Goal: Task Accomplishment & Management: Manage account settings

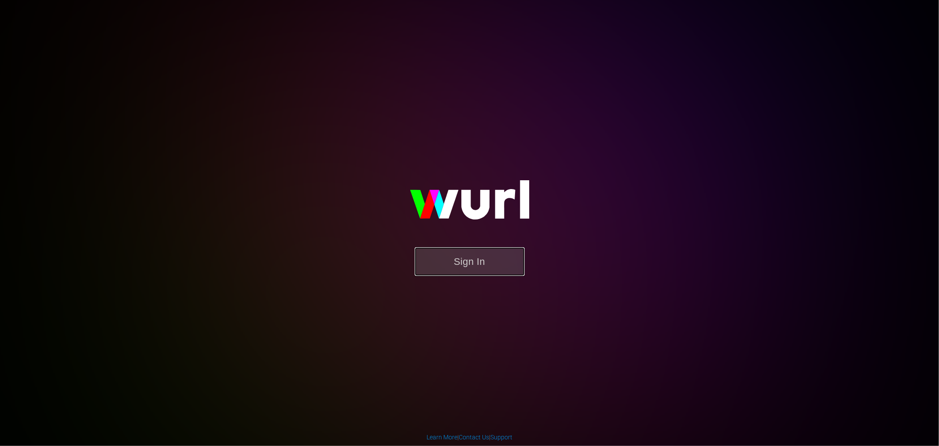
click at [477, 260] on button "Sign In" at bounding box center [470, 261] width 110 height 29
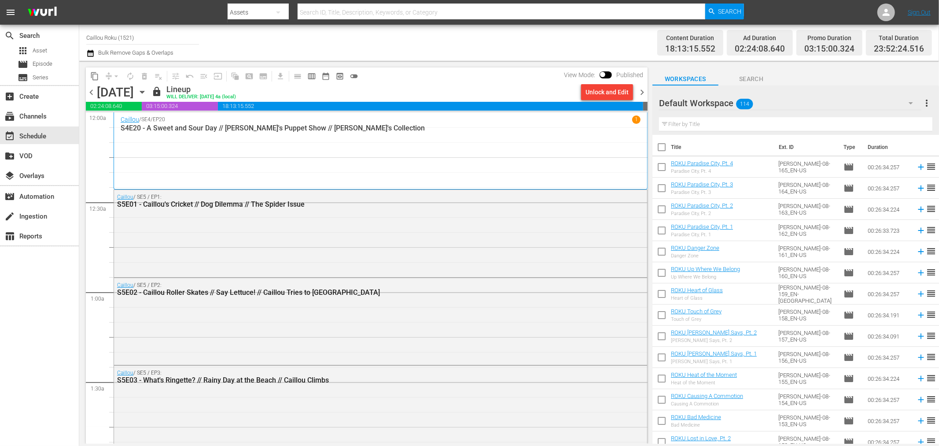
scroll to position [98, 0]
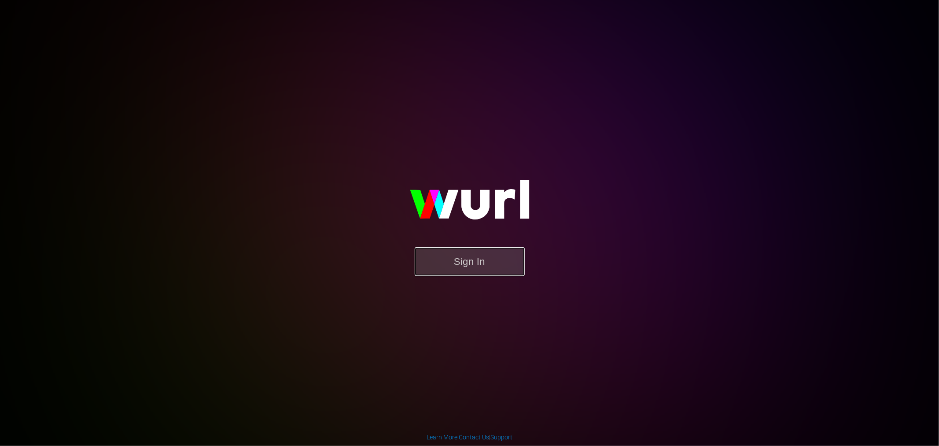
click at [458, 254] on button "Sign In" at bounding box center [470, 261] width 110 height 29
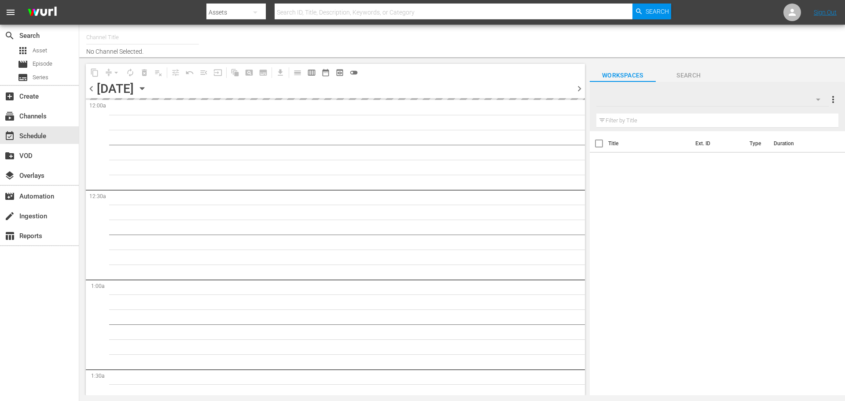
type input "Caillou Roku (1521)"
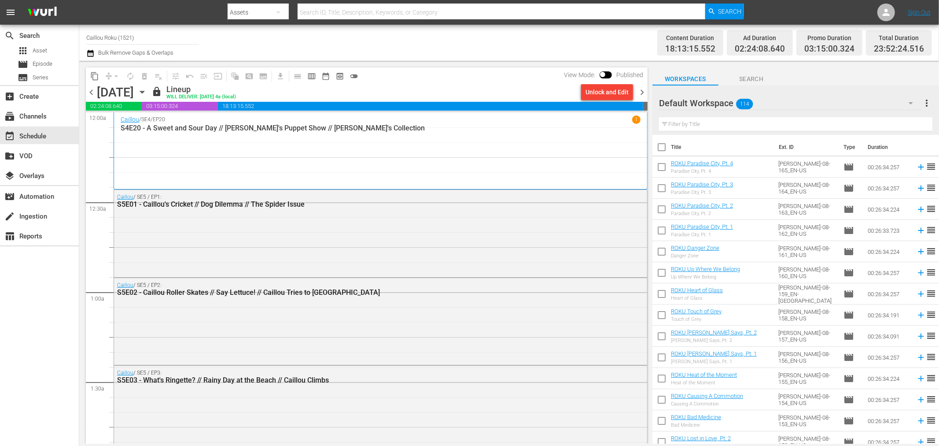
click at [81, 372] on div "content_copy compress arrow_drop_down autorenew_outlined delete_forever_outline…" at bounding box center [364, 252] width 571 height 383
click at [147, 90] on icon "button" at bounding box center [142, 92] width 10 height 10
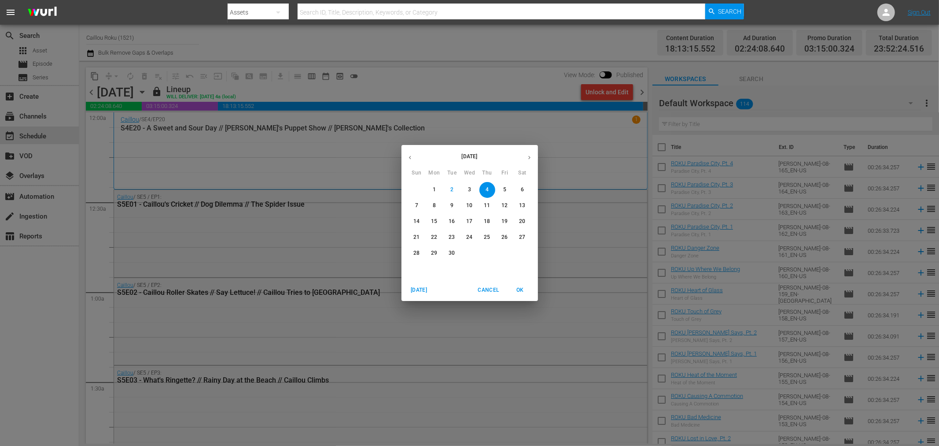
click at [437, 206] on span "8" at bounding box center [435, 205] width 16 height 7
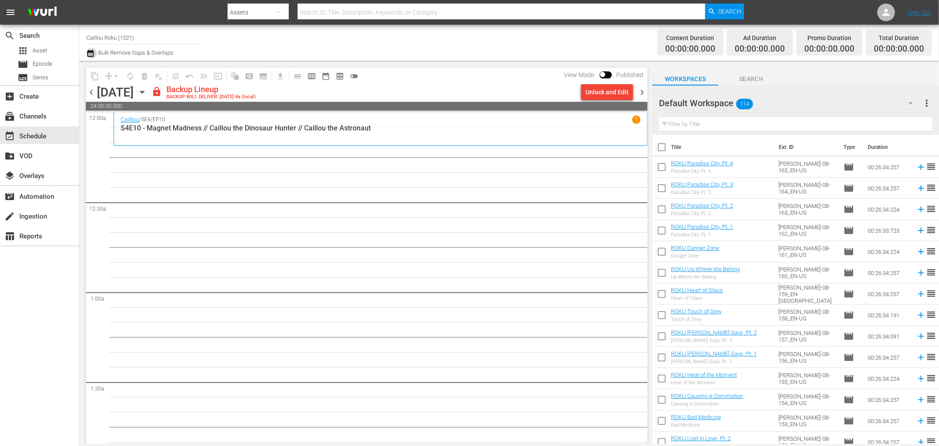
click at [87, 48] on icon "button" at bounding box center [90, 53] width 8 height 11
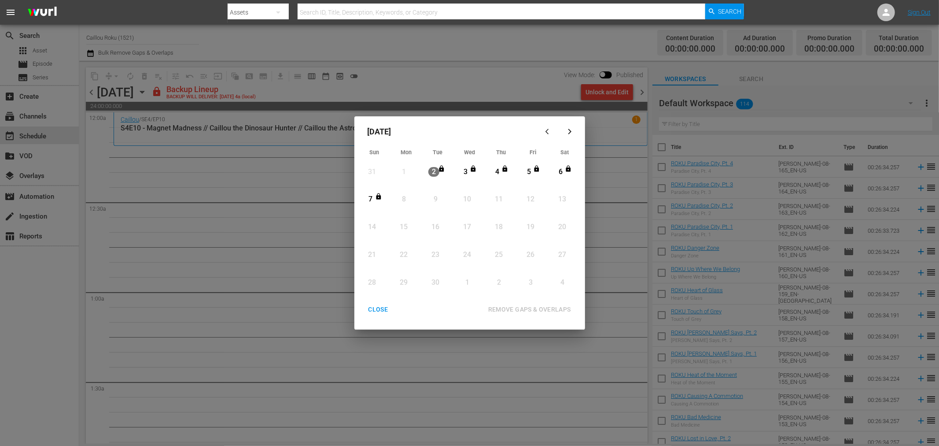
click at [389, 310] on div "CLOSE" at bounding box center [378, 309] width 34 height 11
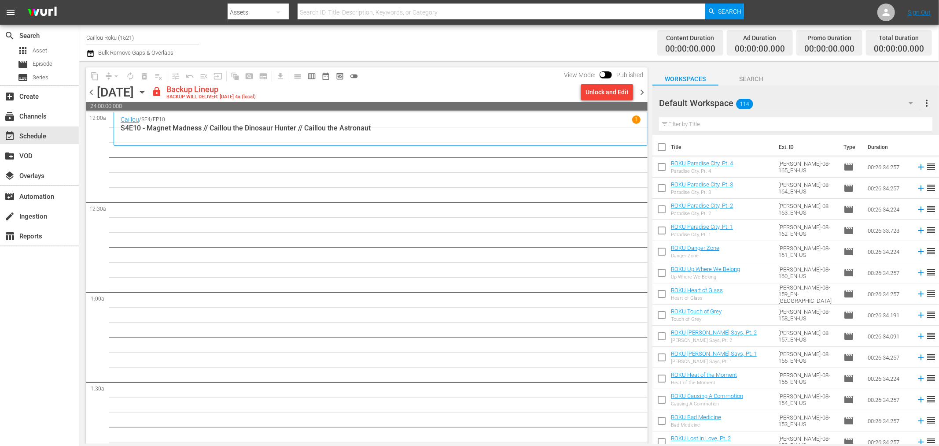
click at [144, 92] on icon "button" at bounding box center [142, 92] width 4 height 2
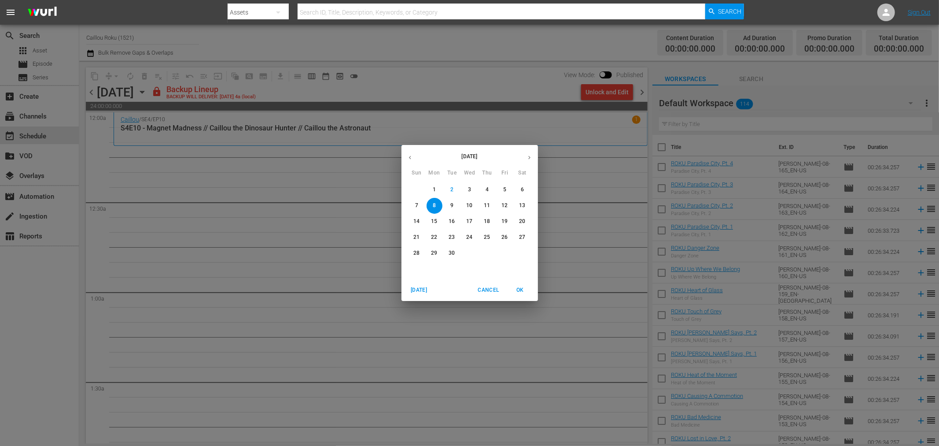
click at [406, 155] on button "button" at bounding box center [410, 157] width 17 height 17
click at [455, 257] on span "26" at bounding box center [452, 252] width 16 height 7
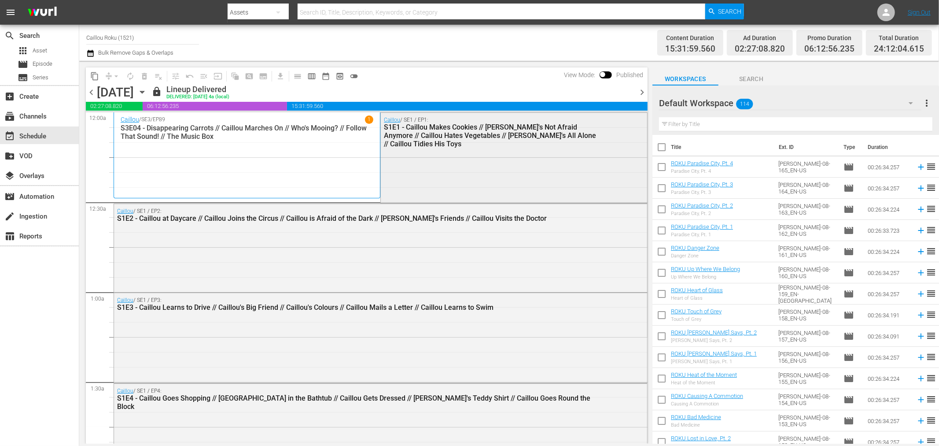
click at [452, 157] on div "Caillou / SE1 / EP1: S1E1 - Caillou Makes Cookies // Caillou's Not Afraid Anymo…" at bounding box center [514, 157] width 266 height 89
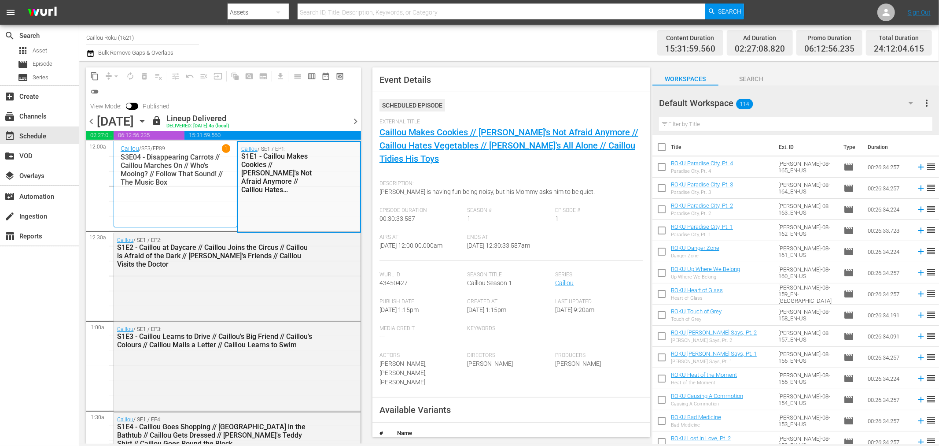
click at [309, 247] on div "Caillou / SE1 / EP2: S1E2 - Caillou at Daycare // Caillou Joins the Circus // C…" at bounding box center [237, 252] width 247 height 38
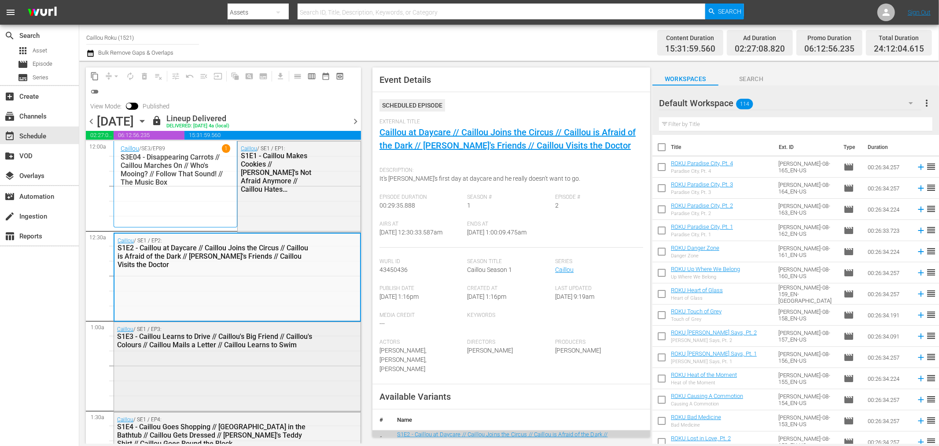
click at [294, 365] on div "Caillou / SE1 / EP3: S1E3 - Caillou Learns to Drive // Caillou's Big Friend // …" at bounding box center [237, 366] width 247 height 88
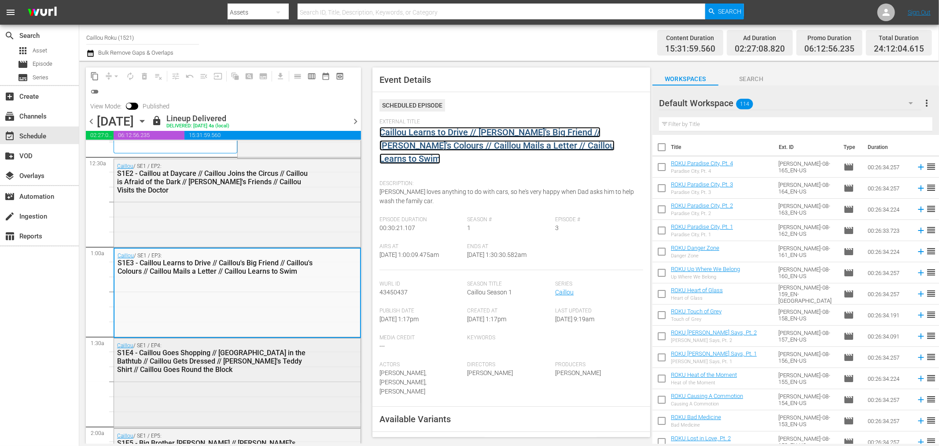
scroll to position [98, 0]
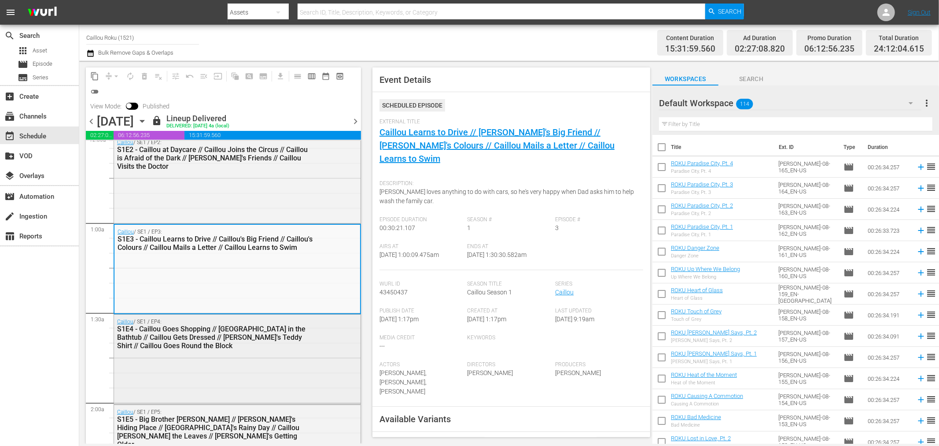
click at [234, 358] on div "Caillou / SE1 / EP4: S1E4 - Caillou Goes Shopping // Caillou in the Bathtub // …" at bounding box center [237, 357] width 247 height 87
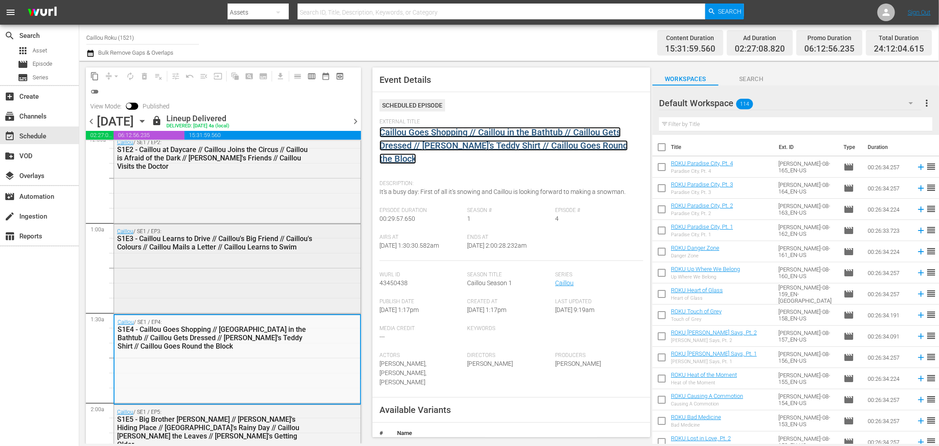
scroll to position [195, 0]
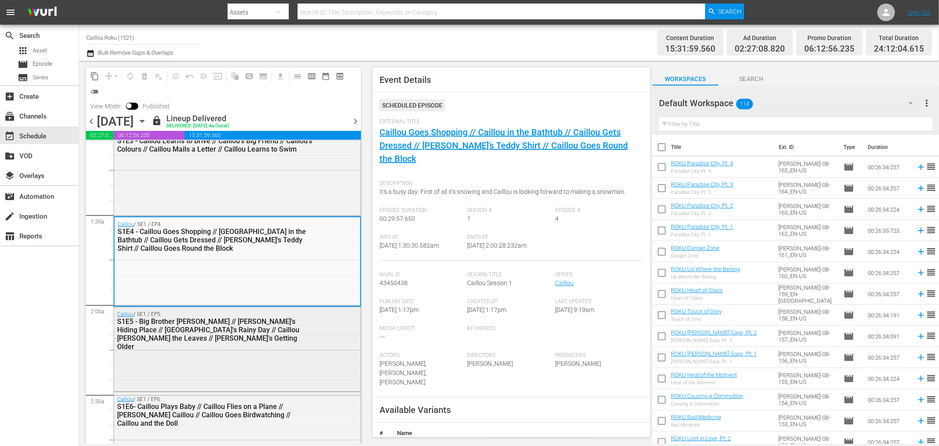
click at [242, 352] on div "Caillou / SE1 / EP5: S1E5 - Big Brother Caillou // Caillou's Hiding Place // Ca…" at bounding box center [237, 348] width 247 height 82
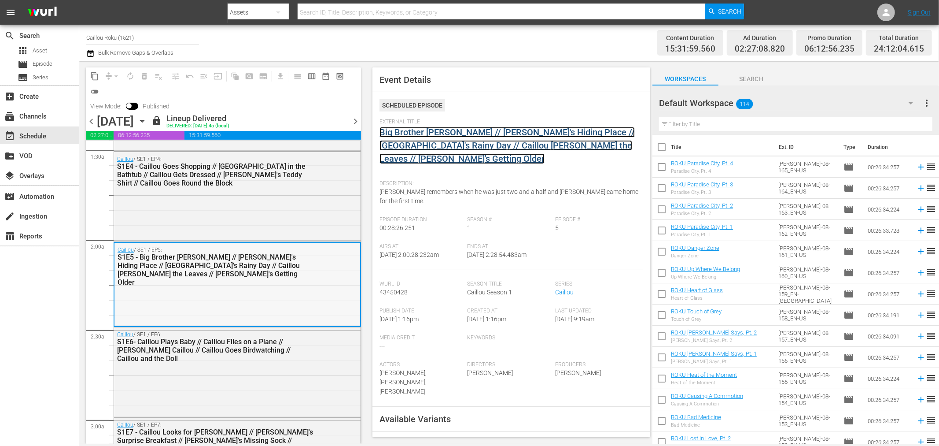
scroll to position [293, 0]
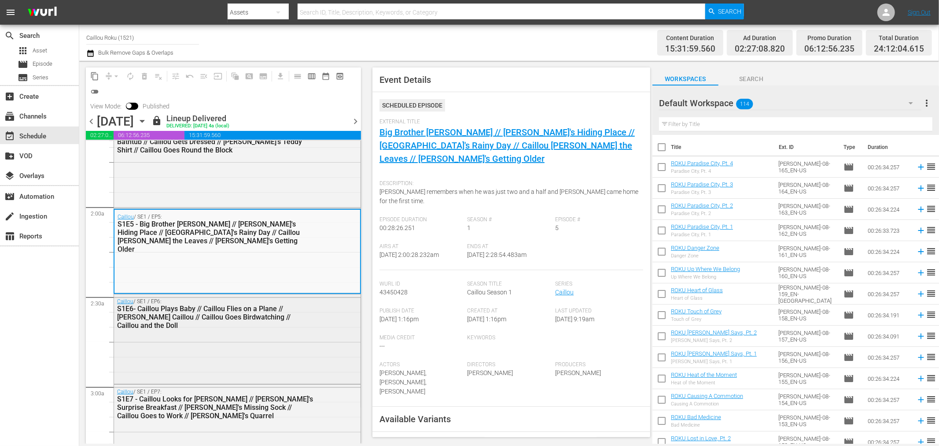
click at [275, 352] on div "Caillou / SE1 / EP6: S1E6- Caillou Plays Baby // Caillou Flies on a Plane // Ro…" at bounding box center [237, 338] width 247 height 88
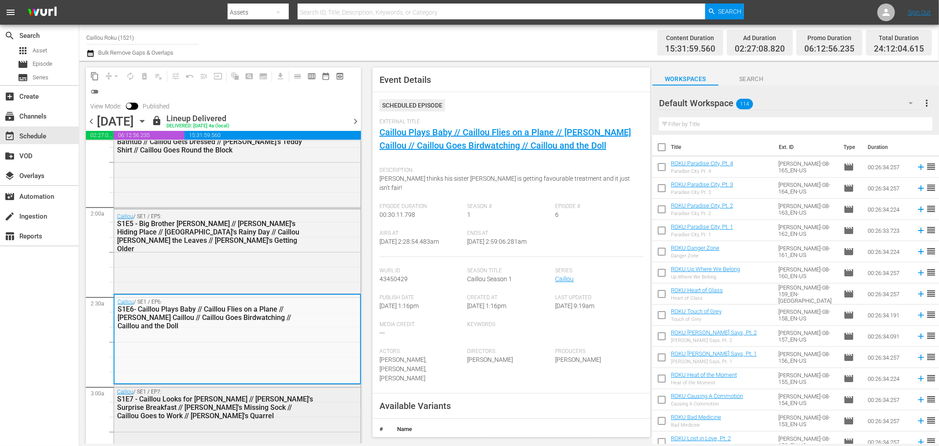
click at [283, 401] on div "S1E7 - Caillou Looks for Gilbert // Caillou's Surprise Breakfast // Caillou's M…" at bounding box center [215, 406] width 196 height 25
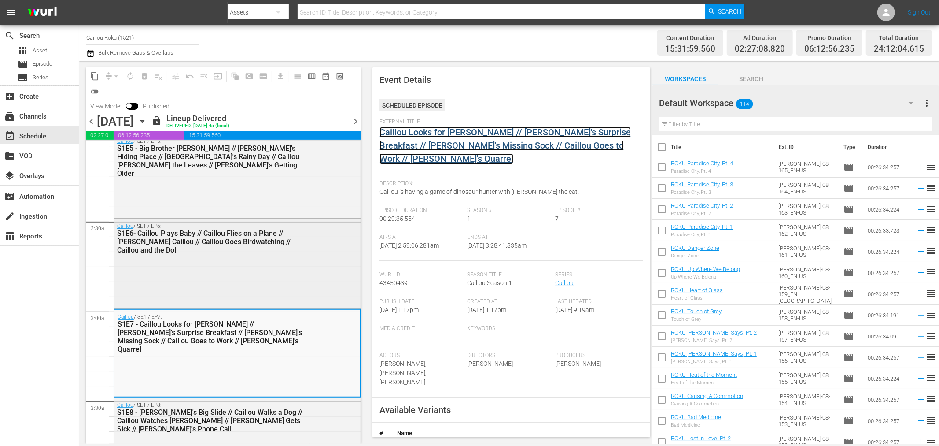
scroll to position [391, 0]
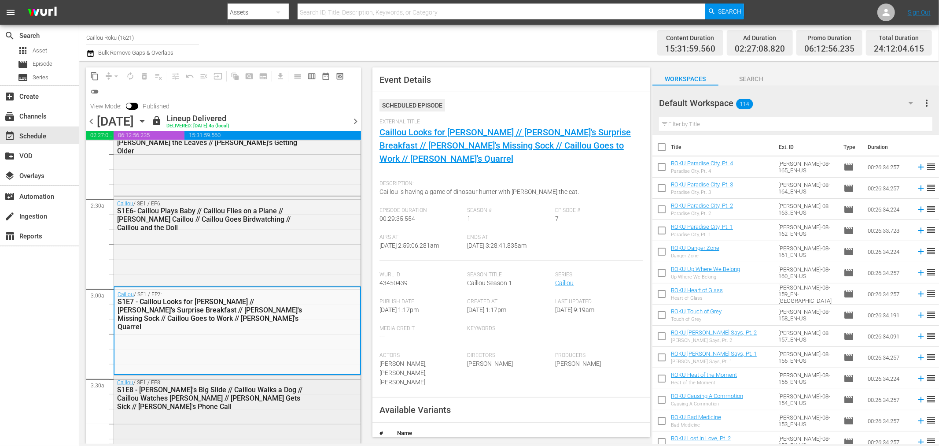
click at [222, 401] on div "Caillou / SE1 / EP8: S1E8 - Caillou's Big Slide // Caillou Walks a Dog // Caill…" at bounding box center [237, 418] width 247 height 87
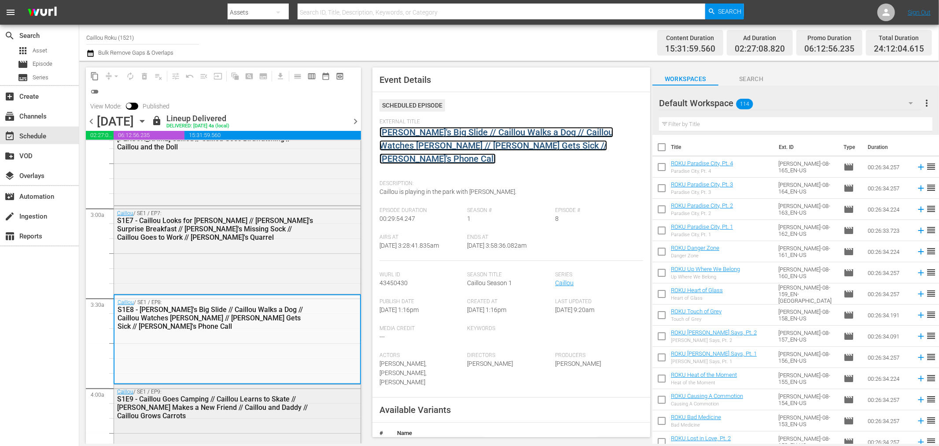
scroll to position [489, 0]
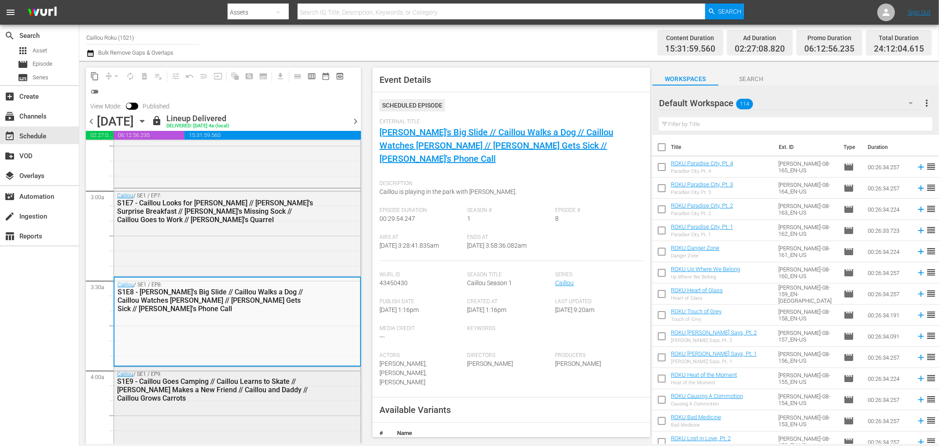
click at [257, 401] on div "Caillou / SE1 / EP9: S1E9 - Caillou Goes Camping // Caillou Learns to Skate // …" at bounding box center [237, 386] width 247 height 38
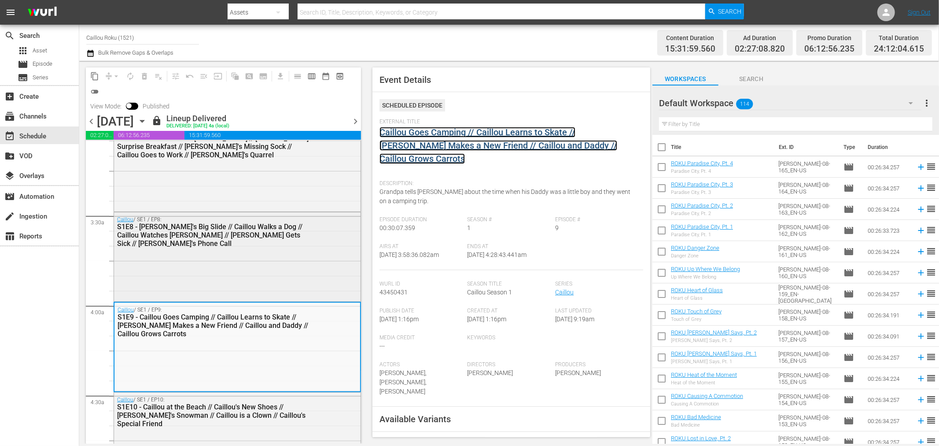
scroll to position [587, 0]
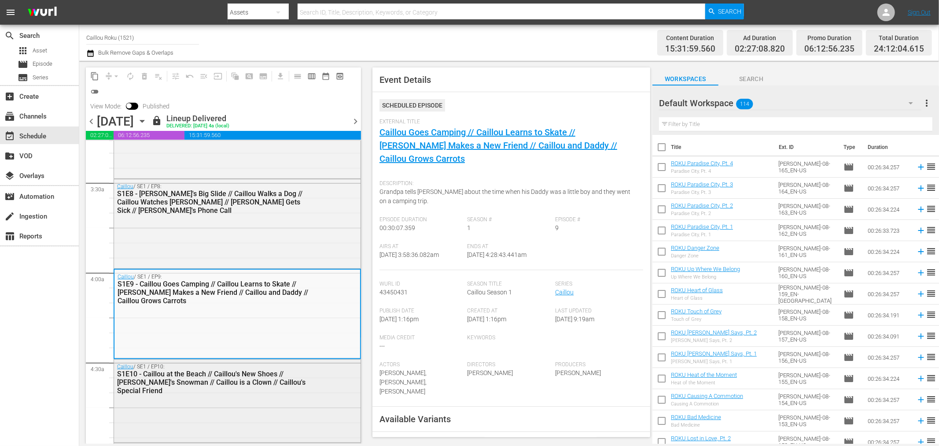
click at [267, 386] on div "S1E10 - Caillou at the Beach // Caillou's New Shoes // Caillou's Snowman // Cai…" at bounding box center [215, 381] width 196 height 25
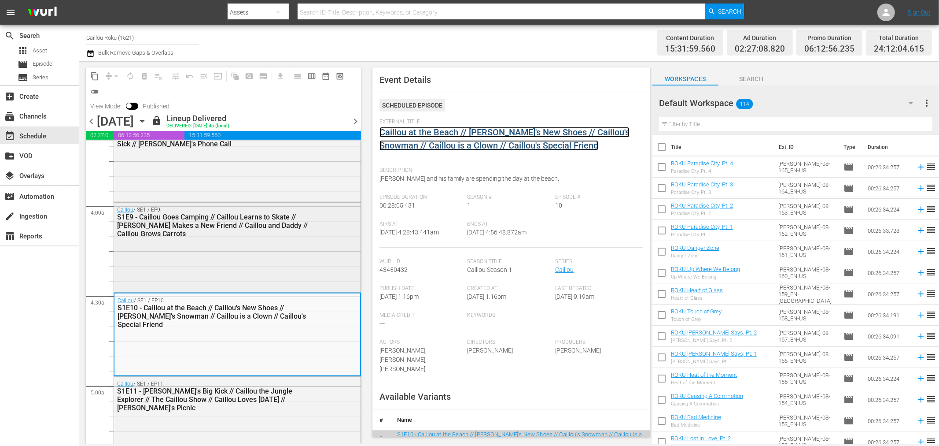
scroll to position [685, 0]
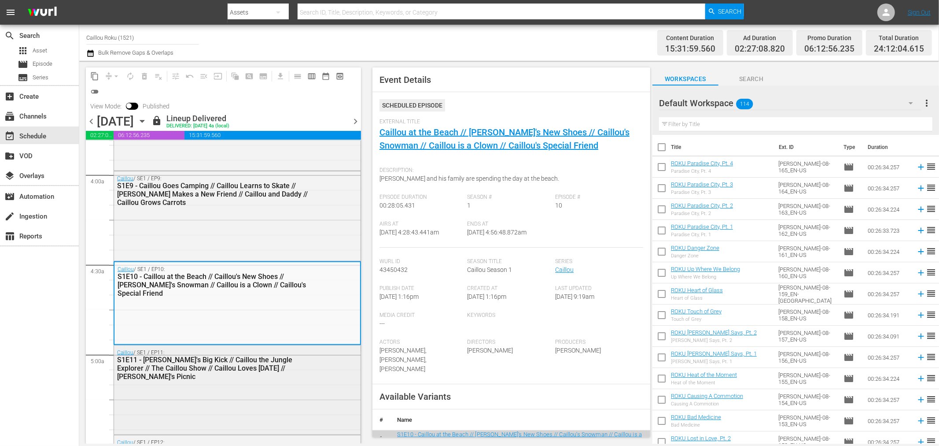
click at [223, 385] on div "Caillou / SE1 / EP11: S1E11 - Caillou's Big Kick // Caillou the Jungle Explorer…" at bounding box center [237, 388] width 247 height 87
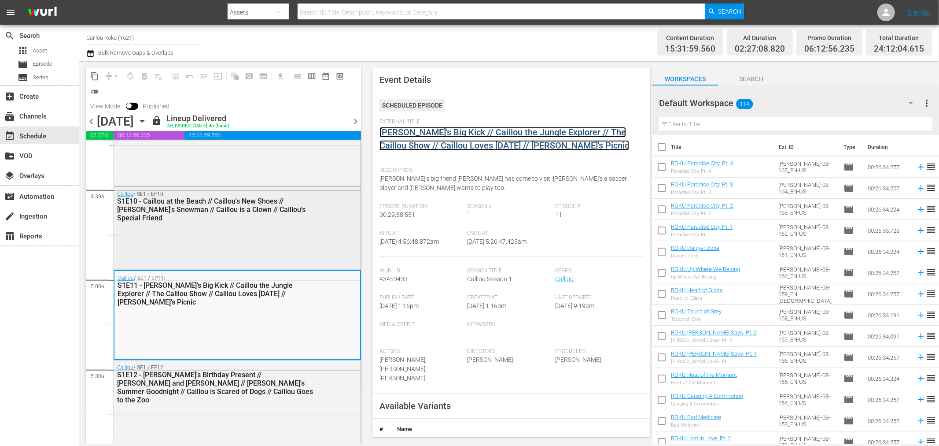
scroll to position [782, 0]
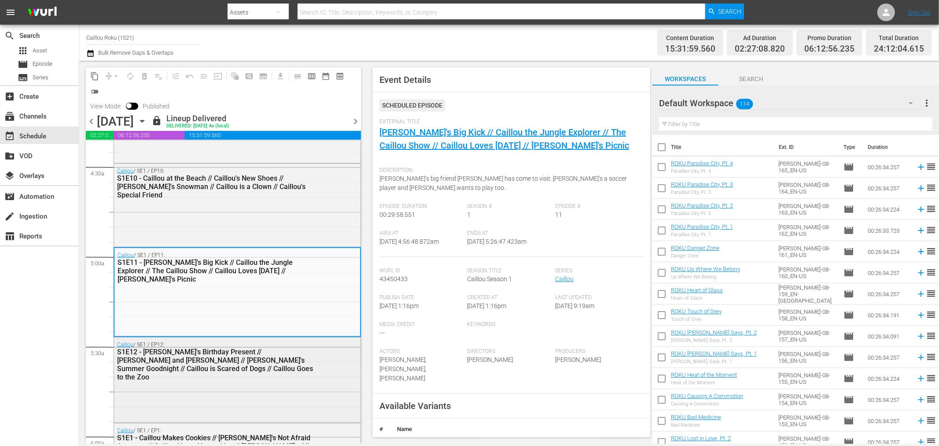
click at [236, 348] on div "S1E12 - Caillou's Birthday Present // Caillou and Gilbert // Caillou's Summer G…" at bounding box center [215, 363] width 196 height 33
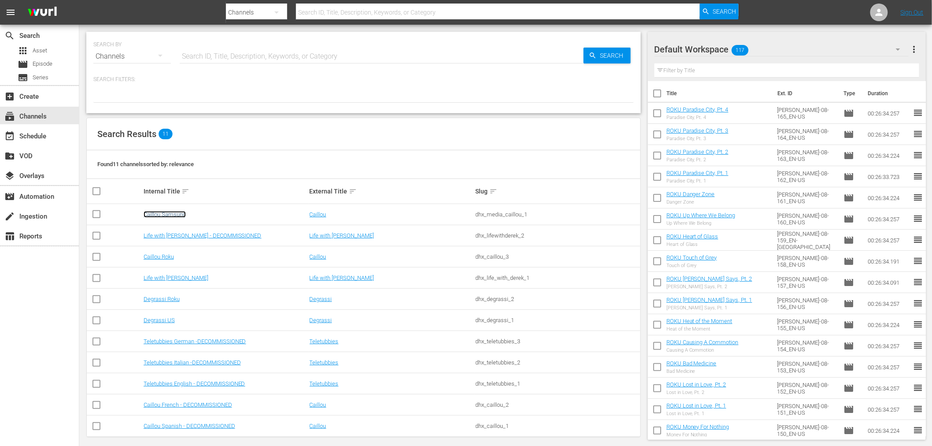
click at [162, 213] on link "Caillou Samsung" at bounding box center [165, 214] width 42 height 7
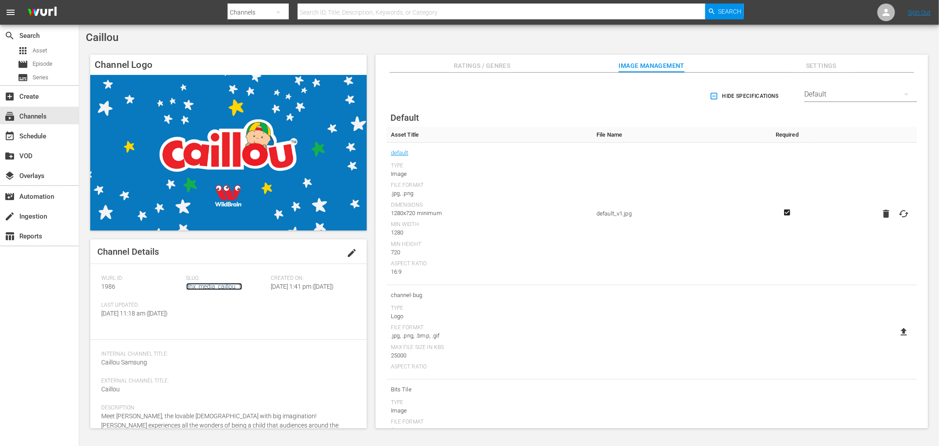
click at [199, 287] on link "dhx_media_caillou_1" at bounding box center [214, 286] width 56 height 7
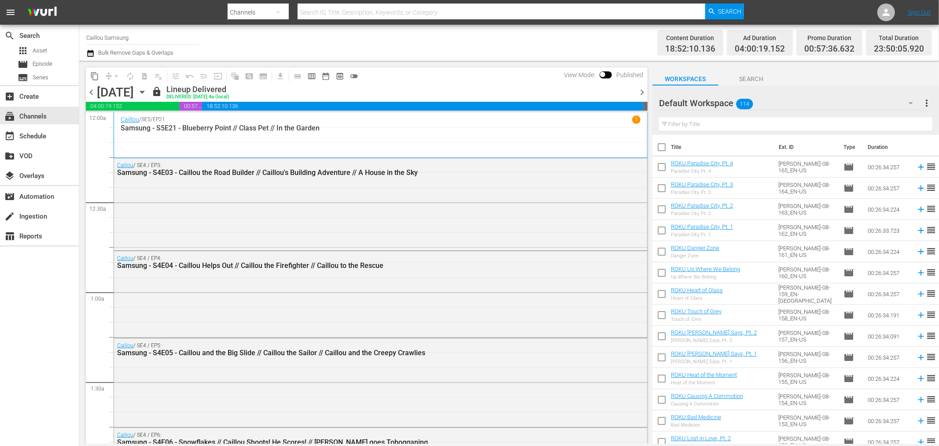
click at [88, 52] on icon "button" at bounding box center [90, 53] width 6 height 7
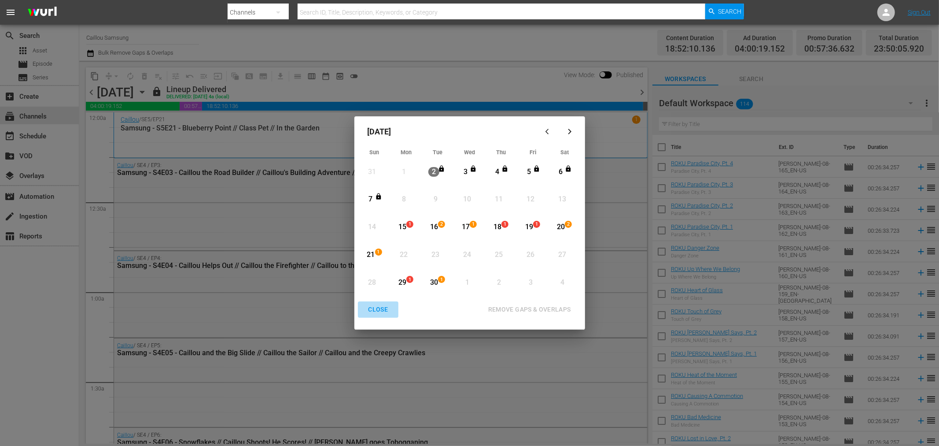
click at [379, 314] on div "CLOSE" at bounding box center [378, 309] width 34 height 11
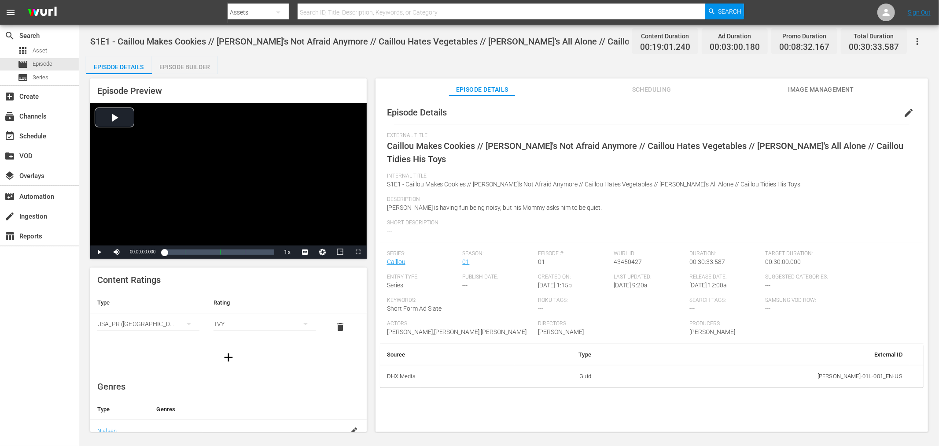
click at [845, 41] on icon "button" at bounding box center [917, 41] width 11 height 11
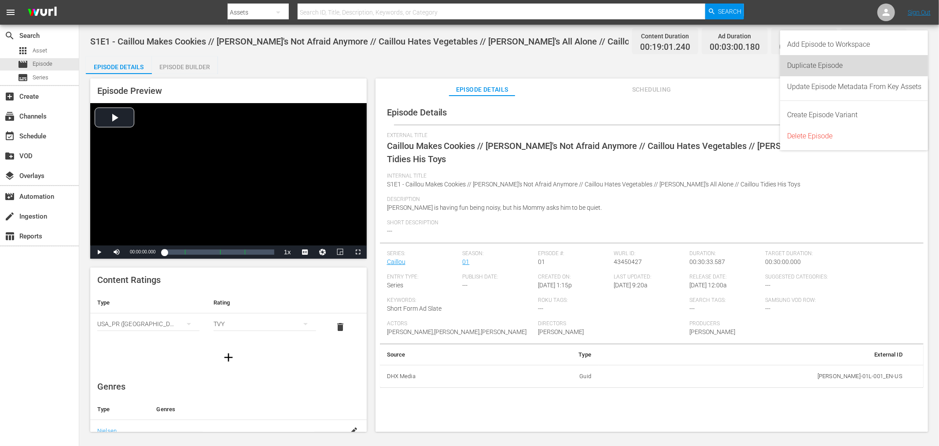
click at [833, 72] on div "Duplicate Episode" at bounding box center [854, 65] width 134 height 21
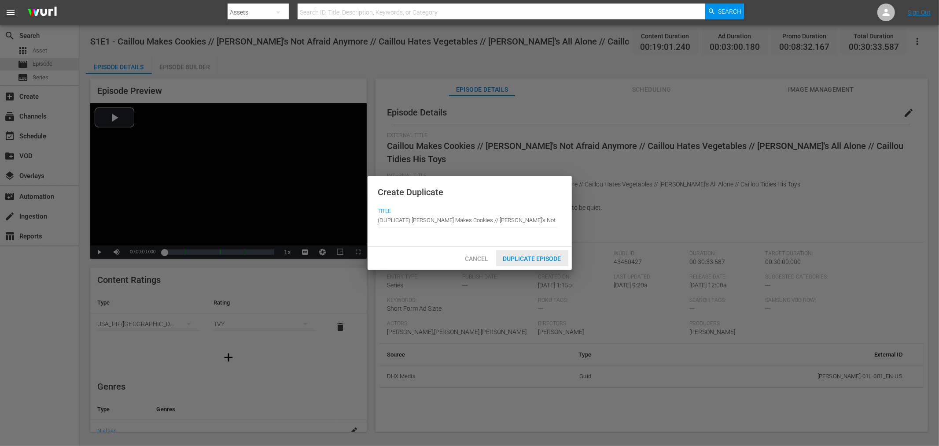
click at [551, 258] on span "Duplicate Episode" at bounding box center [532, 258] width 72 height 7
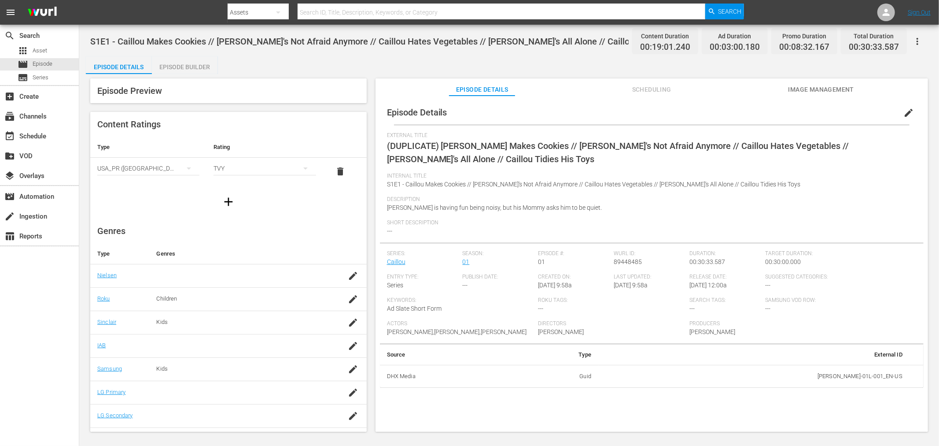
click at [191, 68] on div "Episode Builder" at bounding box center [185, 66] width 66 height 21
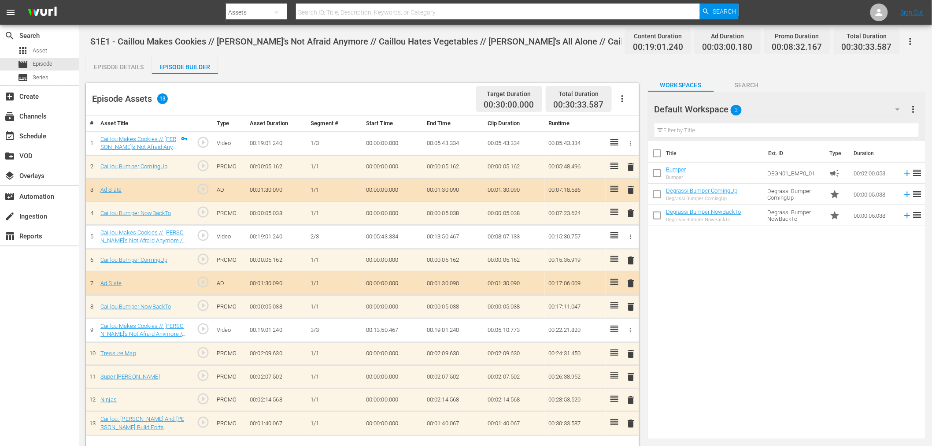
click at [106, 71] on div "Episode Details" at bounding box center [119, 66] width 66 height 21
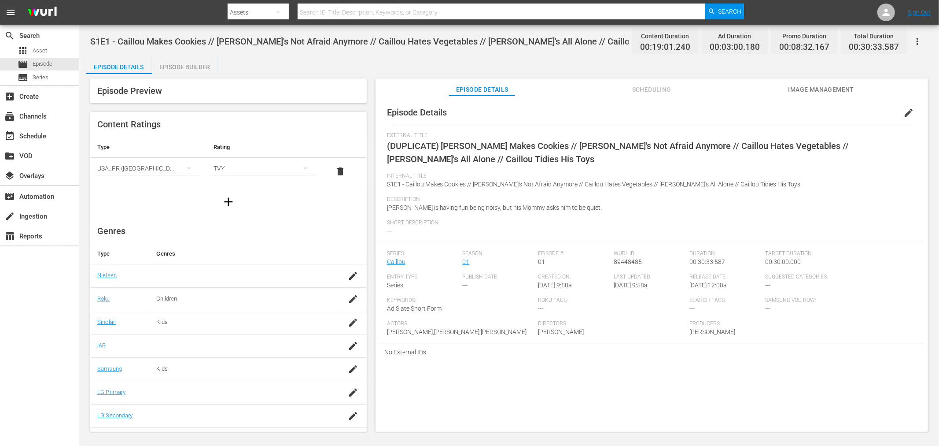
click at [845, 111] on span "edit" at bounding box center [908, 112] width 11 height 11
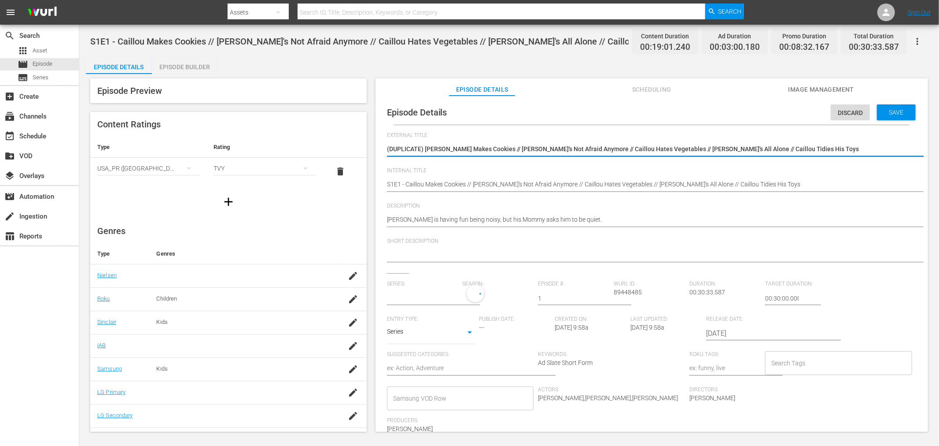
type input "Caillou"
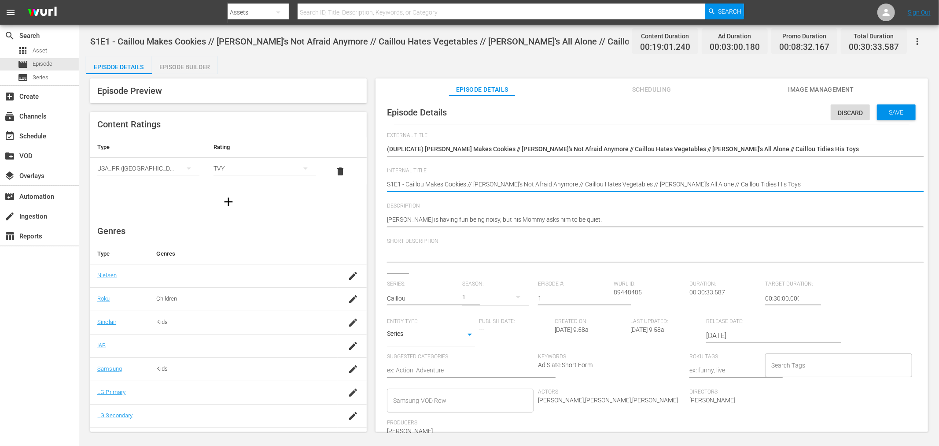
type textarea "SS1E1 - Caillou Makes Cookies // Caillou's Not Afraid Anymore // Caillou Hates …"
type textarea "SaS1E1 - Caillou Makes Cookies // Caillou's Not Afraid Anymore // Caillou Hates…"
type textarea "SamS1E1 - Caillou Makes Cookies // Caillou's Not Afraid Anymore // Caillou Hate…"
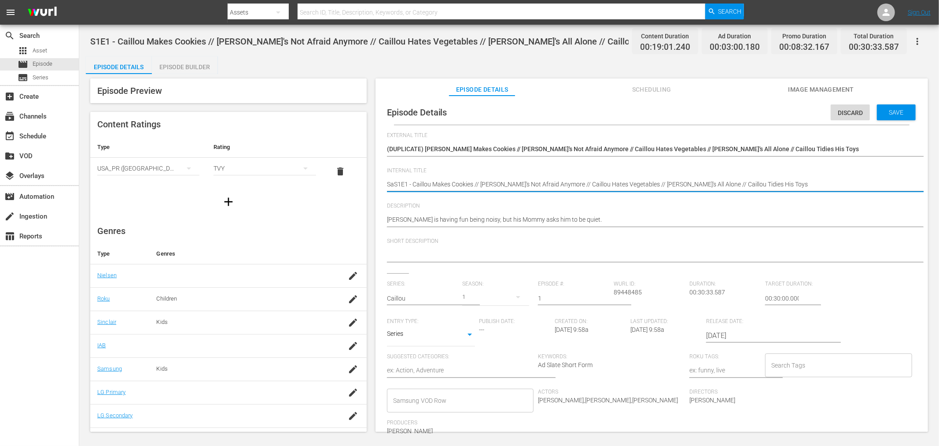
type textarea "SamS1E1 - Caillou Makes Cookies // Caillou's Not Afraid Anymore // Caillou Hate…"
type textarea "SamsS1E1 - Caillou Makes Cookies // Caillou's Not Afraid Anymore // Caillou Hat…"
type textarea "SamsnS1E1 - Caillou Makes Cookies // Caillou's Not Afraid Anymore // Caillou Ha…"
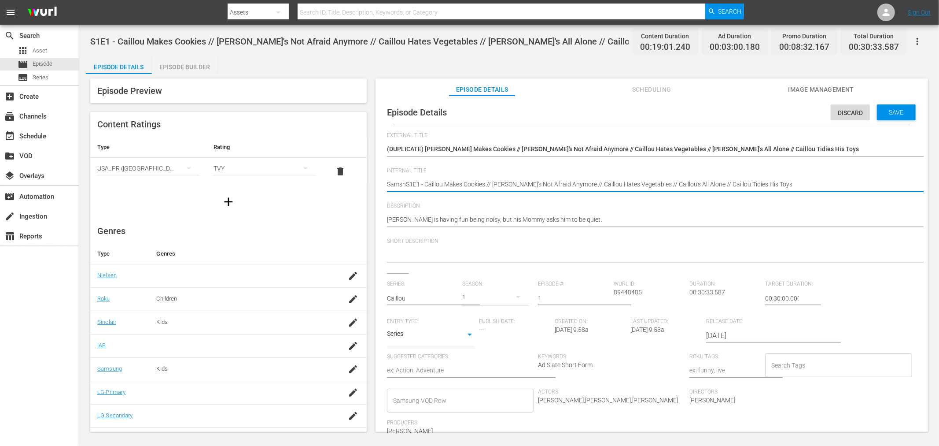
type textarea "SamsS1E1 - Caillou Makes Cookies // Caillou's Not Afraid Anymore // Caillou Hat…"
type textarea "SamsuS1E1 - Caillou Makes Cookies // Caillou's Not Afraid Anymore // Caillou Ha…"
type textarea "SamsunS1E1 - Caillou Makes Cookies // Caillou's Not Afraid Anymore // Caillou H…"
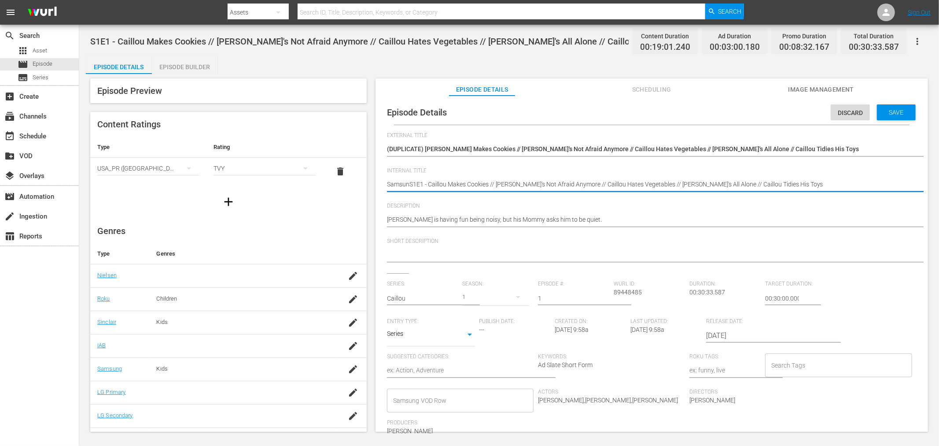
type textarea "SamsungS1E1 - Caillou Makes Cookies // Caillou's Not Afraid Anymore // Caillou …"
type textarea "Samsung S1E1 - Caillou Makes Cookies // Caillou's Not Afraid Anymore // Caillou…"
type textarea "Samsung -S1E1 - Caillou Makes Cookies // Caillou's Not Afraid Anymore // Caillo…"
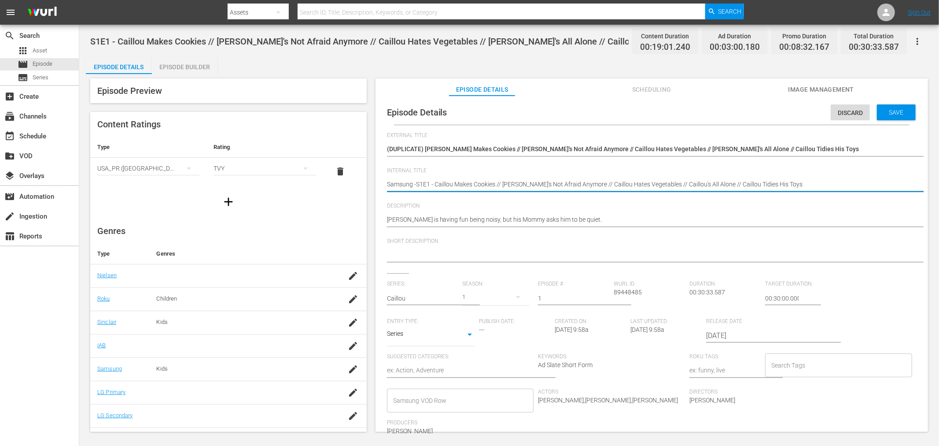
type textarea "Samsung - S1E1 - Caillou Makes Cookies // Caillou's Not Afraid Anymore // Caill…"
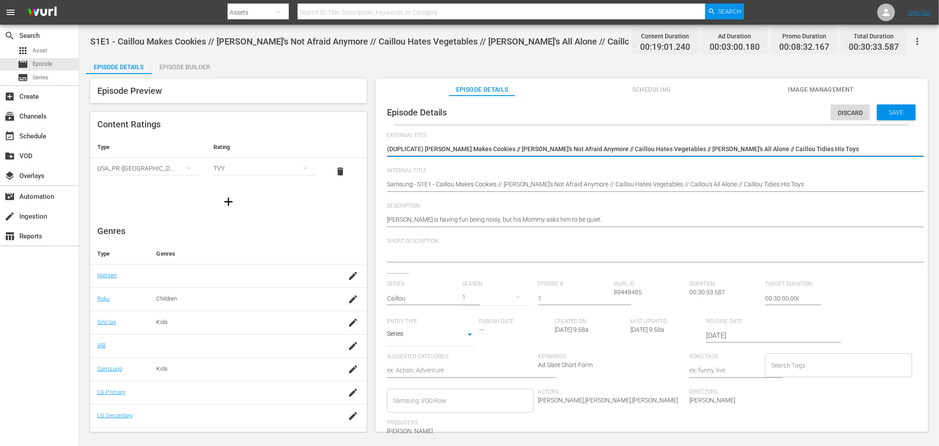
drag, startPoint x: 427, startPoint y: 149, endPoint x: 300, endPoint y: 135, distance: 128.0
click at [429, 149] on textarea "(DUPLICATE) Caillou Makes Cookies // Caillou's Not Afraid Anymore // Caillou Ha…" at bounding box center [649, 149] width 525 height 11
drag, startPoint x: 425, startPoint y: 148, endPoint x: 123, endPoint y: 47, distance: 318.5
click at [151, 129] on div "Episode Preview Content Ratings Type Rating Select Rating Type USA_PR (United S…" at bounding box center [509, 256] width 847 height 365
type textarea "Caillou Makes Cookies // Caillou's Not Afraid Anymore // Caillou Hates Vegetabl…"
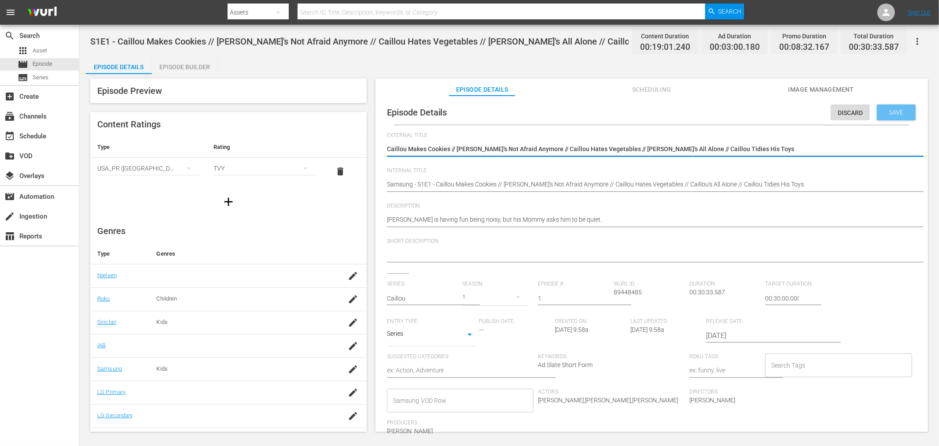
type textarea "Caillou Makes Cookies // Caillou's Not Afraid Anymore // Caillou Hates Vegetabl…"
click at [845, 111] on span "Save" at bounding box center [896, 112] width 29 height 7
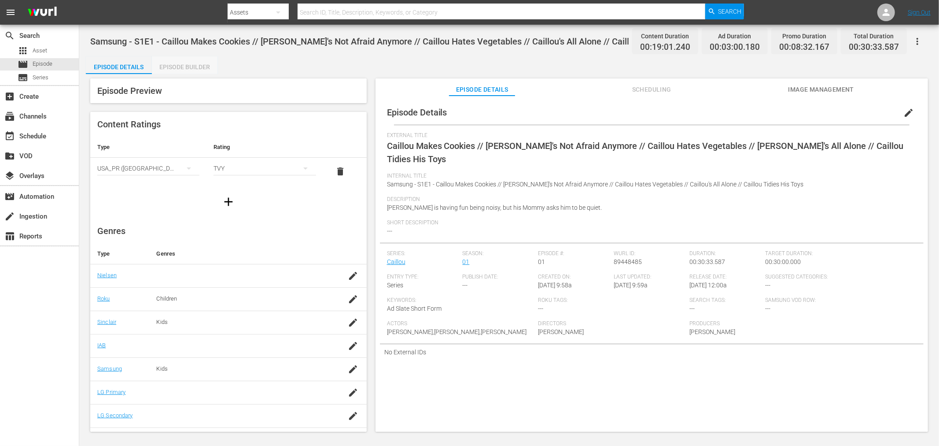
click at [188, 73] on div "Episode Builder" at bounding box center [185, 66] width 66 height 21
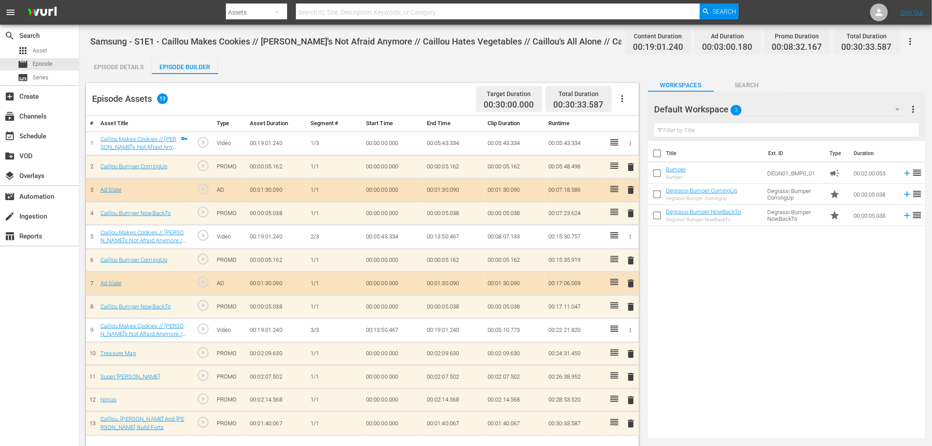
click at [803, 107] on div "Default Workspace 3" at bounding box center [781, 109] width 254 height 25
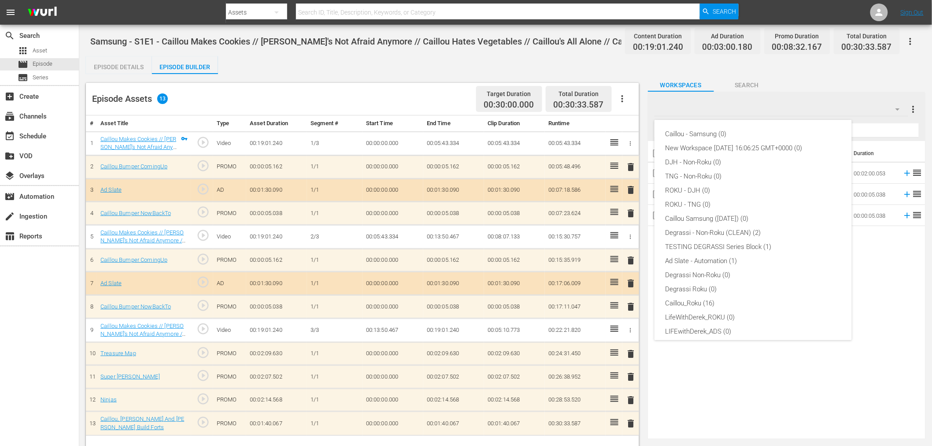
scroll to position [33, 0]
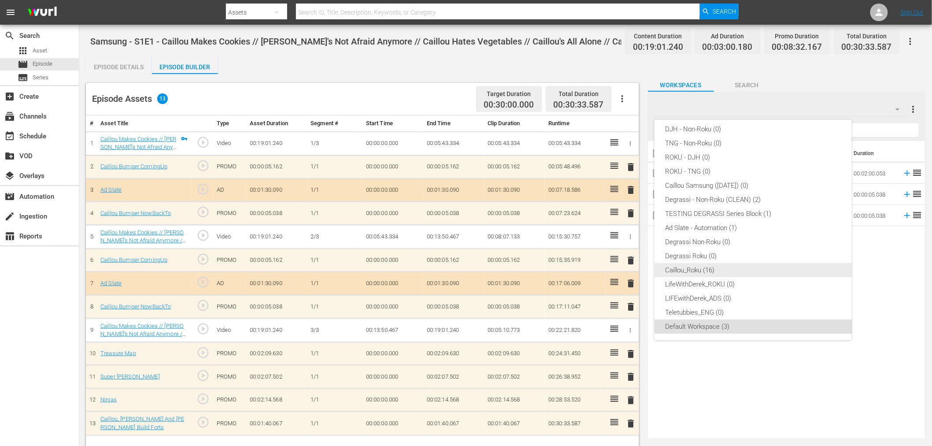
click at [678, 269] on div "Caillou_Roku (16)" at bounding box center [753, 270] width 176 height 14
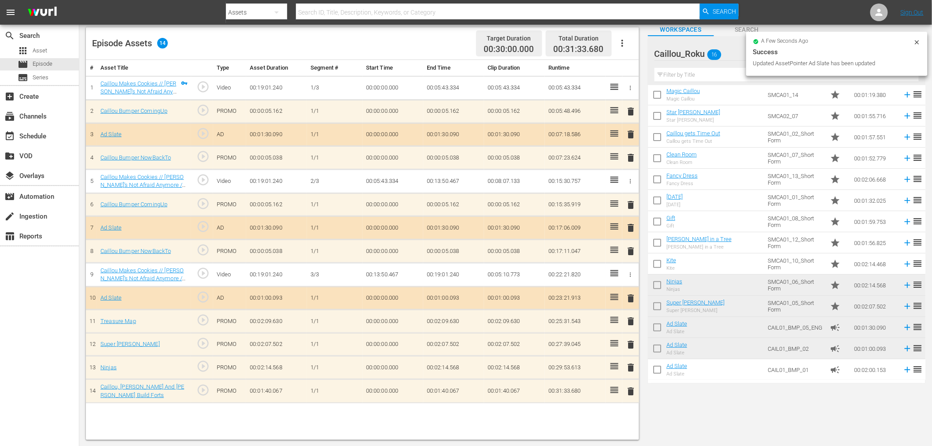
scroll to position [0, 0]
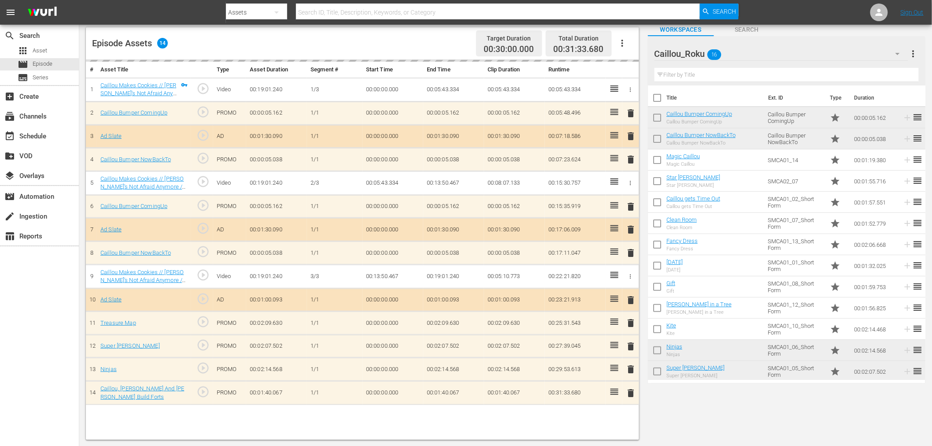
click at [404, 320] on td "00:00:00.000" at bounding box center [392, 322] width 61 height 23
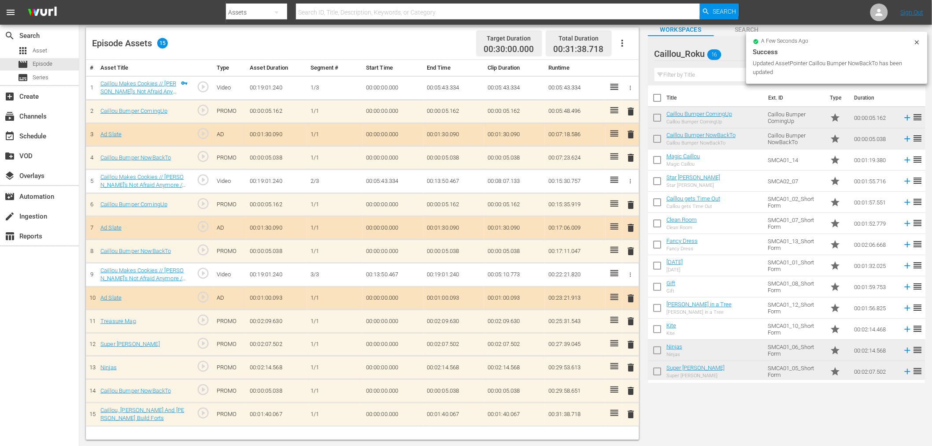
click at [627, 401] on span "delete" at bounding box center [631, 414] width 11 height 11
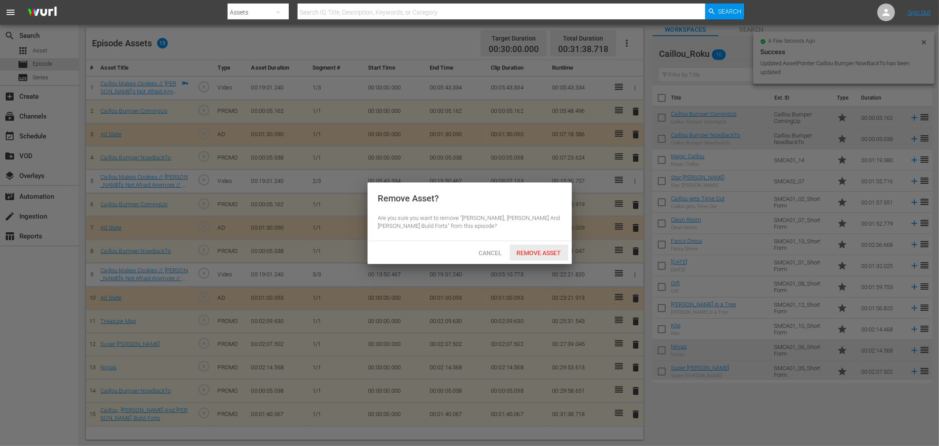
click at [547, 247] on div "Remove Asset" at bounding box center [539, 252] width 59 height 16
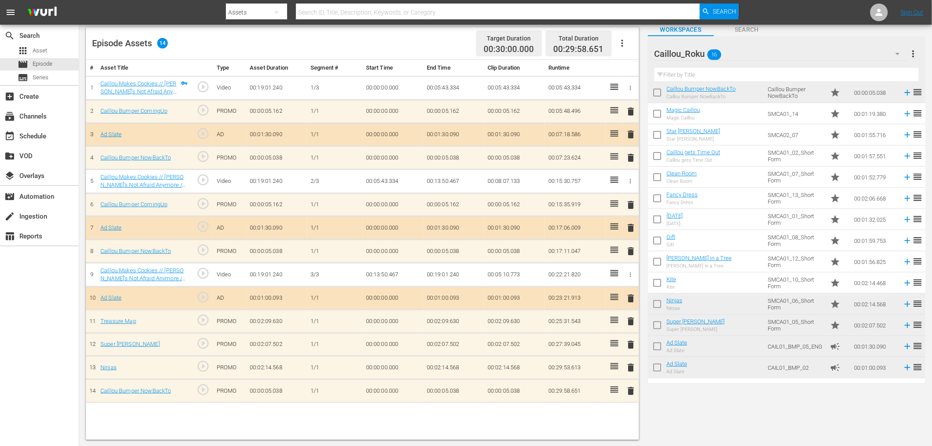
scroll to position [65, 0]
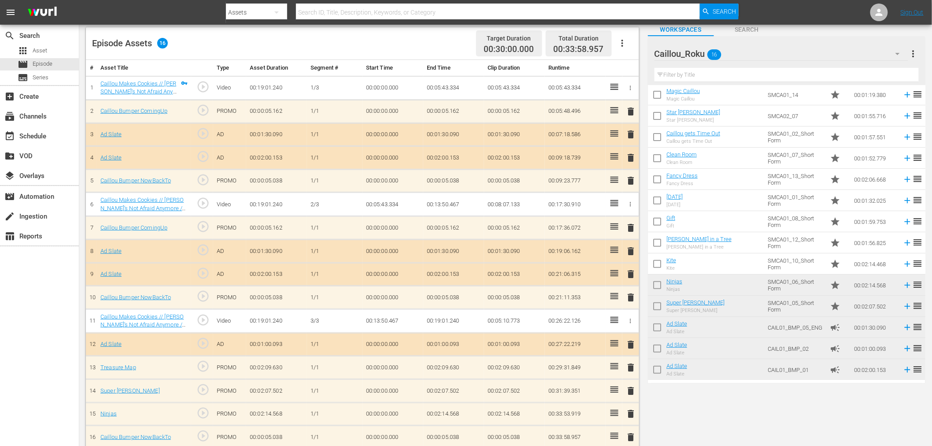
click at [625, 250] on td "delete" at bounding box center [630, 250] width 17 height 23
click at [631, 249] on span "delete" at bounding box center [631, 251] width 11 height 11
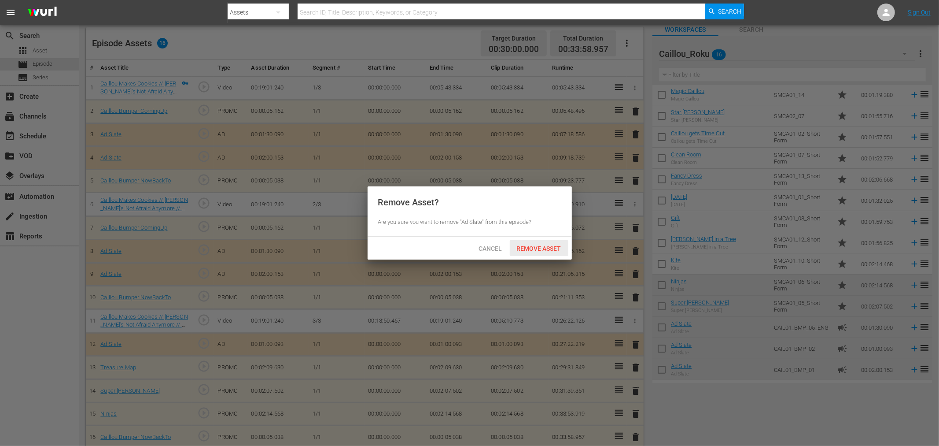
click at [552, 245] on span "Remove Asset" at bounding box center [539, 248] width 59 height 7
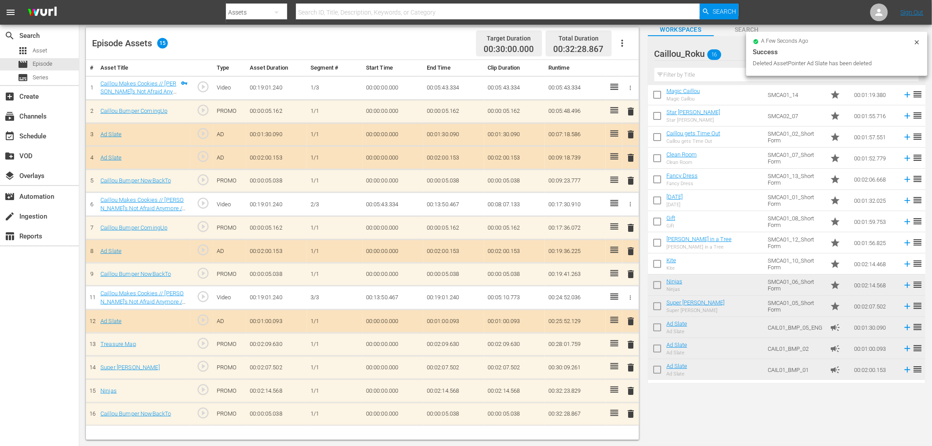
click at [631, 133] on span "delete" at bounding box center [631, 134] width 11 height 11
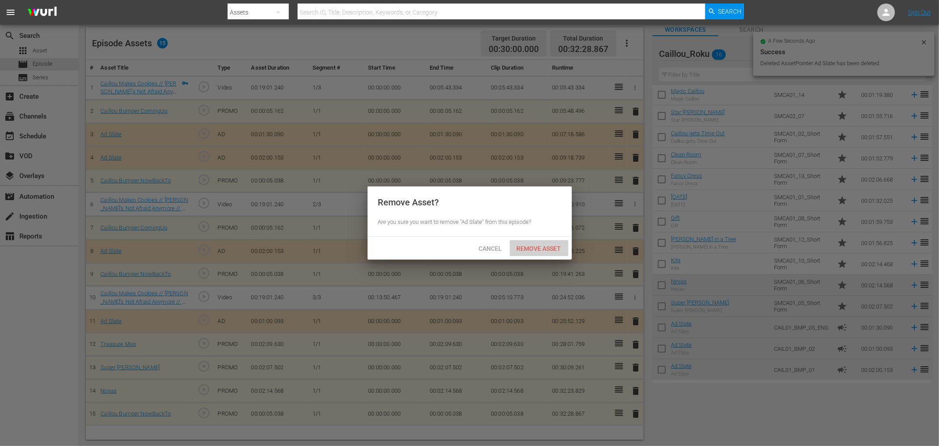
click at [521, 245] on span "Remove Asset" at bounding box center [539, 248] width 59 height 7
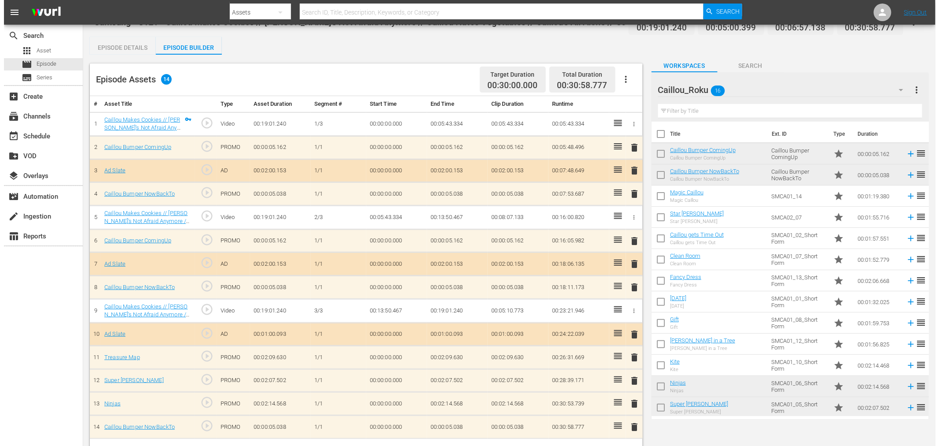
scroll to position [0, 0]
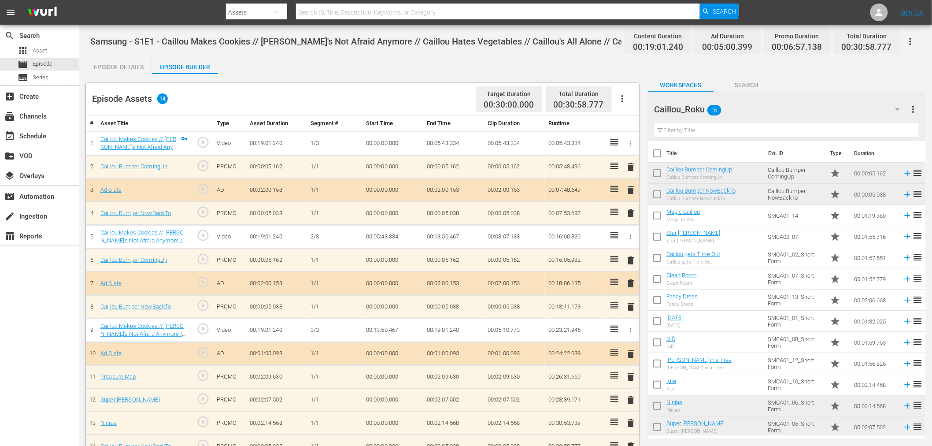
click at [845, 40] on button "button" at bounding box center [909, 41] width 21 height 21
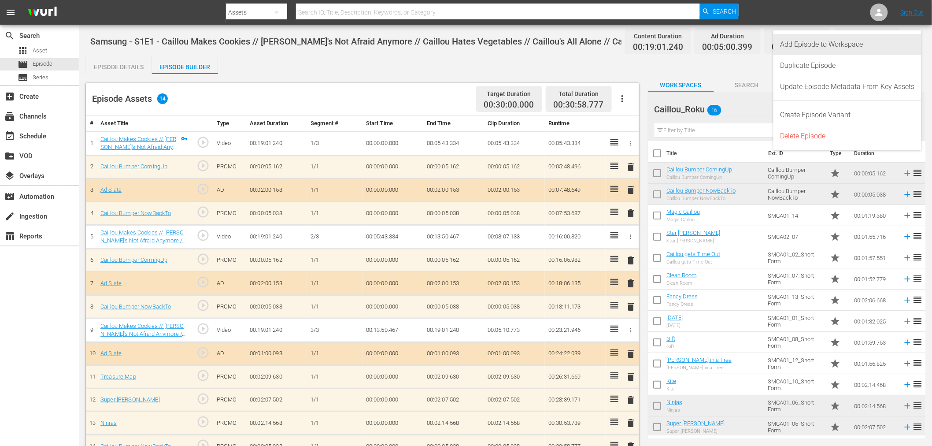
click at [845, 44] on div "Add Episode to Workspace" at bounding box center [847, 44] width 134 height 21
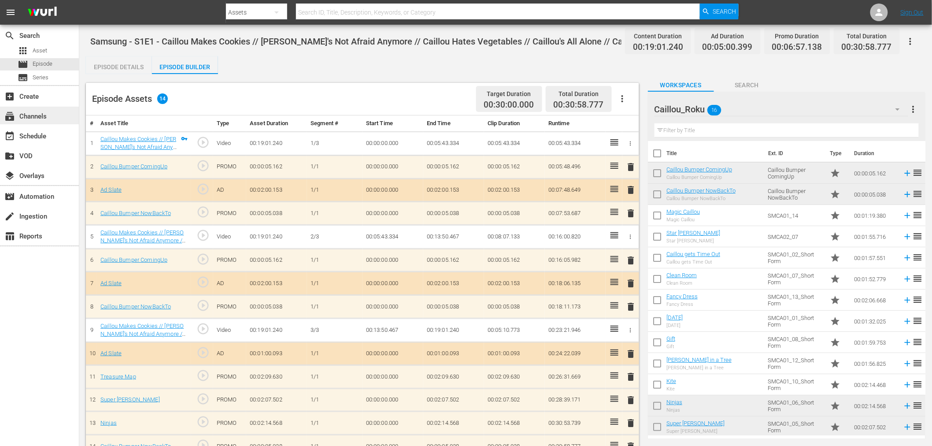
click at [38, 112] on div "subscriptions Channels" at bounding box center [24, 115] width 49 height 8
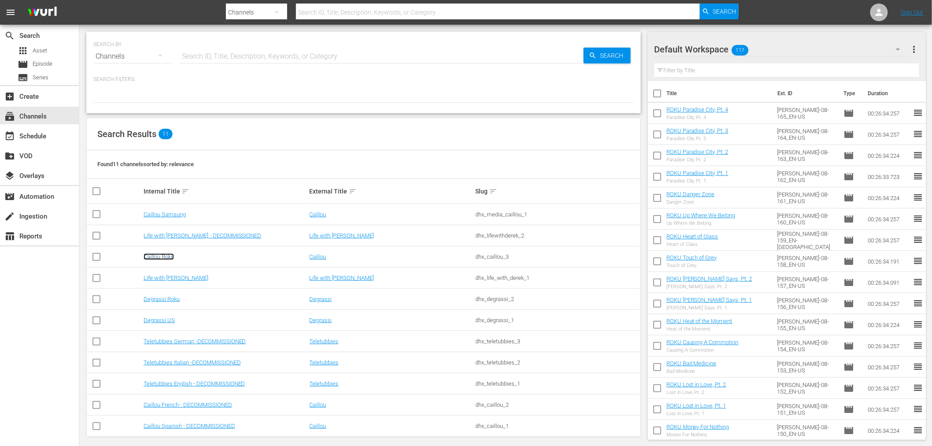
click at [158, 255] on link "Caillou Roku" at bounding box center [159, 256] width 30 height 7
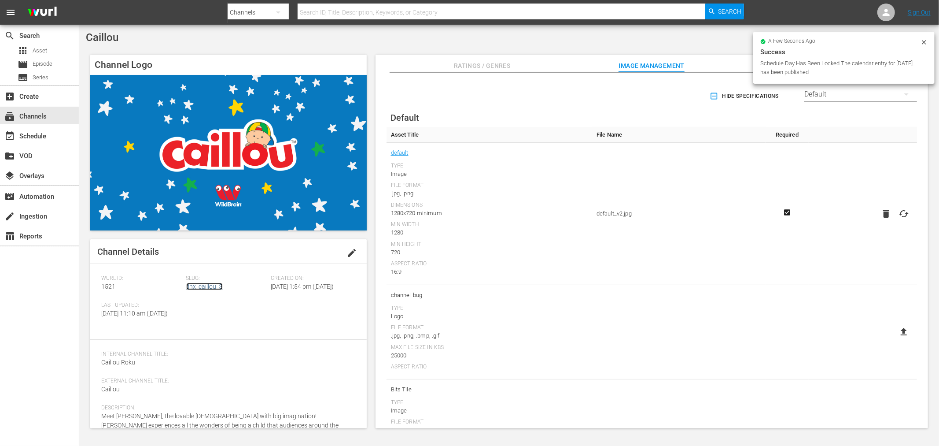
click at [189, 287] on link "dhx_caillou_3" at bounding box center [204, 286] width 37 height 7
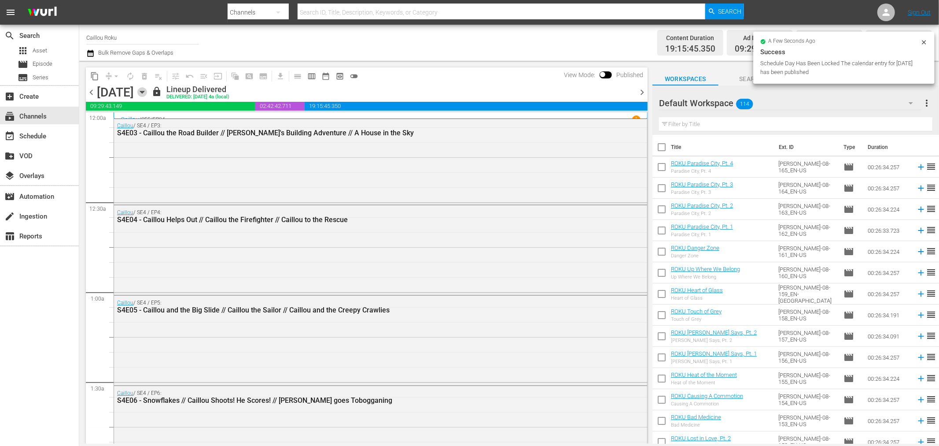
click at [147, 94] on icon "button" at bounding box center [142, 92] width 10 height 10
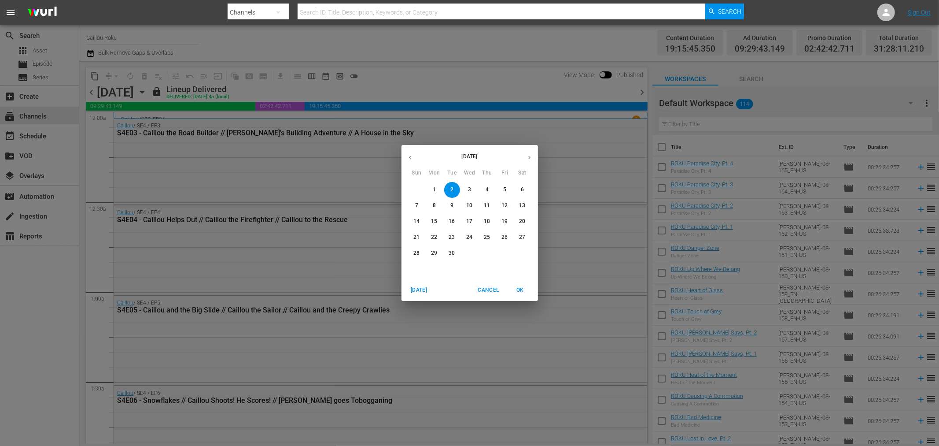
click at [404, 155] on button "button" at bounding box center [410, 157] width 17 height 17
click at [470, 254] on p "27" at bounding box center [469, 252] width 6 height 7
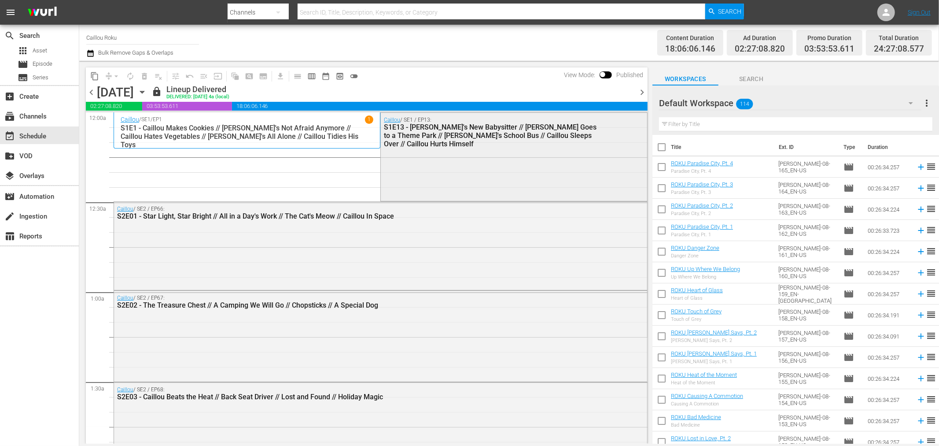
click at [525, 173] on div "Caillou / SE1 / EP13: S1E13 - Caillou's New Babysitter // Caillou Goes to a The…" at bounding box center [514, 156] width 266 height 86
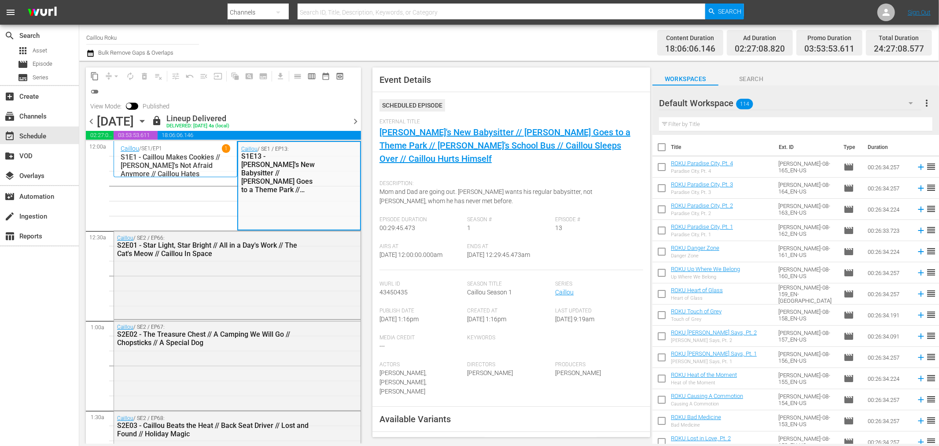
drag, startPoint x: 331, startPoint y: 258, endPoint x: 367, endPoint y: 250, distance: 37.6
click at [331, 258] on div "Caillou / SE2 / EP66: S2E01 - Star Light, Star Bright // All in a Day's Work //…" at bounding box center [237, 246] width 247 height 30
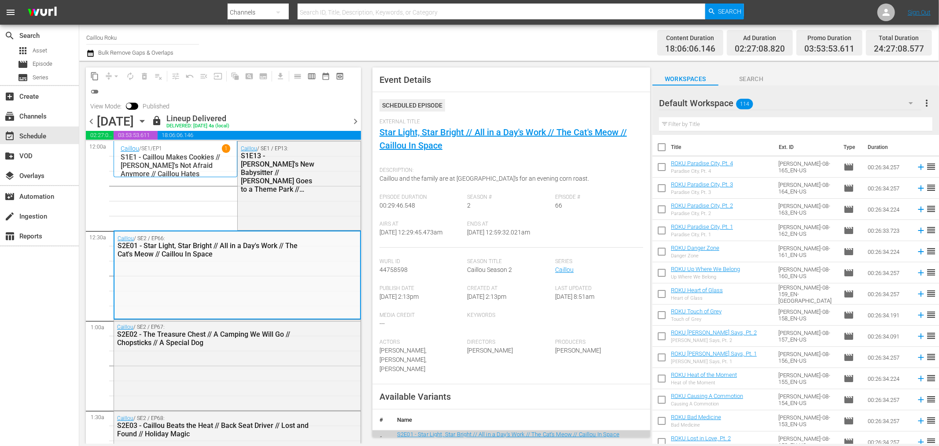
click at [350, 330] on div "Caillou / SE2 / EP67: S2E02 - The Treasure Chest // A Camping We Will Go // Cho…" at bounding box center [237, 335] width 247 height 30
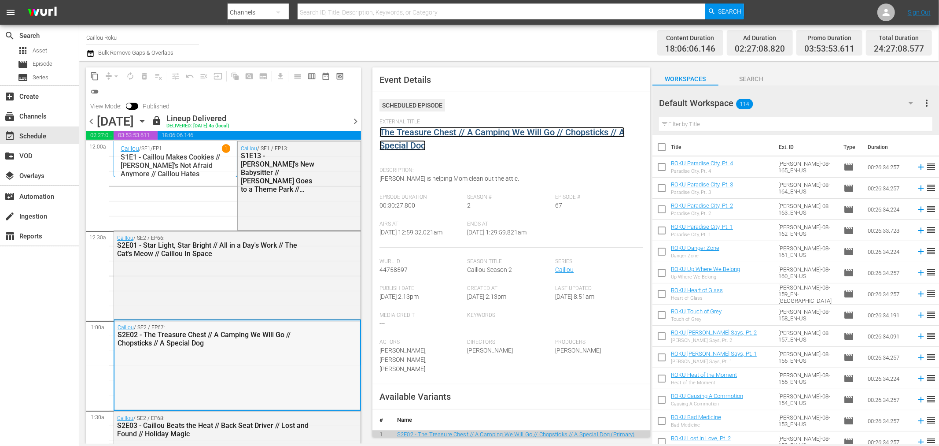
scroll to position [195, 0]
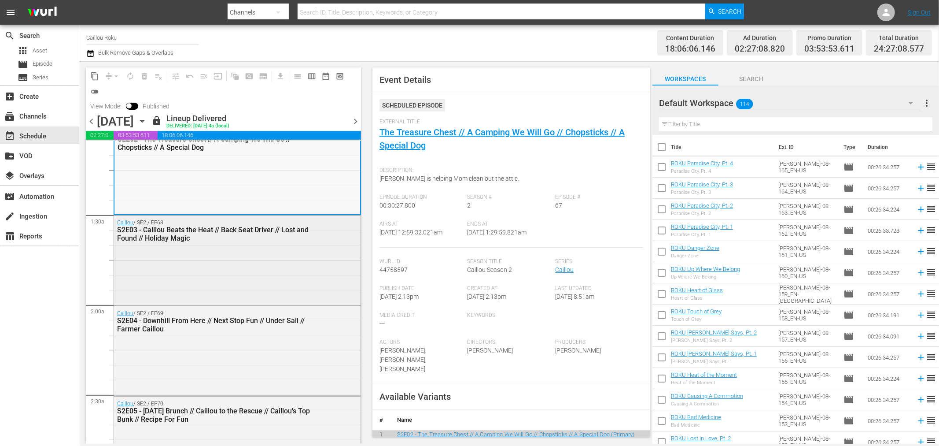
click at [296, 298] on div "Caillou / SE2 / EP68: S2E03 - Caillou Beats the Heat // Back Seat Driver // Los…" at bounding box center [237, 259] width 247 height 88
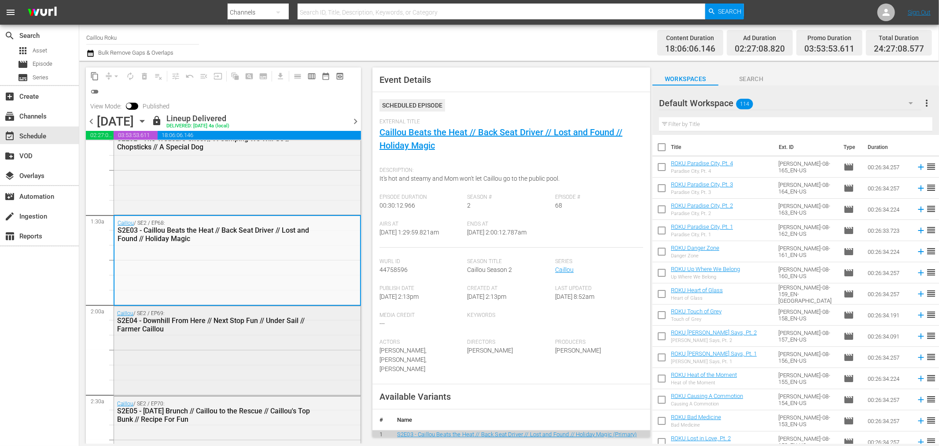
click at [333, 324] on div "Caillou / SE2 / EP69: S2E04 - Downhill From Here // Next Stop Fun // Under Sail…" at bounding box center [237, 321] width 247 height 30
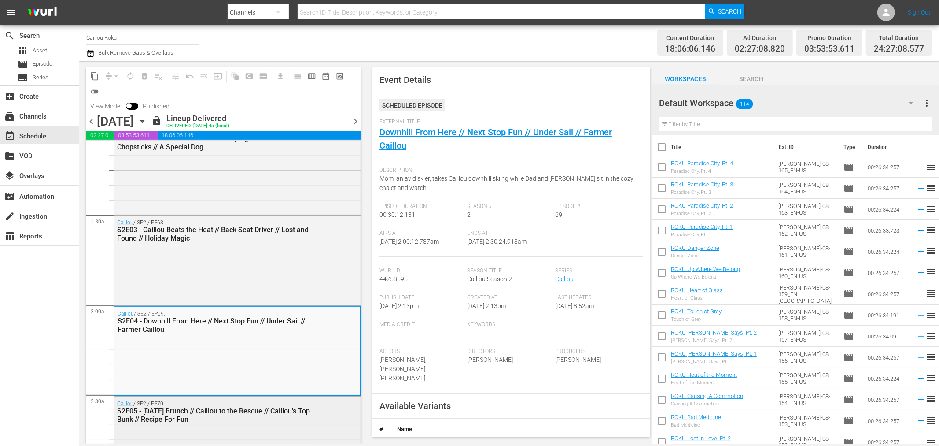
click at [308, 401] on div "Caillou / SE2 / EP70: S2E05 - Sunday Brunch // Caillou to the Rescue // Caillou…" at bounding box center [237, 411] width 247 height 30
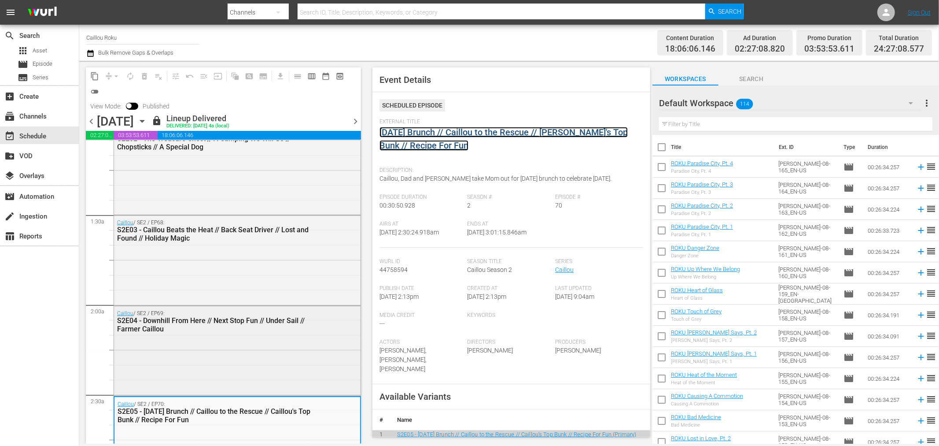
scroll to position [391, 0]
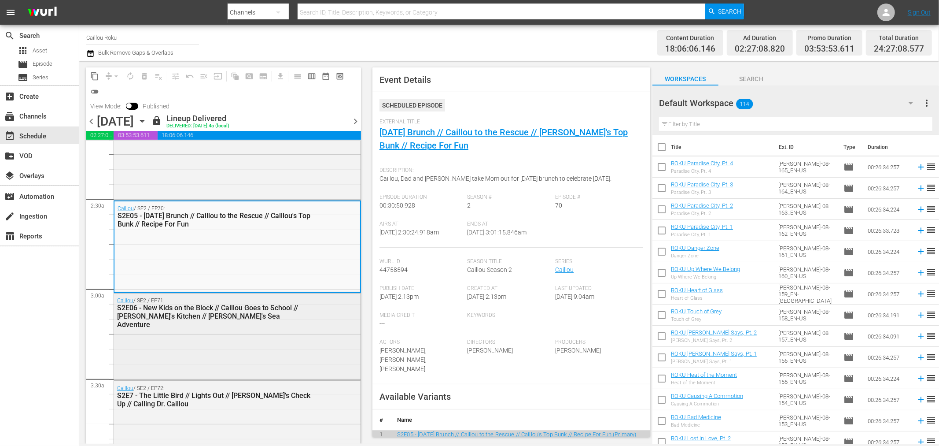
click at [305, 335] on div "Caillou / SE2 / EP71: S2E06 - New Kids on the Block // Caillou Goes to School /…" at bounding box center [237, 335] width 247 height 85
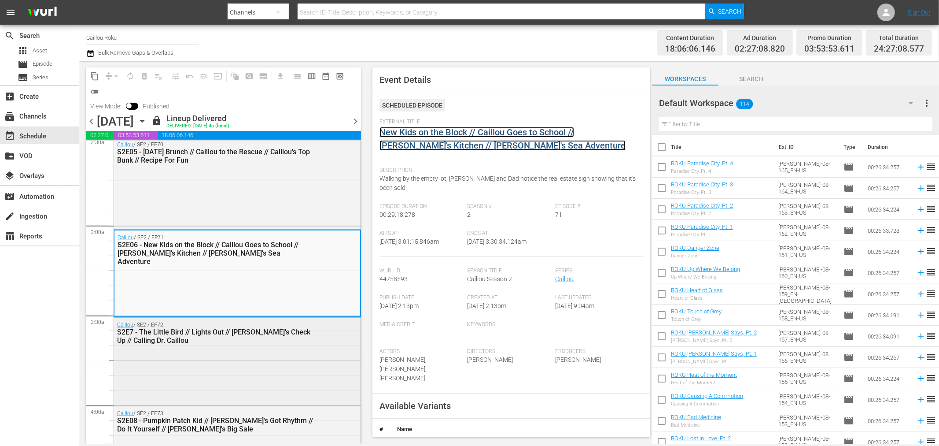
scroll to position [489, 0]
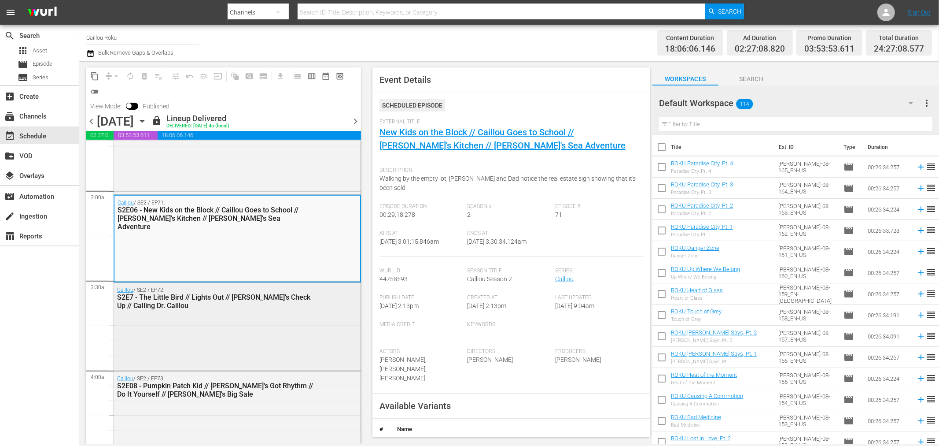
click at [302, 350] on div "Caillou / SE2 / EP72: S2E7 - The Little Bird // Lights Out // Caillou's Check U…" at bounding box center [237, 326] width 247 height 86
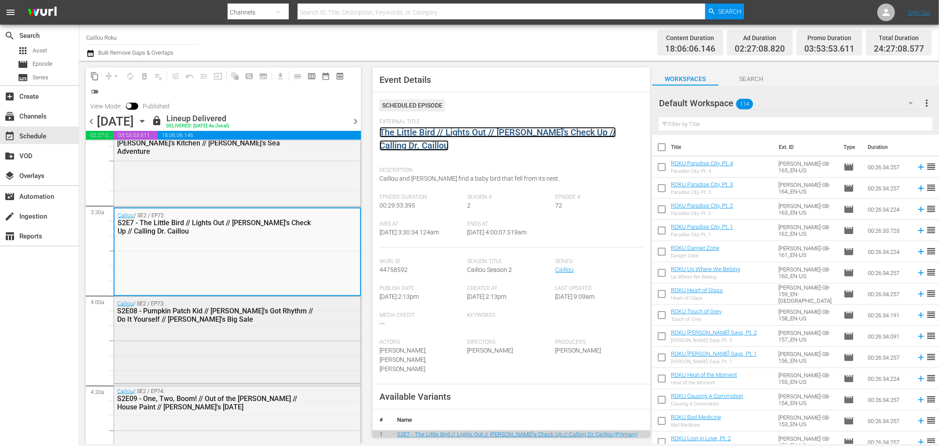
scroll to position [587, 0]
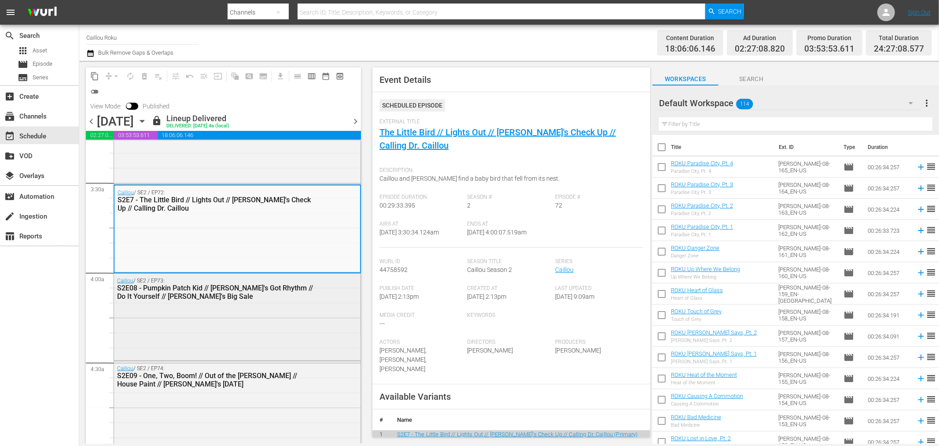
click at [279, 330] on div "Caillou / SE2 / EP73: S2E08 - Pumpkin Patch Kid // Caillou's Got Rhythm // Do I…" at bounding box center [237, 315] width 247 height 85
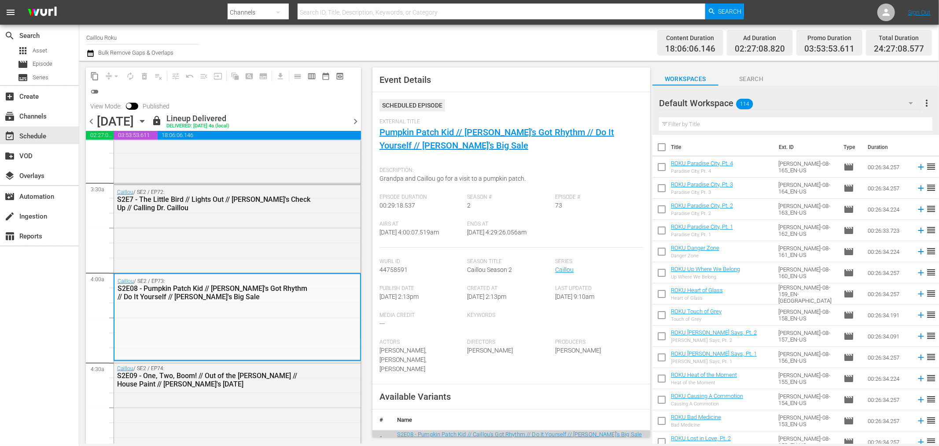
drag, startPoint x: 315, startPoint y: 387, endPoint x: 366, endPoint y: 338, distance: 70.7
click at [315, 387] on div "Caillou / SE2 / EP74: S2E09 - One, Two, Boom! // Out of the Woods // House Pain…" at bounding box center [237, 376] width 247 height 30
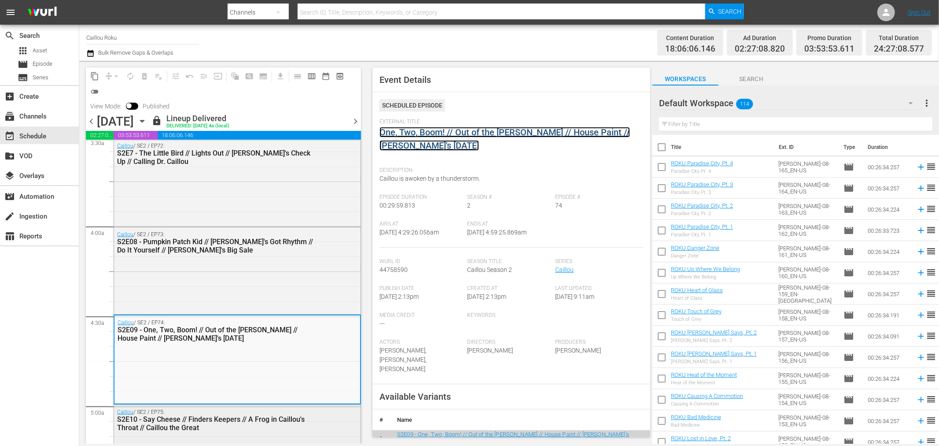
scroll to position [685, 0]
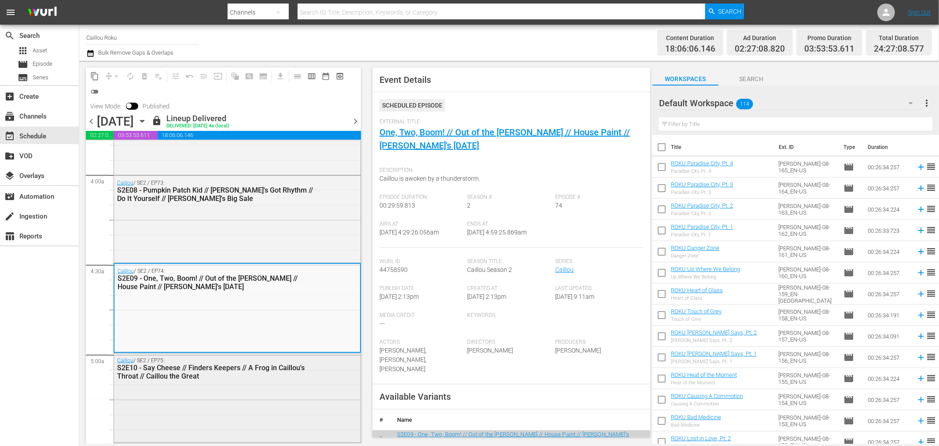
click at [297, 371] on div "S2E10 - Say Cheese // Finders Keepers // A Frog in Caillou's Throat // Caillou …" at bounding box center [215, 371] width 196 height 17
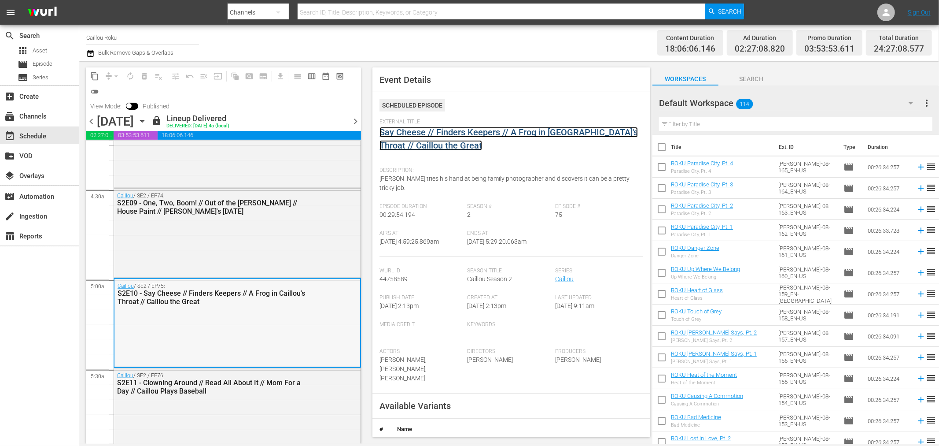
scroll to position [782, 0]
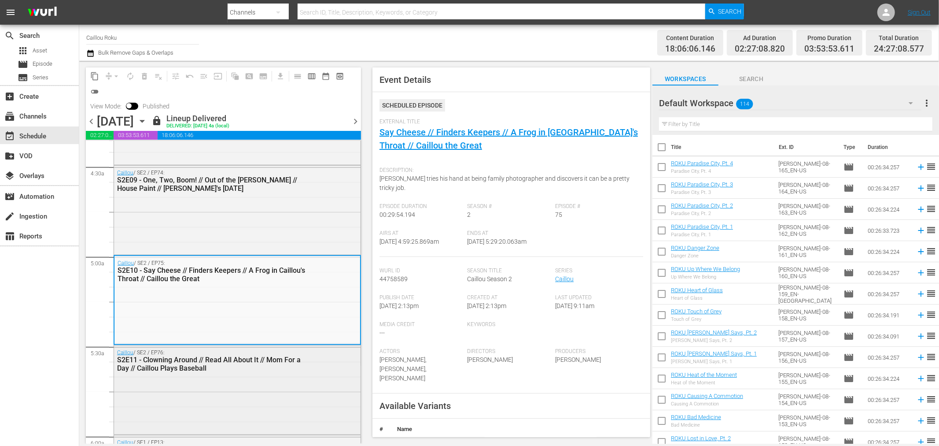
click at [307, 373] on div "Caillou / SE2 / EP76: S2E11 - Clowning Around // Read All About It // Mom For a…" at bounding box center [237, 360] width 247 height 30
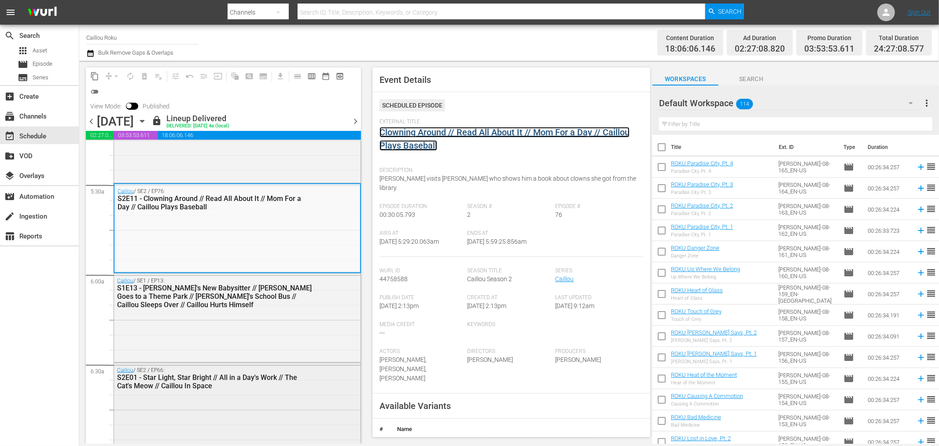
scroll to position [978, 0]
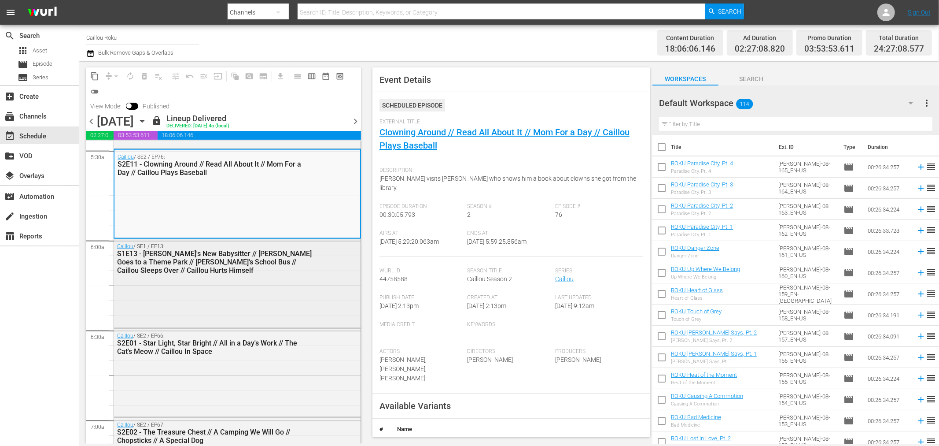
click at [301, 287] on div "Caillou / SE1 / EP13: S1E13 - Caillou's New Babysitter // Caillou Goes to a The…" at bounding box center [237, 282] width 247 height 86
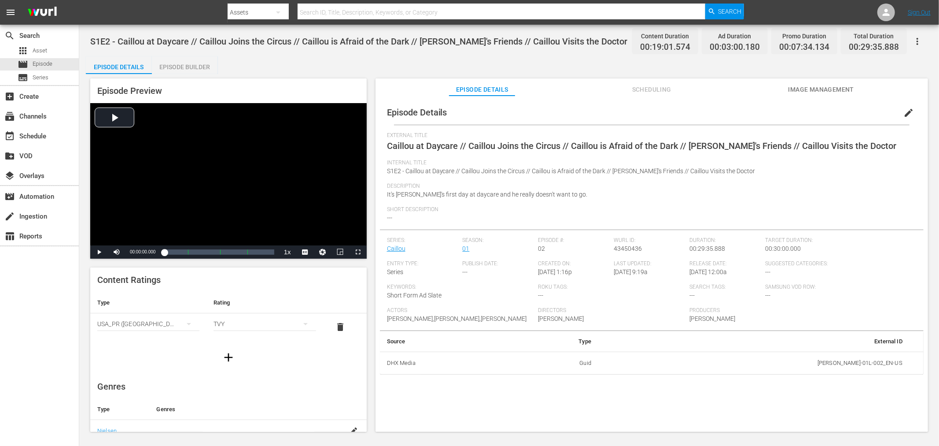
click at [845, 41] on icon "button" at bounding box center [917, 41] width 11 height 11
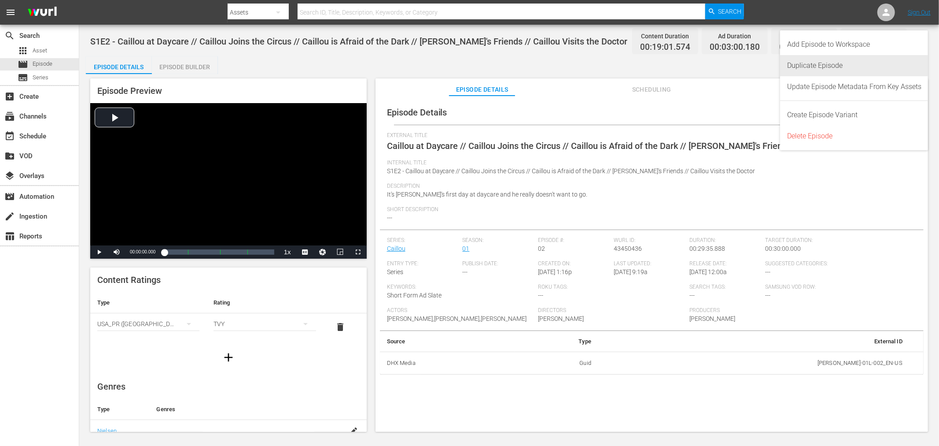
click at [845, 65] on div "Duplicate Episode" at bounding box center [854, 65] width 134 height 21
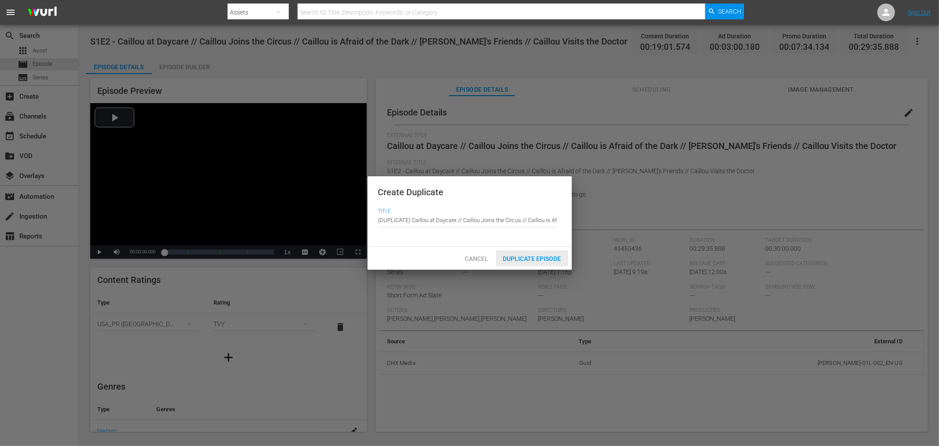
click at [533, 258] on span "Duplicate Episode" at bounding box center [532, 258] width 72 height 7
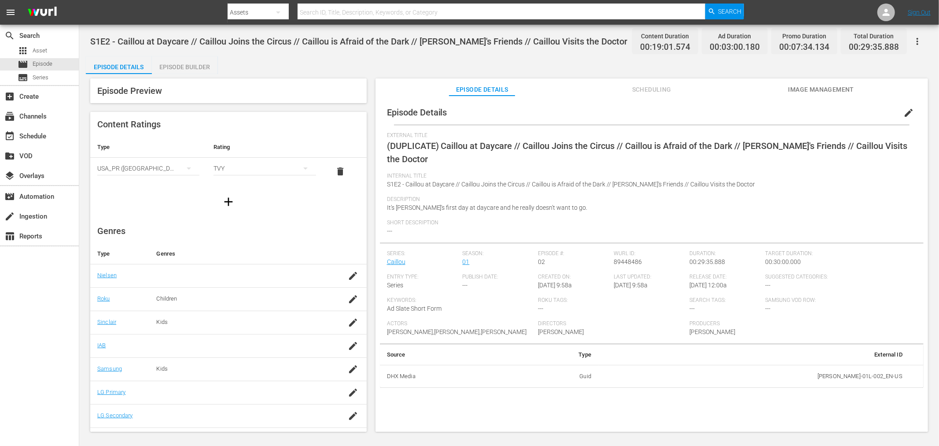
click at [845, 118] on span "edit" at bounding box center [908, 112] width 11 height 11
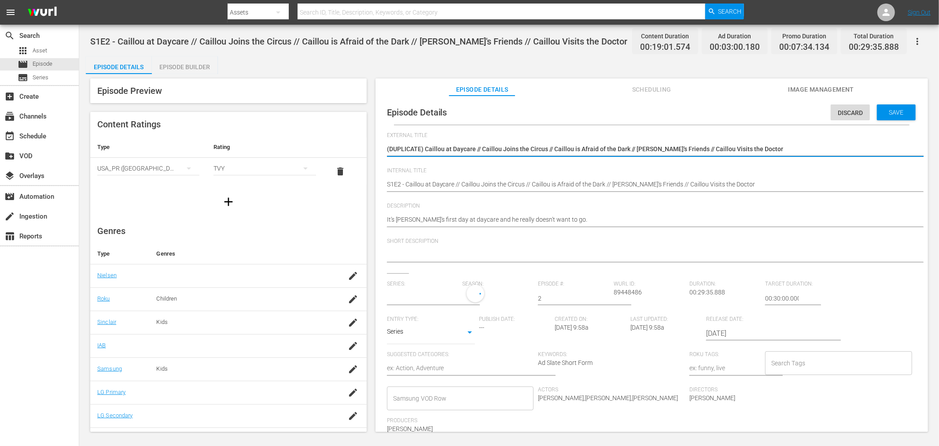
type input "Caillou"
click at [386, 185] on div "Episode Details Discard Save External Title (DUPLICATE) Caillou at Daycare // C…" at bounding box center [652, 308] width 544 height 416
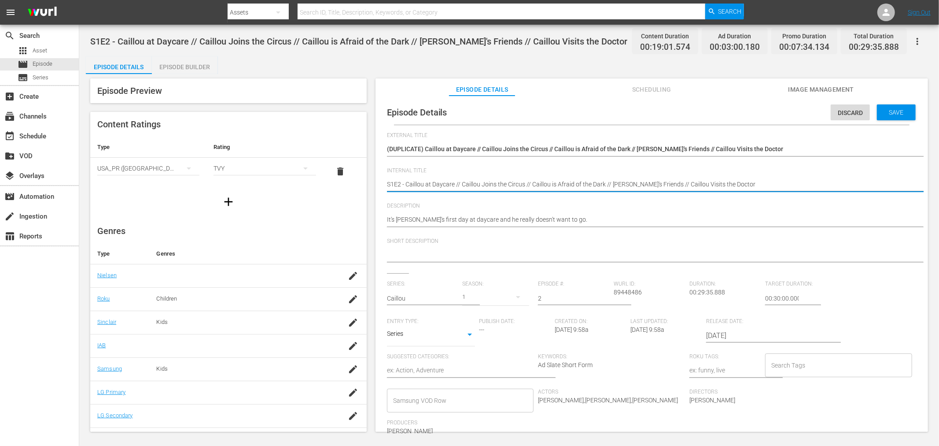
paste textarea "Samsung -"
type textarea "Samsung - S1E2 - Caillou at Daycare // Caillou Joins the Circus // Caillou is A…"
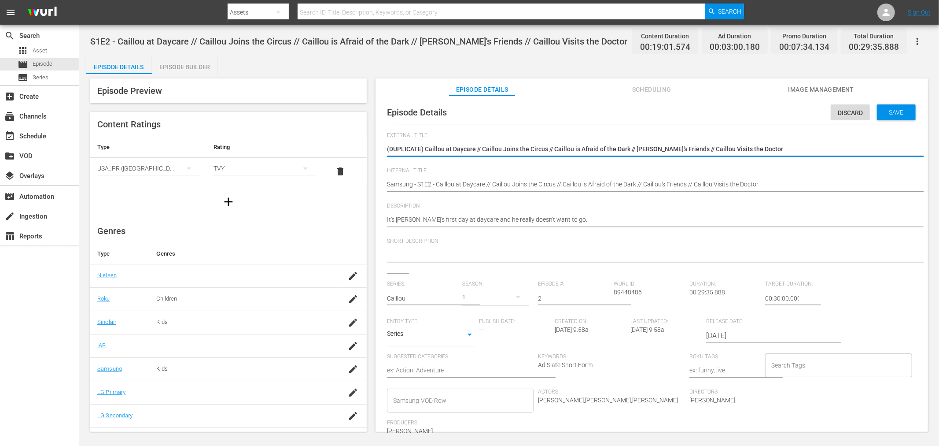
drag, startPoint x: 426, startPoint y: 151, endPoint x: 230, endPoint y: 112, distance: 199.4
type textarea "Caillou at Daycare // Caillou Joins the Circus // Caillou is Afraid of the Dark…"
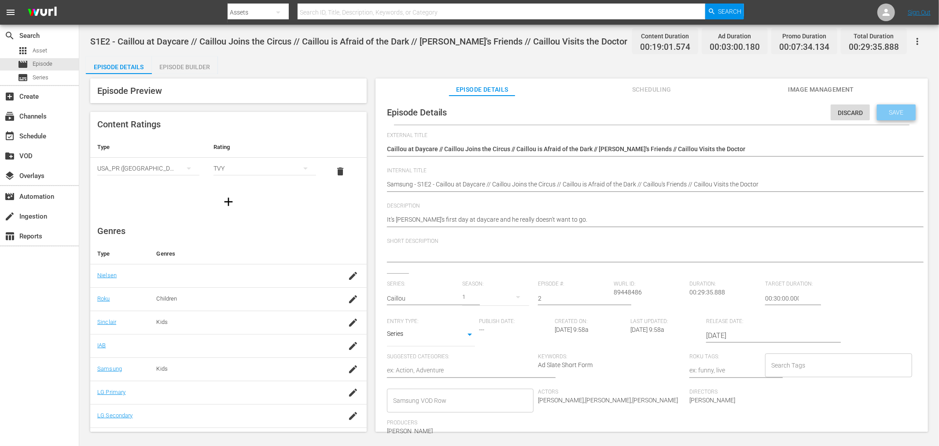
click at [845, 116] on div "Save" at bounding box center [896, 112] width 39 height 16
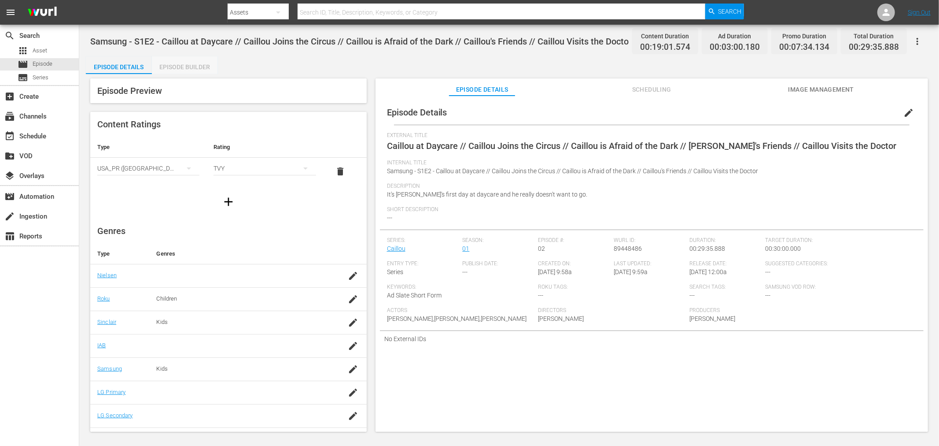
click at [188, 59] on div "Episode Builder" at bounding box center [185, 66] width 66 height 21
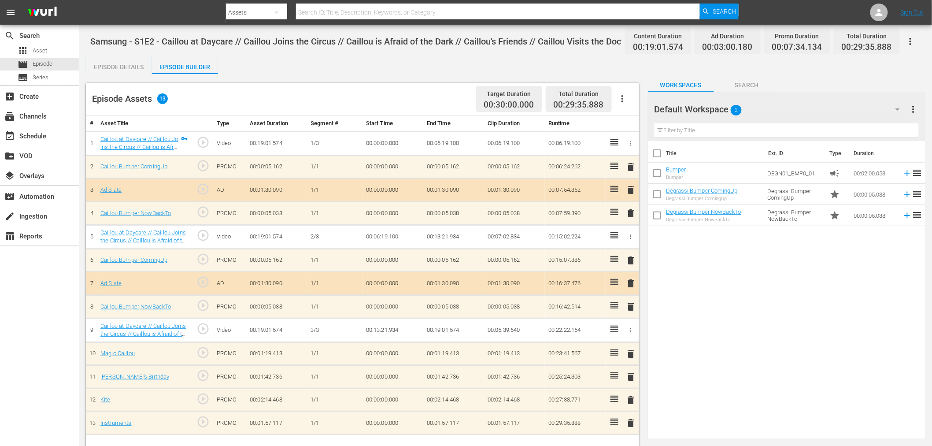
click at [704, 111] on div at bounding box center [685, 110] width 63 height 22
click at [768, 111] on div "Default Workspace 3" at bounding box center [781, 109] width 254 height 25
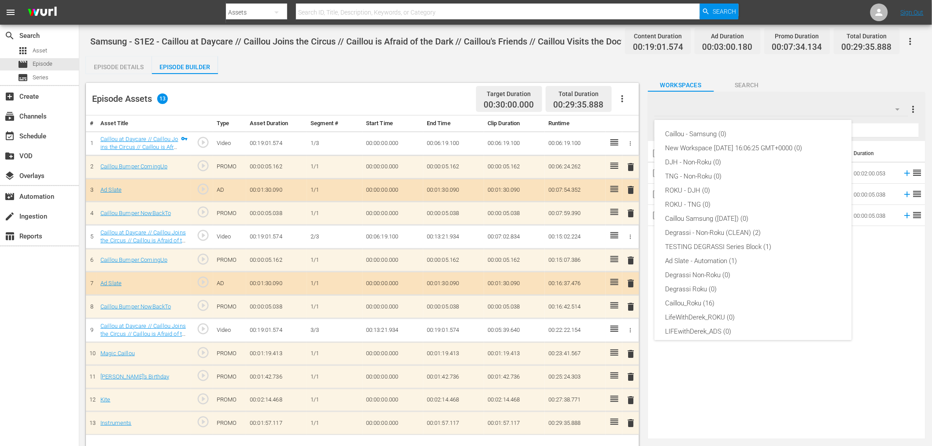
scroll to position [33, 0]
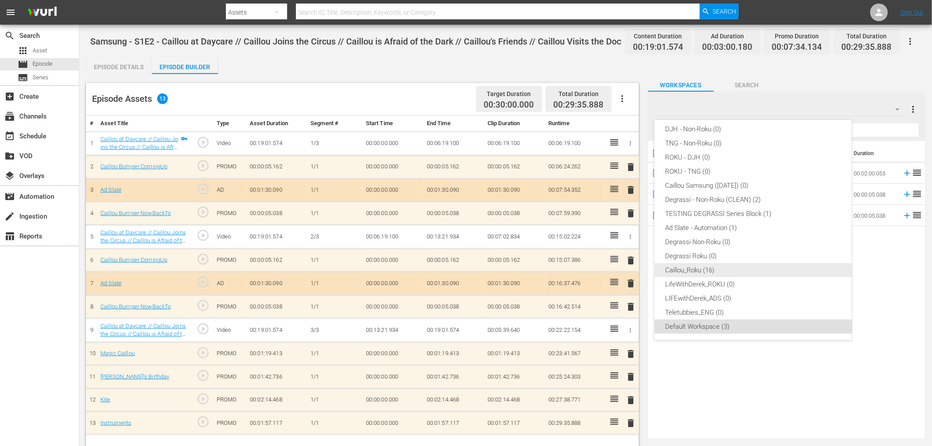
click at [707, 266] on div "Caillou_Roku (16)" at bounding box center [753, 270] width 176 height 14
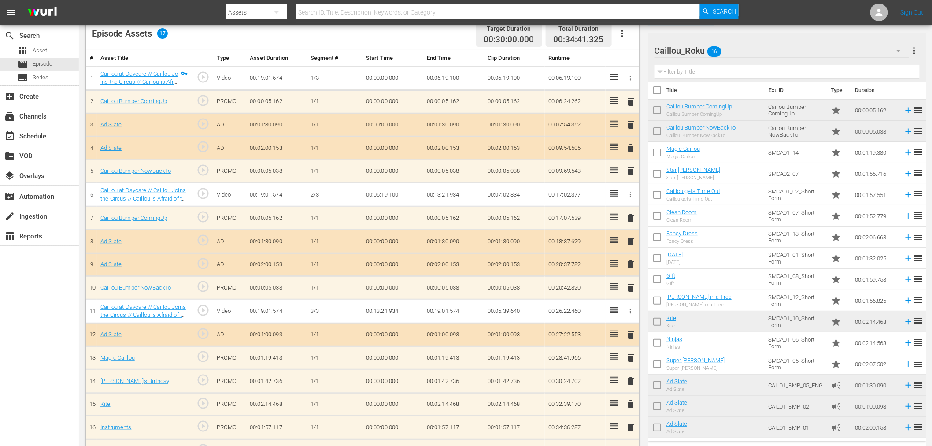
scroll to position [87, 0]
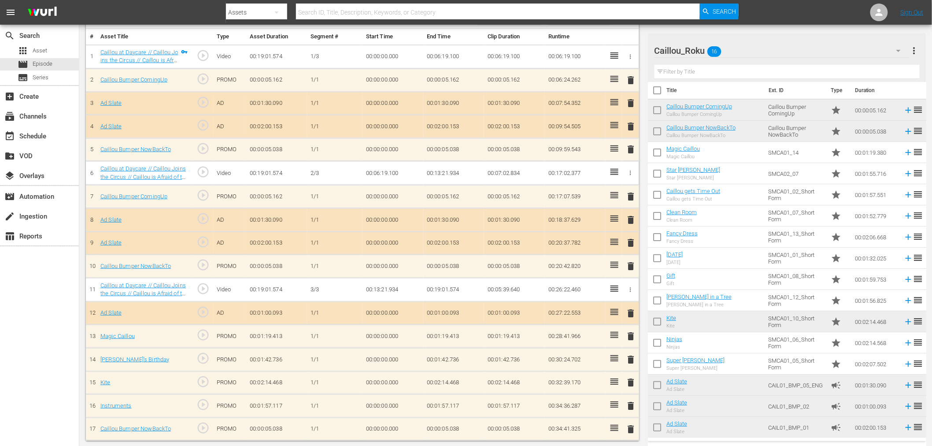
click at [632, 218] on span "delete" at bounding box center [631, 219] width 11 height 11
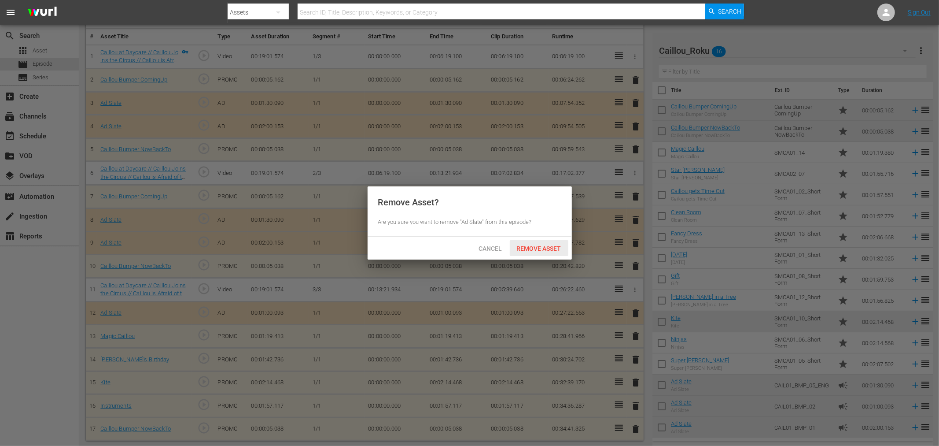
click at [533, 247] on span "Remove Asset" at bounding box center [539, 248] width 59 height 7
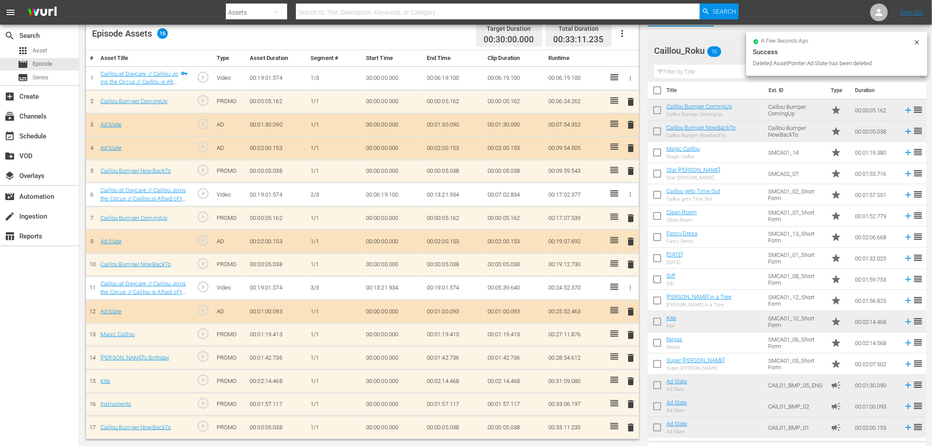
scroll to position [63, 0]
click at [628, 99] on span "delete" at bounding box center [631, 103] width 11 height 11
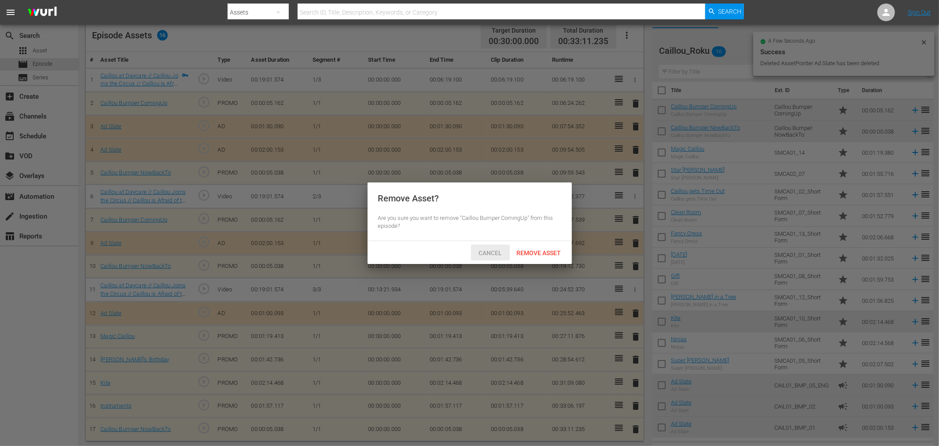
click at [486, 254] on span "Cancel" at bounding box center [489, 252] width 37 height 7
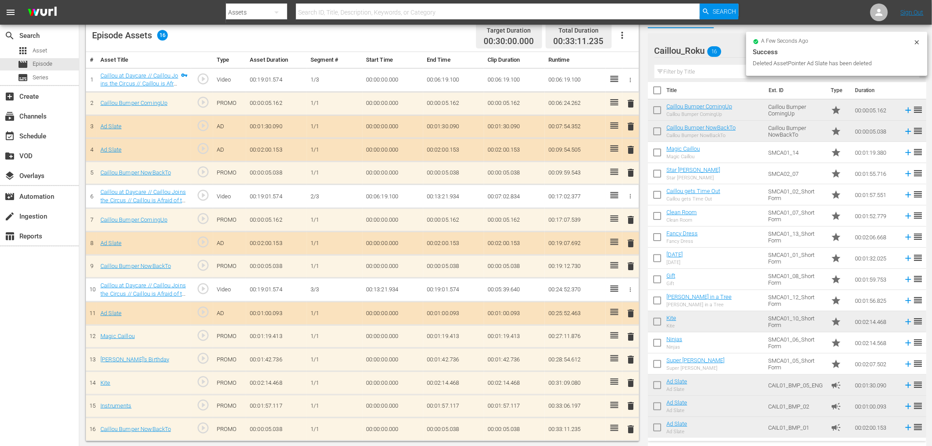
click at [632, 126] on span "delete" at bounding box center [631, 126] width 11 height 11
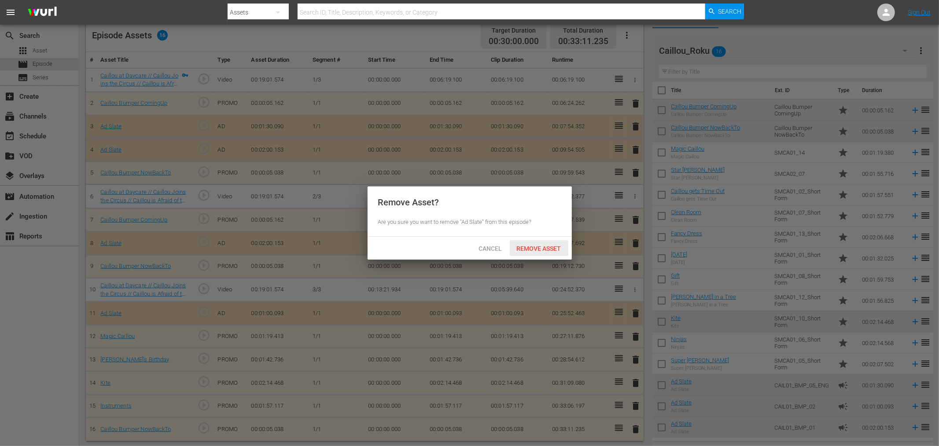
click at [529, 253] on div "Remove Asset" at bounding box center [539, 248] width 59 height 16
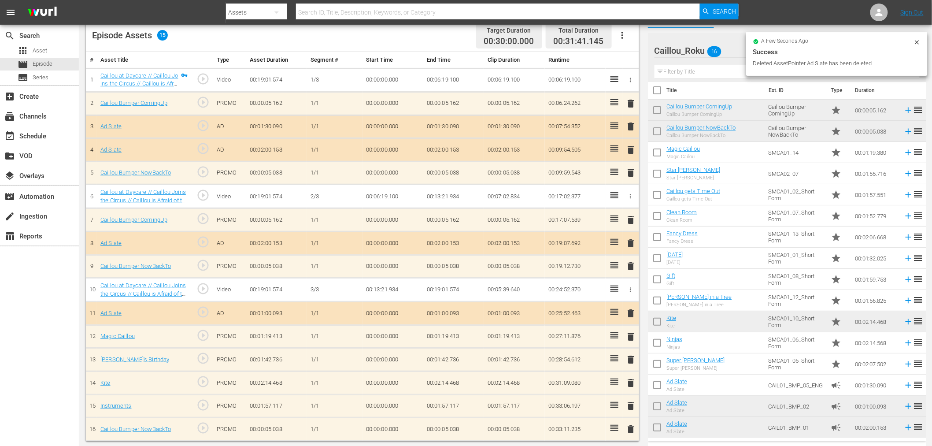
scroll to position [55, 0]
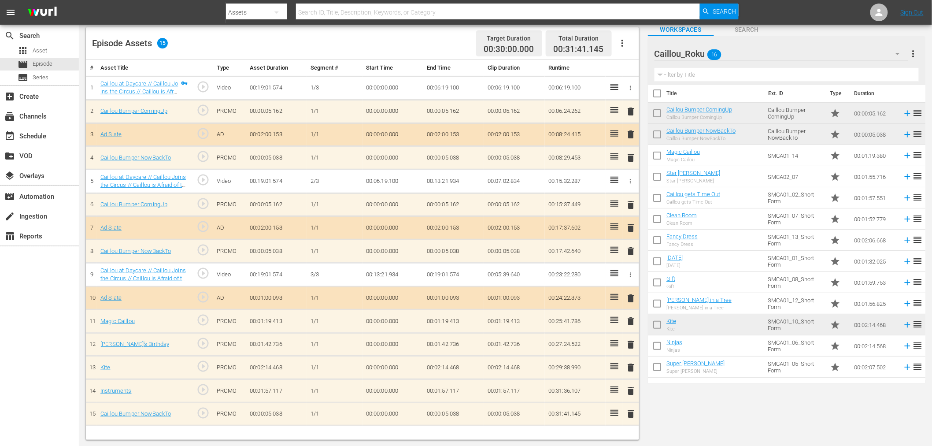
click at [626, 340] on span "delete" at bounding box center [631, 344] width 11 height 11
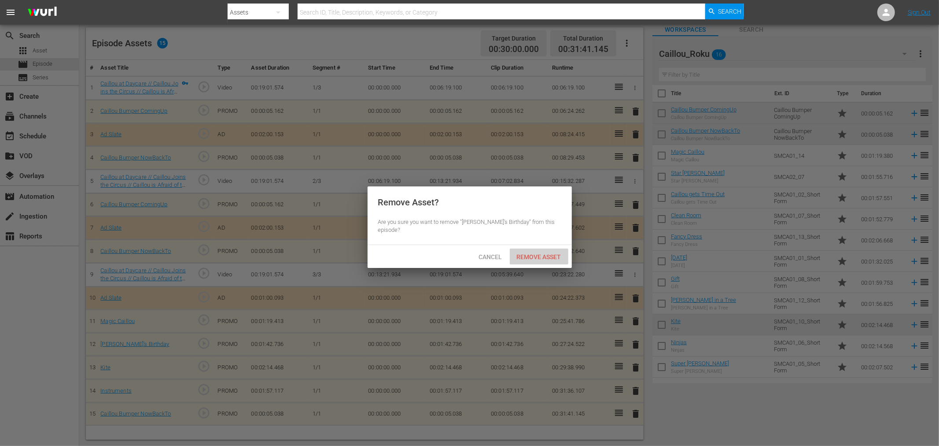
click at [527, 248] on div "Remove Asset" at bounding box center [539, 256] width 59 height 16
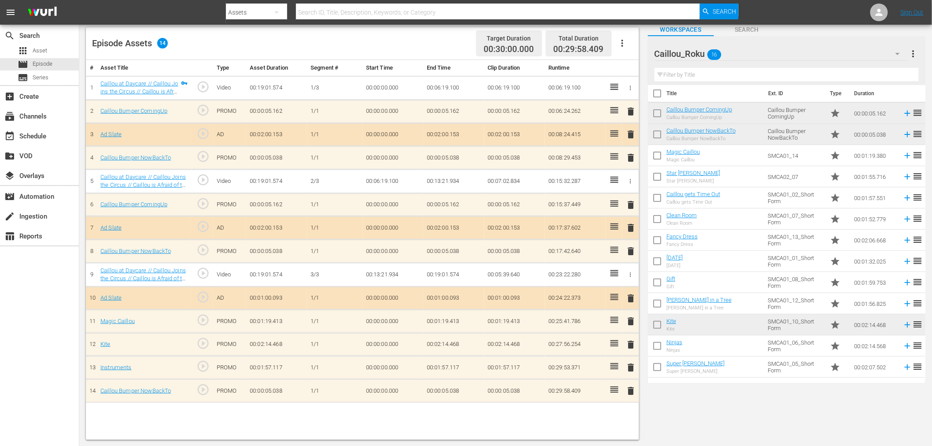
scroll to position [0, 0]
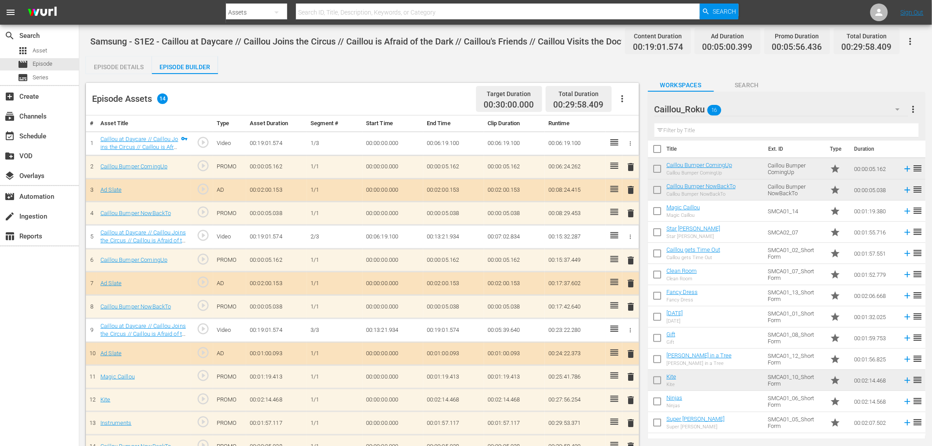
click at [845, 39] on button "button" at bounding box center [909, 41] width 21 height 21
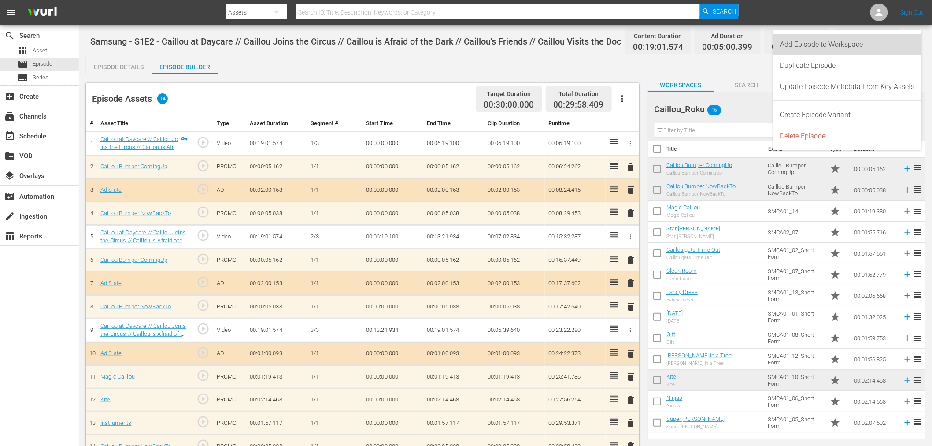
click at [845, 43] on div "Add Episode to Workspace" at bounding box center [847, 44] width 134 height 21
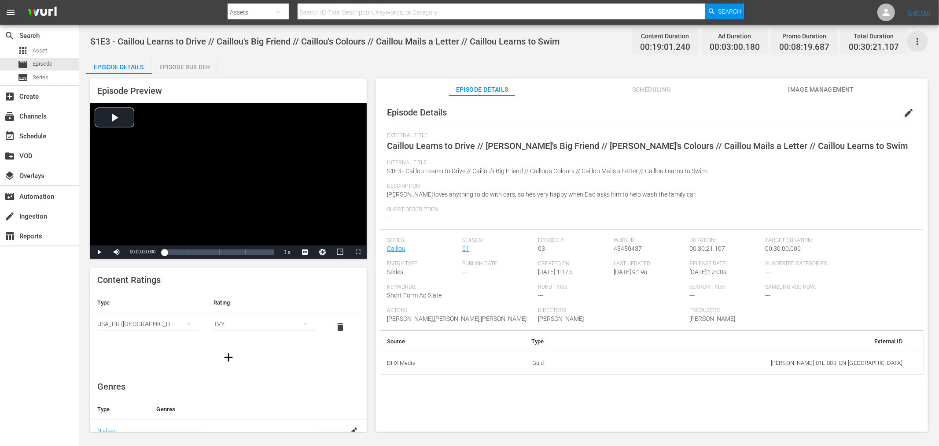
click at [845, 44] on icon "button" at bounding box center [917, 41] width 11 height 11
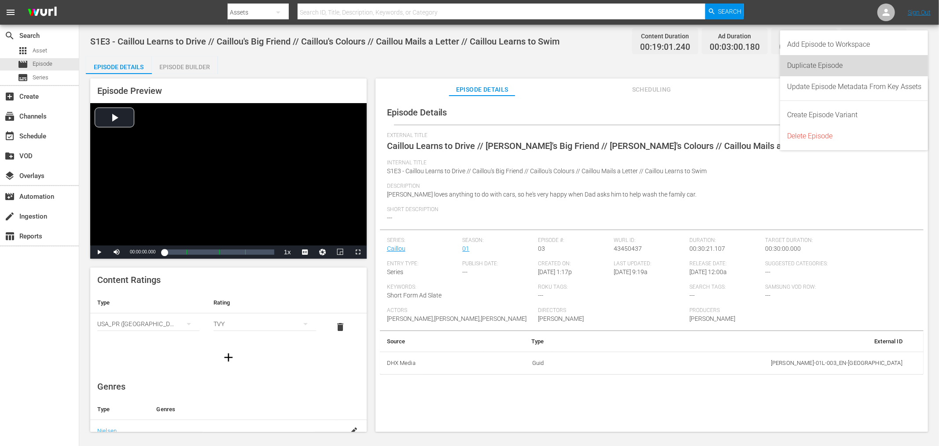
click at [829, 67] on div "Duplicate Episode" at bounding box center [854, 65] width 134 height 21
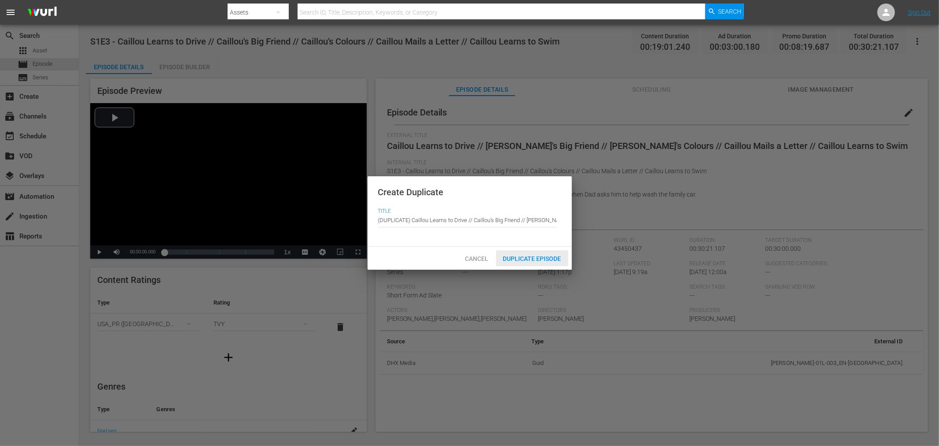
click at [539, 257] on span "Duplicate Episode" at bounding box center [532, 258] width 72 height 7
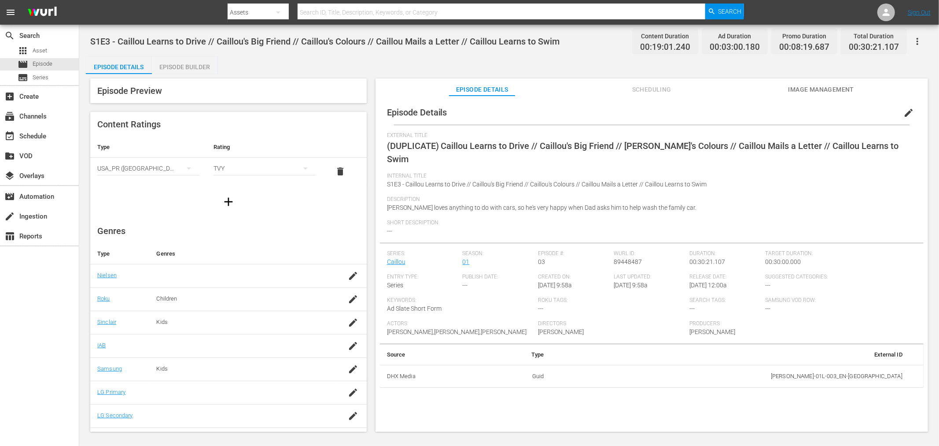
click at [845, 114] on span "edit" at bounding box center [908, 112] width 11 height 11
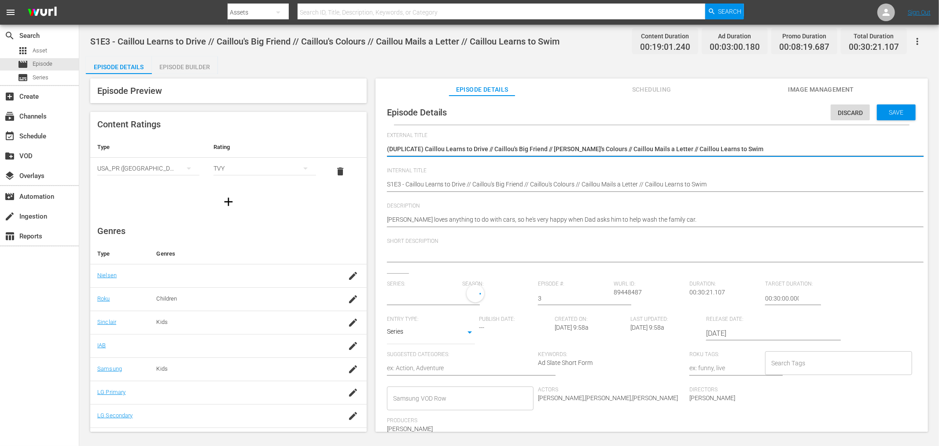
type input "Caillou"
click at [385, 185] on div "Episode Details Discard Save External Title (DUPLICATE) Caillou Learns to Drive…" at bounding box center [652, 308] width 544 height 416
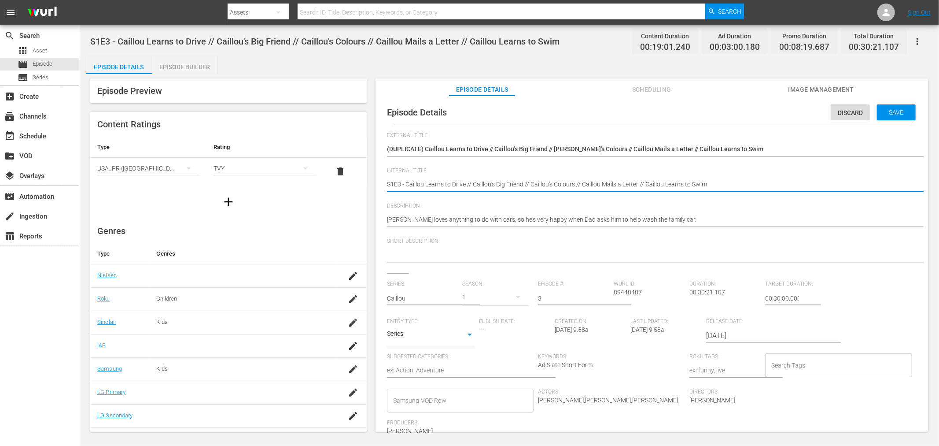
paste textarea "Samsung -"
type textarea "Samsung - S1E3 - Caillou Learns to Drive // Caillou's Big Friend // Caillou's C…"
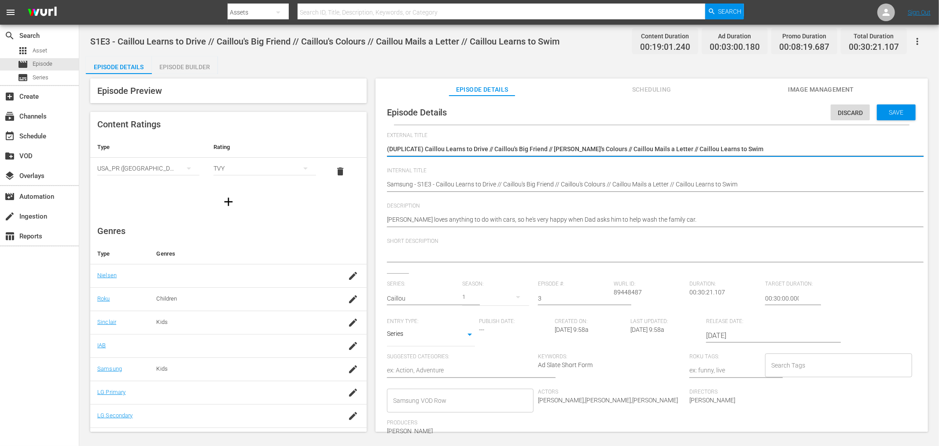
drag, startPoint x: 424, startPoint y: 151, endPoint x: -117, endPoint y: 70, distance: 547.6
type textarea "Caillou Learns to Drive // [PERSON_NAME]'s Big Friend // [PERSON_NAME]'s Colour…"
click at [845, 109] on span "Save" at bounding box center [896, 112] width 29 height 7
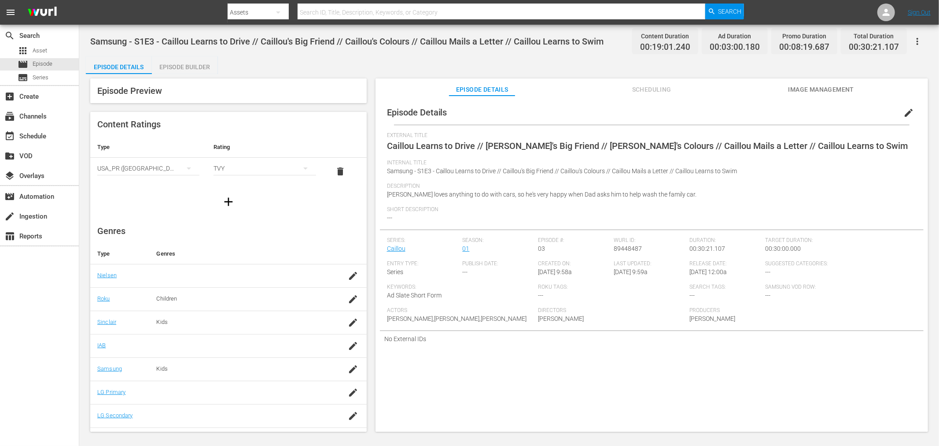
click at [188, 64] on div "Episode Builder" at bounding box center [185, 66] width 66 height 21
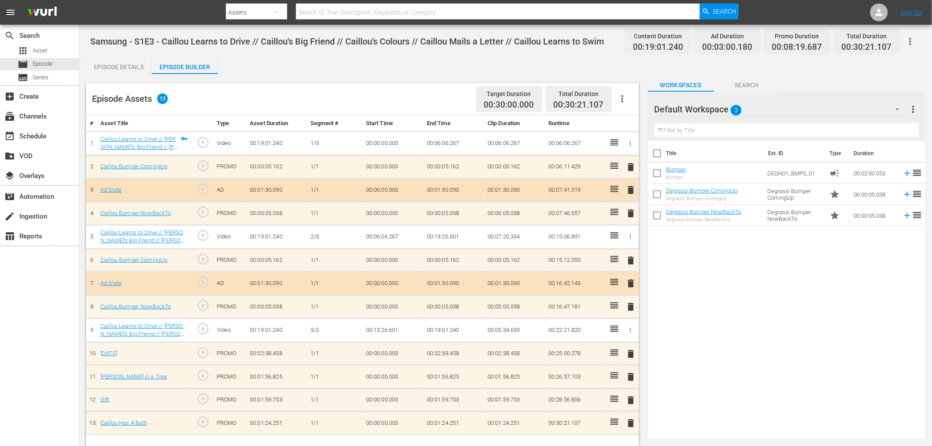
click at [699, 111] on div at bounding box center [685, 110] width 63 height 22
click at [764, 107] on div "Default Workspace 3" at bounding box center [781, 109] width 254 height 25
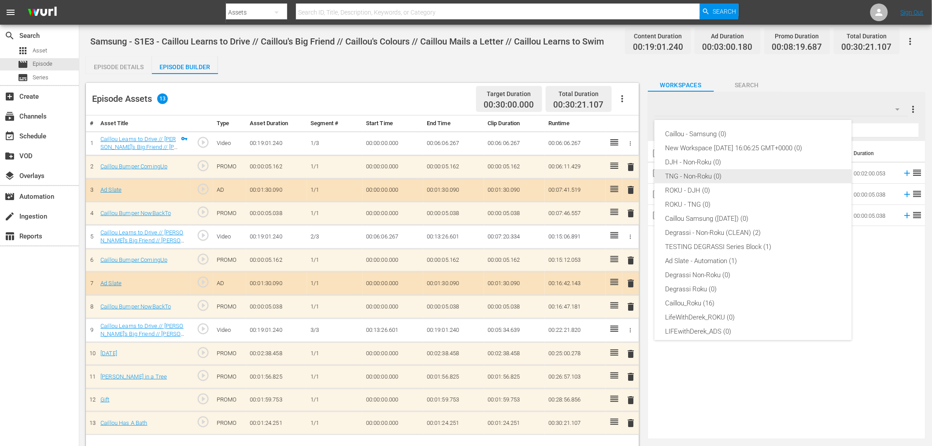
scroll to position [33, 0]
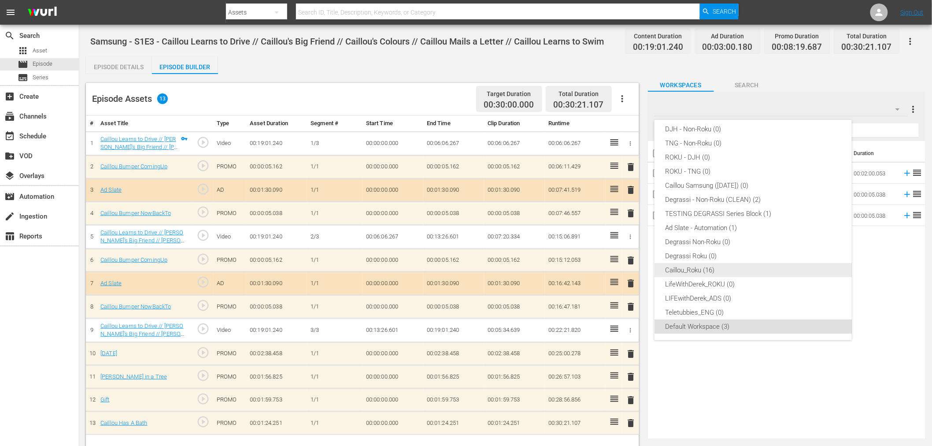
click at [688, 269] on div "Caillou_Roku (16)" at bounding box center [753, 270] width 176 height 14
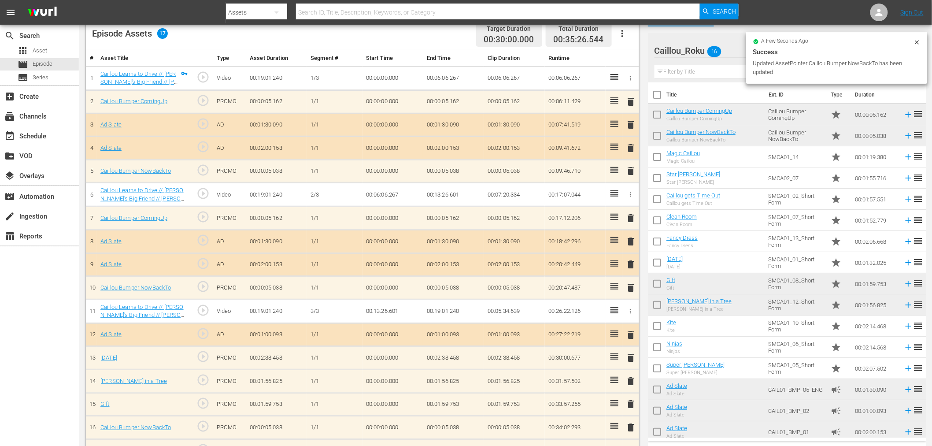
scroll to position [87, 0]
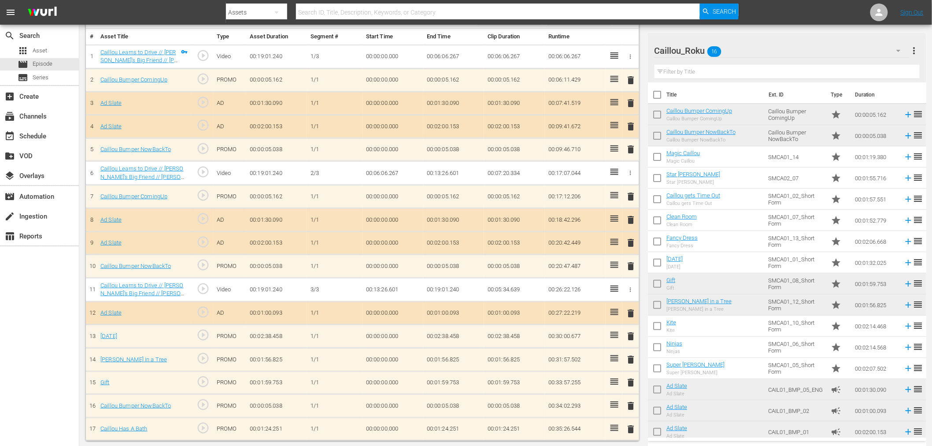
click at [627, 335] on span "delete" at bounding box center [631, 336] width 11 height 11
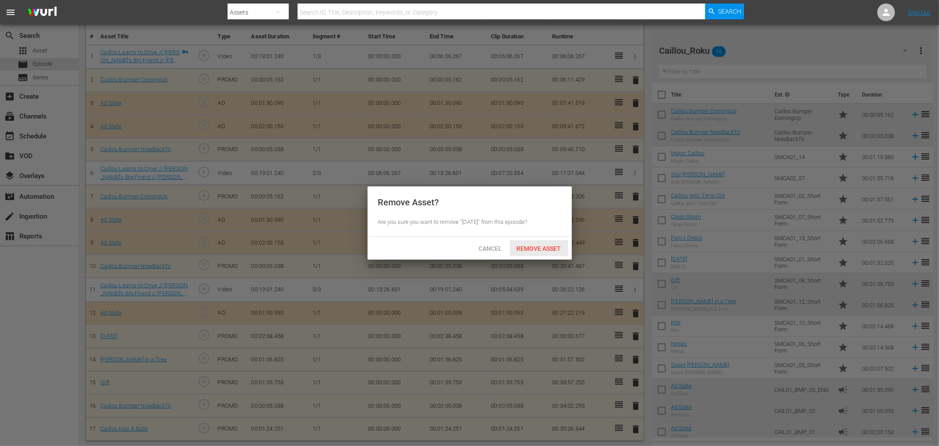
click at [531, 248] on span "Remove Asset" at bounding box center [539, 248] width 59 height 7
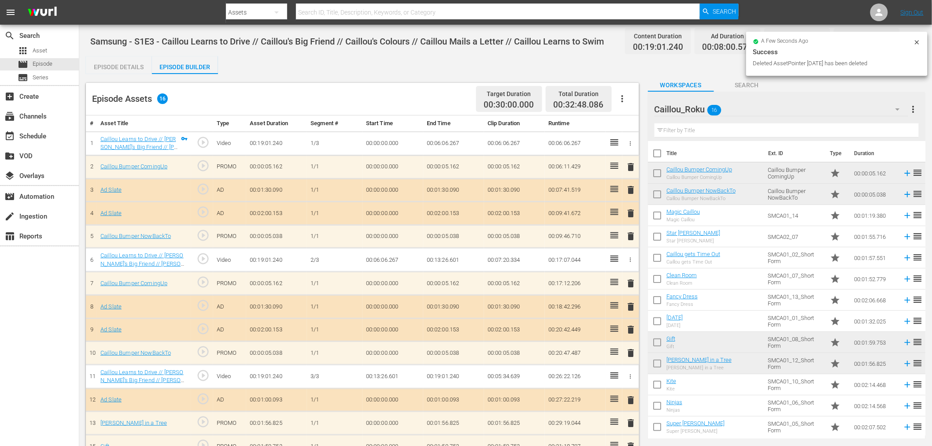
scroll to position [63, 0]
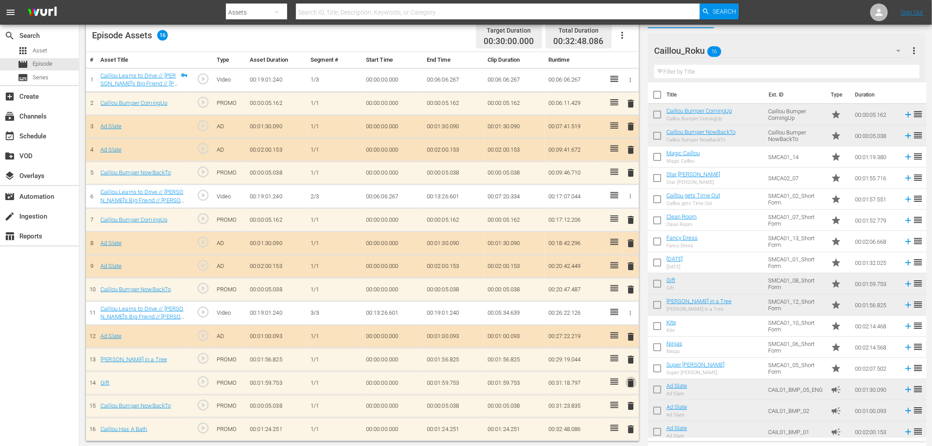
click at [630, 379] on span "delete" at bounding box center [631, 382] width 11 height 11
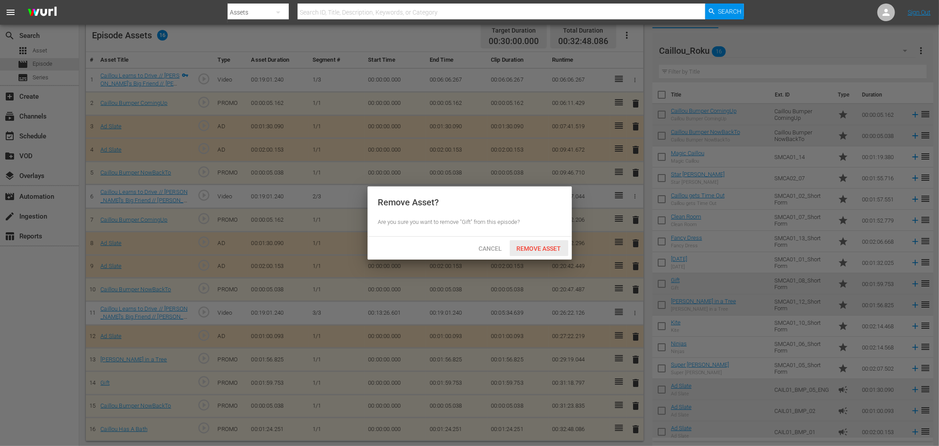
click at [533, 243] on div "Remove Asset" at bounding box center [539, 248] width 59 height 16
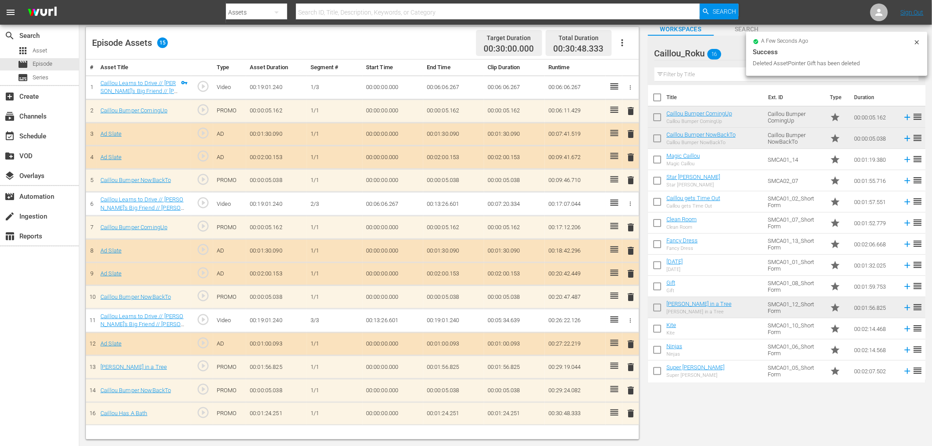
scroll to position [55, 0]
click at [634, 401] on span "delete" at bounding box center [631, 413] width 11 height 11
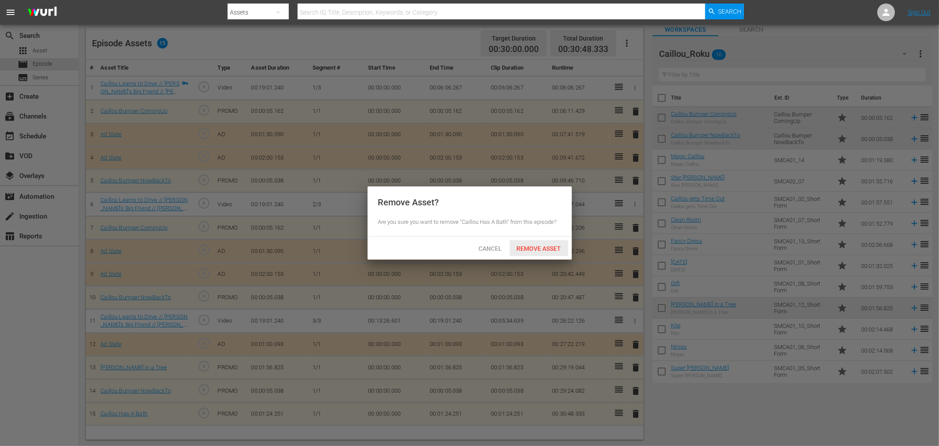
click at [543, 249] on span "Remove Asset" at bounding box center [539, 248] width 59 height 7
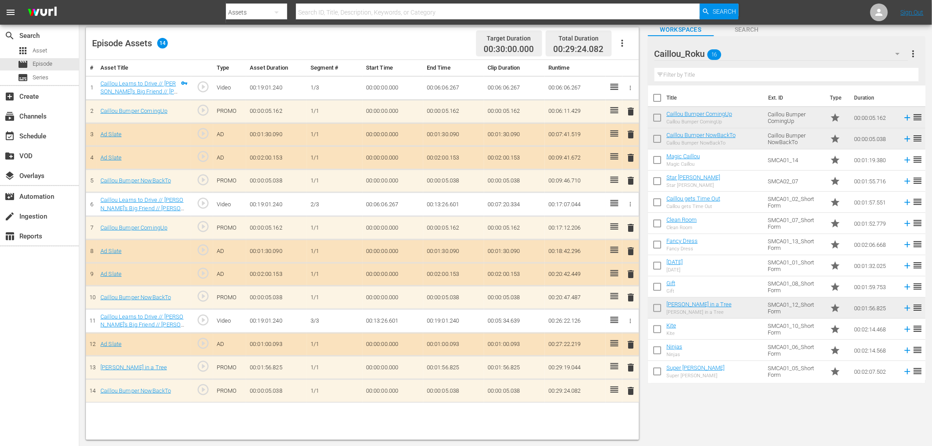
click at [632, 251] on span "delete" at bounding box center [631, 251] width 11 height 11
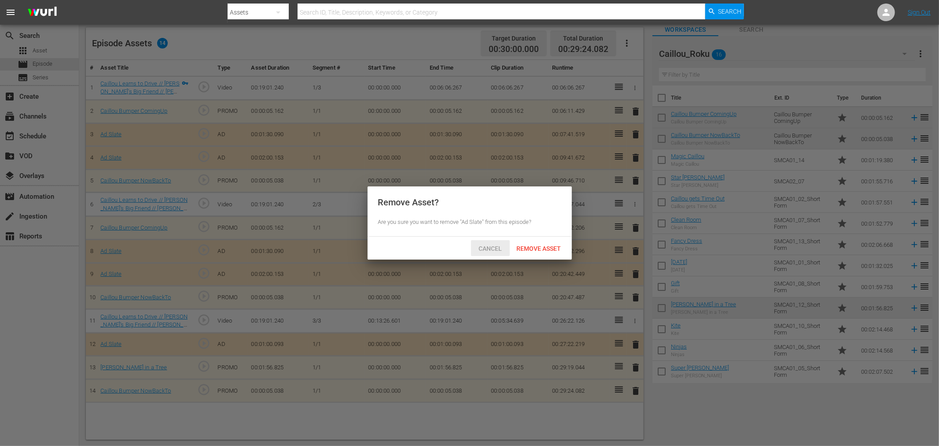
click at [494, 249] on span "Cancel" at bounding box center [489, 248] width 37 height 7
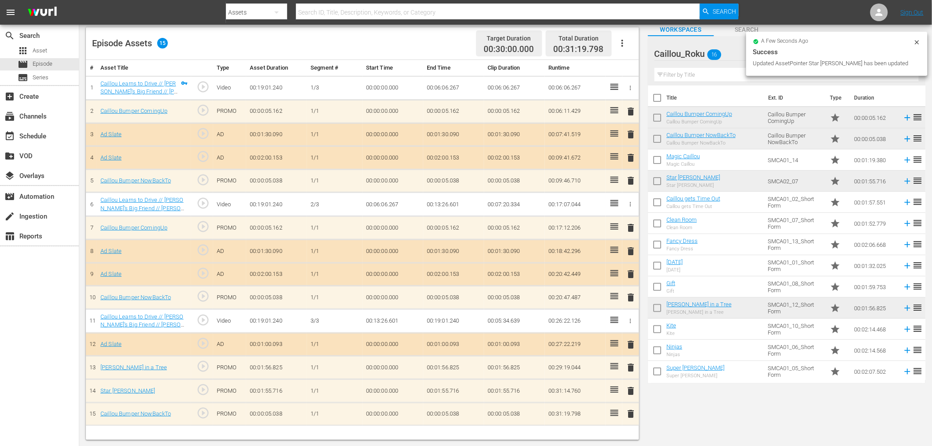
click at [630, 246] on span "delete" at bounding box center [631, 251] width 11 height 11
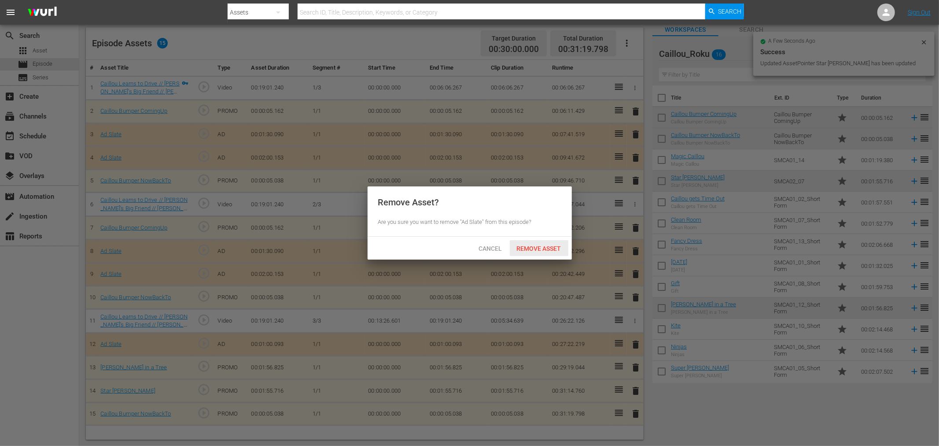
click at [553, 246] on span "Remove Asset" at bounding box center [539, 248] width 59 height 7
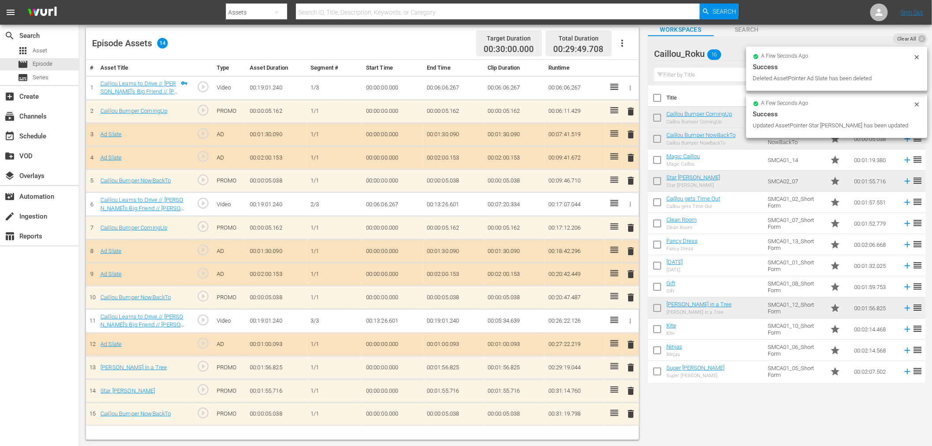
click at [630, 133] on span "delete" at bounding box center [631, 134] width 11 height 11
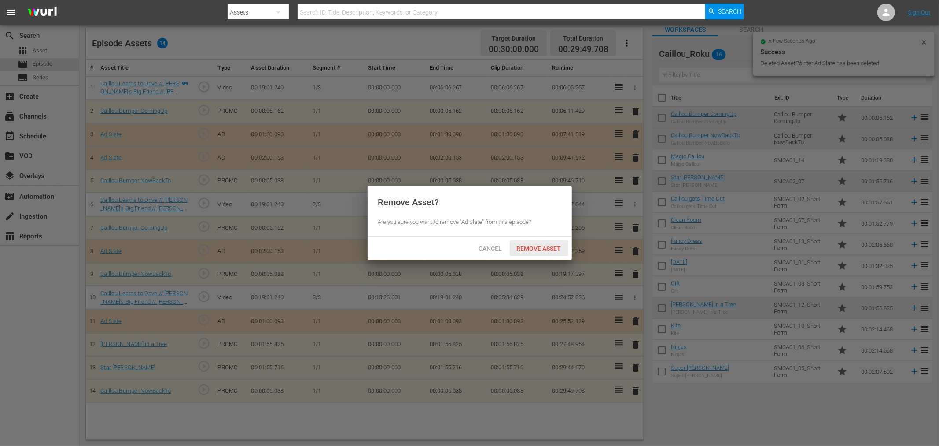
click at [534, 252] on div "Remove Asset" at bounding box center [539, 248] width 59 height 16
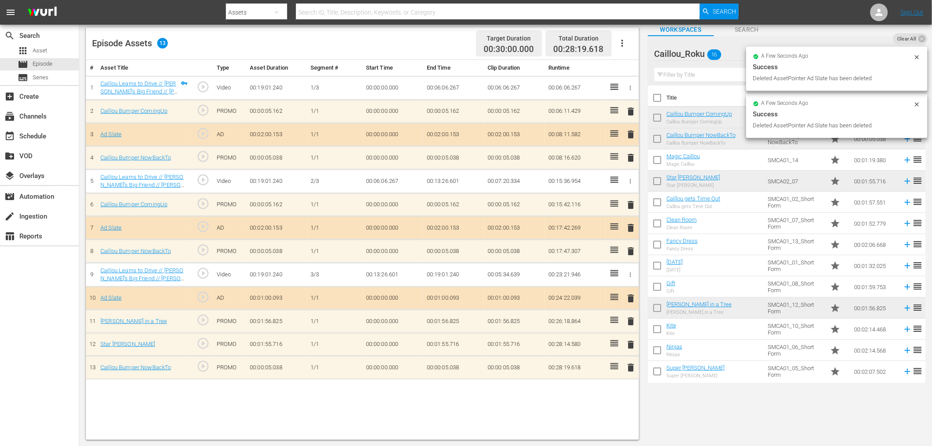
scroll to position [0, 0]
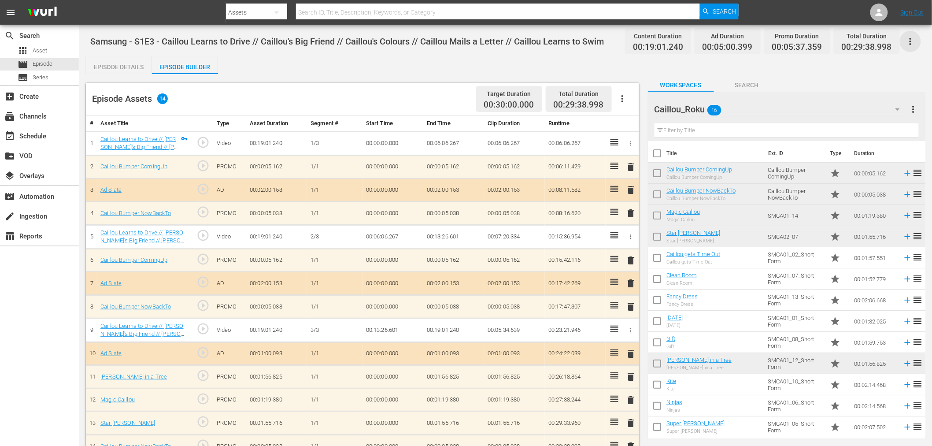
click at [845, 44] on icon "button" at bounding box center [910, 41] width 11 height 11
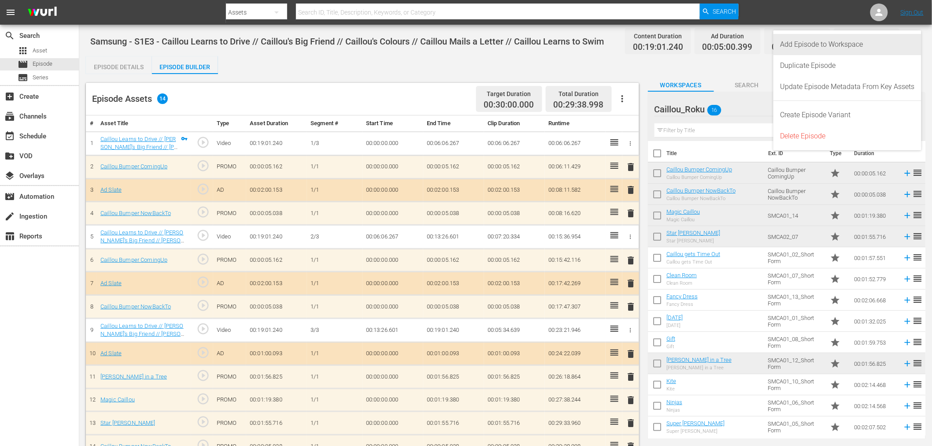
click at [844, 46] on div "Add Episode to Workspace" at bounding box center [847, 44] width 134 height 21
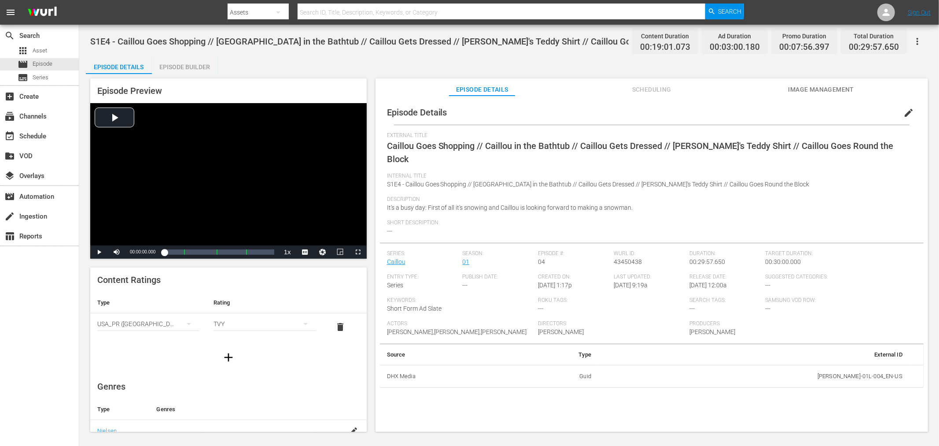
click at [845, 37] on button "button" at bounding box center [917, 41] width 21 height 21
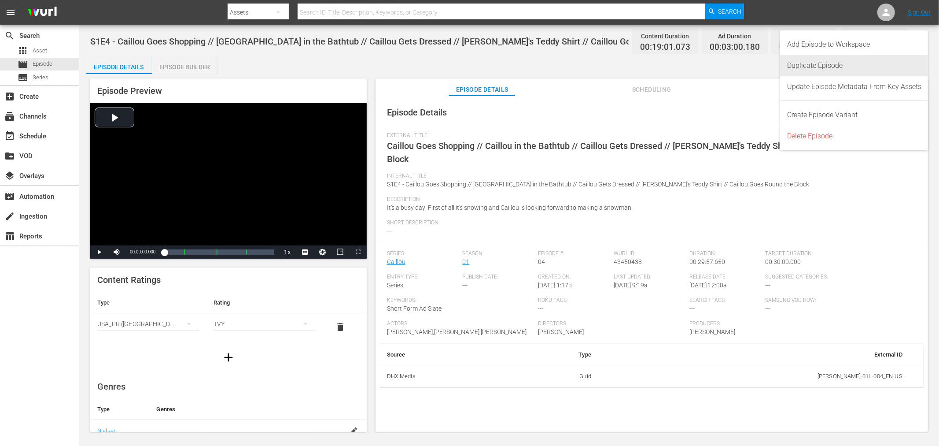
click at [843, 63] on div "Duplicate Episode" at bounding box center [854, 65] width 134 height 21
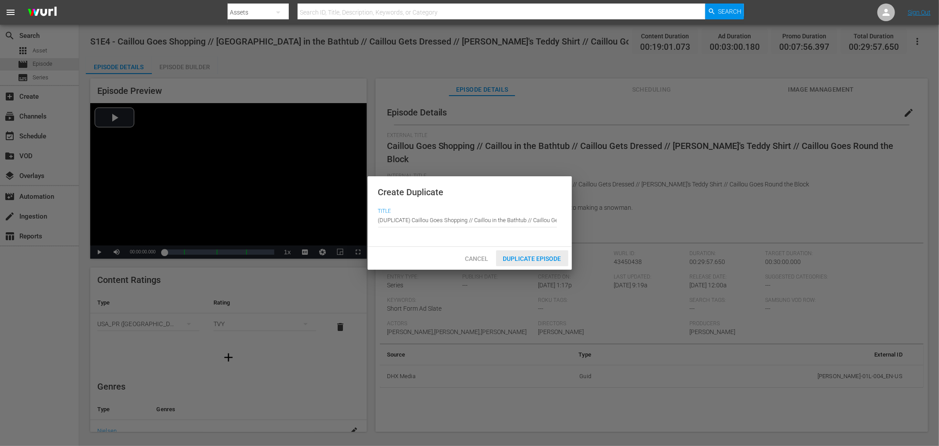
click at [549, 255] on span "Duplicate Episode" at bounding box center [532, 258] width 72 height 7
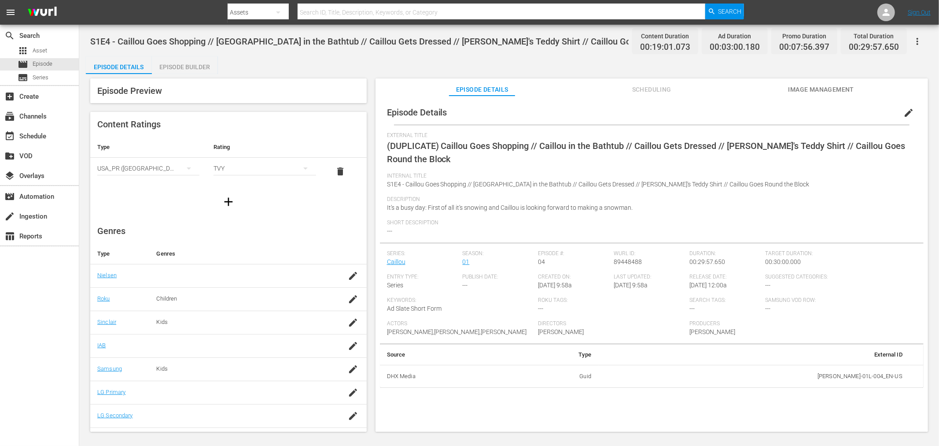
click at [845, 112] on span "edit" at bounding box center [908, 112] width 11 height 11
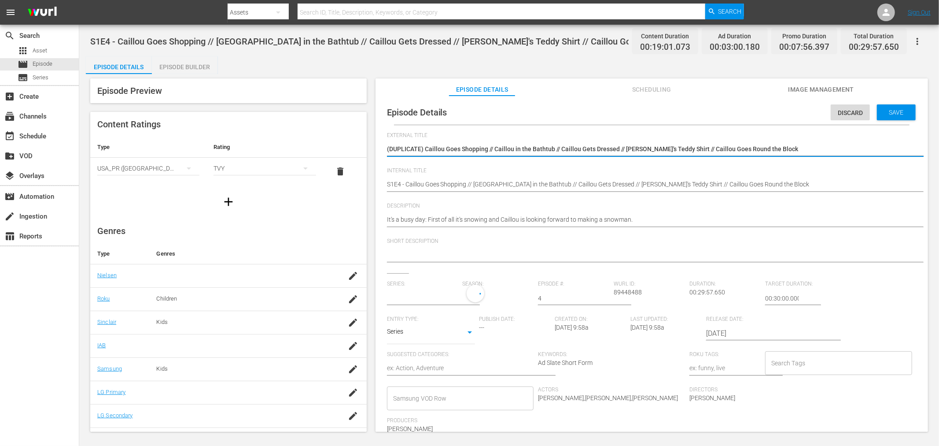
type input "Caillou"
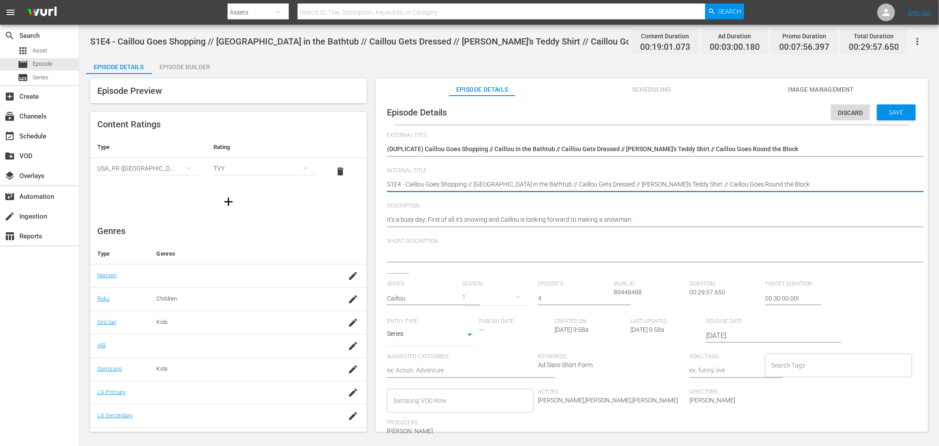
paste textarea "Samsung -"
type textarea "Samsung - S1E4 - Caillou Goes Shopping // Caillou in the Bathtub // Caillou Get…"
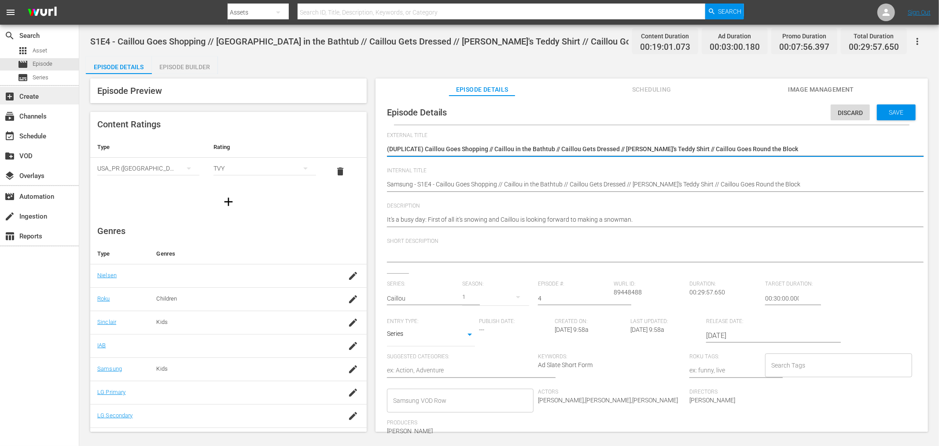
drag, startPoint x: 425, startPoint y: 152, endPoint x: 65, endPoint y: 99, distance: 363.6
type textarea "Caillou Goes Shopping // Caillou in the Bathtub // Caillou Gets Dressed // [PER…"
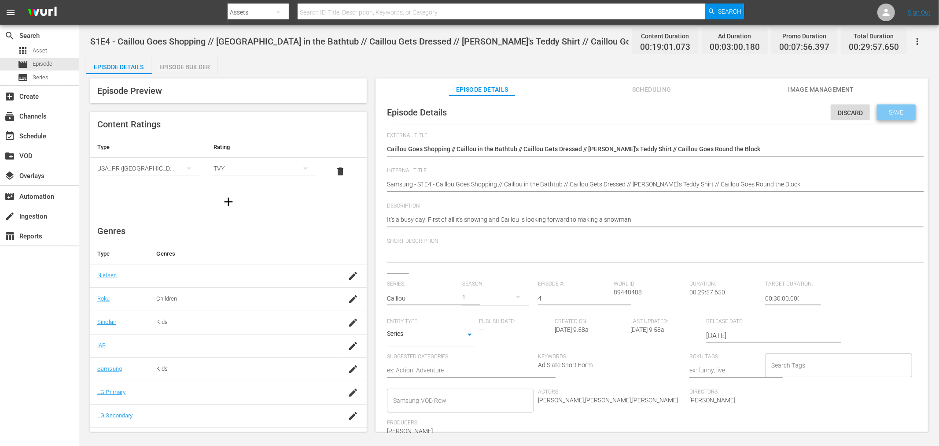
click at [845, 115] on span "Save" at bounding box center [896, 112] width 29 height 7
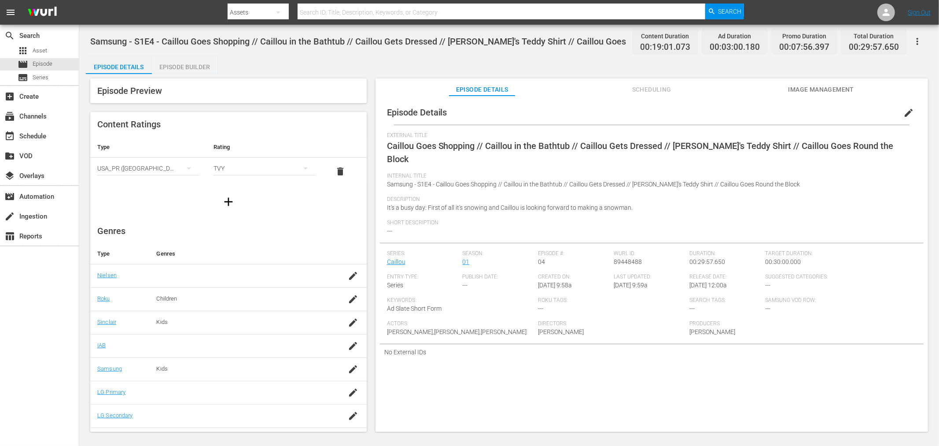
click at [179, 71] on div "Episode Builder" at bounding box center [185, 66] width 66 height 21
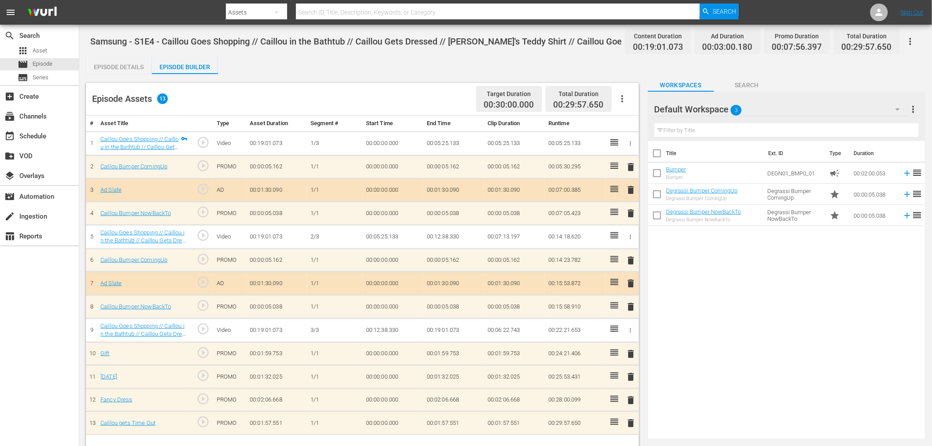
click at [822, 111] on div "Default Workspace 3" at bounding box center [781, 109] width 254 height 25
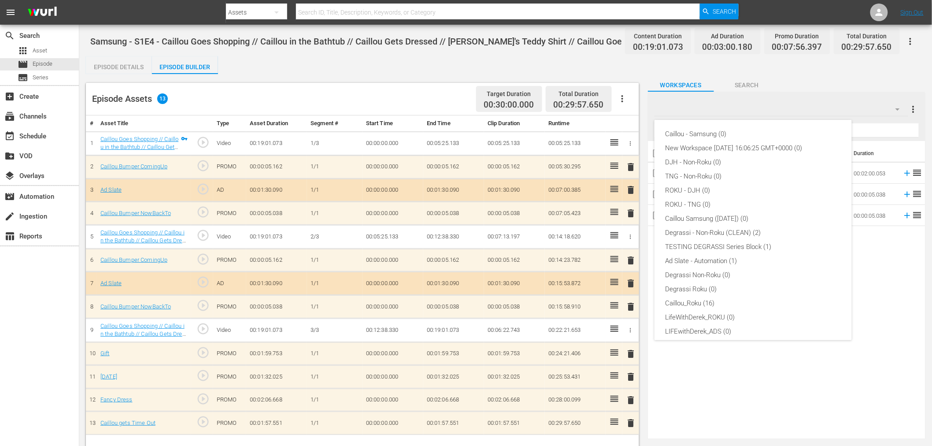
scroll to position [33, 0]
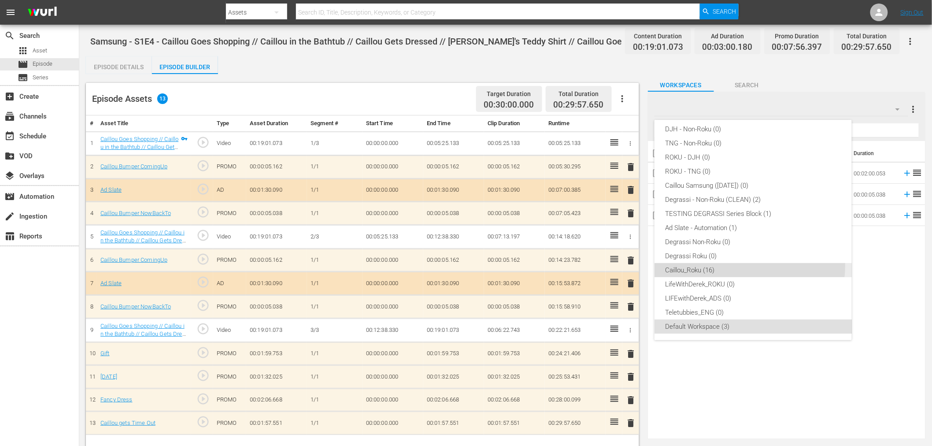
click at [744, 265] on div "Caillou_Roku (16)" at bounding box center [753, 270] width 176 height 14
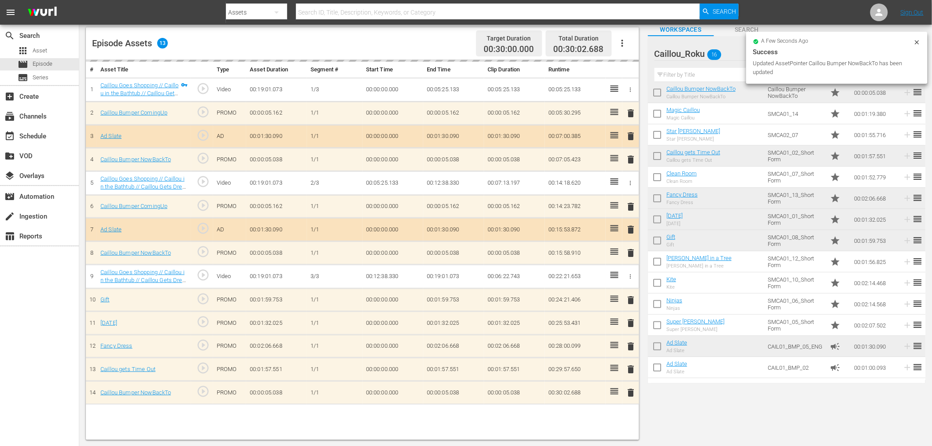
scroll to position [65, 0]
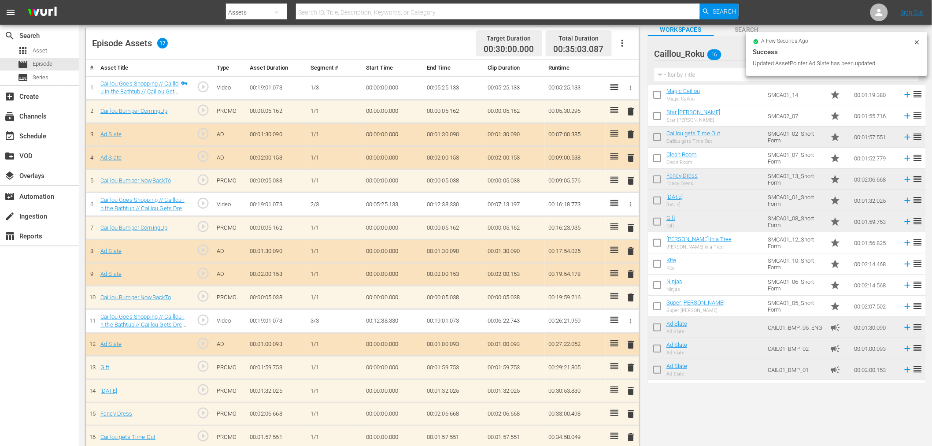
click at [630, 248] on span "delete" at bounding box center [631, 251] width 11 height 11
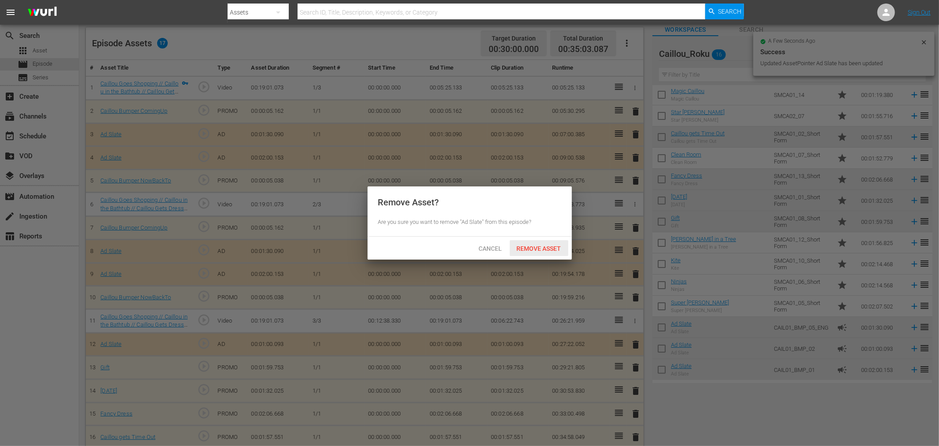
click at [566, 247] on span "Remove Asset" at bounding box center [539, 248] width 59 height 7
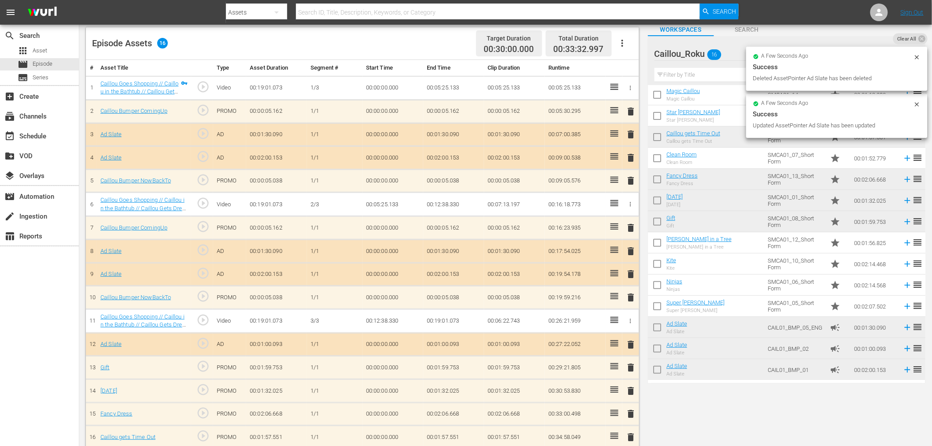
click at [632, 133] on span "delete" at bounding box center [631, 134] width 11 height 11
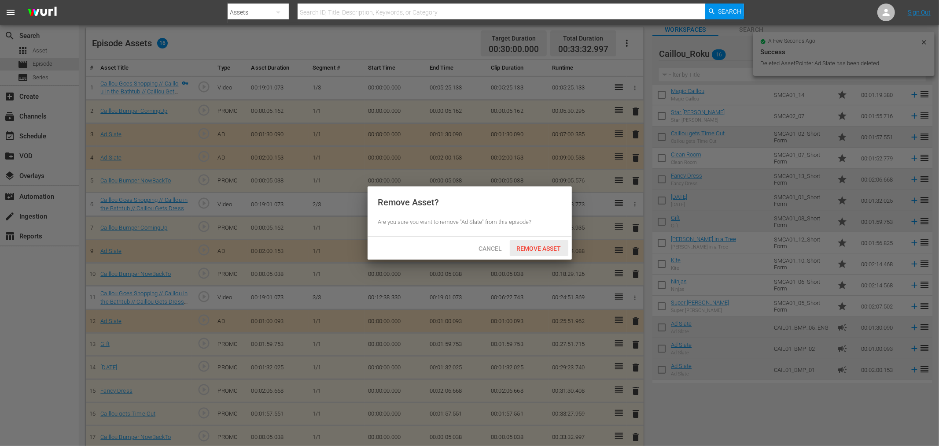
click at [561, 243] on div "Remove Asset" at bounding box center [539, 248] width 59 height 16
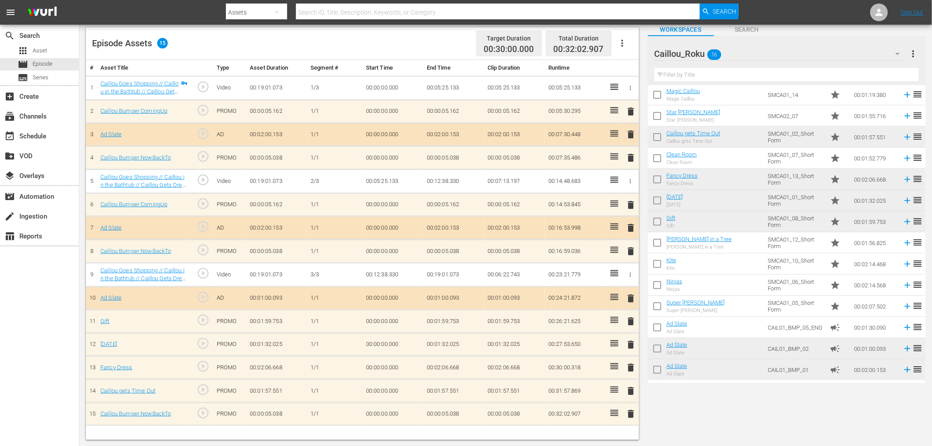
click at [630, 318] on span "delete" at bounding box center [631, 321] width 11 height 11
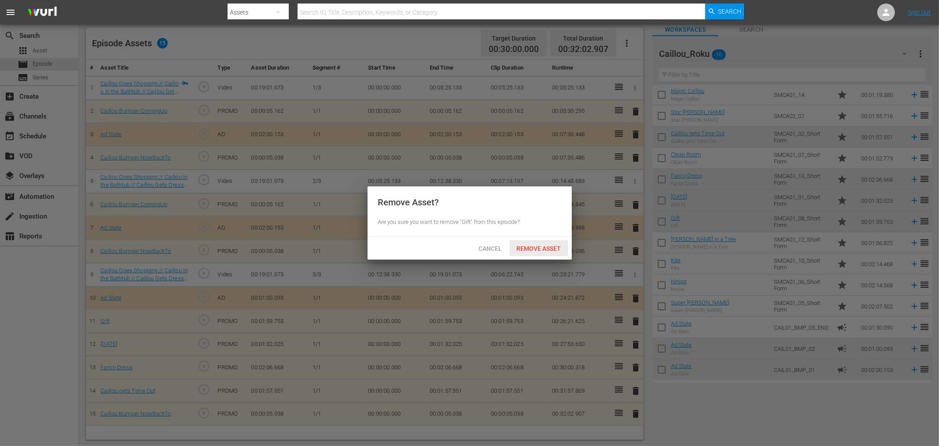
click at [534, 249] on span "Remove Asset" at bounding box center [539, 248] width 59 height 7
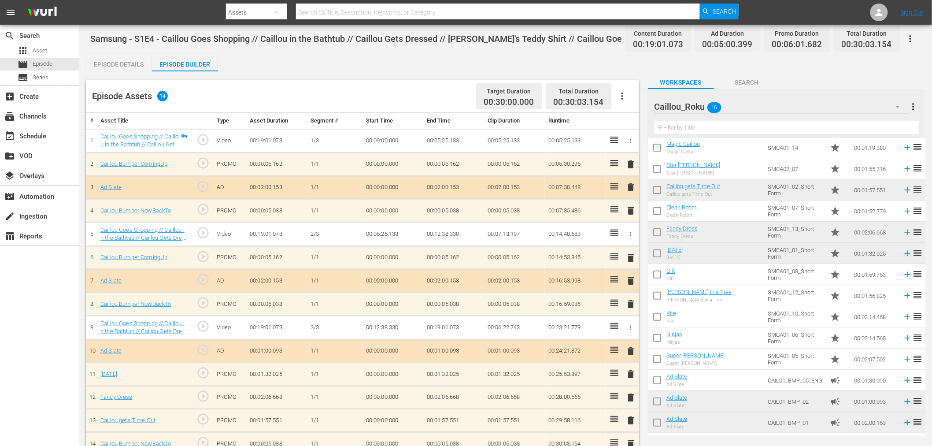
scroll to position [0, 0]
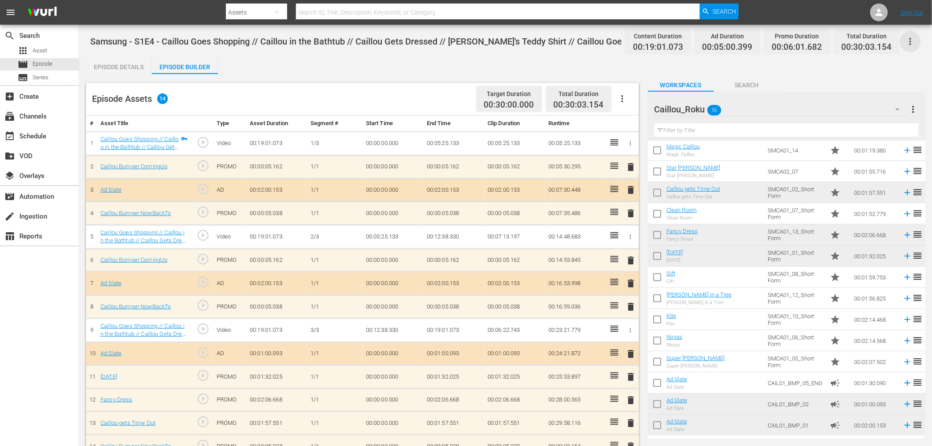
click at [845, 43] on icon "button" at bounding box center [910, 41] width 11 height 11
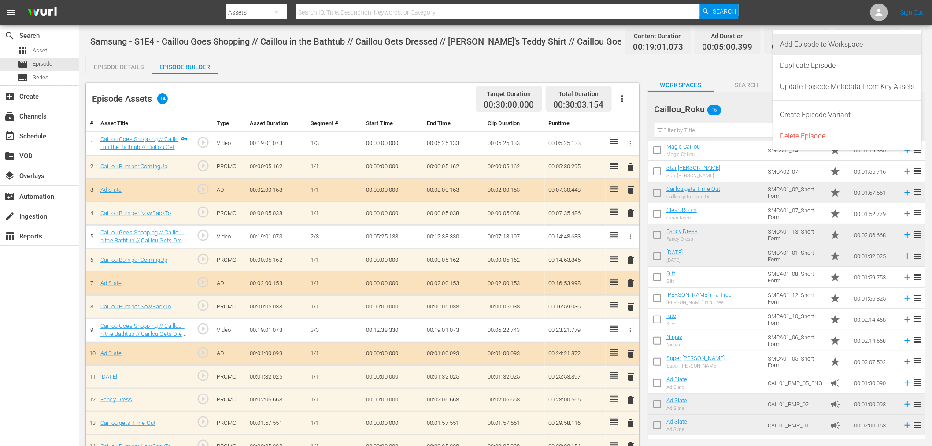
click at [845, 46] on div "Add Episode to Workspace" at bounding box center [847, 44] width 134 height 21
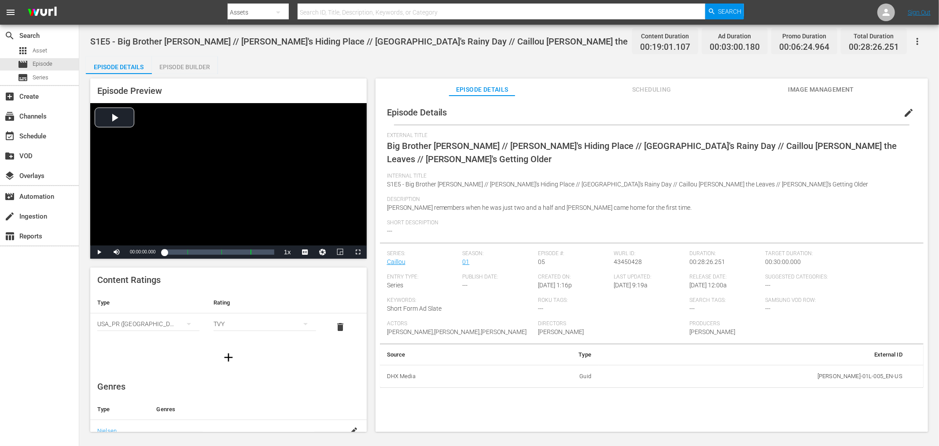
click at [845, 38] on icon "button" at bounding box center [917, 41] width 11 height 11
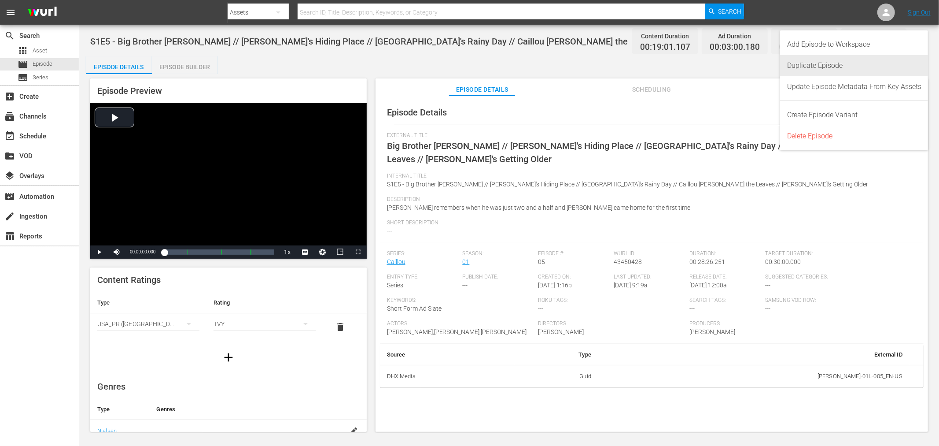
click at [831, 61] on div "Duplicate Episode" at bounding box center [854, 65] width 134 height 21
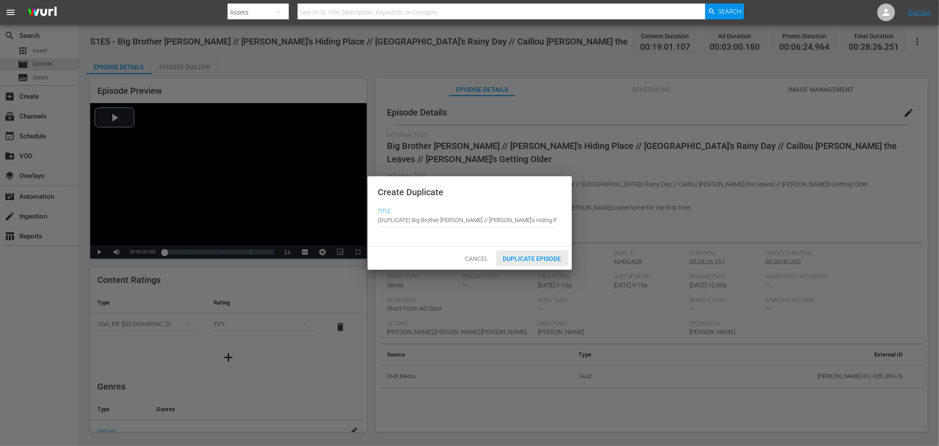
click at [517, 256] on span "Duplicate Episode" at bounding box center [532, 258] width 72 height 7
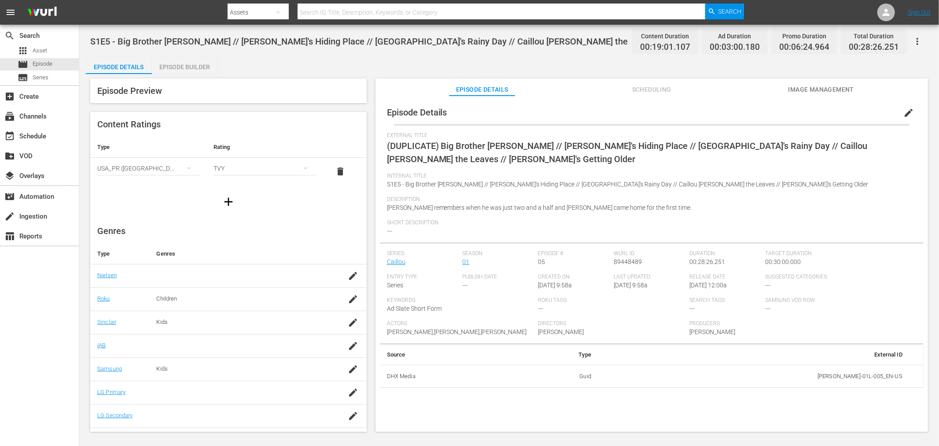
click at [845, 113] on span "edit" at bounding box center [908, 112] width 11 height 11
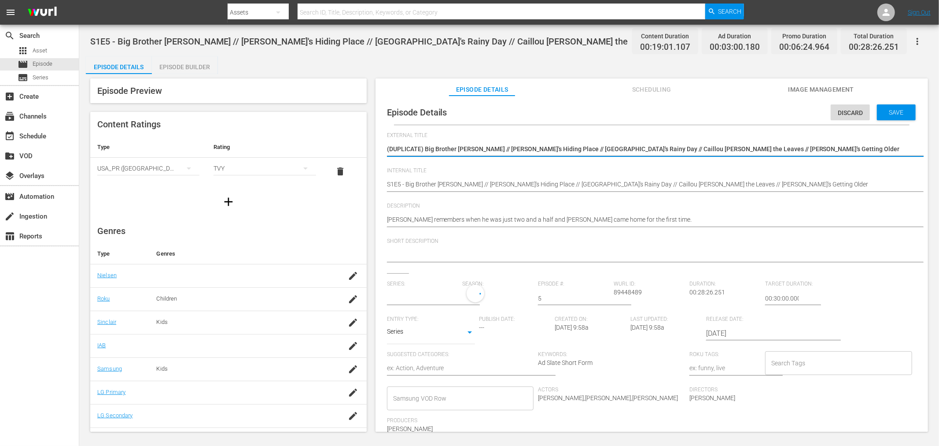
type input "Caillou"
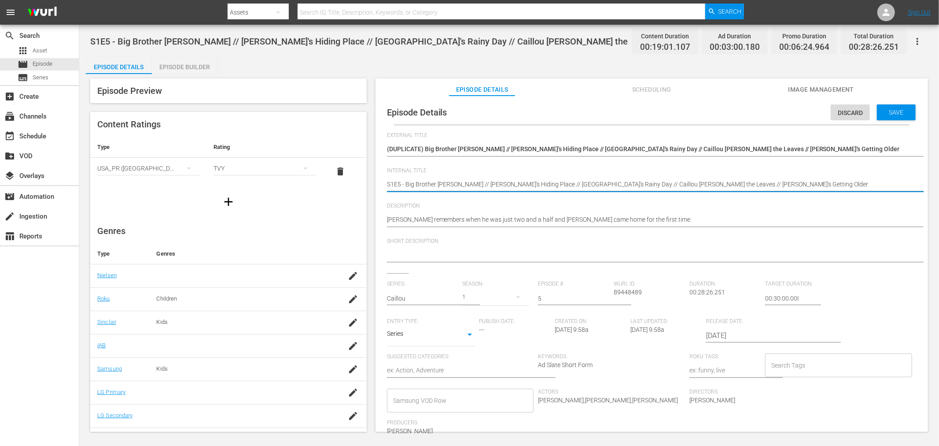
paste textarea "Samsung -"
type textarea "Samsung - S1E5 - Big Brother Caillou // Caillou's Hiding Place // Caillou's Rai…"
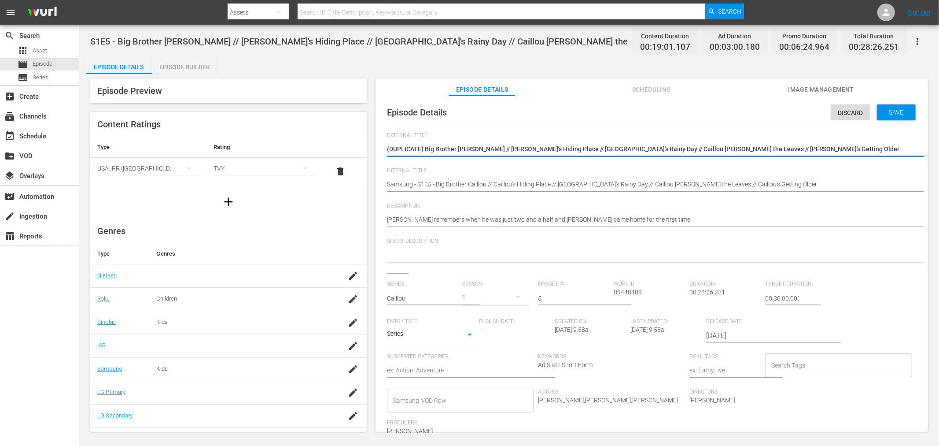
drag, startPoint x: 424, startPoint y: 147, endPoint x: 103, endPoint y: 121, distance: 322.4
type textarea "Big Brother Caillou // Caillou's Hiding Place // Caillou's Rainy Day // Caillou…"
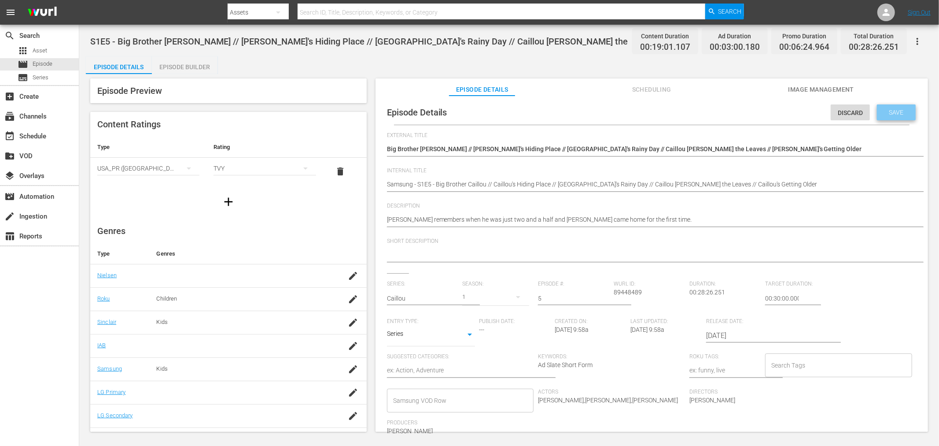
click at [845, 111] on span "Save" at bounding box center [896, 112] width 29 height 7
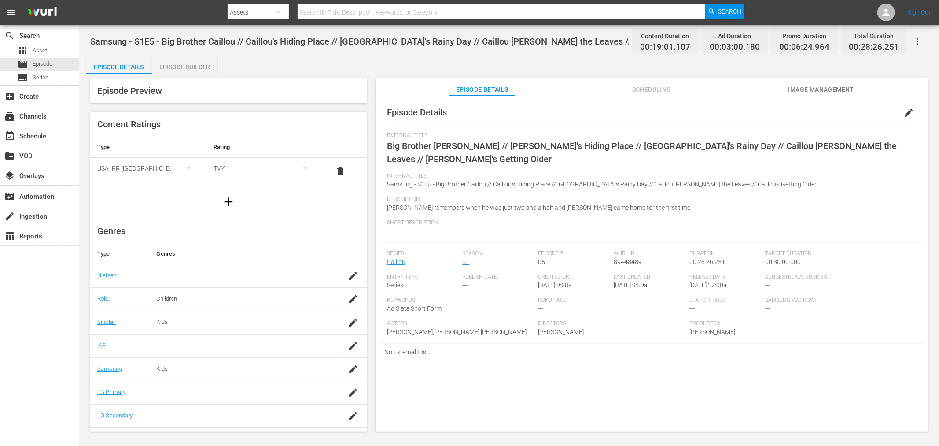
click at [203, 65] on div "Episode Builder" at bounding box center [185, 66] width 66 height 21
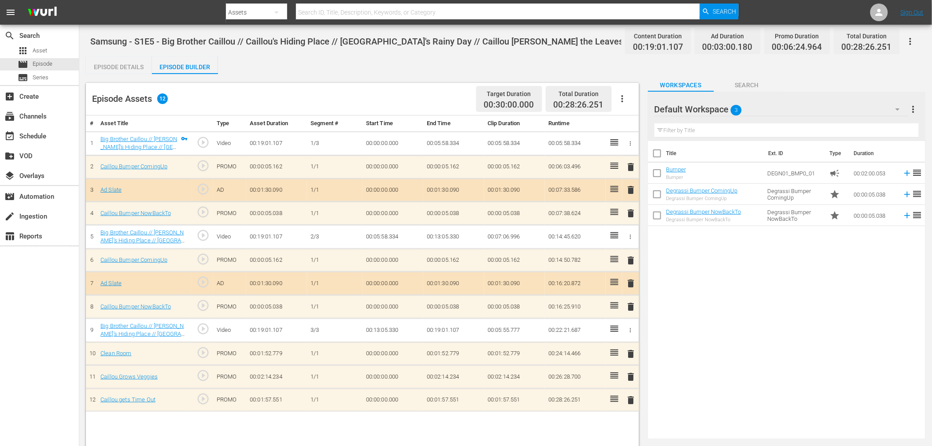
click at [759, 111] on div "Default Workspace 3" at bounding box center [781, 109] width 254 height 25
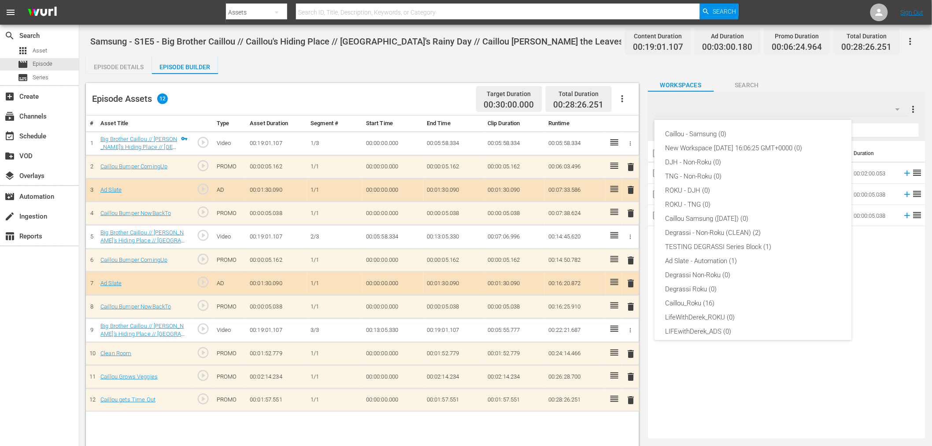
scroll to position [33, 0]
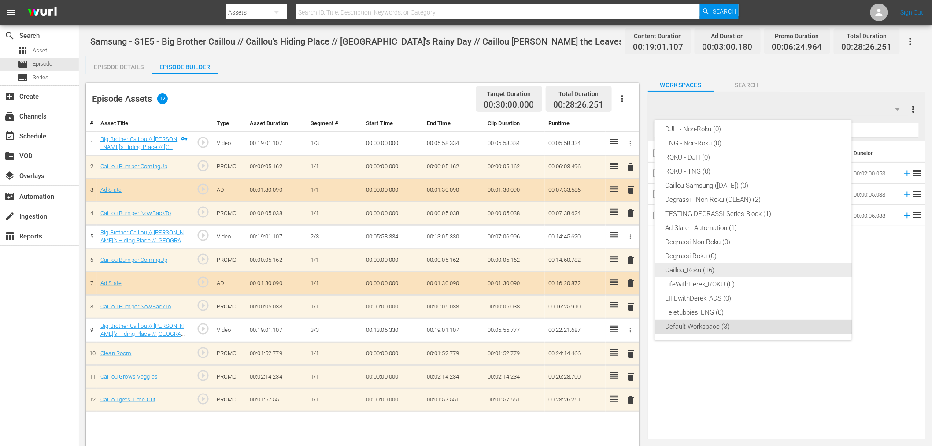
click at [722, 263] on div "Caillou_Roku (16)" at bounding box center [753, 270] width 176 height 14
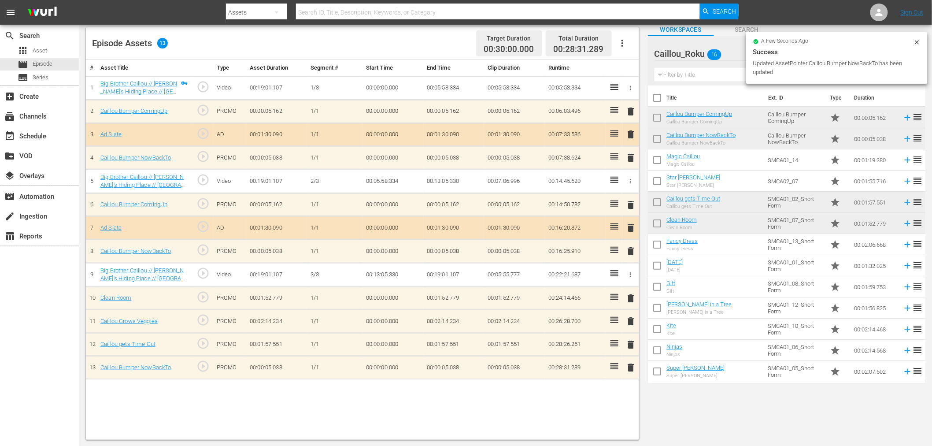
scroll to position [65, 0]
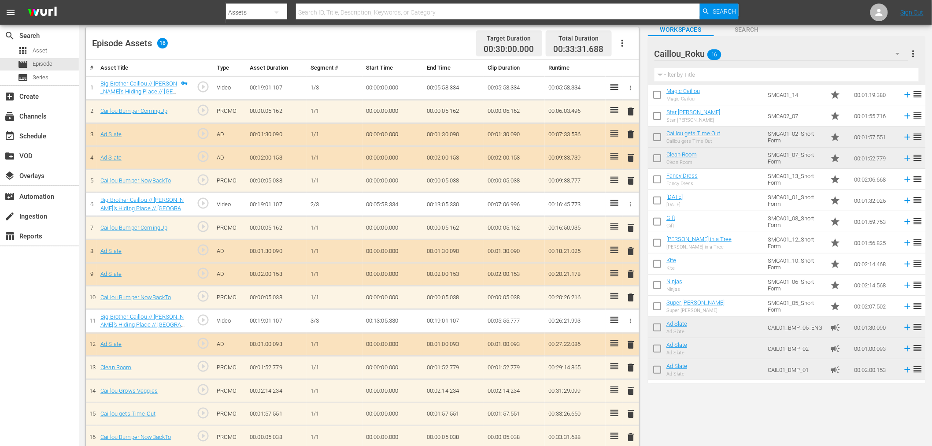
click at [628, 247] on span "delete" at bounding box center [631, 251] width 11 height 11
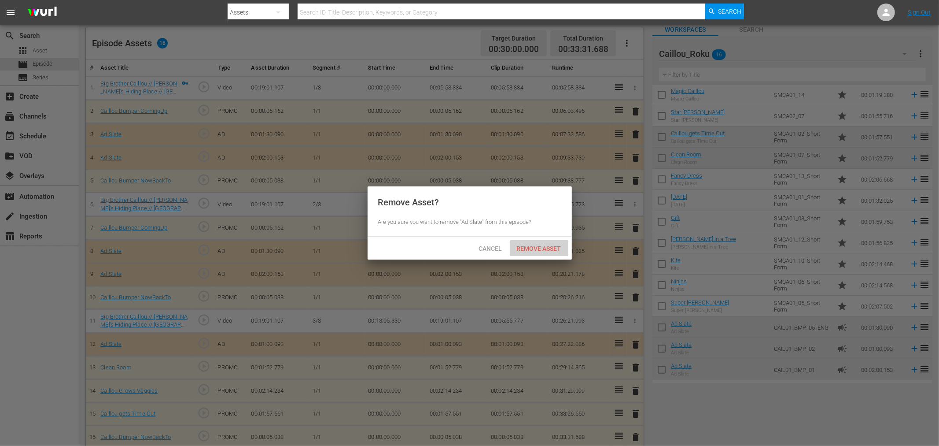
click at [530, 243] on div "Remove Asset" at bounding box center [539, 248] width 59 height 16
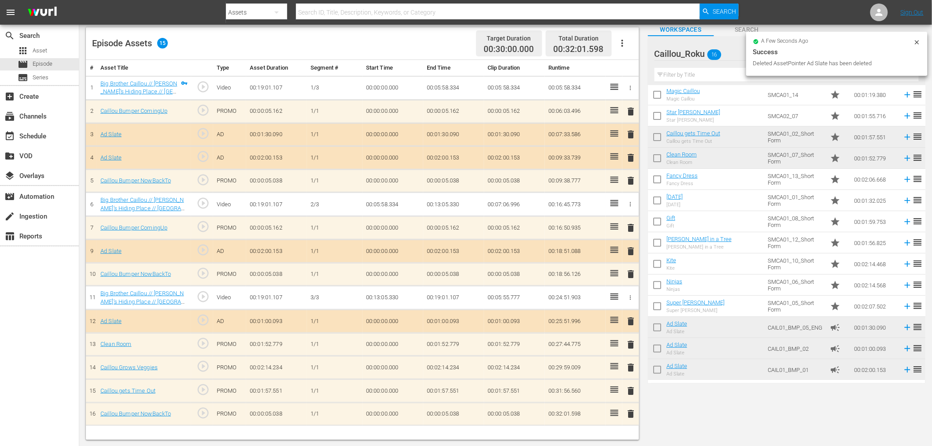
click at [628, 135] on span "delete" at bounding box center [631, 134] width 11 height 11
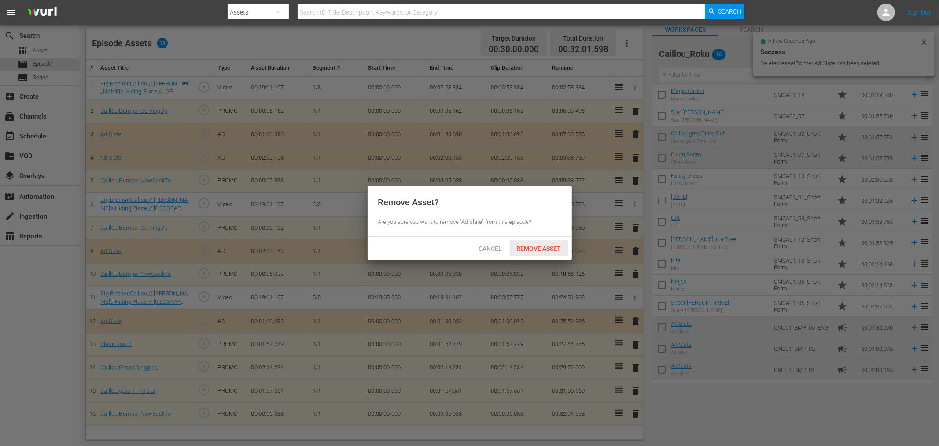
click at [545, 245] on span "Remove Asset" at bounding box center [539, 248] width 59 height 7
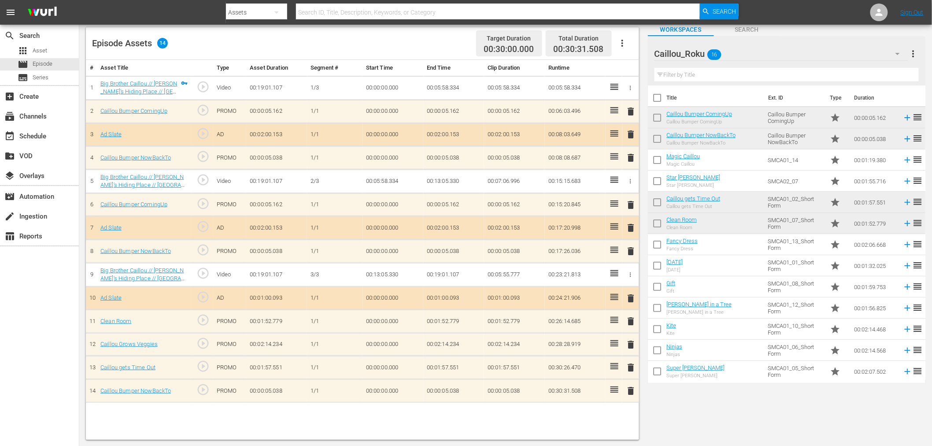
scroll to position [0, 0]
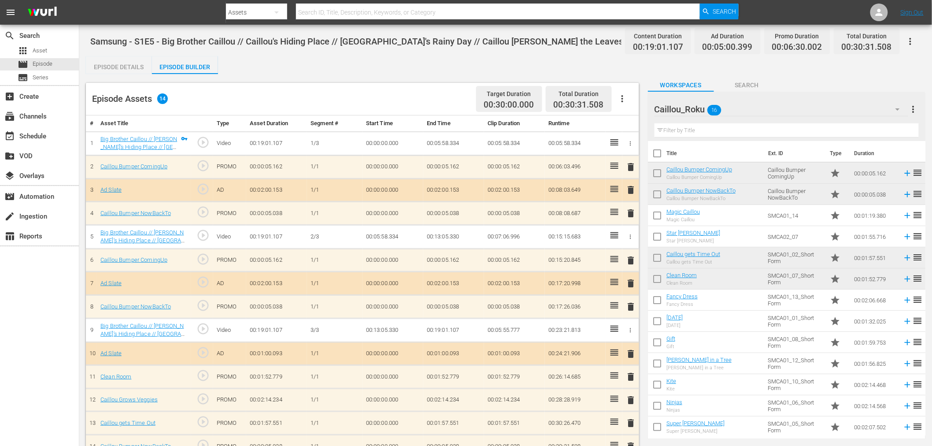
click at [845, 41] on icon "button" at bounding box center [910, 41] width 11 height 11
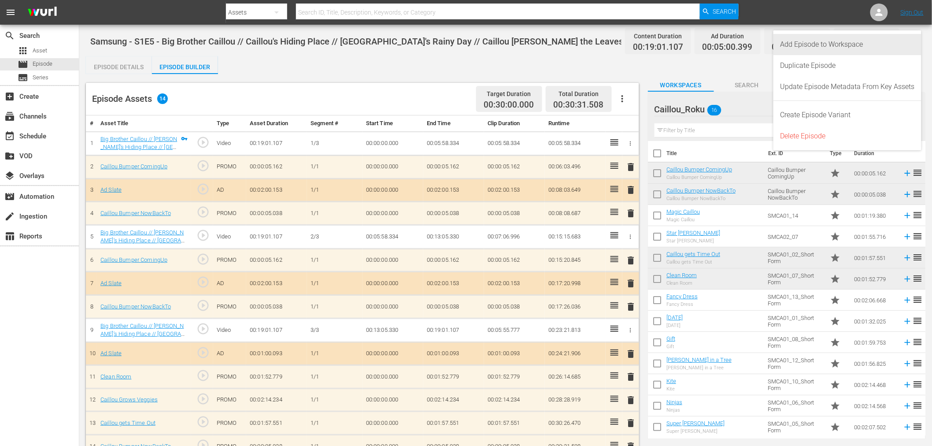
click at [845, 45] on div "Add Episode to Workspace" at bounding box center [847, 44] width 134 height 21
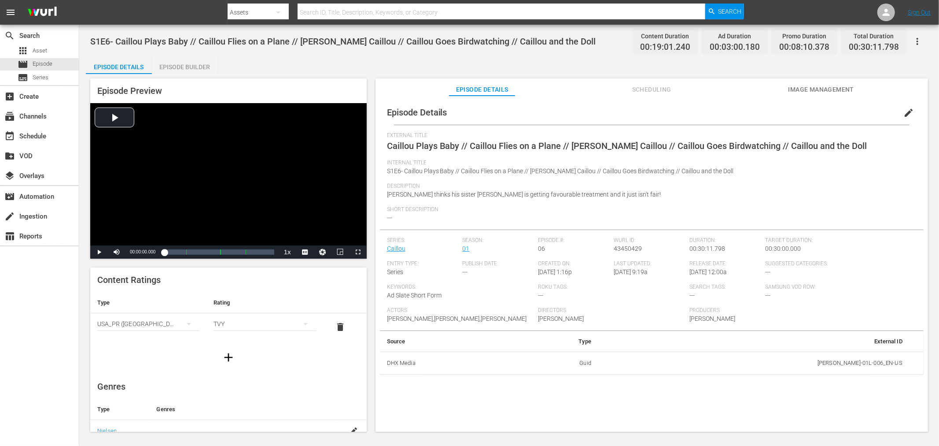
click at [845, 46] on button "button" at bounding box center [917, 41] width 21 height 21
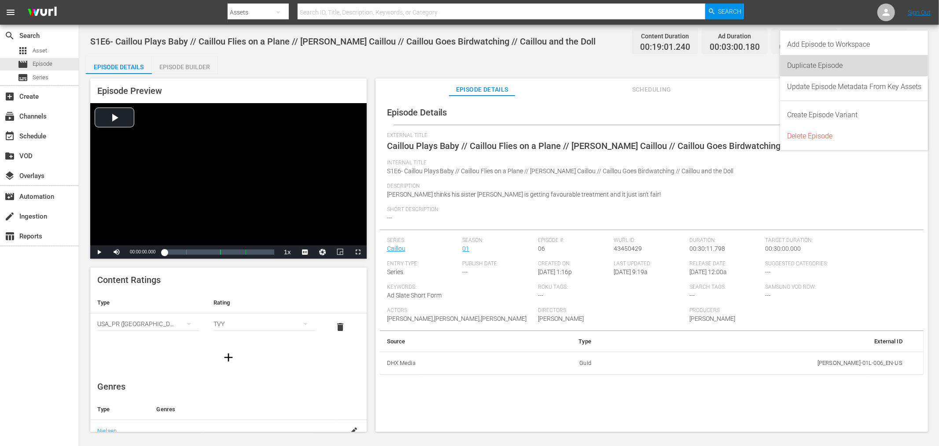
click at [842, 65] on div "Duplicate Episode" at bounding box center [854, 65] width 134 height 21
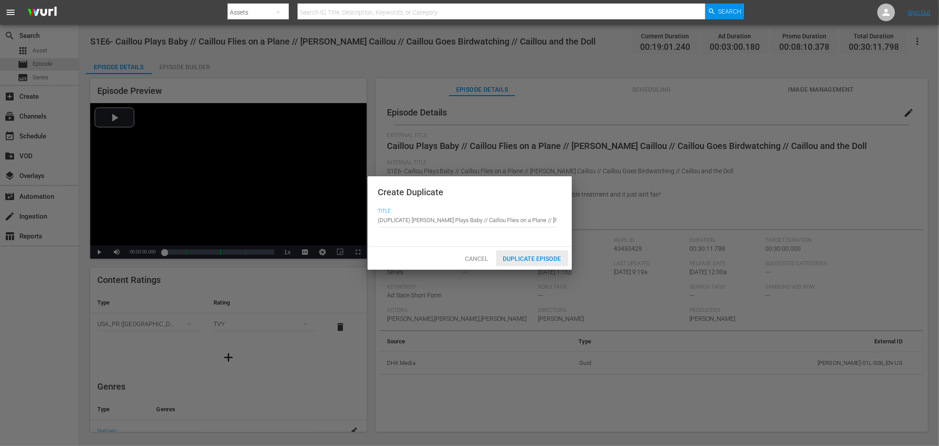
click at [553, 258] on span "Duplicate Episode" at bounding box center [532, 258] width 72 height 7
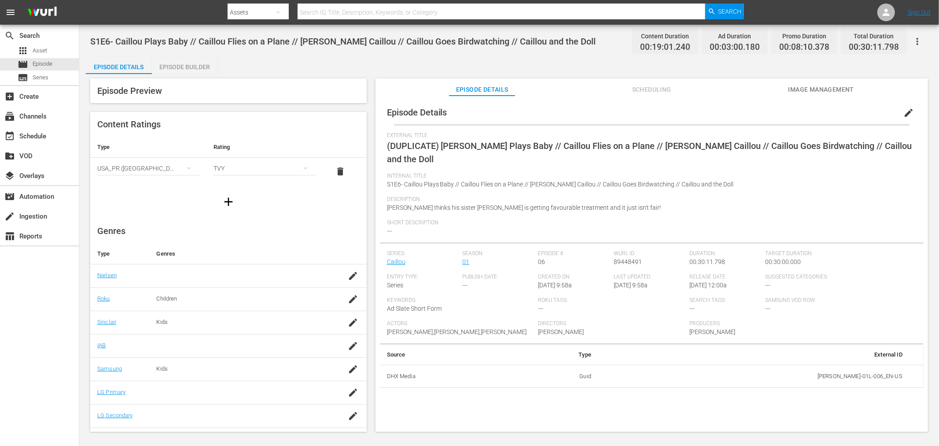
click at [845, 112] on button "edit" at bounding box center [908, 112] width 21 height 21
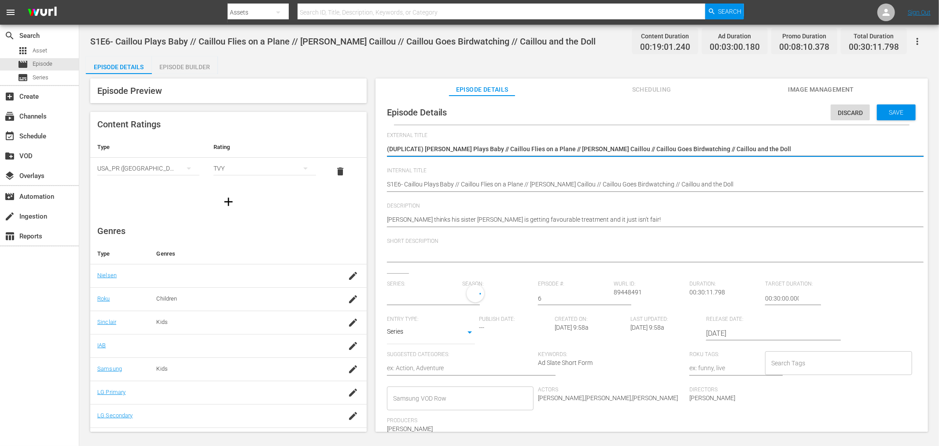
type input "Caillou"
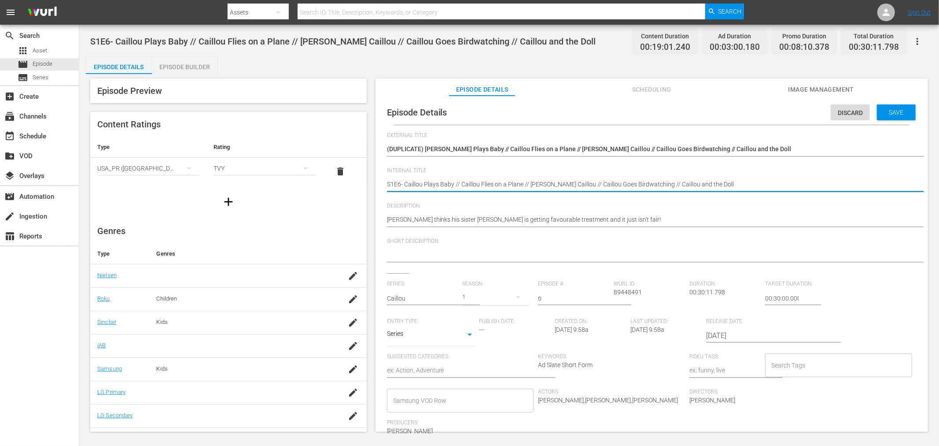
paste textarea "Samsung -"
type textarea "Samsung - S1E6- Caillou Plays Baby // Caillou Flies on a Plane // [PERSON_NAME]…"
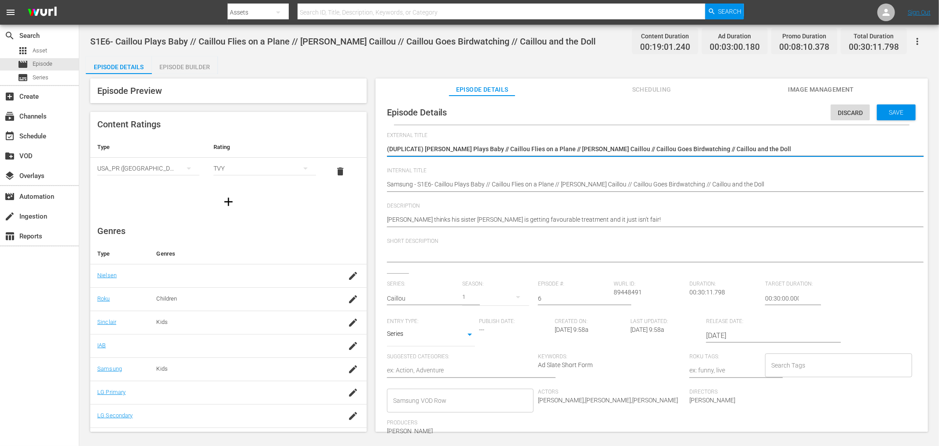
drag, startPoint x: 424, startPoint y: 151, endPoint x: 142, endPoint y: 118, distance: 284.1
type textarea "Caillou Plays Baby // Caillou Flies on a Plane // [PERSON_NAME] Caillou // Cail…"
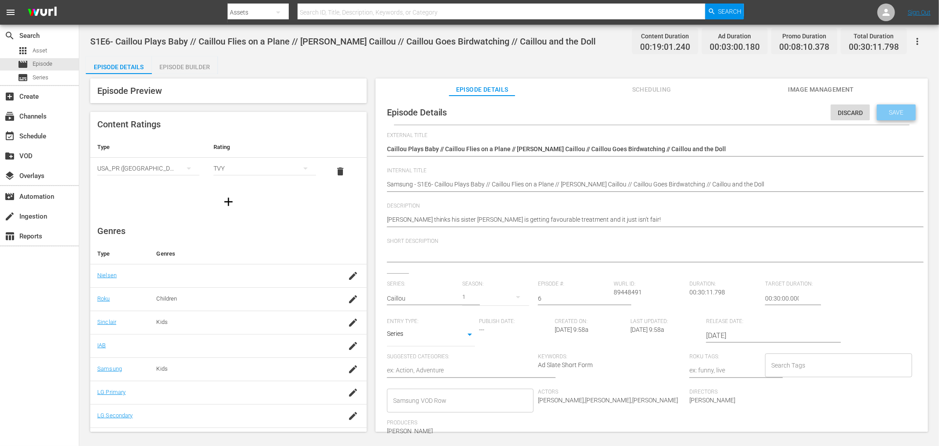
click at [845, 111] on span "Save" at bounding box center [896, 112] width 29 height 7
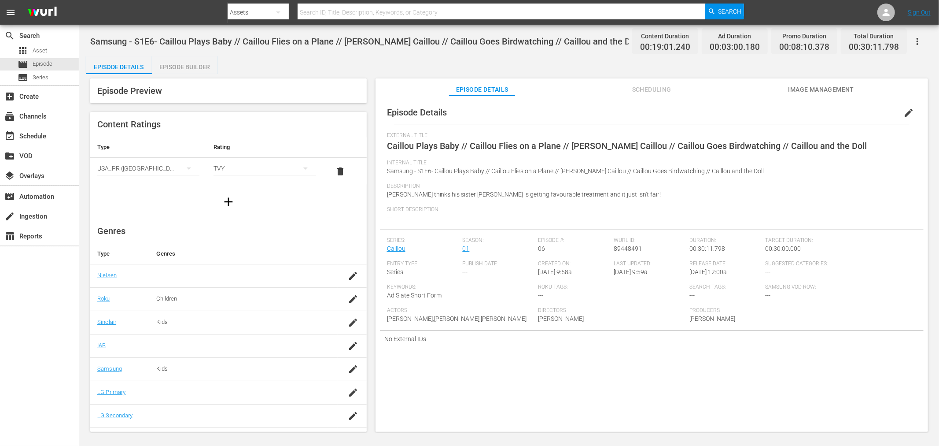
click at [169, 65] on div "Episode Builder" at bounding box center [185, 66] width 66 height 21
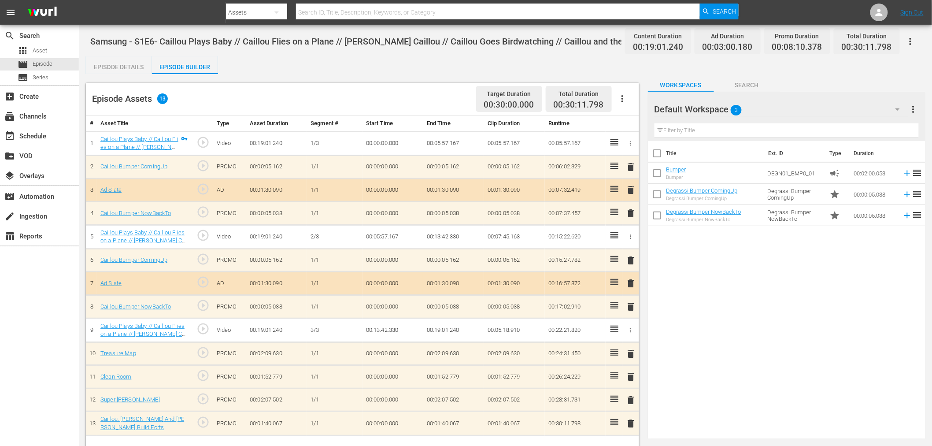
click at [794, 106] on div "Default Workspace 3" at bounding box center [781, 109] width 254 height 25
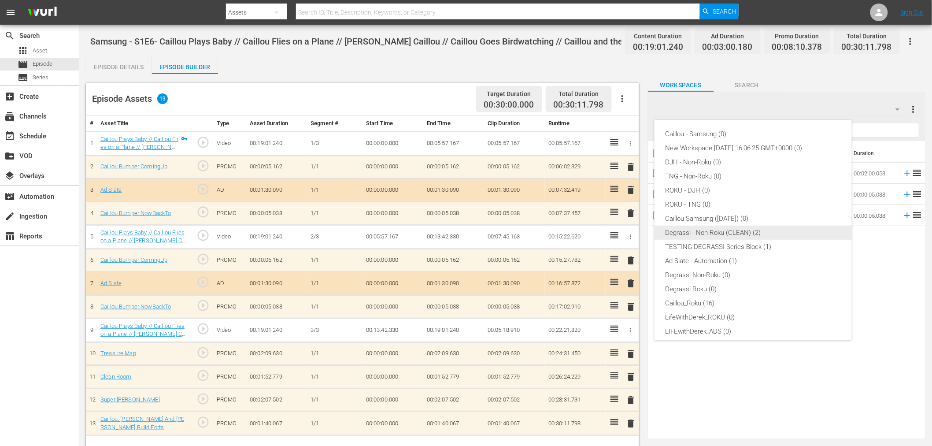
scroll to position [33, 0]
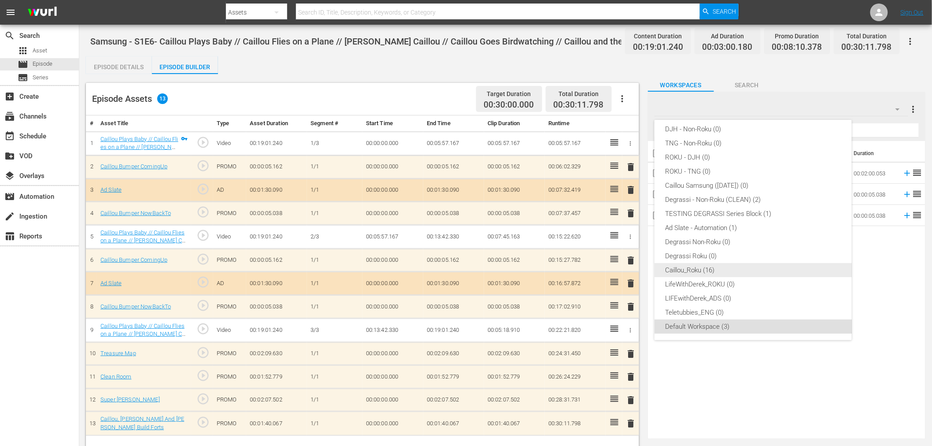
click at [709, 266] on div "Caillou_Roku (16)" at bounding box center [753, 270] width 176 height 14
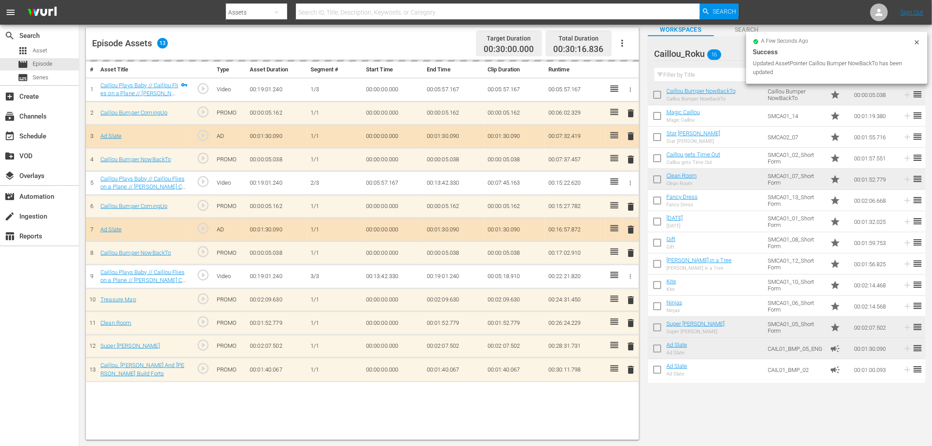
scroll to position [65, 0]
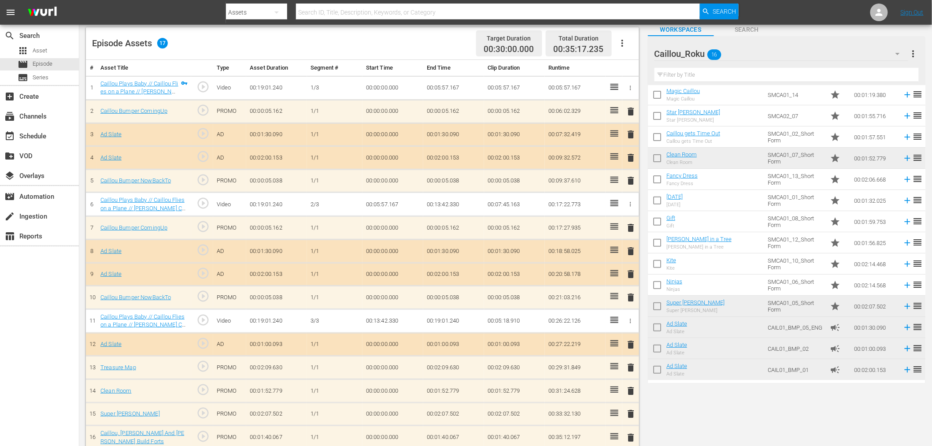
click at [627, 137] on span "delete" at bounding box center [631, 134] width 11 height 11
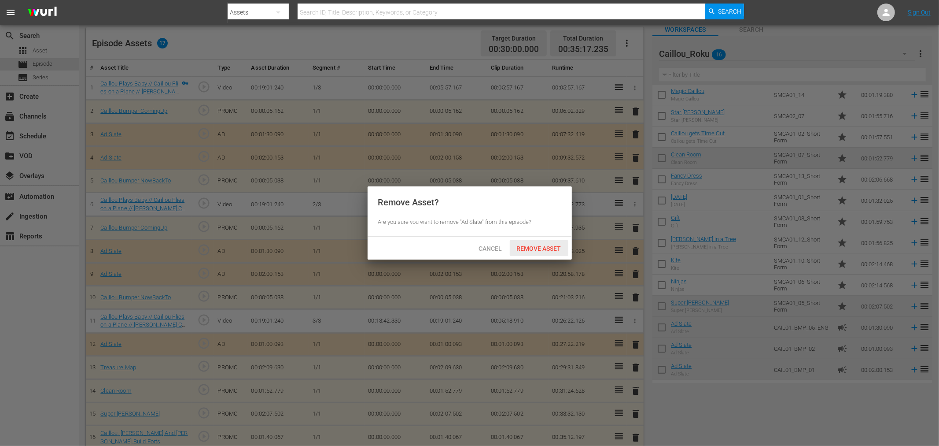
click at [538, 243] on div "Remove Asset" at bounding box center [539, 248] width 59 height 16
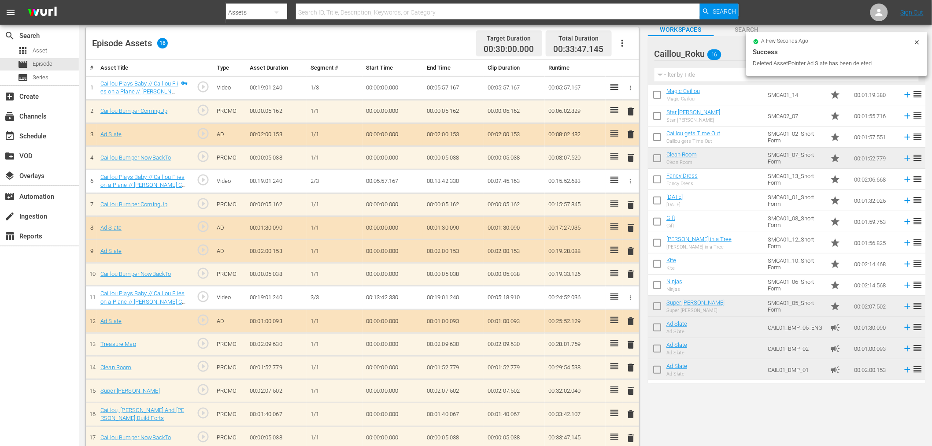
click at [631, 229] on span "delete" at bounding box center [631, 227] width 11 height 11
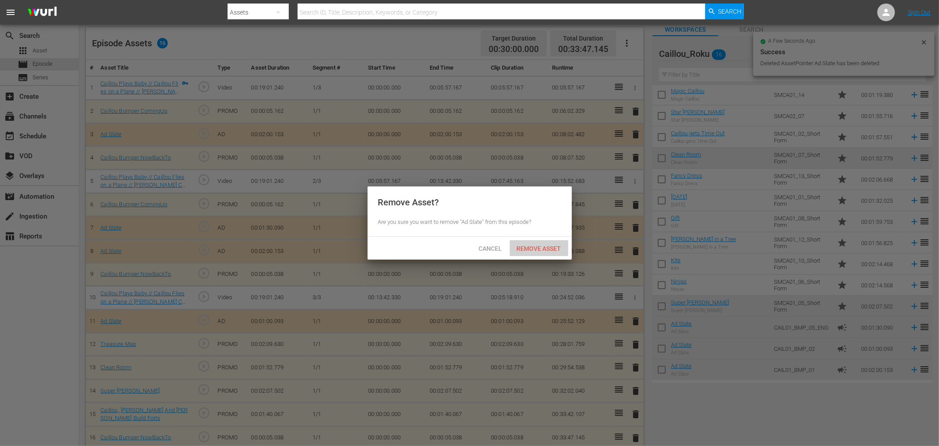
click at [557, 245] on span "Remove Asset" at bounding box center [539, 248] width 59 height 7
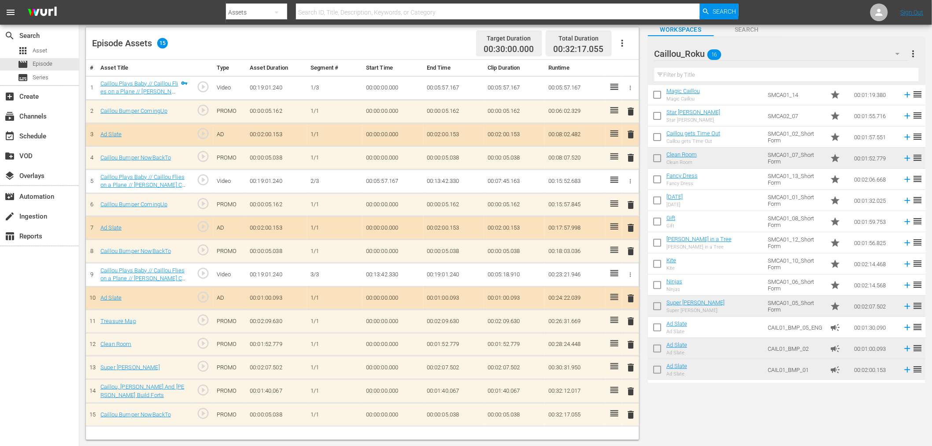
click at [633, 317] on span "delete" at bounding box center [631, 321] width 11 height 11
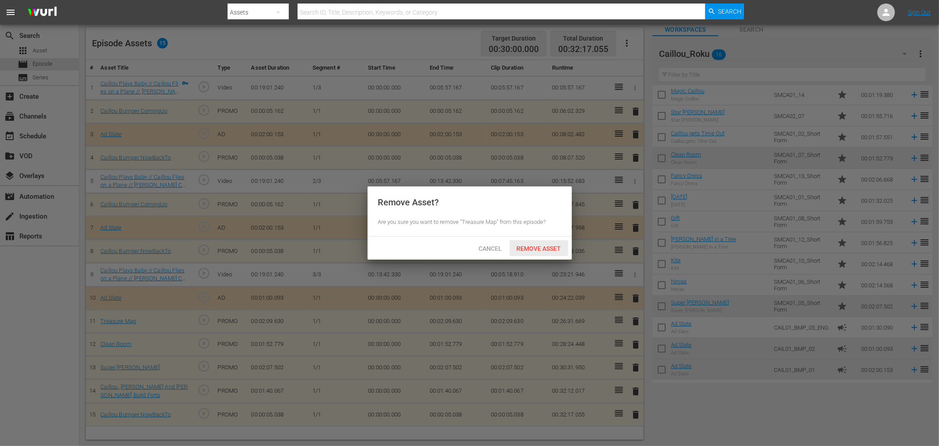
click at [565, 253] on div "Remove Asset" at bounding box center [539, 248] width 59 height 16
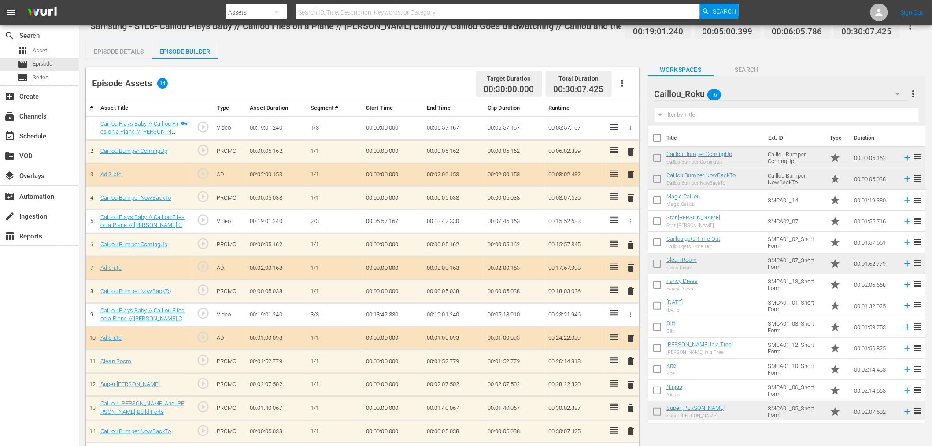
scroll to position [0, 0]
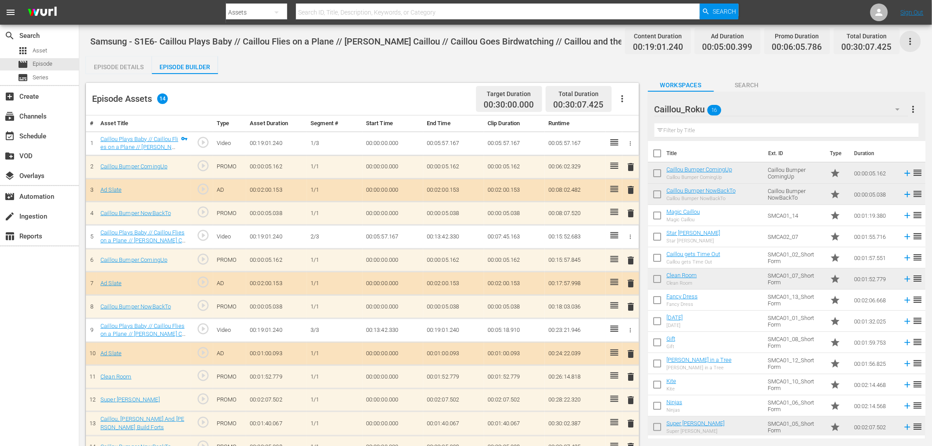
click at [845, 40] on icon "button" at bounding box center [910, 41] width 11 height 11
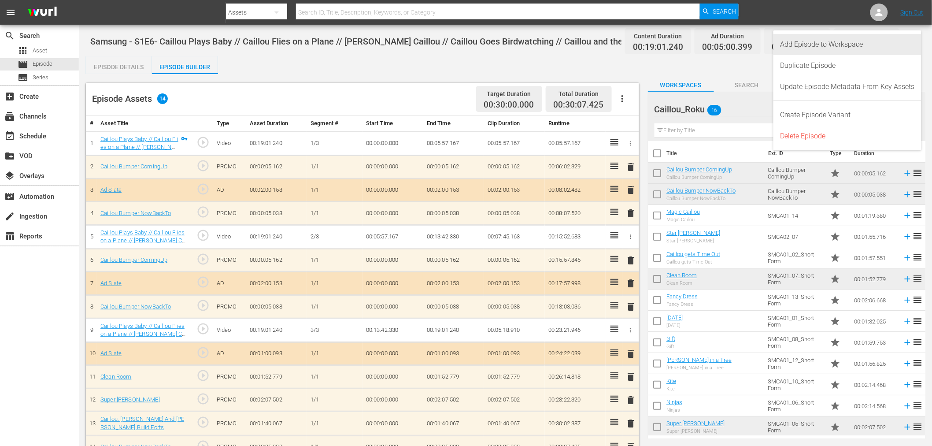
drag, startPoint x: 849, startPoint y: 42, endPoint x: 788, endPoint y: 46, distance: 60.9
click at [845, 43] on div "Add Episode to Workspace" at bounding box center [847, 44] width 134 height 21
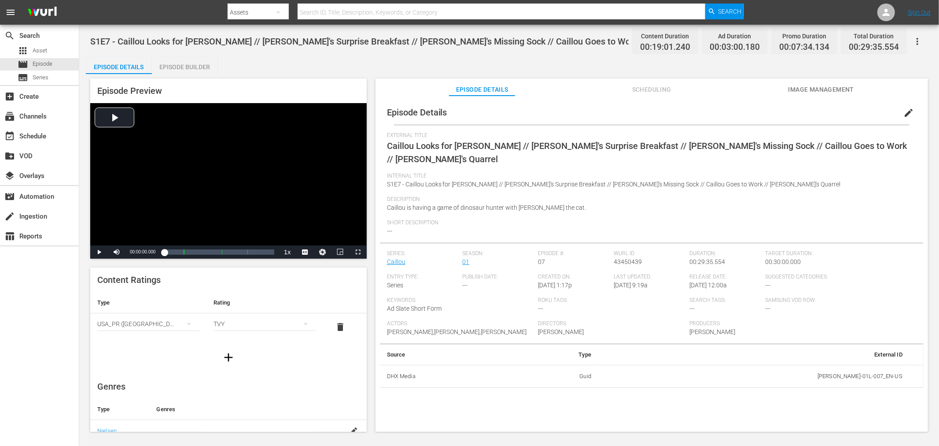
click at [845, 40] on button "button" at bounding box center [917, 41] width 21 height 21
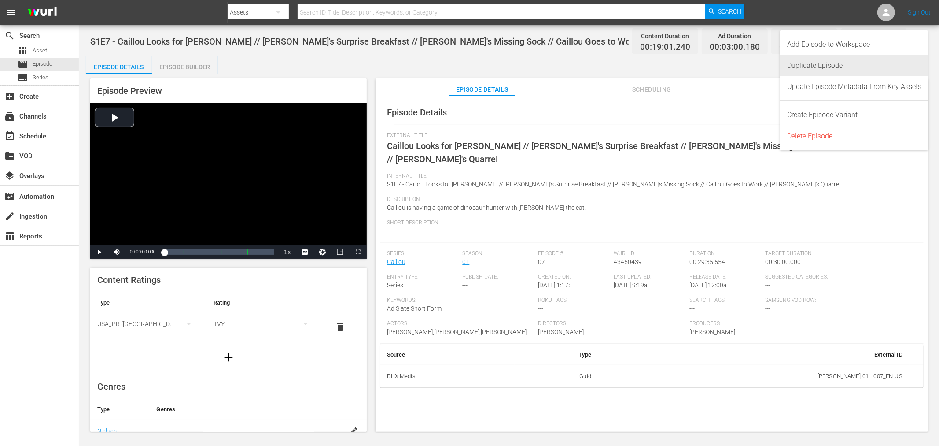
click at [818, 64] on div "Duplicate Episode" at bounding box center [854, 65] width 134 height 21
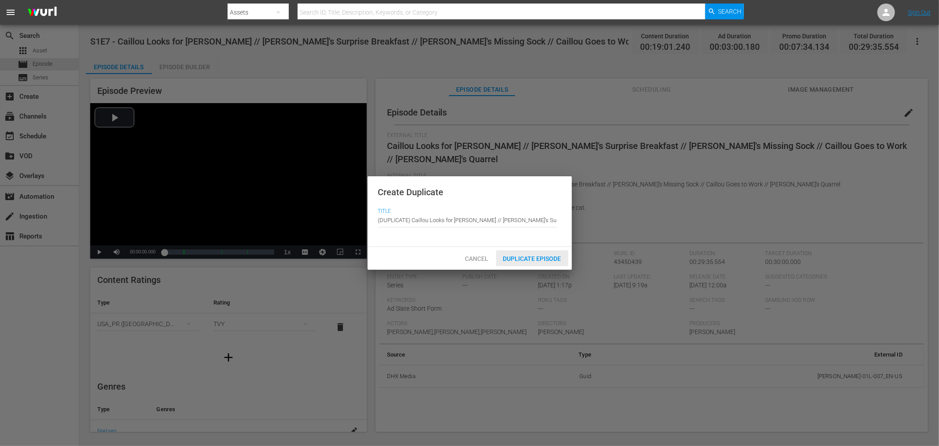
click at [542, 253] on div "Duplicate Episode" at bounding box center [532, 258] width 72 height 16
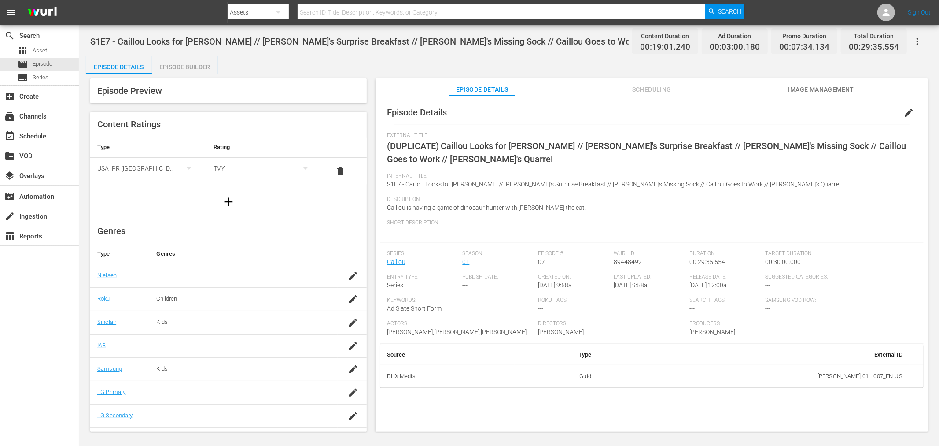
click at [845, 107] on button "edit" at bounding box center [908, 112] width 21 height 21
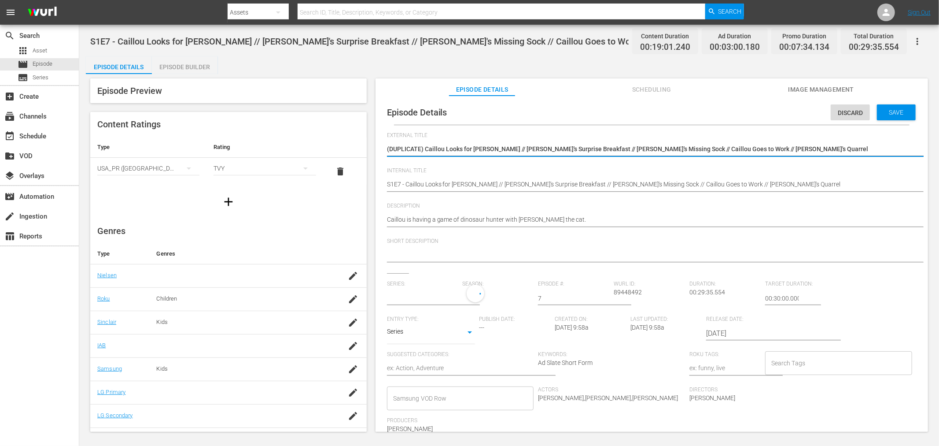
type input "Caillou"
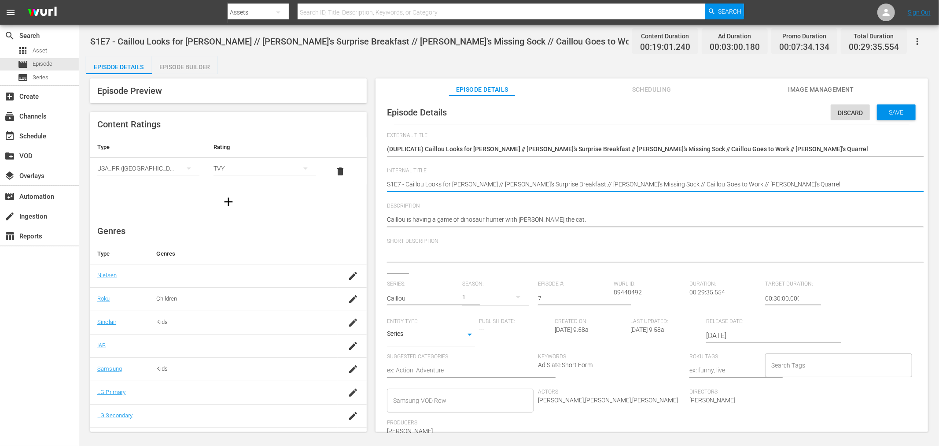
paste textarea "Samsung -"
type textarea "Samsung - S1E7 - Caillou Looks for Gilbert // Caillou's Surprise Breakfast // C…"
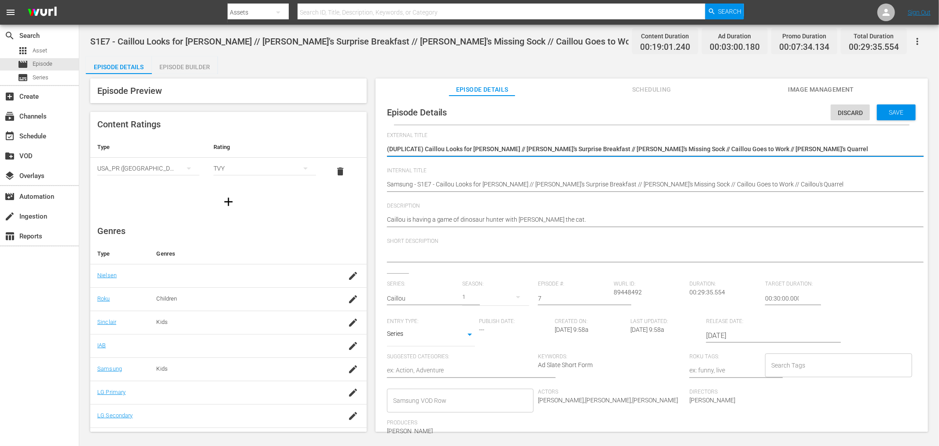
drag, startPoint x: 426, startPoint y: 150, endPoint x: 230, endPoint y: 115, distance: 199.3
type textarea "Caillou Looks for Gilbert // Caillou's Surprise Breakfast // Caillou's Missing …"
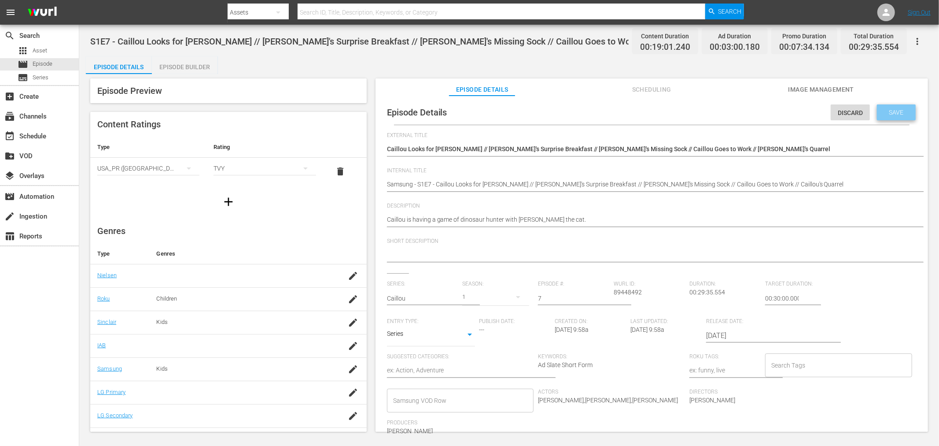
click at [845, 111] on span "Save" at bounding box center [896, 112] width 29 height 7
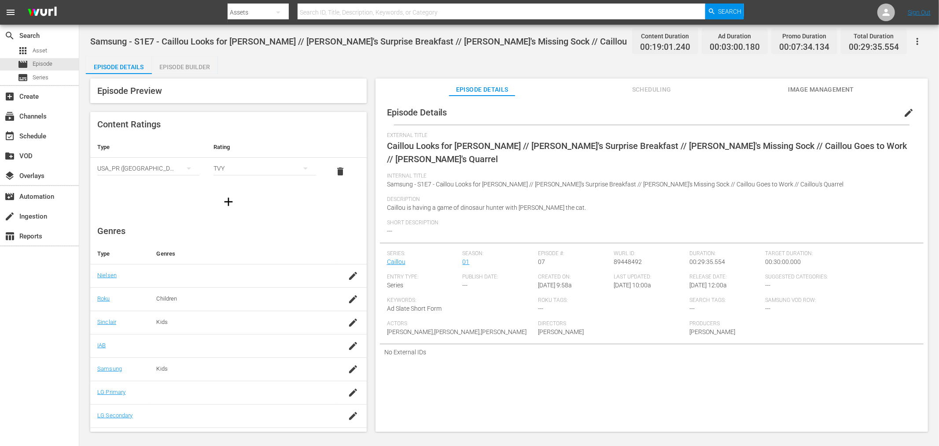
click at [174, 72] on div "Episode Builder" at bounding box center [185, 66] width 66 height 21
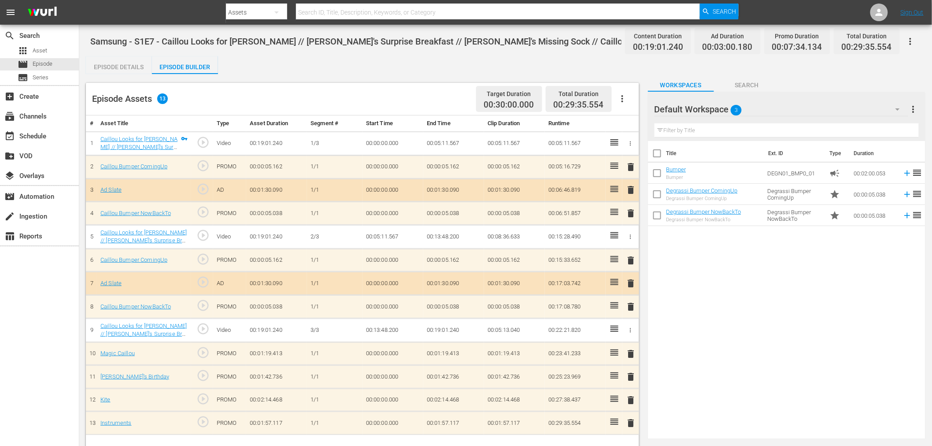
click at [825, 108] on div "Default Workspace 3" at bounding box center [781, 109] width 254 height 25
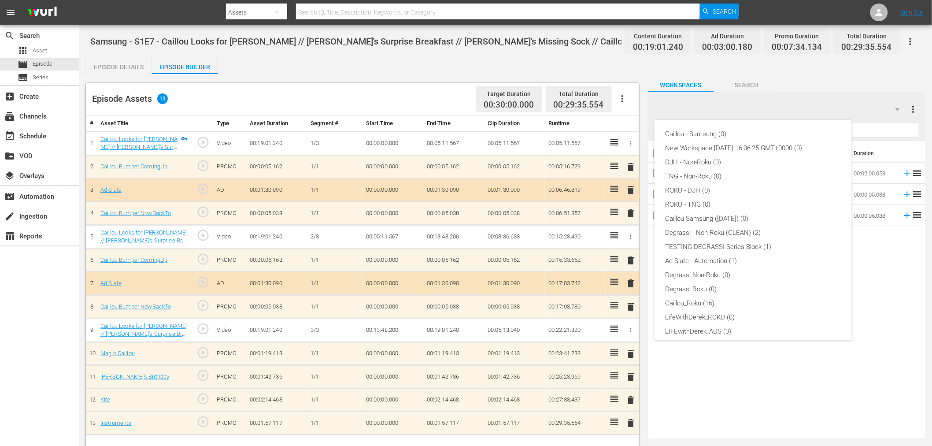
scroll to position [33, 0]
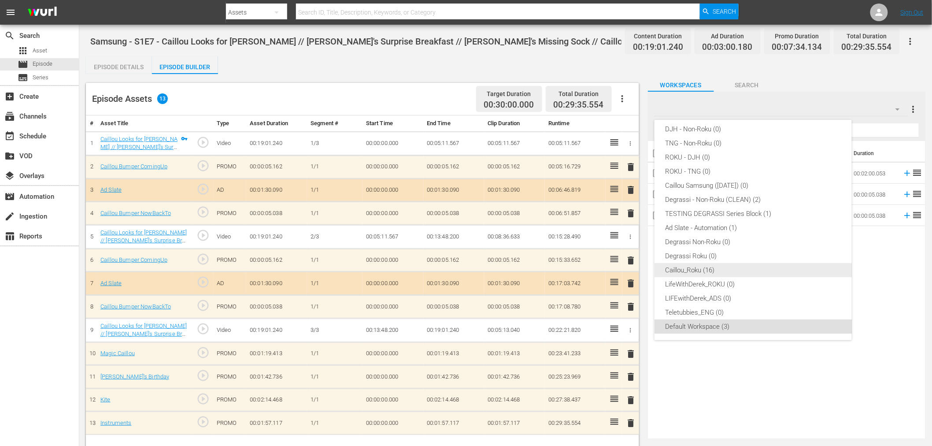
click at [718, 267] on div "Caillou_Roku (16)" at bounding box center [753, 270] width 176 height 14
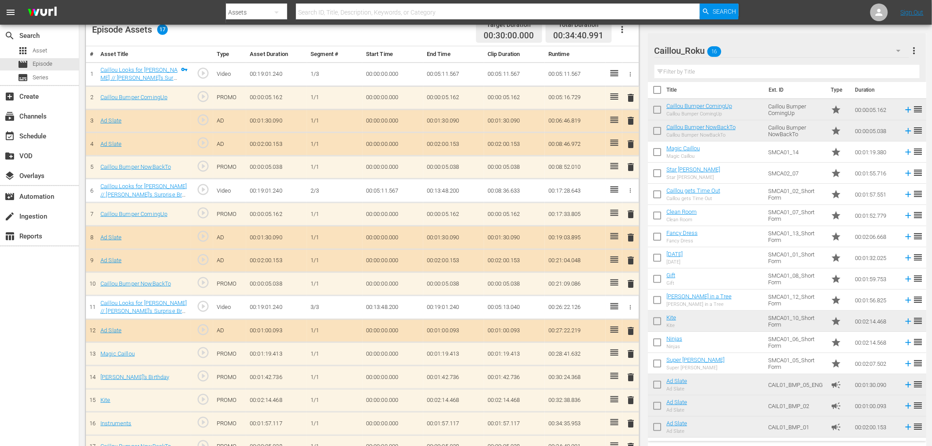
scroll to position [87, 0]
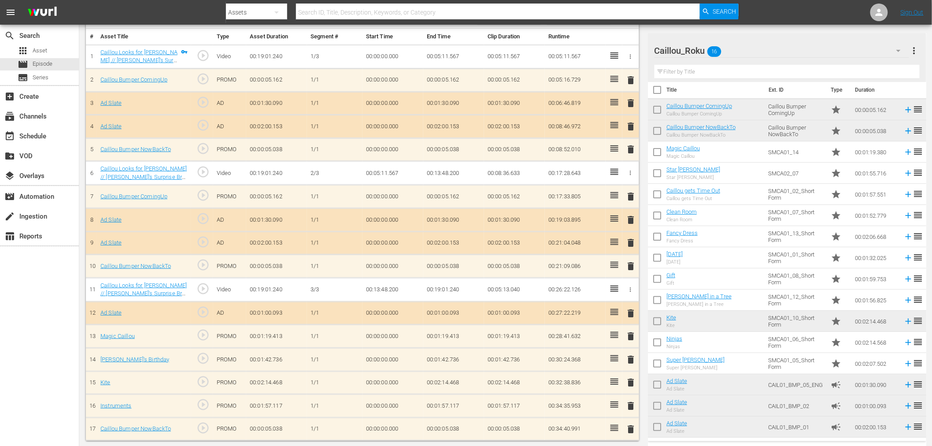
click at [630, 218] on span "delete" at bounding box center [631, 219] width 11 height 11
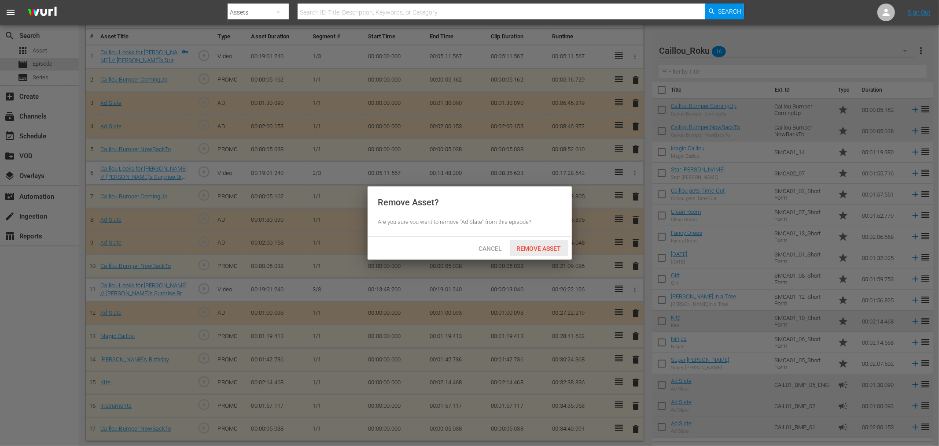
click at [524, 247] on span "Remove Asset" at bounding box center [539, 248] width 59 height 7
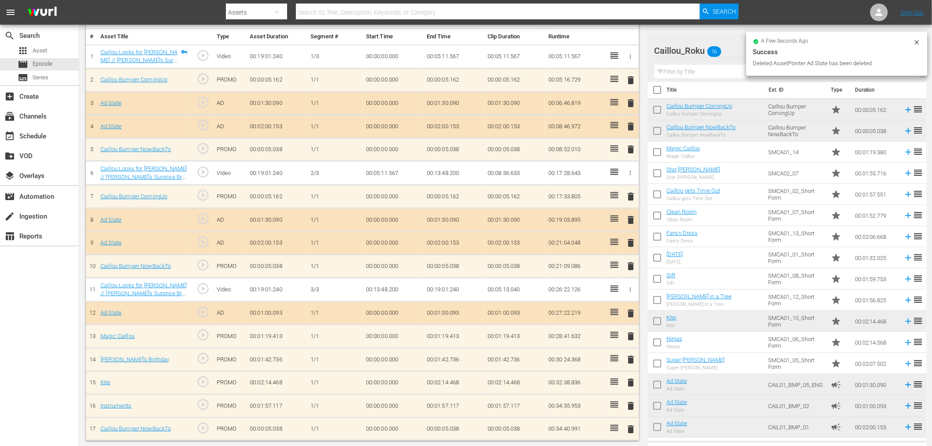
scroll to position [63, 0]
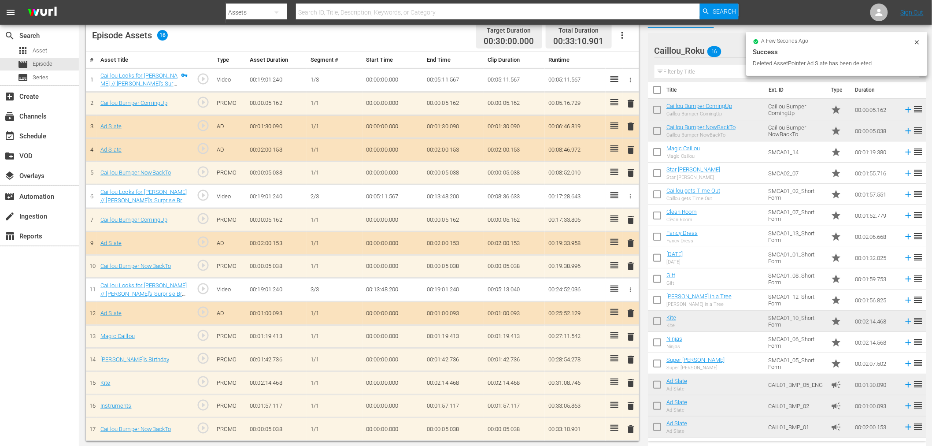
click at [634, 125] on span "delete" at bounding box center [631, 126] width 11 height 11
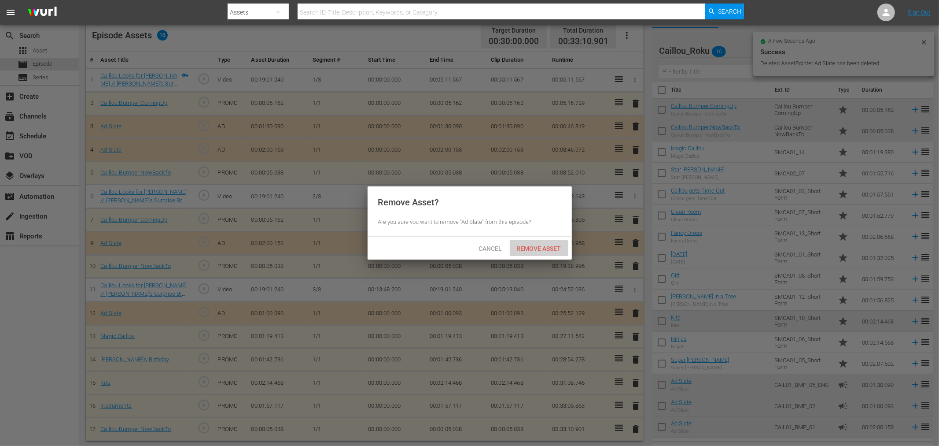
click at [538, 243] on div "Remove Asset" at bounding box center [539, 248] width 59 height 16
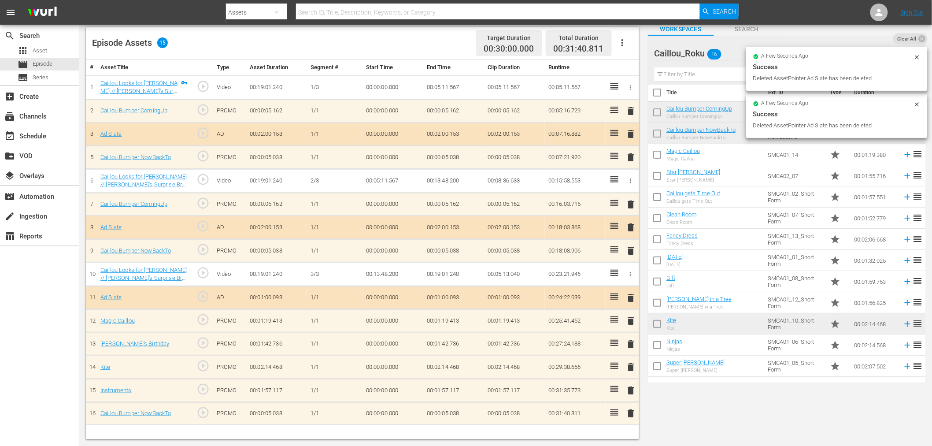
scroll to position [55, 0]
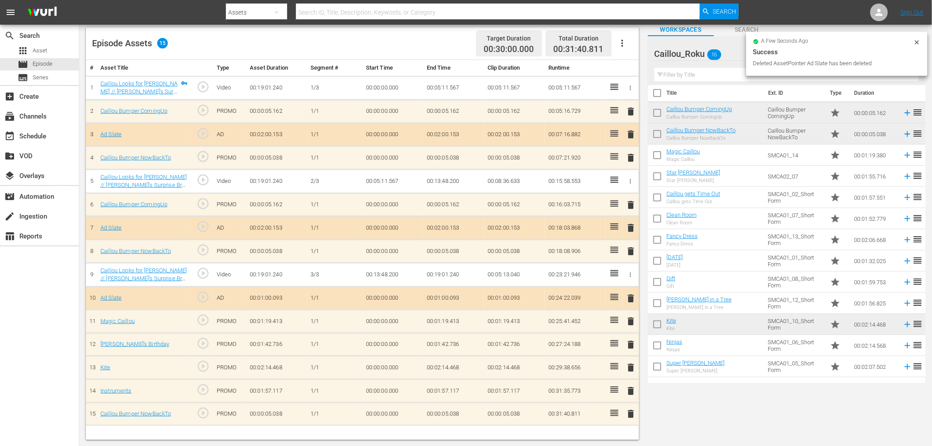
click at [630, 346] on span "delete" at bounding box center [631, 344] width 11 height 11
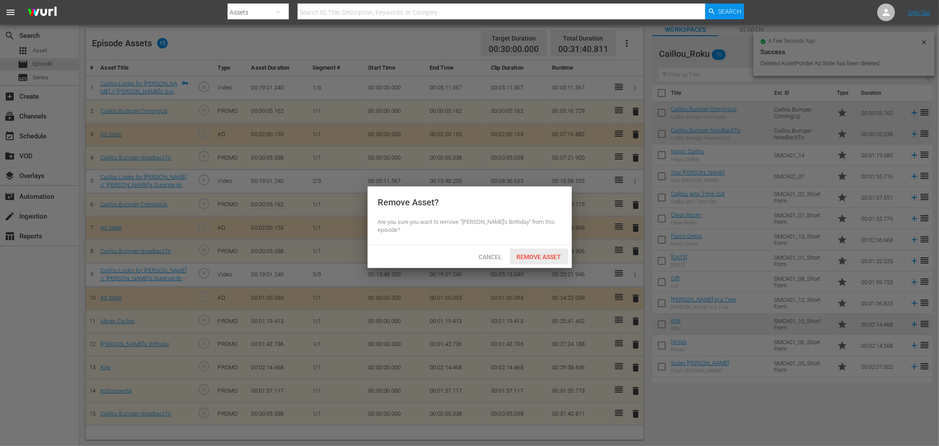
click at [512, 253] on span "Remove Asset" at bounding box center [539, 256] width 59 height 7
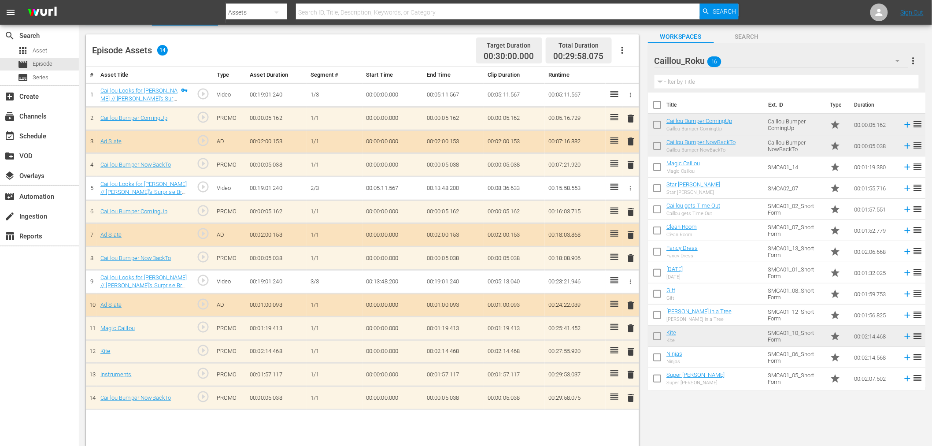
scroll to position [0, 0]
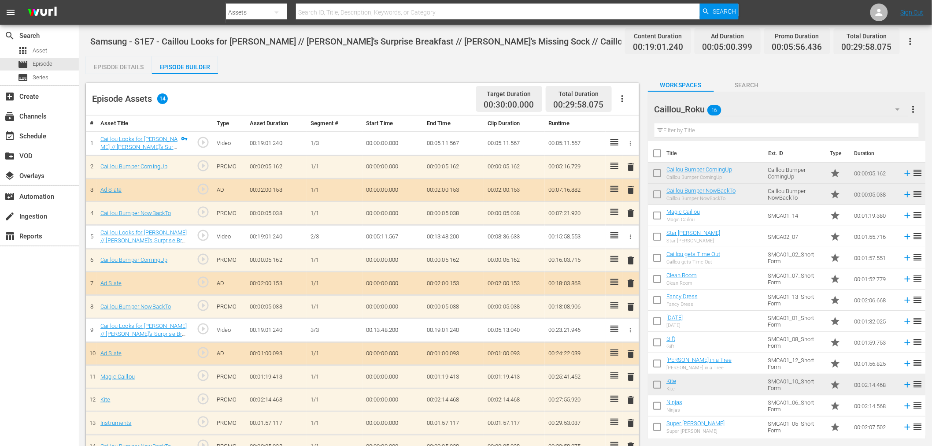
click at [845, 41] on icon "button" at bounding box center [910, 41] width 11 height 11
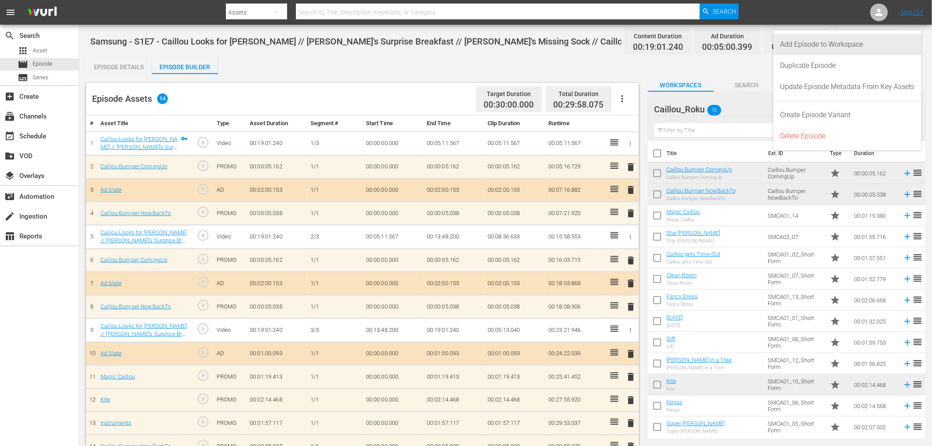
click at [840, 49] on div "Add Episode to Workspace" at bounding box center [847, 44] width 134 height 21
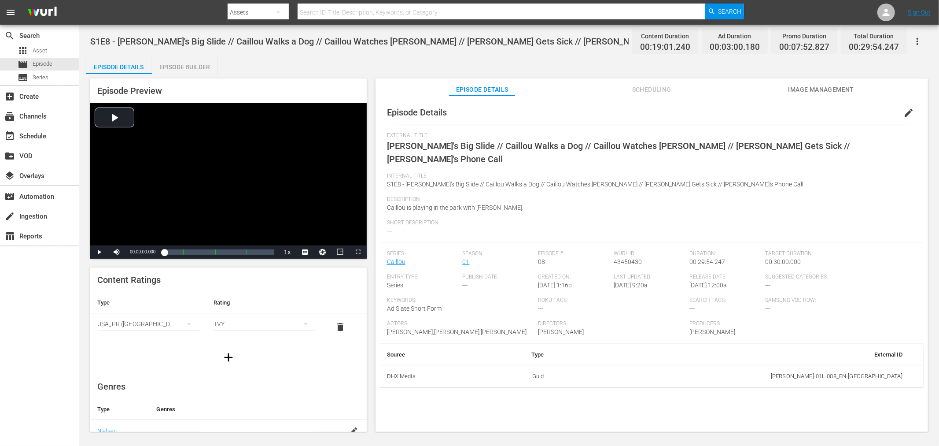
click at [845, 41] on button "button" at bounding box center [917, 41] width 21 height 21
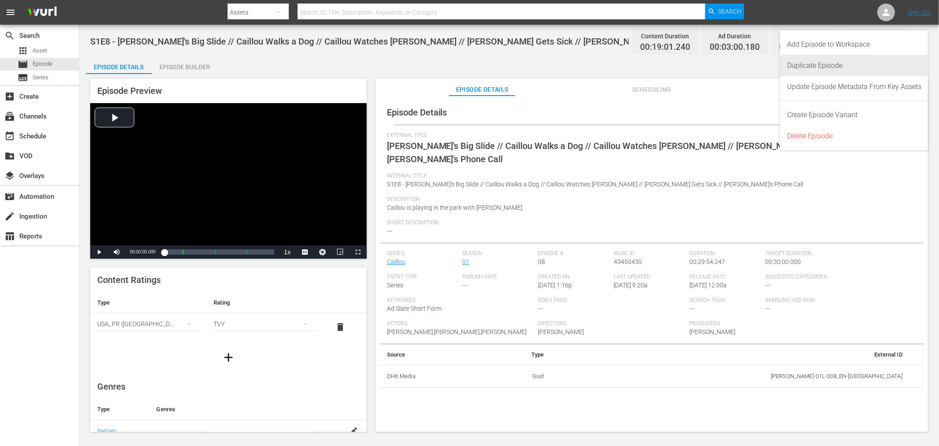
click at [844, 65] on div "Duplicate Episode" at bounding box center [854, 65] width 134 height 21
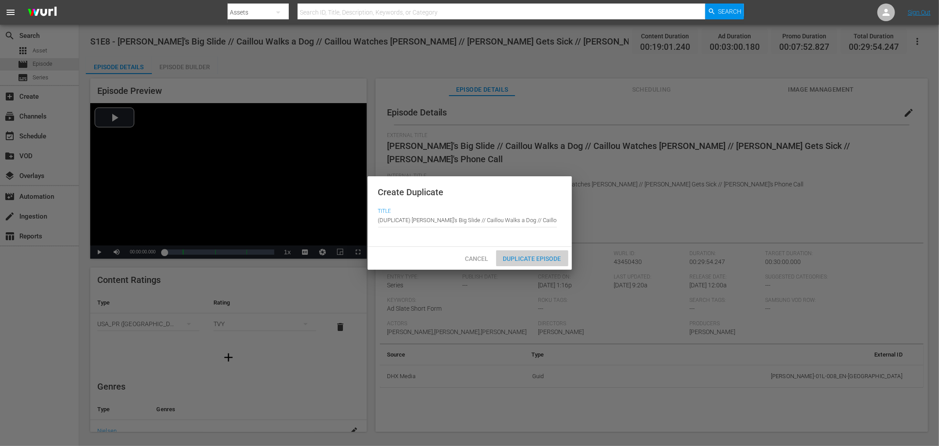
click at [525, 252] on div "Duplicate Episode" at bounding box center [532, 258] width 72 height 16
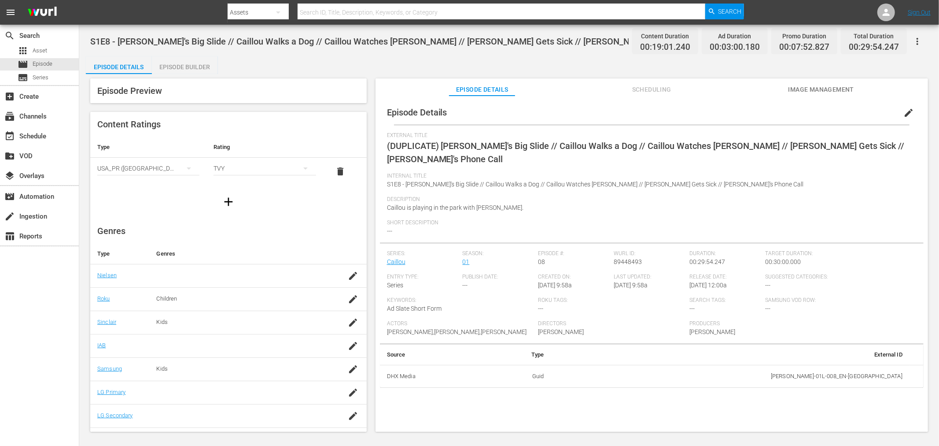
click at [845, 108] on button "edit" at bounding box center [908, 112] width 21 height 21
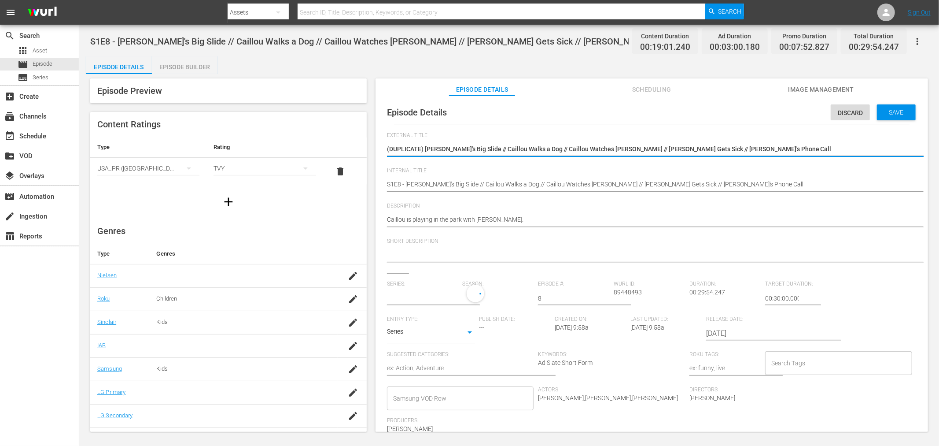
type input "Caillou"
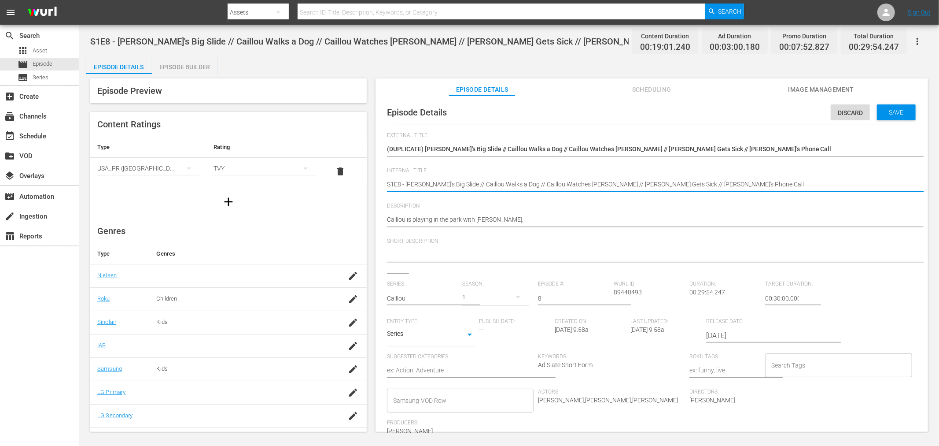
paste textarea "Samsung -"
type textarea "Samsung - S1E8 - Caillou's Big Slide // Caillou Walks a Dog // Caillou Watches …"
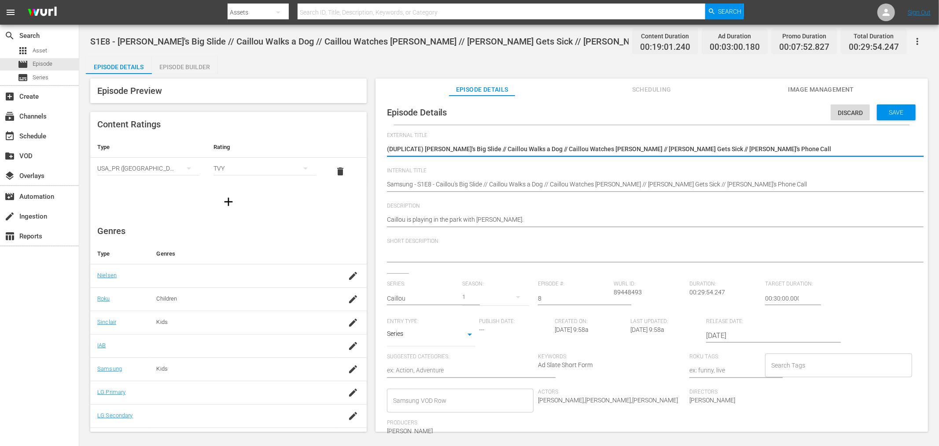
drag, startPoint x: 426, startPoint y: 147, endPoint x: 292, endPoint y: 148, distance: 133.8
type textarea "[PERSON_NAME]'s Big Slide // Caillou Walks a Dog // Caillou Watches [PERSON_NAM…"
click at [845, 104] on div "Save" at bounding box center [896, 112] width 39 height 16
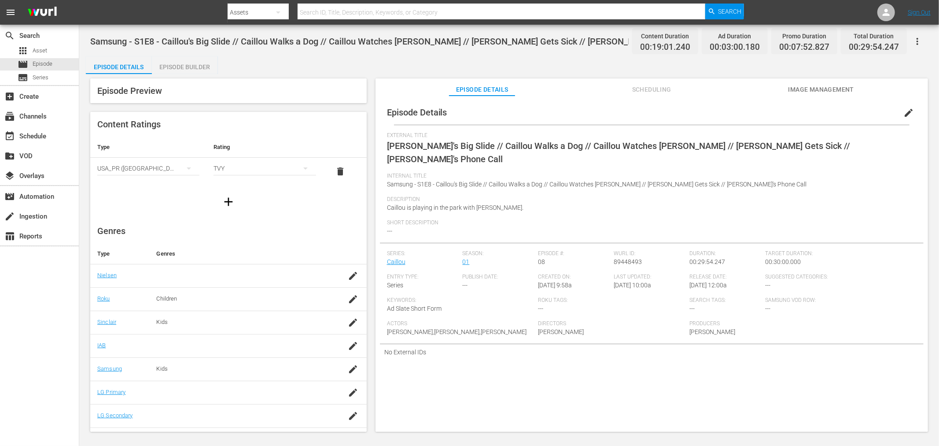
click at [190, 67] on div "Episode Builder" at bounding box center [185, 66] width 66 height 21
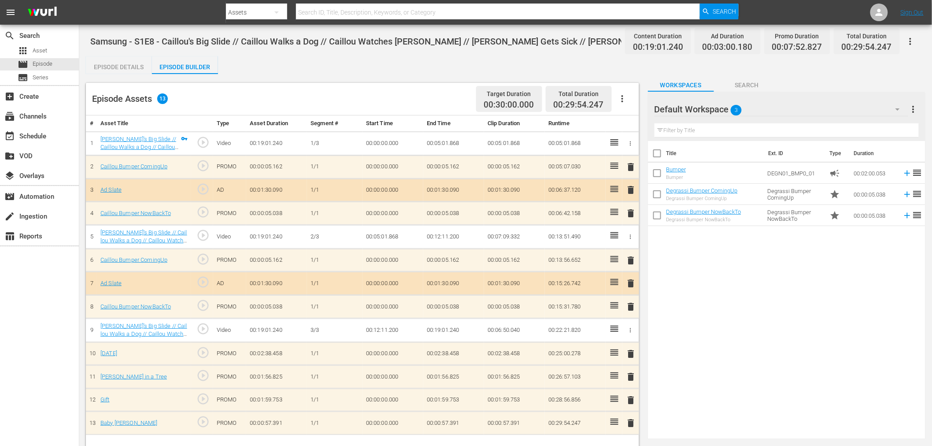
click at [706, 106] on div at bounding box center [685, 110] width 63 height 22
click at [753, 113] on div "Default Workspace 3" at bounding box center [781, 109] width 254 height 25
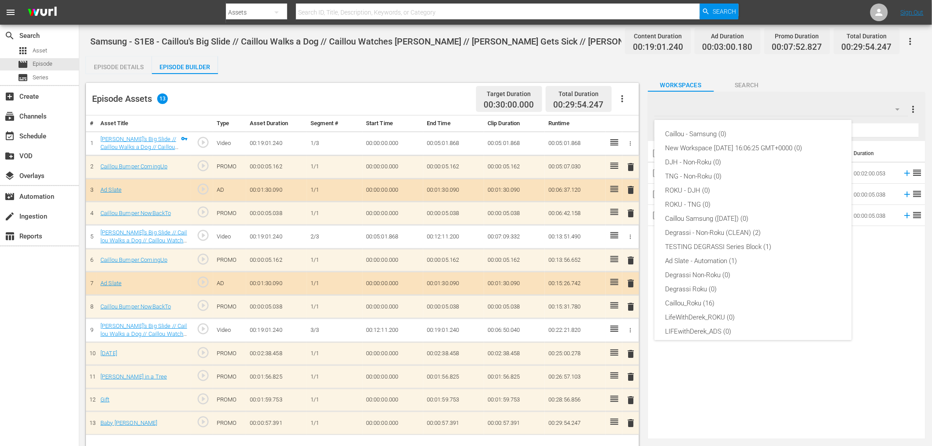
scroll to position [33, 0]
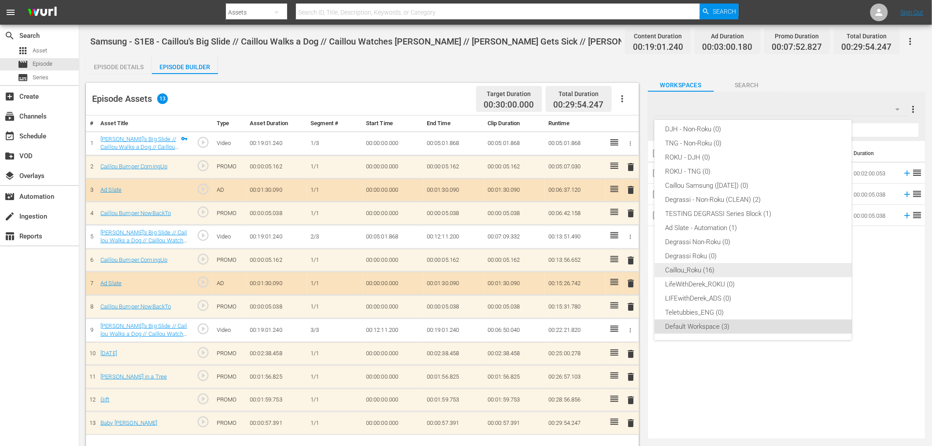
click at [711, 267] on div "Caillou_Roku (16)" at bounding box center [753, 270] width 176 height 14
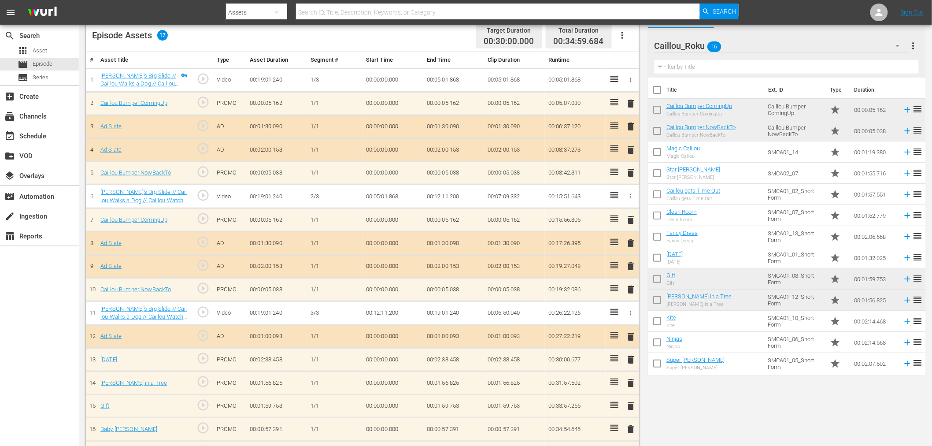
scroll to position [87, 0]
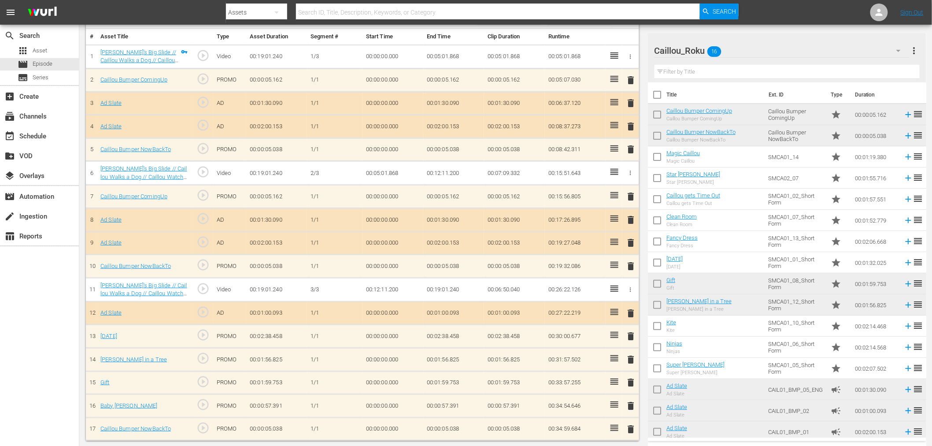
click at [630, 220] on span "delete" at bounding box center [631, 219] width 11 height 11
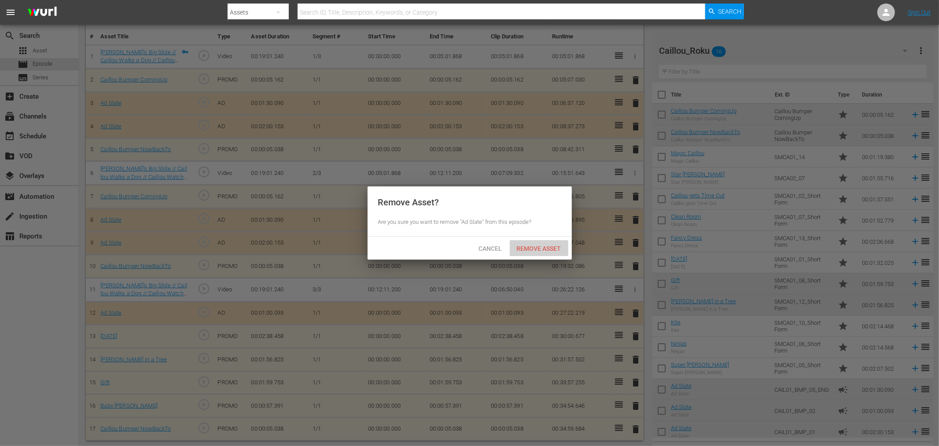
click at [538, 245] on span "Remove Asset" at bounding box center [539, 248] width 59 height 7
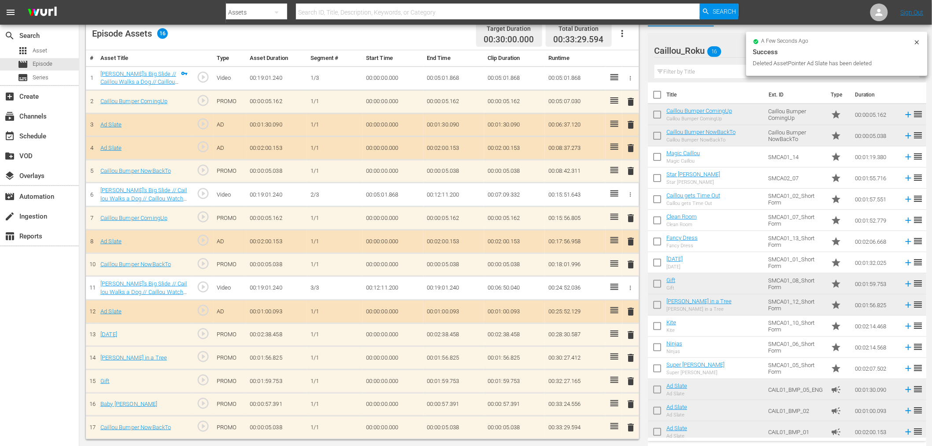
scroll to position [63, 0]
click at [630, 98] on span "delete" at bounding box center [631, 103] width 11 height 11
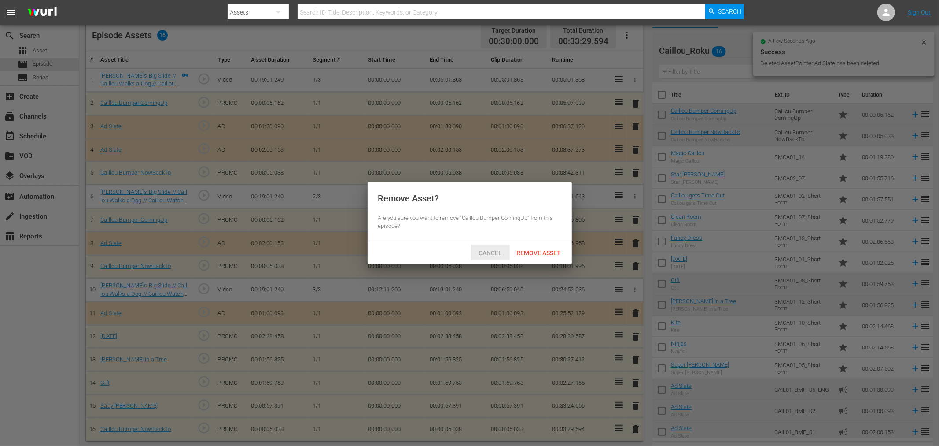
click at [486, 254] on span "Cancel" at bounding box center [489, 252] width 37 height 7
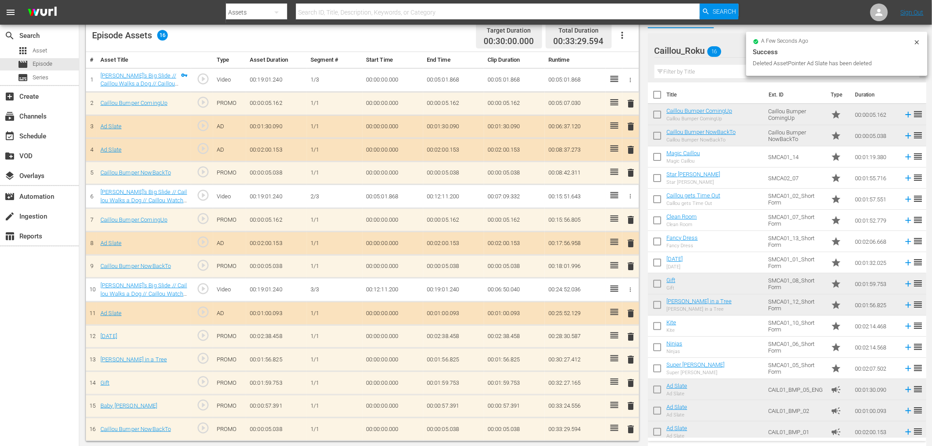
click at [633, 122] on span "delete" at bounding box center [631, 126] width 11 height 11
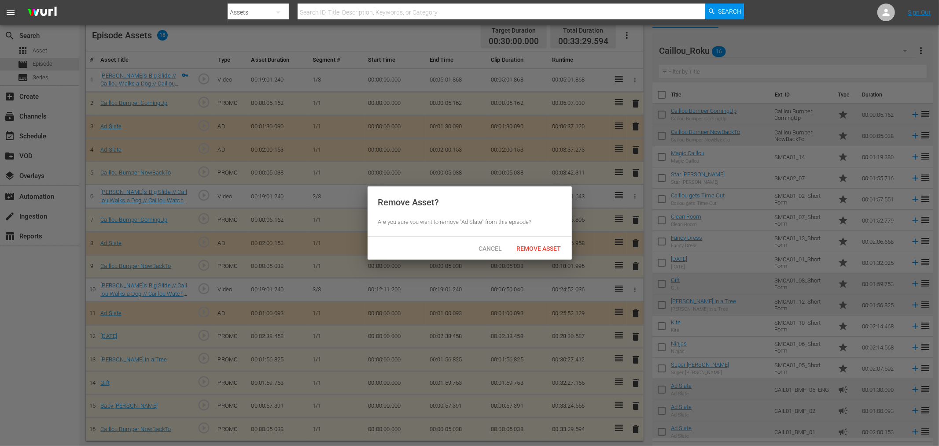
click at [539, 257] on div "Cancel Remove Asset" at bounding box center [470, 247] width 204 height 23
click at [542, 248] on span "Remove Asset" at bounding box center [539, 248] width 59 height 7
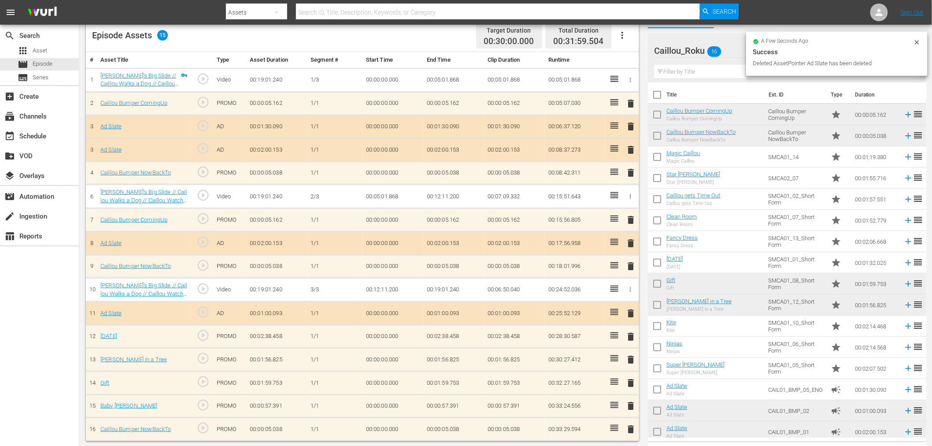
scroll to position [55, 0]
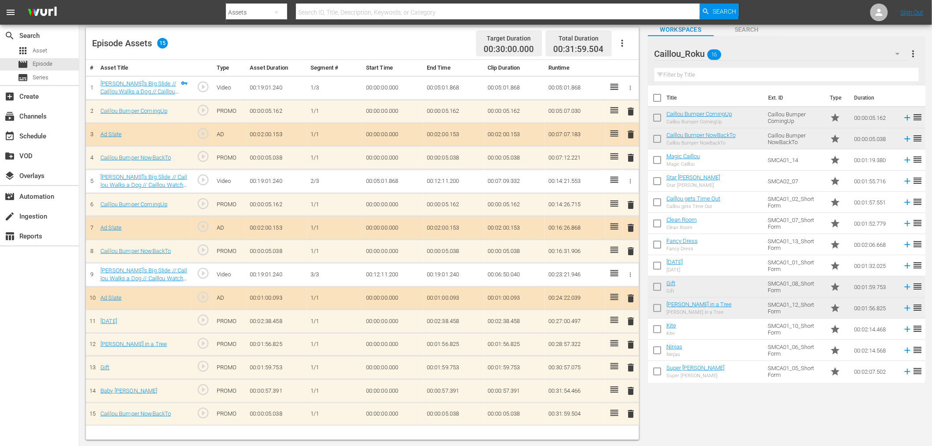
click at [623, 365] on td "delete" at bounding box center [630, 367] width 17 height 23
click at [629, 364] on span "delete" at bounding box center [631, 367] width 11 height 11
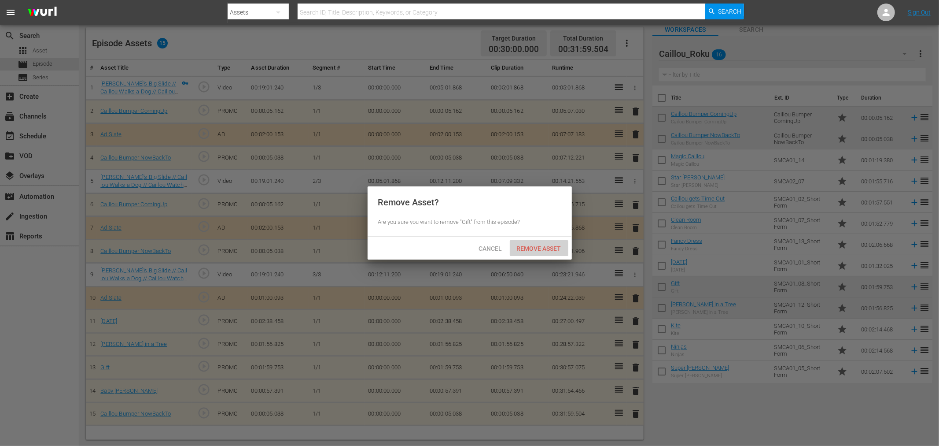
click at [538, 247] on span "Remove Asset" at bounding box center [539, 248] width 59 height 7
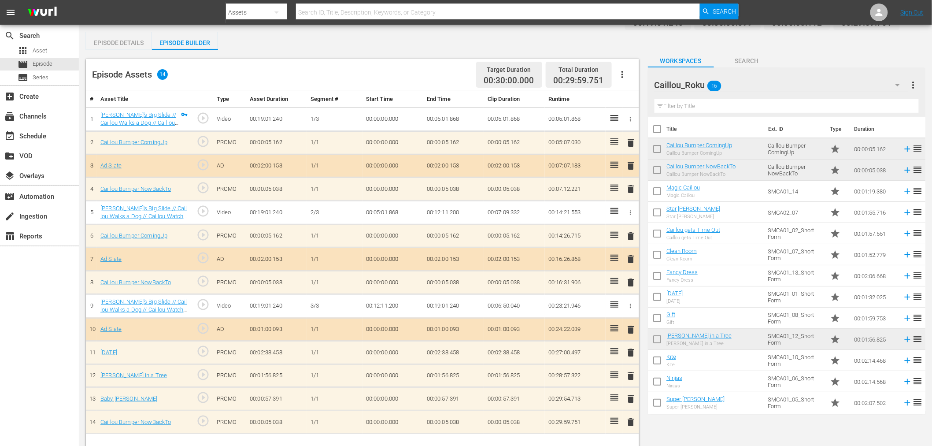
scroll to position [0, 0]
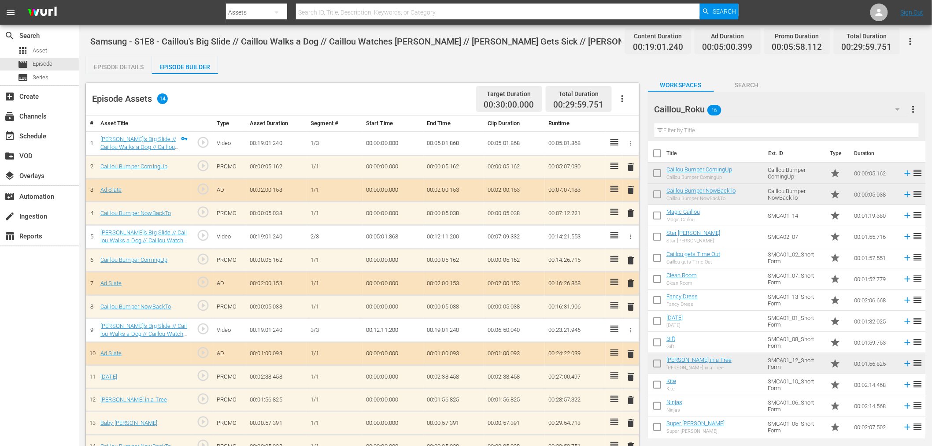
click at [845, 38] on icon "button" at bounding box center [910, 41] width 11 height 11
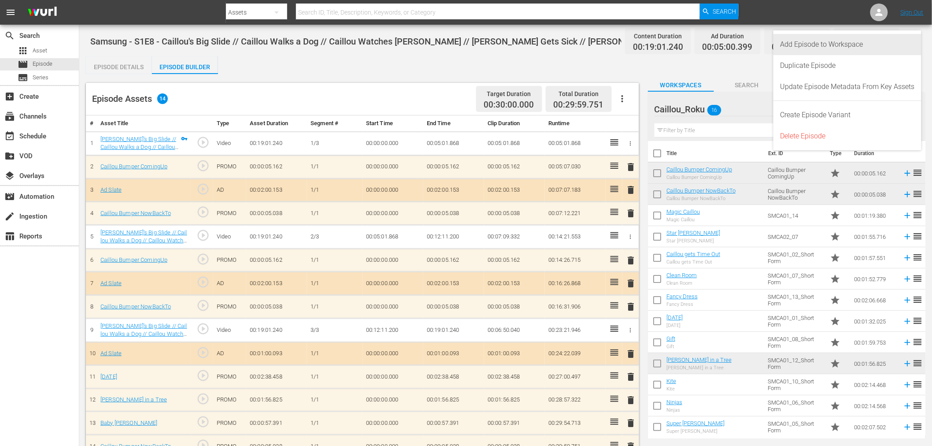
click at [843, 48] on div "Add Episode to Workspace" at bounding box center [847, 44] width 134 height 21
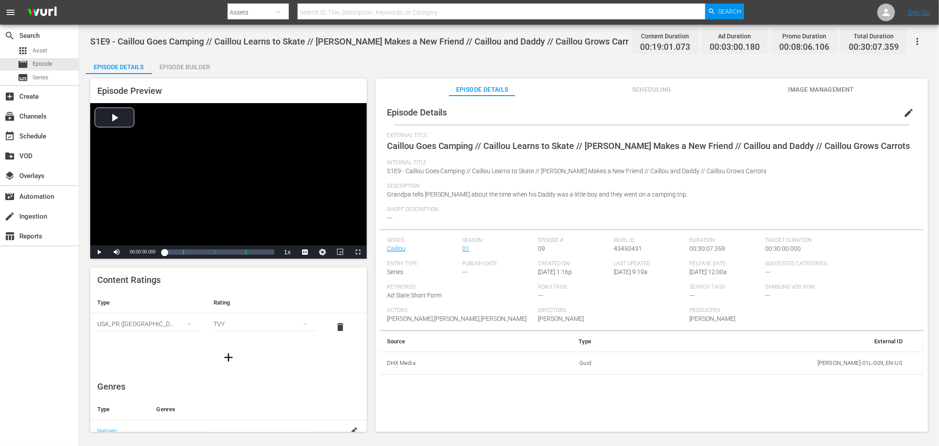
click at [845, 42] on icon "button" at bounding box center [917, 41] width 11 height 11
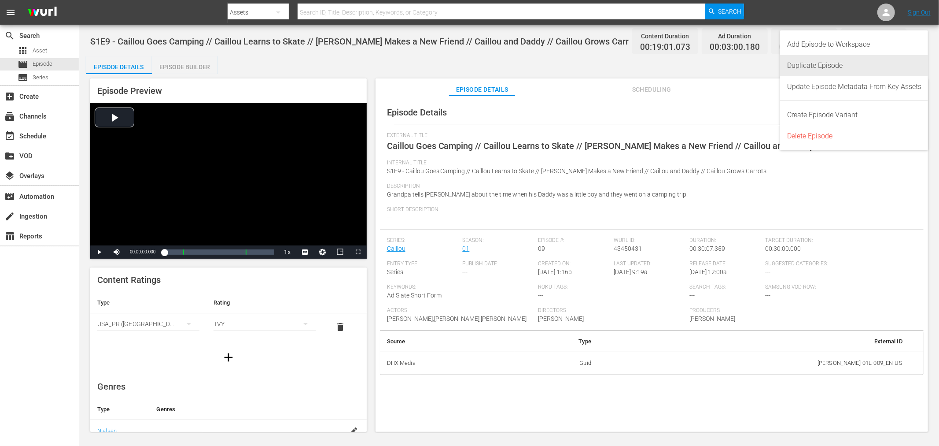
click at [845, 62] on div "Duplicate Episode" at bounding box center [854, 65] width 134 height 21
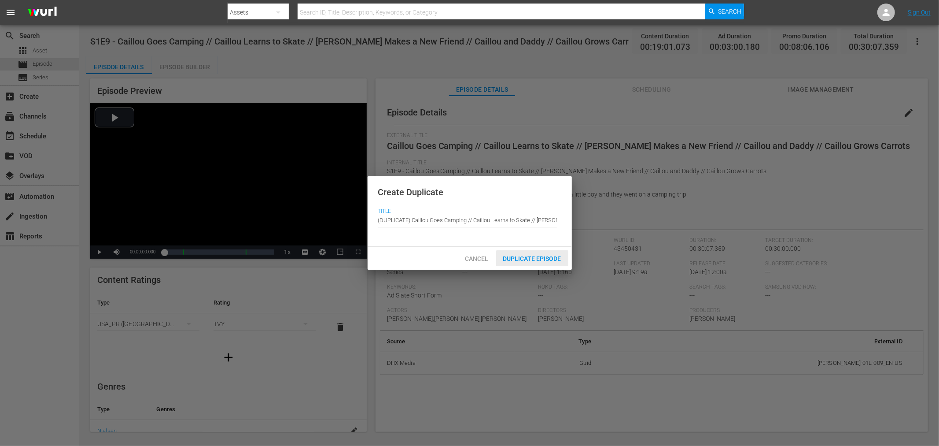
click at [549, 257] on span "Duplicate Episode" at bounding box center [532, 258] width 72 height 7
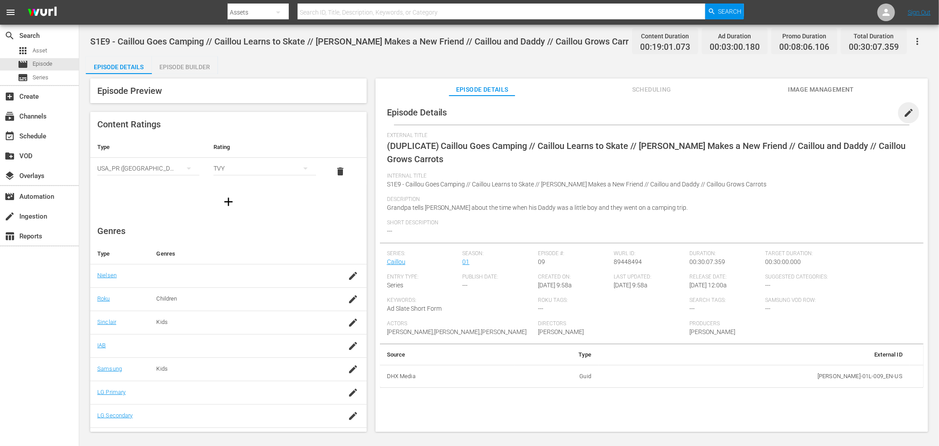
click at [845, 107] on span "edit" at bounding box center [908, 112] width 11 height 11
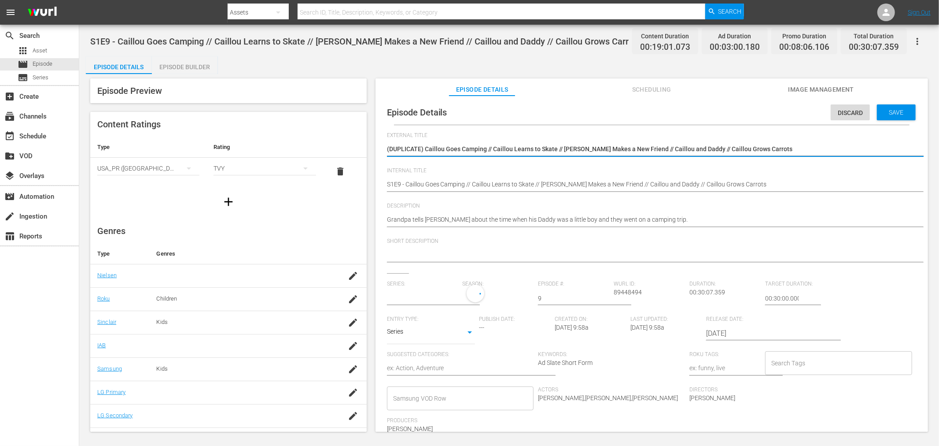
type input "Caillou"
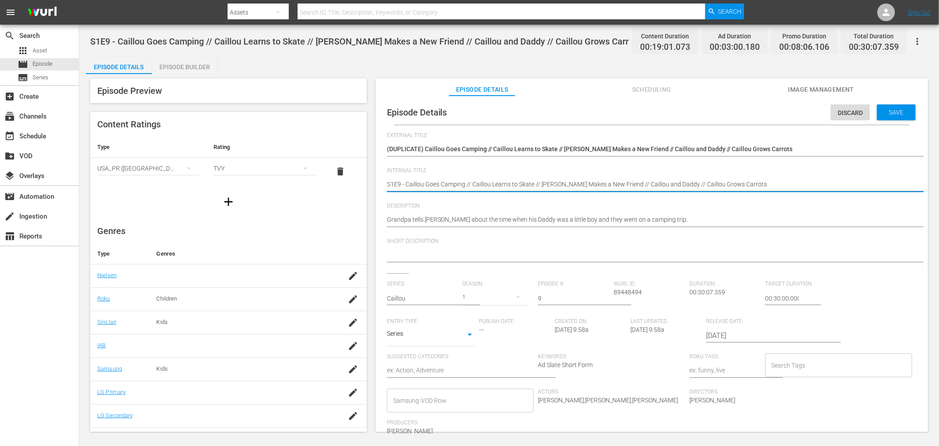
paste textarea "Samsung -"
type textarea "Samsung - S1E9 - Caillou Goes Camping // Caillou Learns to Skate // [PERSON_NAM…"
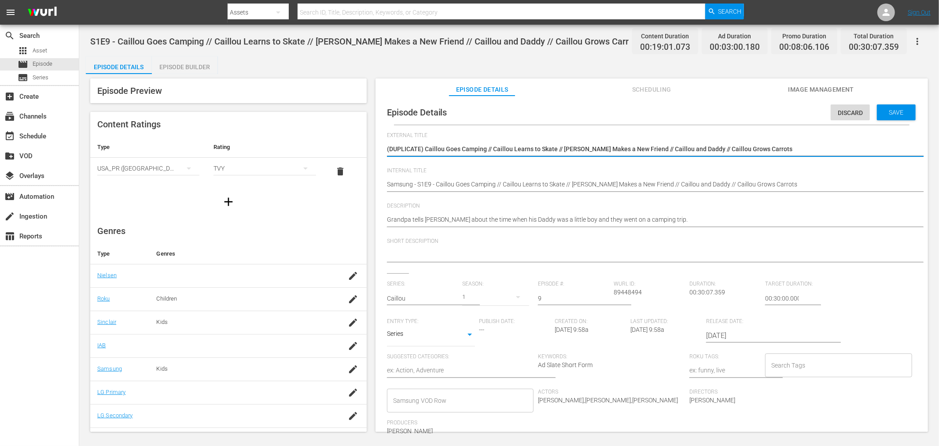
drag, startPoint x: 425, startPoint y: 150, endPoint x: 200, endPoint y: 118, distance: 227.2
type textarea "Caillou Goes Camping // Caillou Learns to Skate // [PERSON_NAME] Makes a New Fr…"
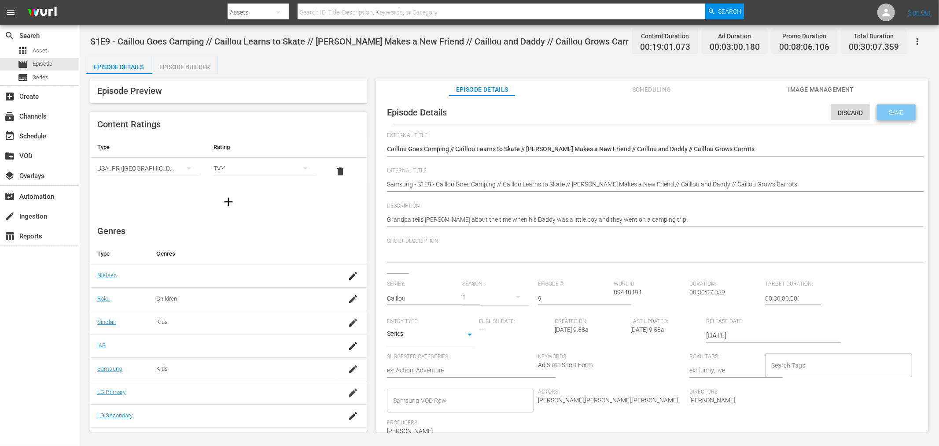
click at [845, 111] on span "Save" at bounding box center [896, 112] width 29 height 7
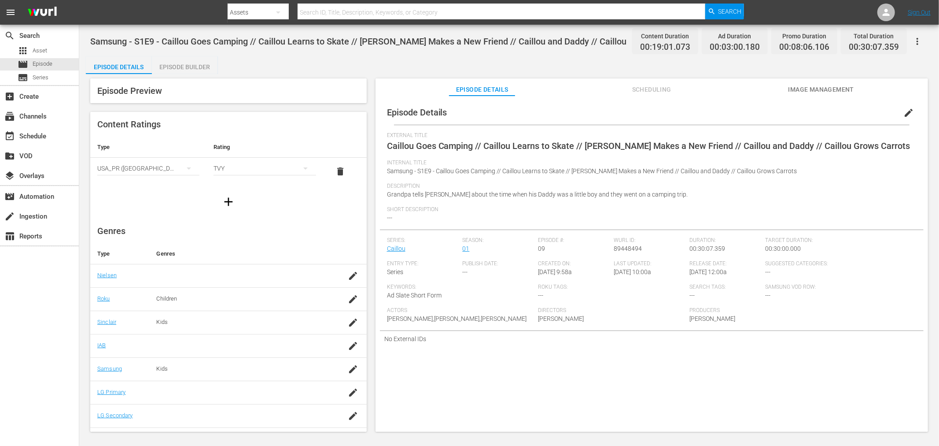
click at [196, 71] on div "Episode Builder" at bounding box center [185, 66] width 66 height 21
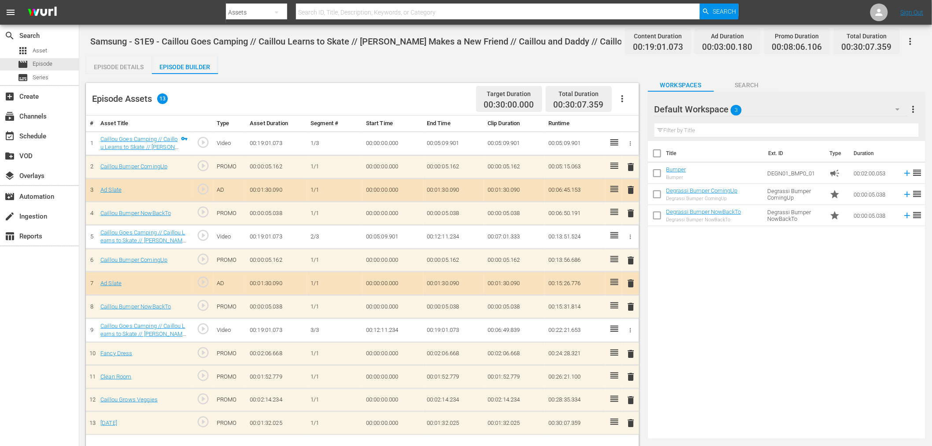
click at [737, 110] on span "3" at bounding box center [735, 110] width 11 height 18
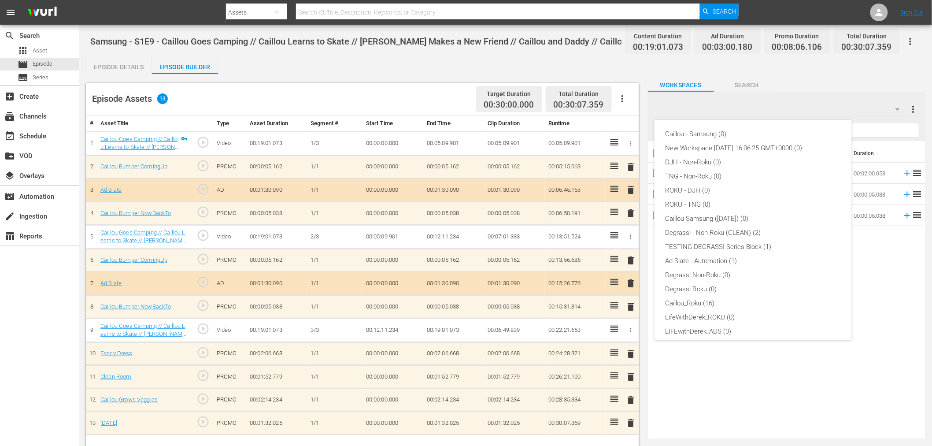
scroll to position [33, 0]
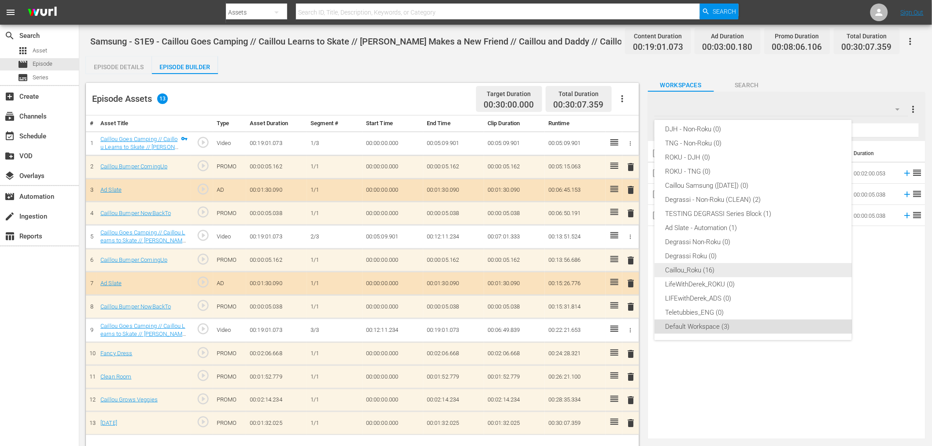
click at [710, 270] on div "Caillou_Roku (16)" at bounding box center [753, 270] width 176 height 14
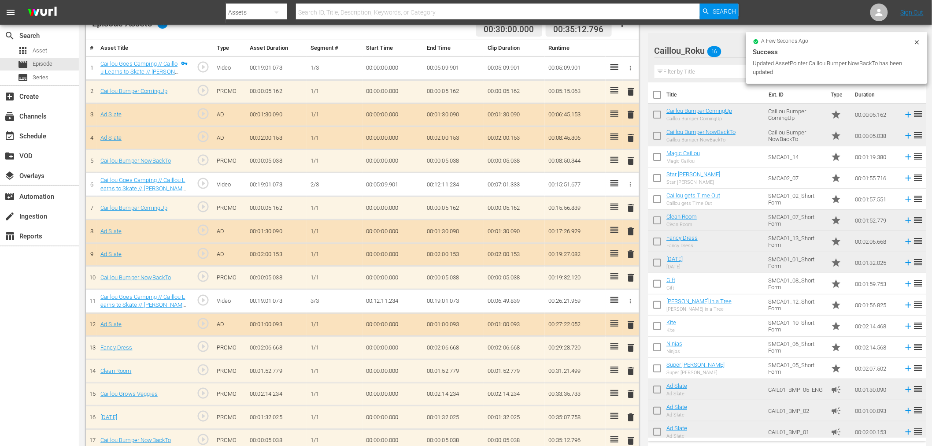
scroll to position [87, 0]
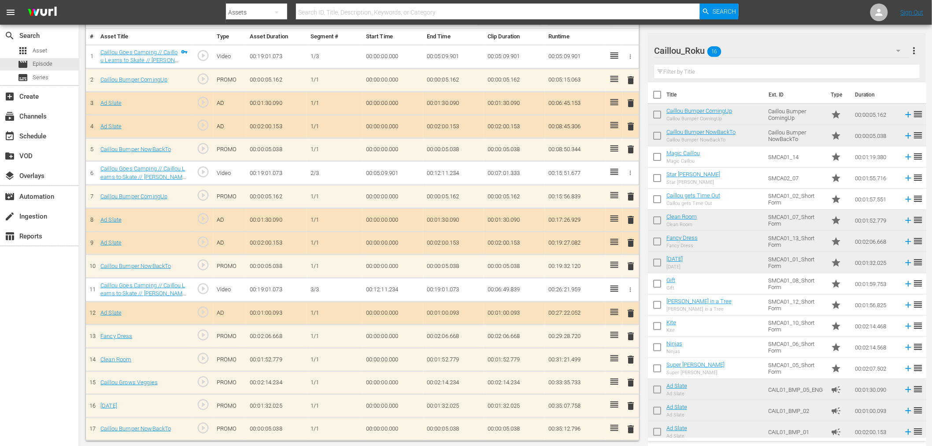
click at [628, 221] on span "delete" at bounding box center [631, 219] width 11 height 11
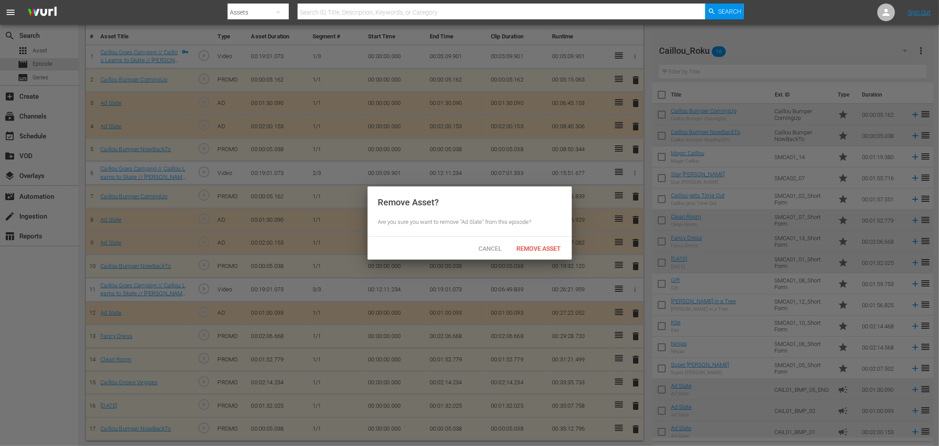
click at [560, 247] on span "Remove Asset" at bounding box center [539, 248] width 59 height 7
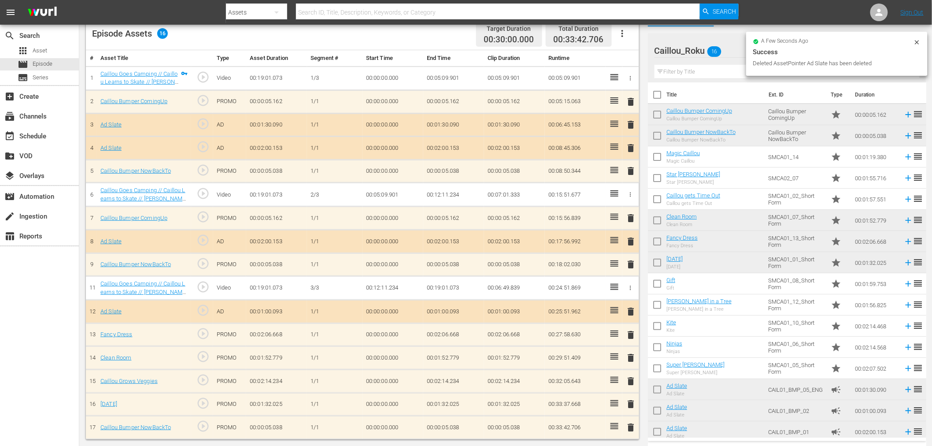
scroll to position [63, 0]
click at [633, 125] on span "delete" at bounding box center [631, 126] width 11 height 11
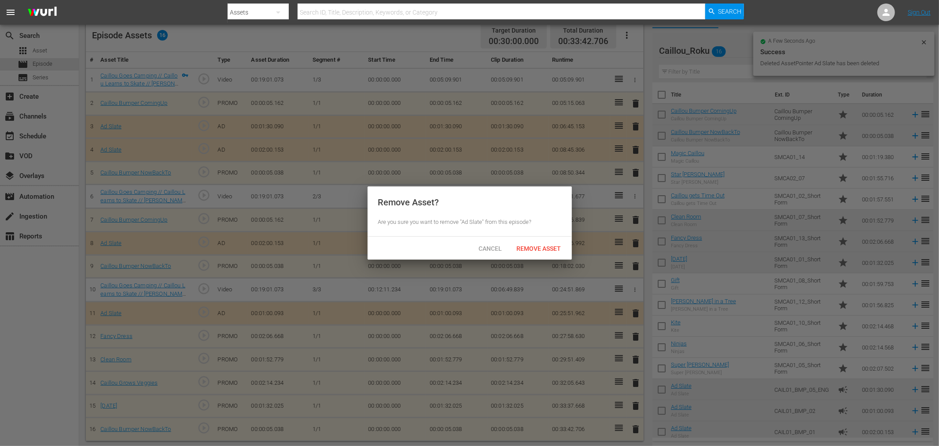
click at [545, 243] on div "Remove Asset" at bounding box center [539, 248] width 59 height 16
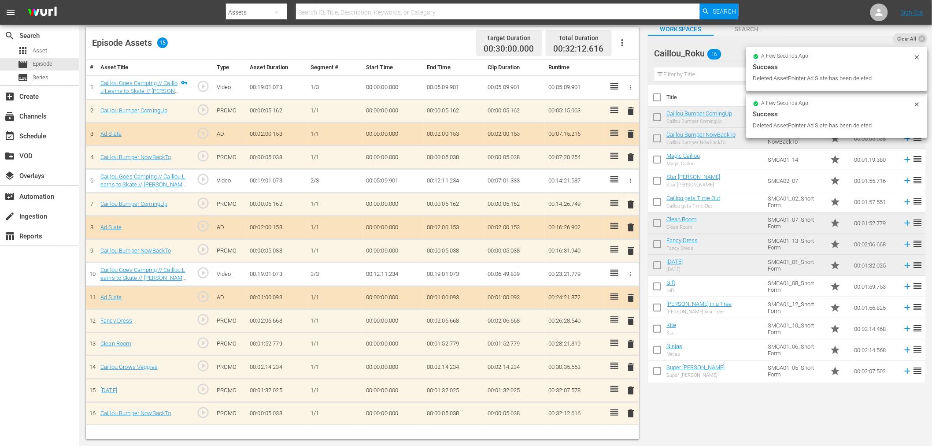
scroll to position [55, 0]
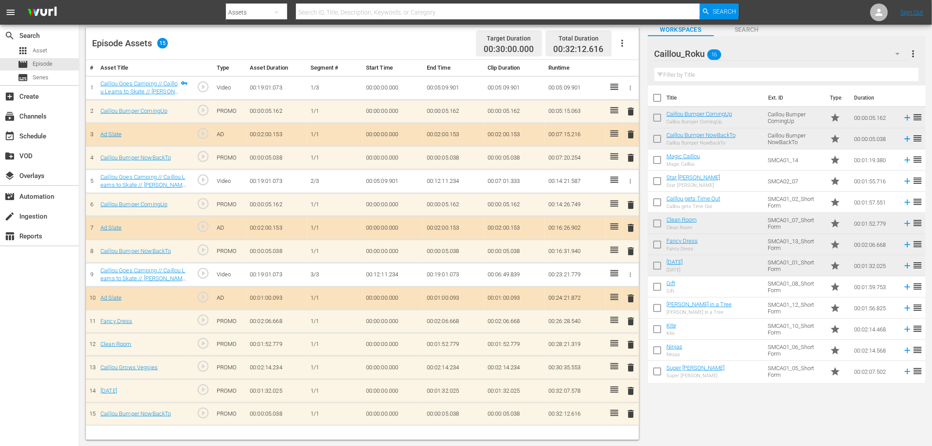
click at [630, 371] on span "delete" at bounding box center [631, 367] width 11 height 11
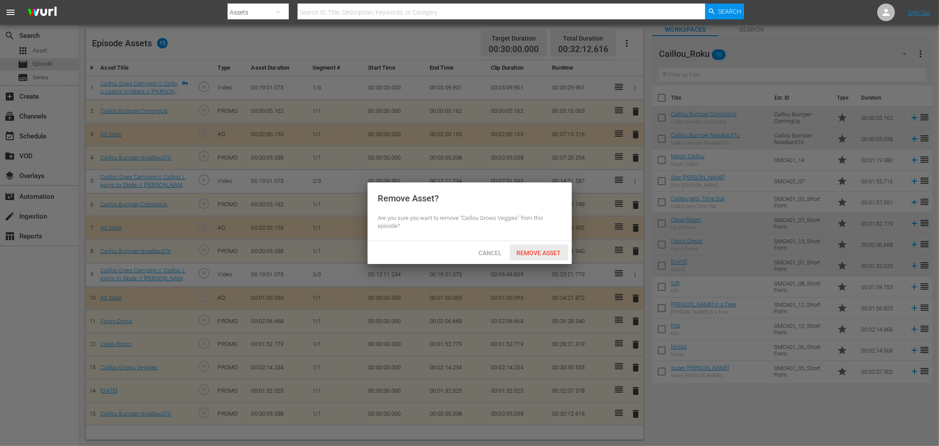
click at [546, 247] on div "Remove Asset" at bounding box center [539, 252] width 59 height 16
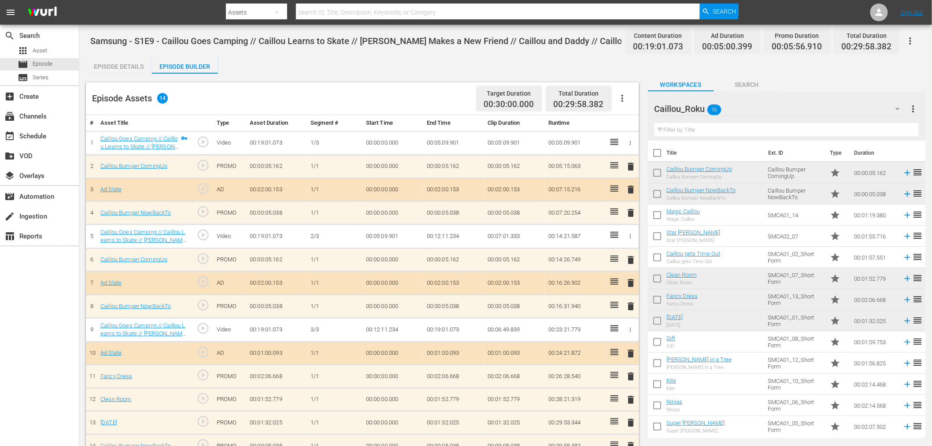
scroll to position [0, 0]
click at [845, 43] on icon "button" at bounding box center [910, 41] width 2 height 7
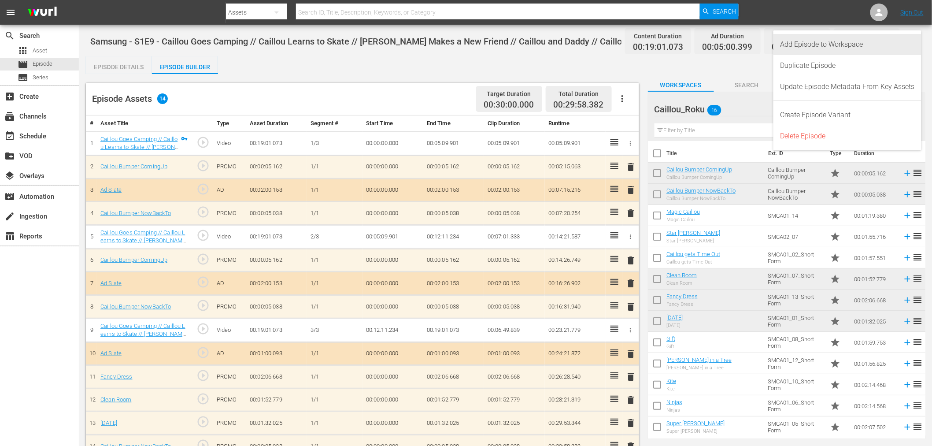
click at [818, 46] on div "Add Episode to Workspace" at bounding box center [847, 44] width 134 height 21
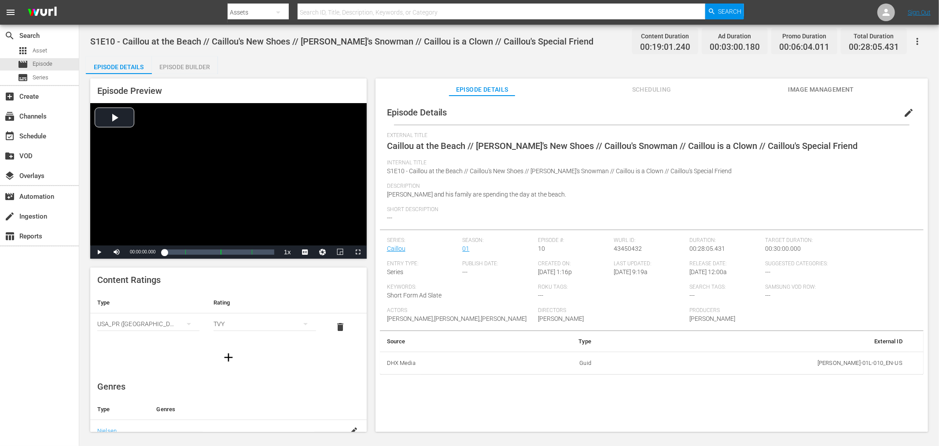
click at [845, 43] on button "button" at bounding box center [917, 41] width 21 height 21
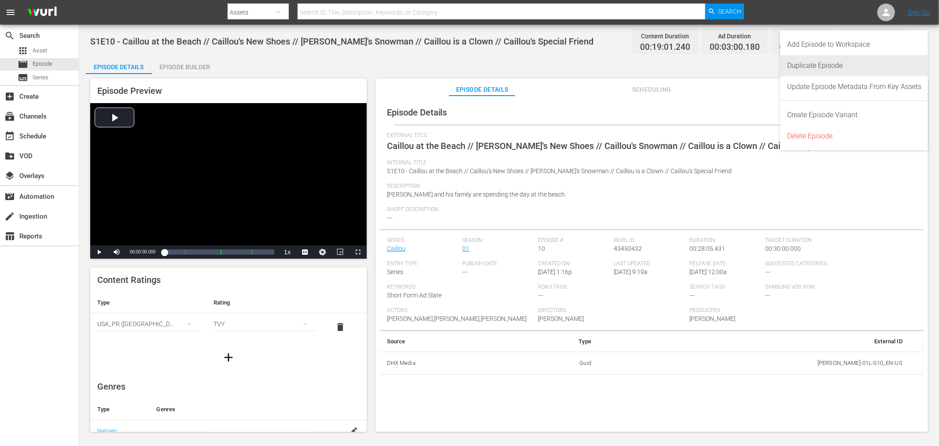
click at [819, 68] on div "Duplicate Episode" at bounding box center [854, 65] width 134 height 21
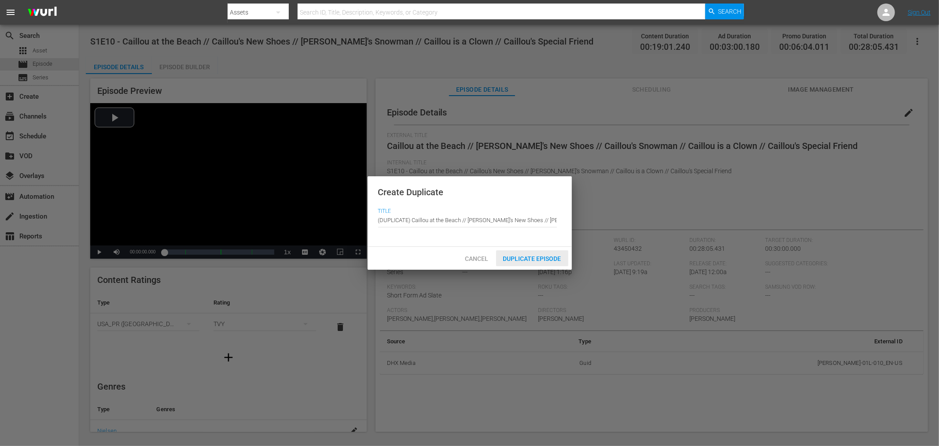
click at [535, 262] on div "Duplicate Episode" at bounding box center [532, 258] width 72 height 16
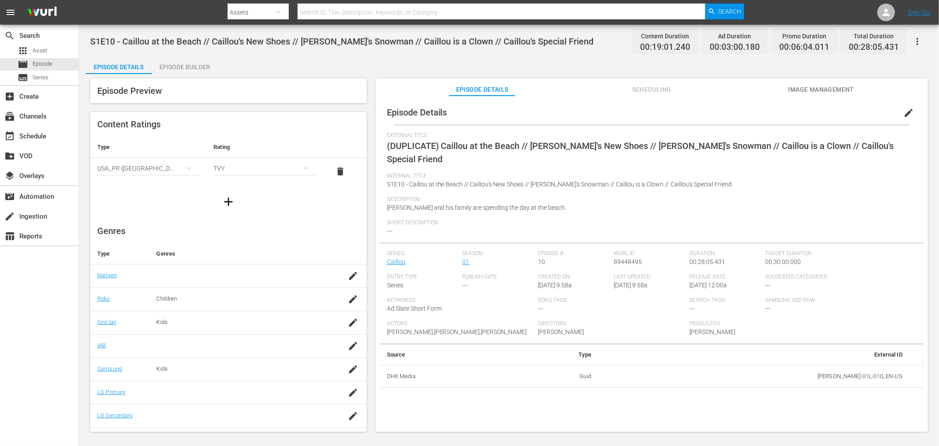
click at [845, 109] on span "edit" at bounding box center [908, 112] width 11 height 11
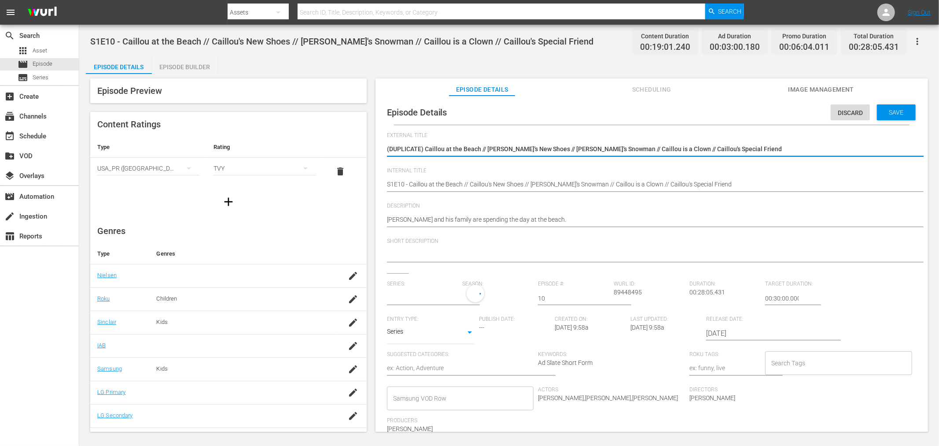
type input "Caillou"
click at [386, 185] on div "Episode Details Discard Save External Title (DUPLICATE) Caillou at the Beach //…" at bounding box center [652, 308] width 544 height 416
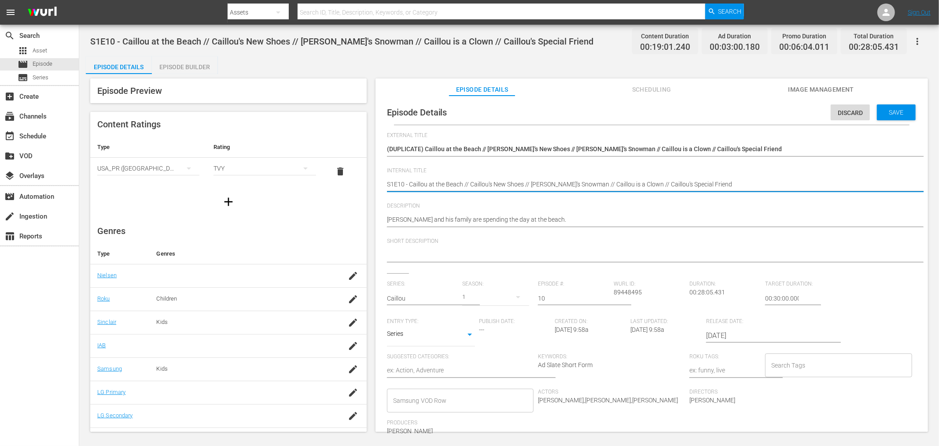
paste textarea "Samsung -"
type textarea "Samsung - S1E10 - Caillou at the Beach // Caillou's New Shoes // Caillou's Snow…"
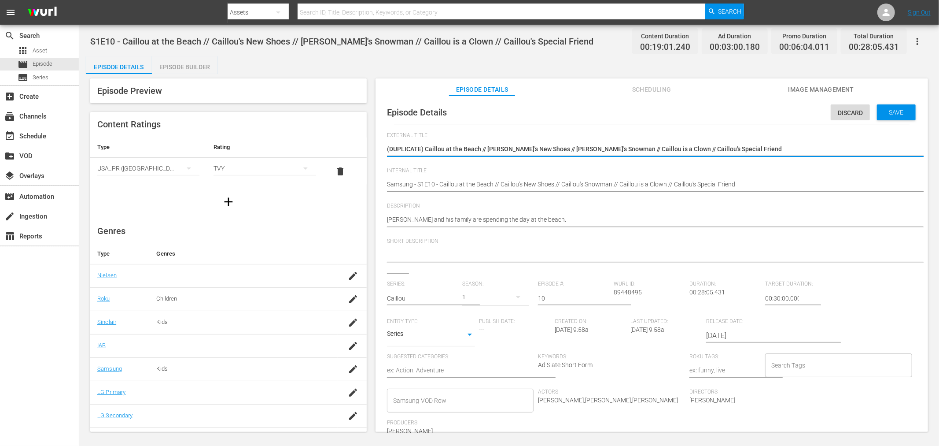
drag, startPoint x: 425, startPoint y: 148, endPoint x: 197, endPoint y: 146, distance: 227.6
type textarea "Caillou at the Beach // [PERSON_NAME]'s New Shoes // Caillou's Snowman // Caill…"
click at [845, 121] on div "Episode Details Discard Save" at bounding box center [652, 112] width 544 height 25
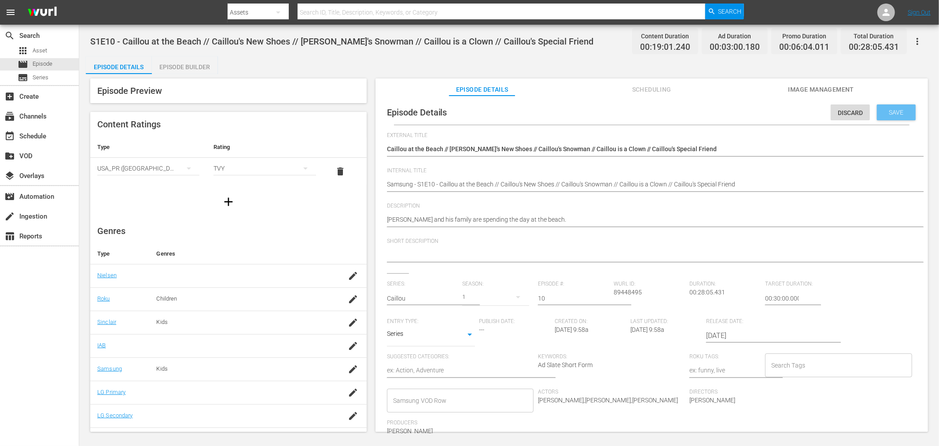
click at [845, 109] on span "Save" at bounding box center [896, 112] width 29 height 7
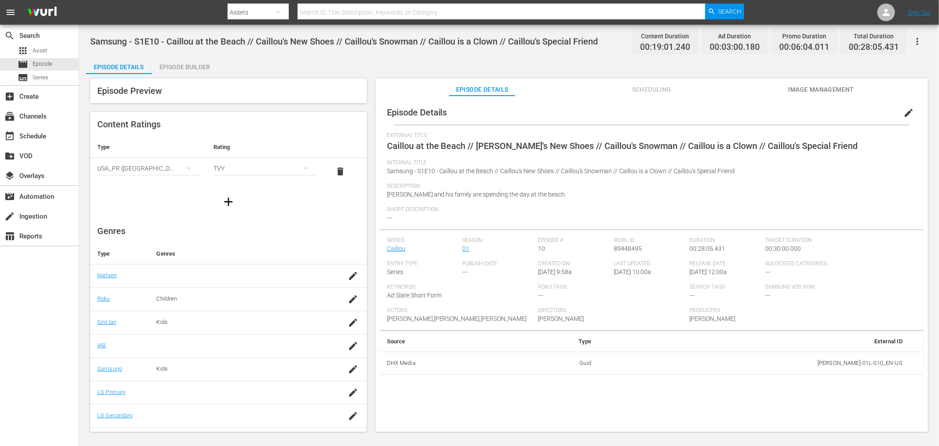
click at [173, 70] on div "Episode Builder" at bounding box center [185, 66] width 66 height 21
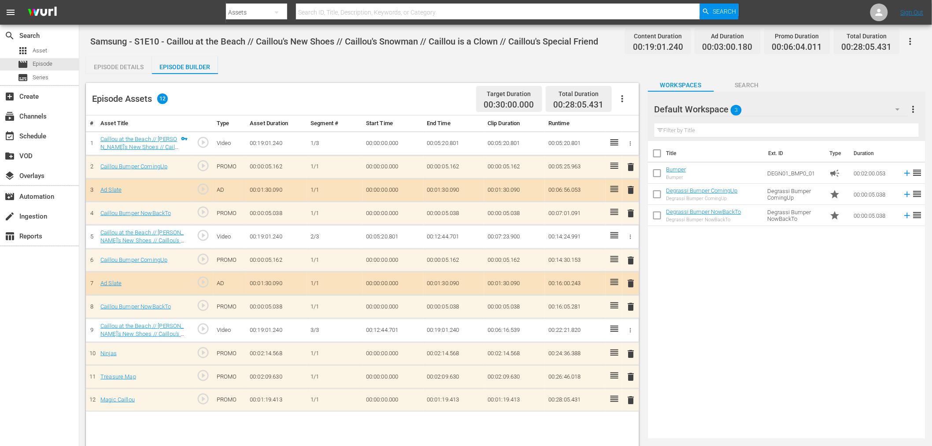
click at [729, 110] on div "Default Workspace 3" at bounding box center [781, 109] width 254 height 25
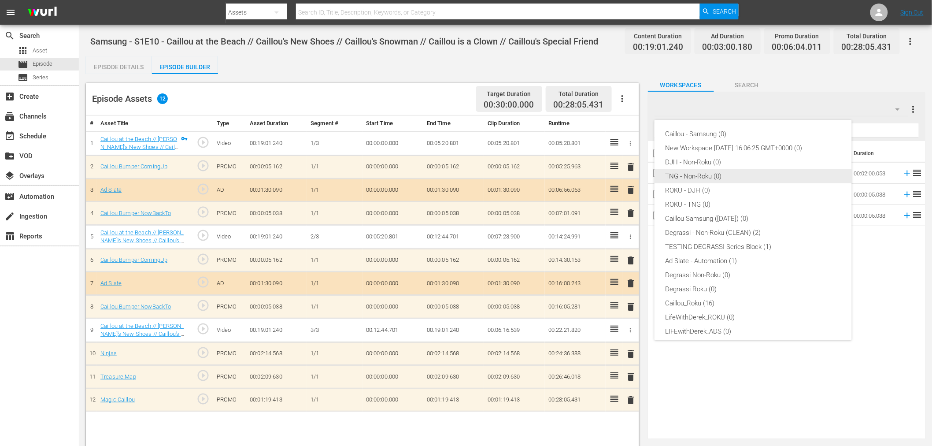
scroll to position [33, 0]
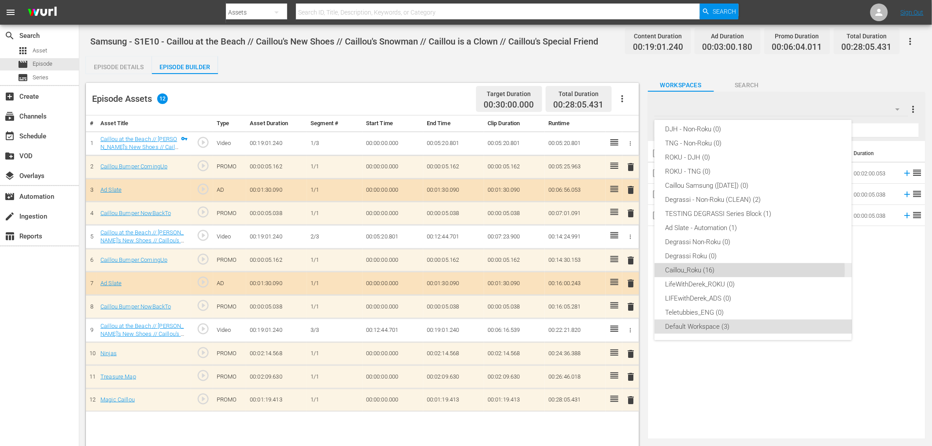
click at [709, 270] on div "Caillou_Roku (16)" at bounding box center [753, 270] width 176 height 14
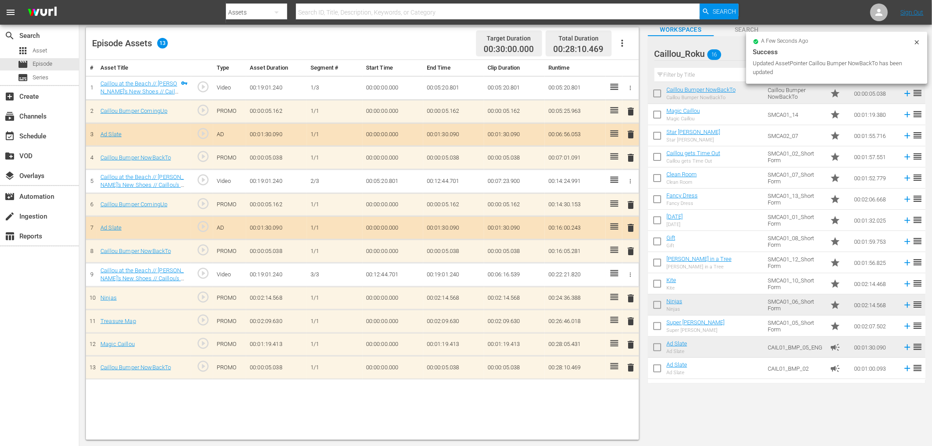
scroll to position [65, 0]
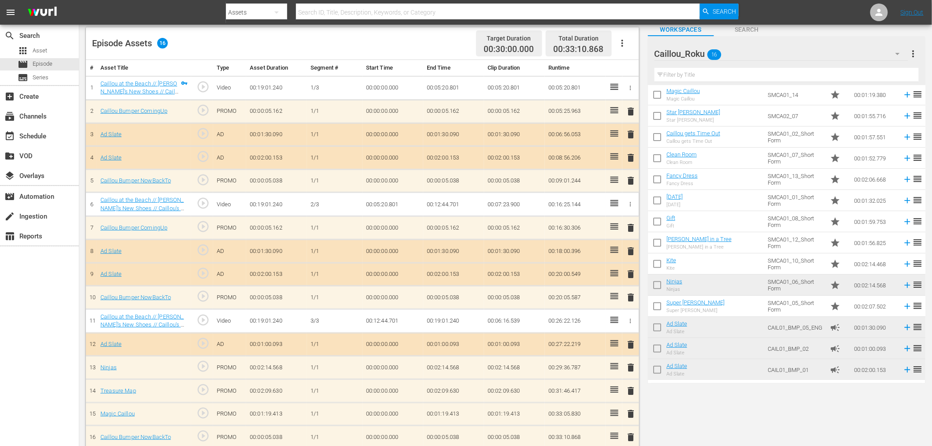
click at [627, 253] on span "delete" at bounding box center [631, 251] width 11 height 11
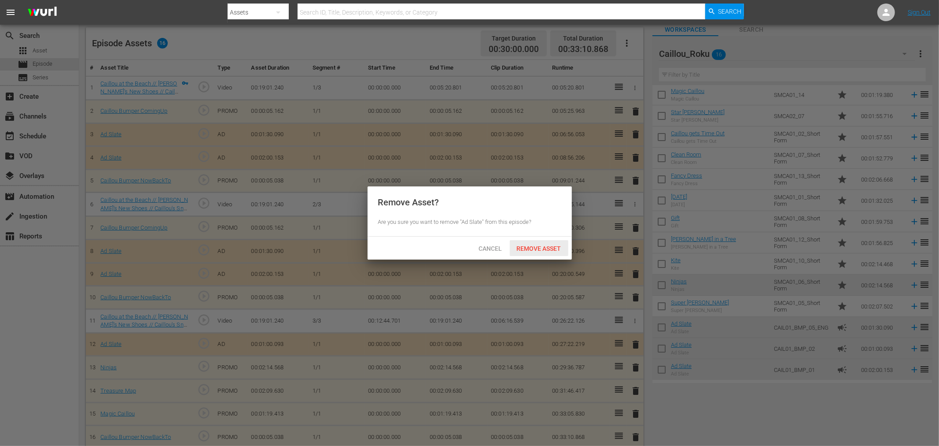
click at [558, 255] on div "Remove Asset" at bounding box center [539, 248] width 59 height 16
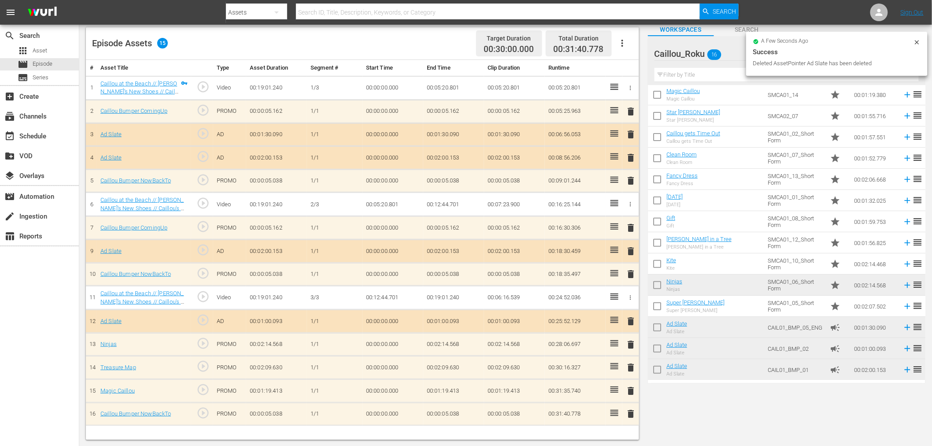
click at [630, 135] on span "delete" at bounding box center [631, 134] width 11 height 11
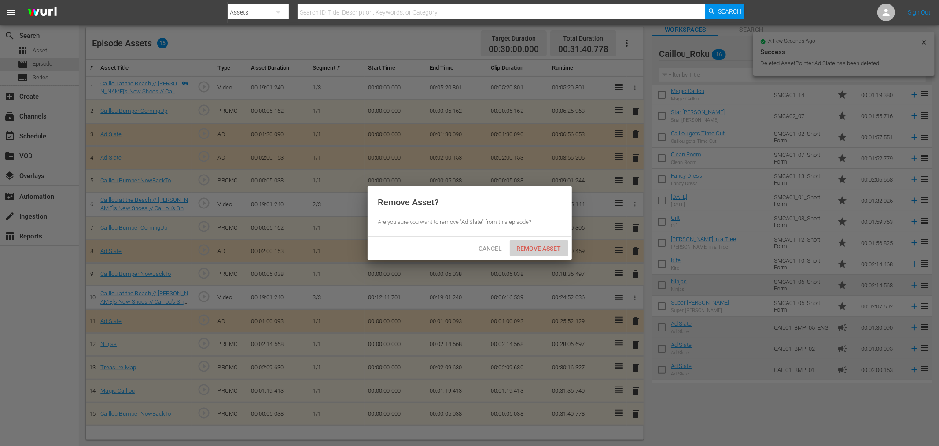
click at [557, 250] on span "Remove Asset" at bounding box center [539, 248] width 59 height 7
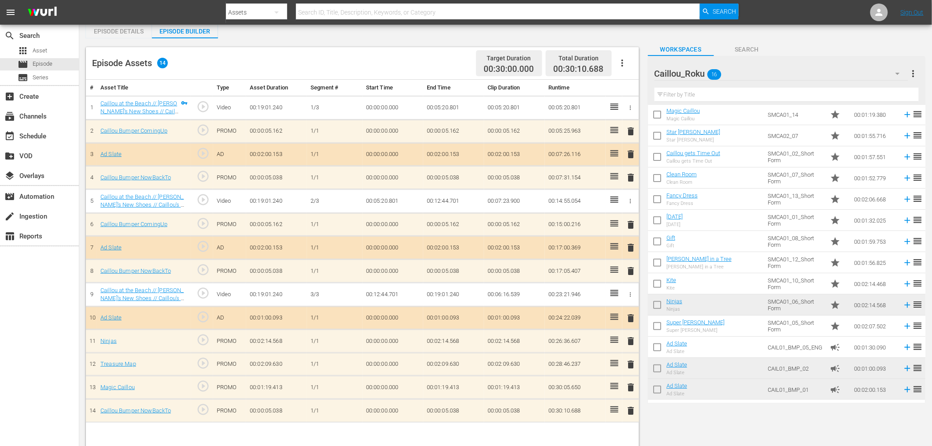
scroll to position [0, 0]
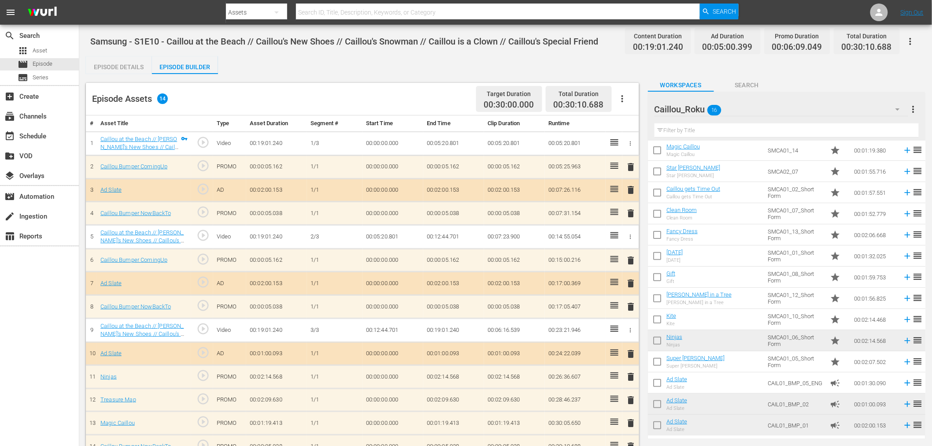
click at [845, 39] on button "button" at bounding box center [909, 41] width 21 height 21
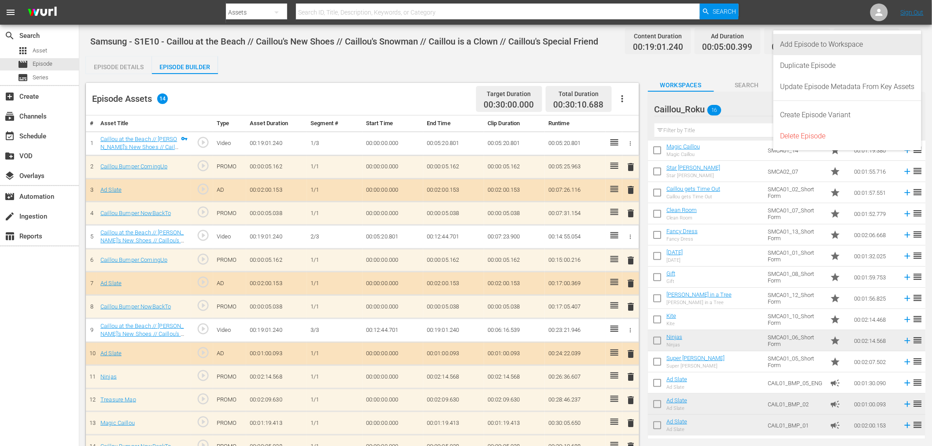
click at [821, 38] on div "Add Episode to Workspace" at bounding box center [847, 44] width 134 height 21
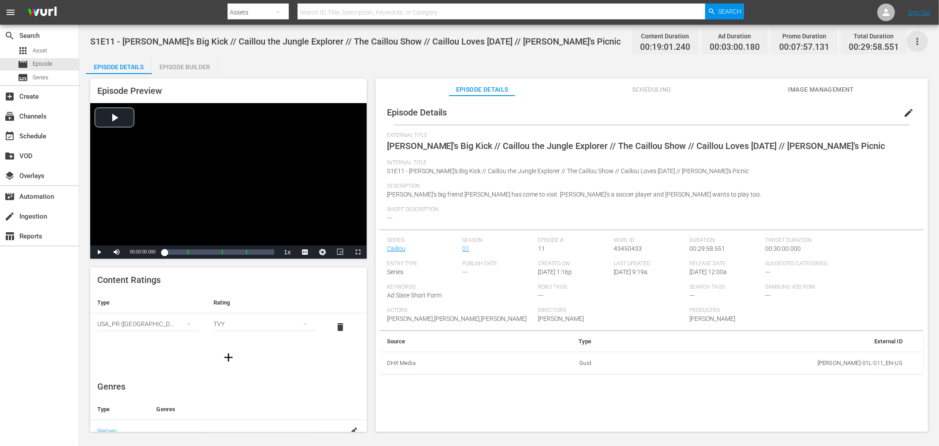
click at [845, 37] on icon "button" at bounding box center [917, 41] width 11 height 11
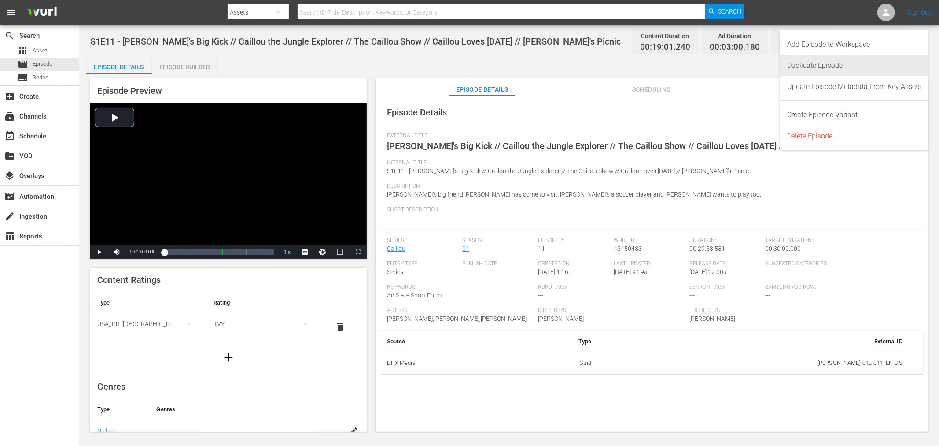
click at [838, 63] on div "Duplicate Episode" at bounding box center [854, 65] width 134 height 21
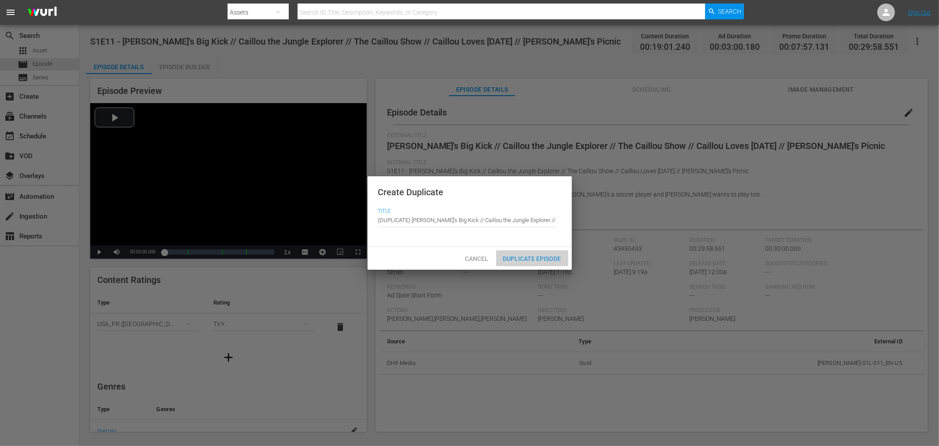
click at [529, 256] on span "Duplicate Episode" at bounding box center [532, 258] width 72 height 7
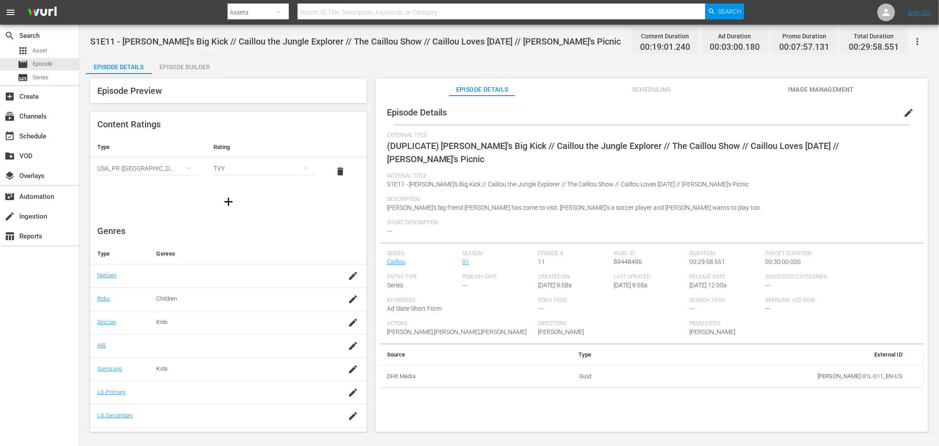
click at [845, 111] on span "edit" at bounding box center [908, 112] width 11 height 11
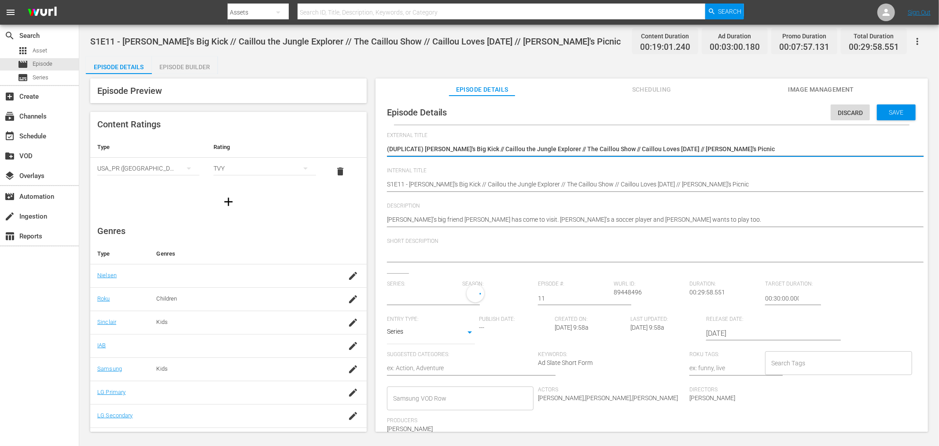
type input "Caillou"
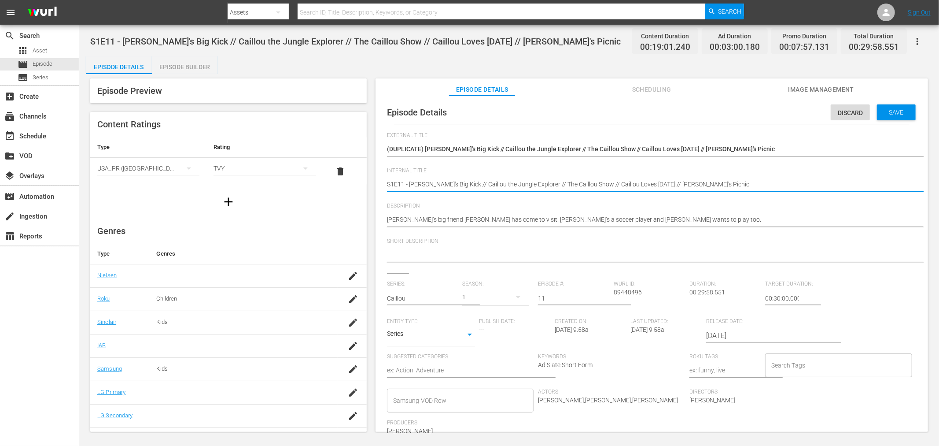
paste textarea "Samsung -"
type textarea "Samsung - S1E11 - Caillou's Big Kick // Caillou the Jungle Explorer // The Cail…"
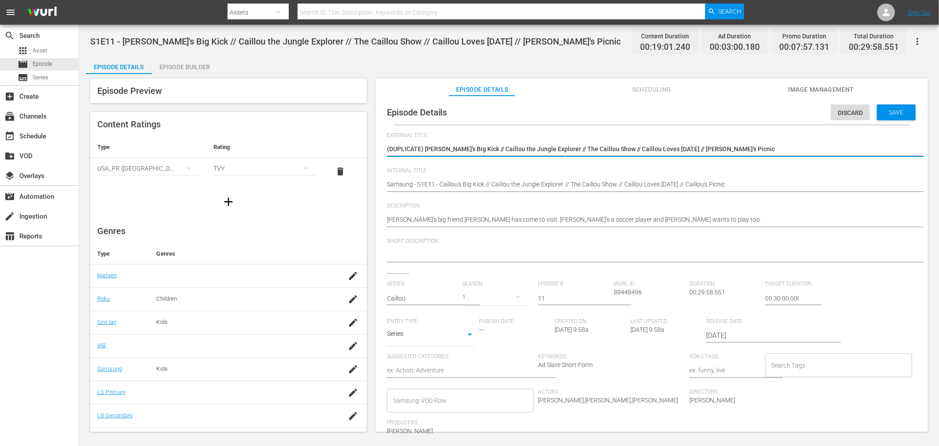
drag, startPoint x: 425, startPoint y: 150, endPoint x: 230, endPoint y: 149, distance: 195.5
type textarea "[PERSON_NAME]'s Big Kick // Caillou the Jungle Explorer // The Caillou Show // …"
click at [845, 112] on span "Save" at bounding box center [896, 112] width 29 height 7
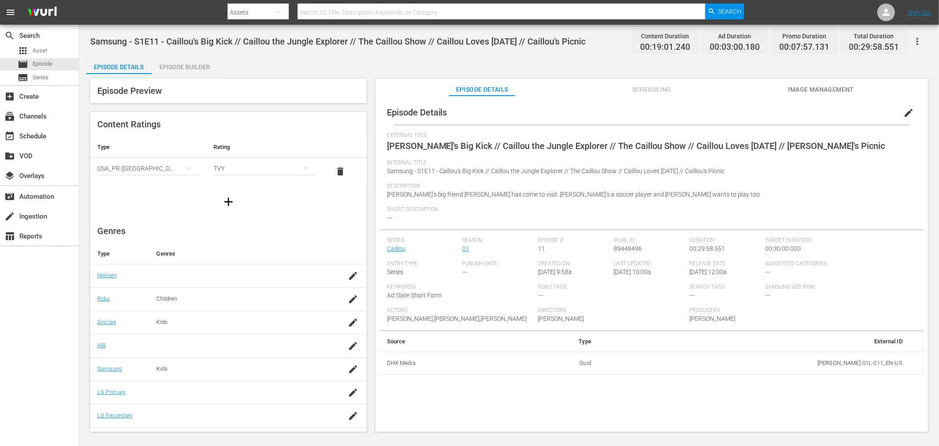
click at [175, 72] on div "Episode Builder" at bounding box center [185, 66] width 66 height 21
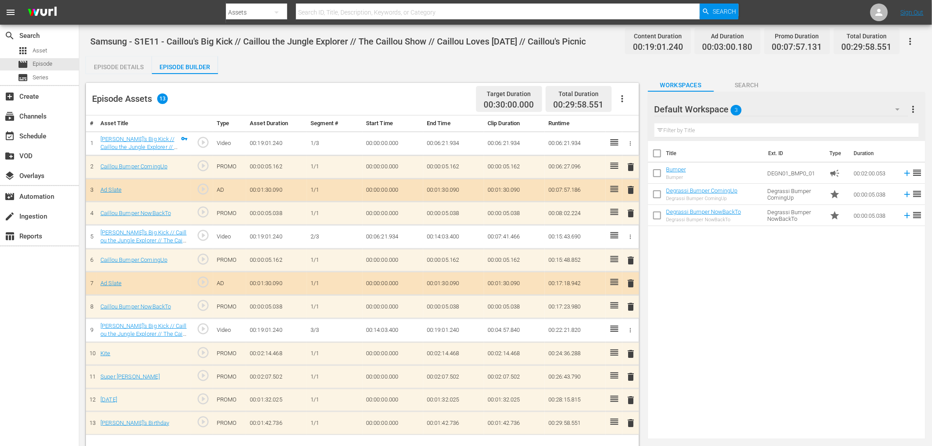
click at [788, 107] on div "Default Workspace 3" at bounding box center [781, 109] width 254 height 25
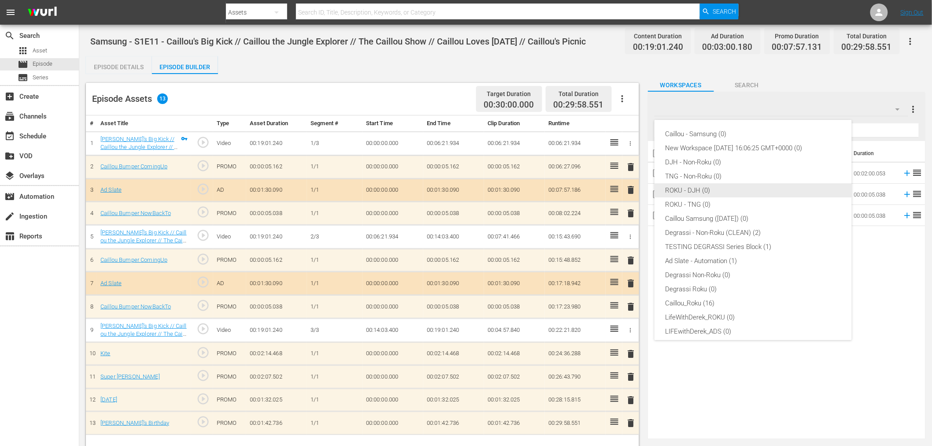
scroll to position [33, 0]
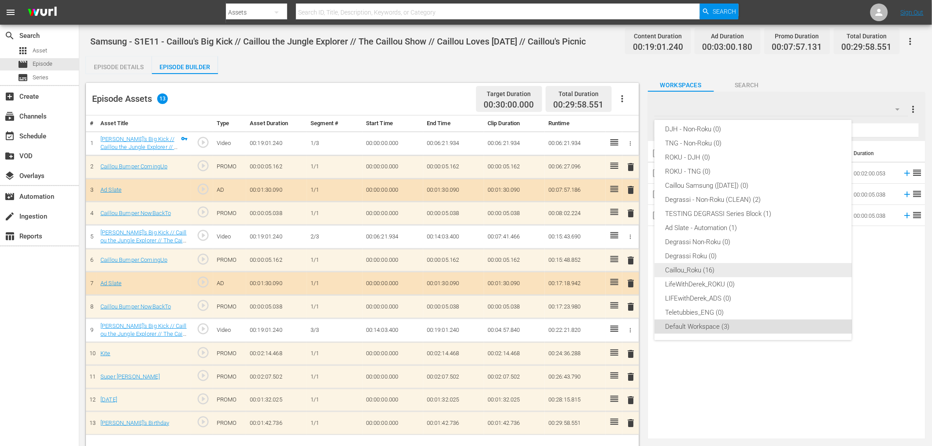
click at [716, 263] on div "Caillou_Roku (16)" at bounding box center [753, 270] width 176 height 14
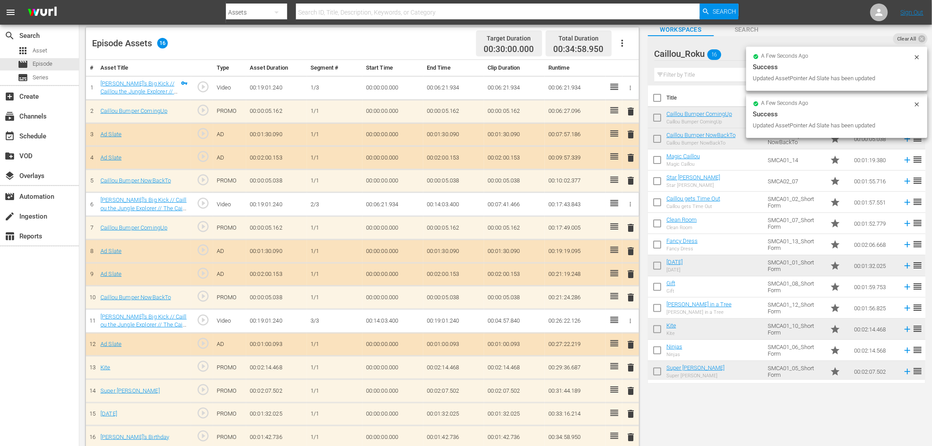
scroll to position [63, 0]
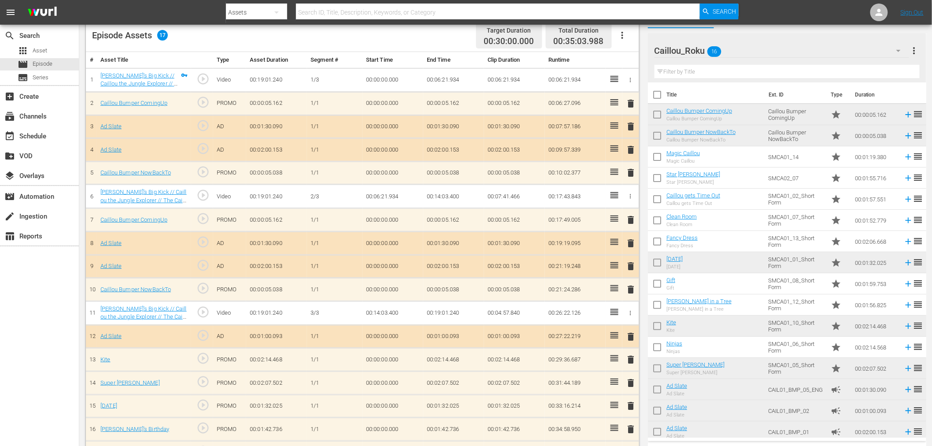
click at [628, 239] on span "delete" at bounding box center [631, 243] width 11 height 11
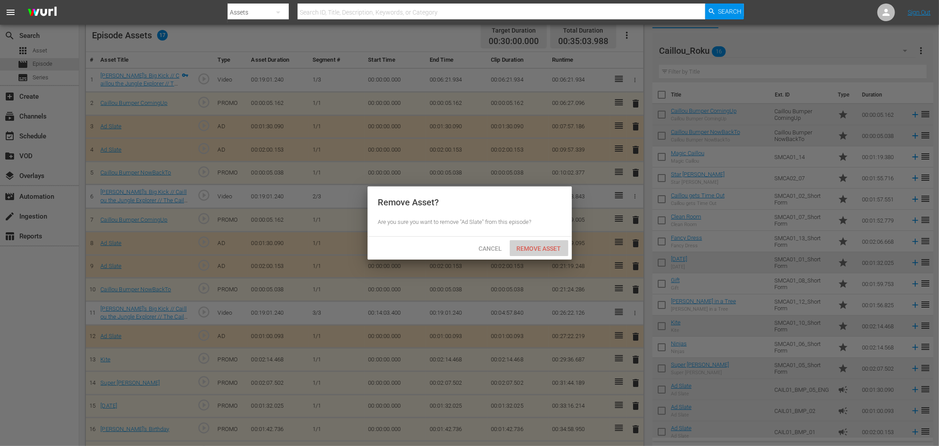
click at [545, 248] on span "Remove Asset" at bounding box center [539, 248] width 59 height 7
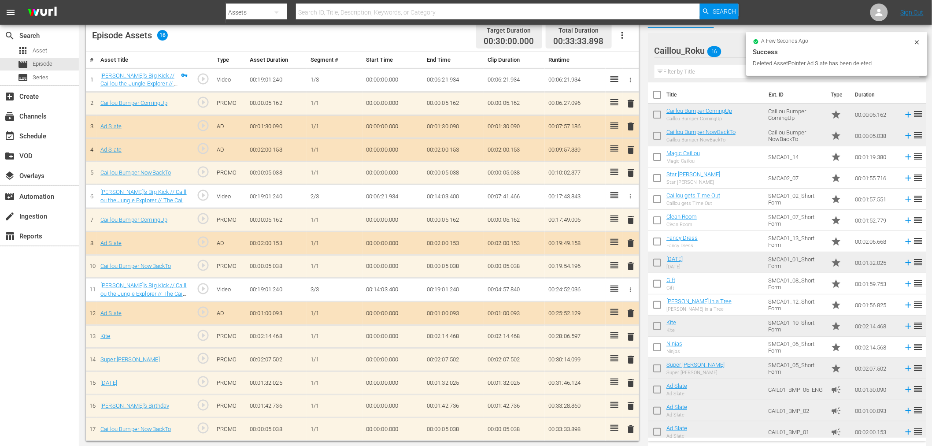
click at [631, 126] on span "delete" at bounding box center [631, 126] width 11 height 11
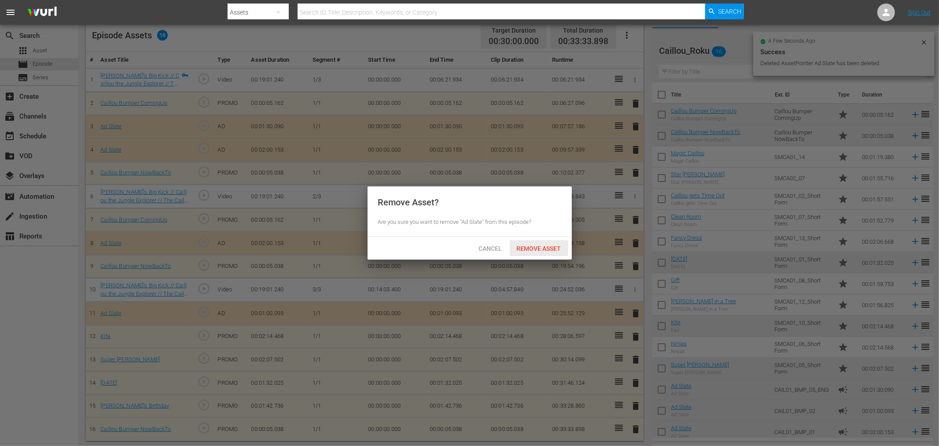
click at [528, 249] on span "Remove Asset" at bounding box center [539, 248] width 59 height 7
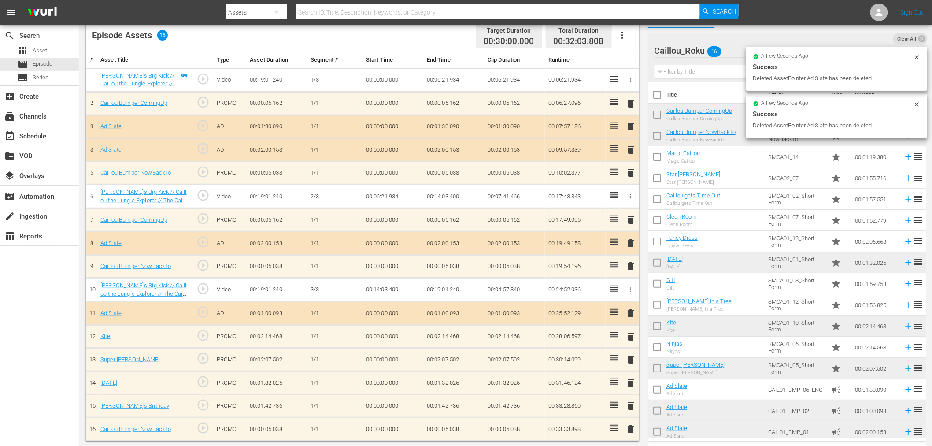
scroll to position [55, 0]
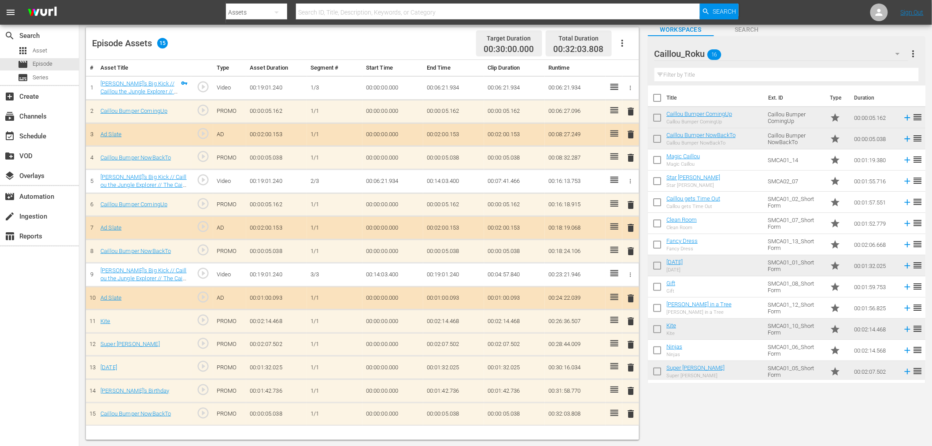
click at [627, 343] on span "delete" at bounding box center [631, 344] width 11 height 11
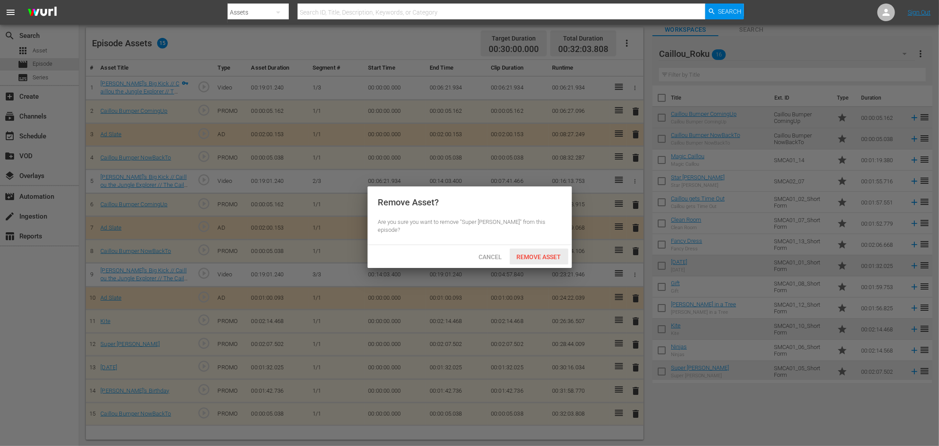
click at [552, 253] on span "Remove Asset" at bounding box center [539, 256] width 59 height 7
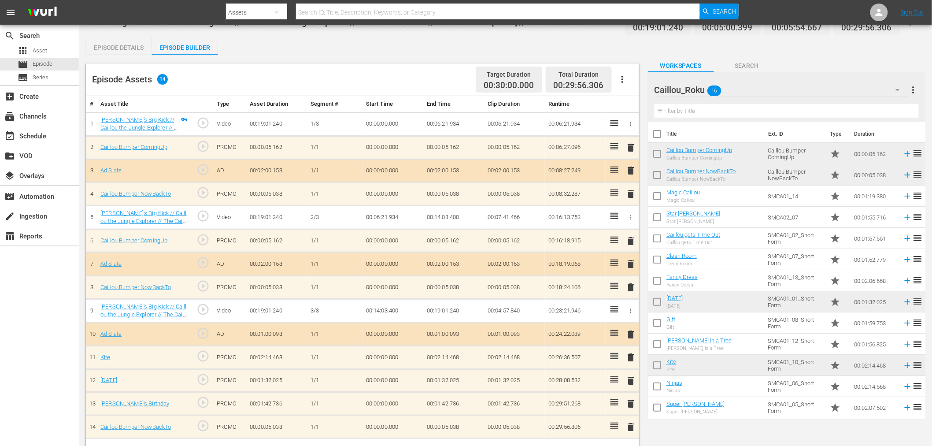
scroll to position [0, 0]
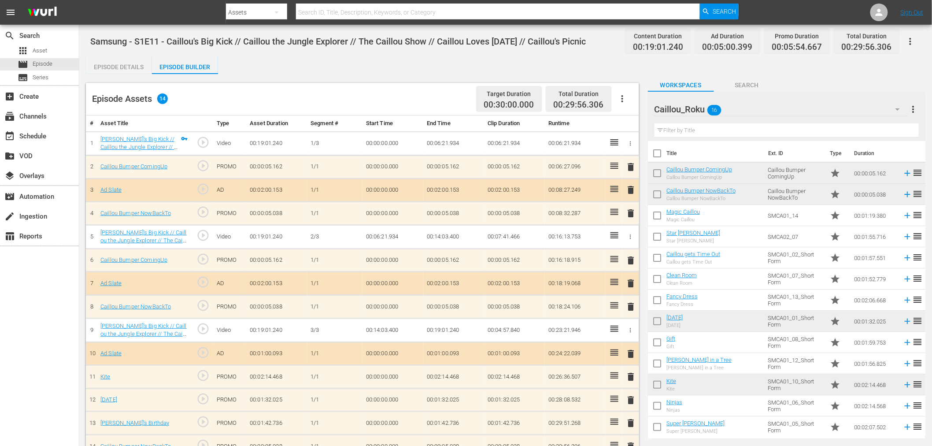
click at [845, 40] on icon "button" at bounding box center [910, 41] width 11 height 11
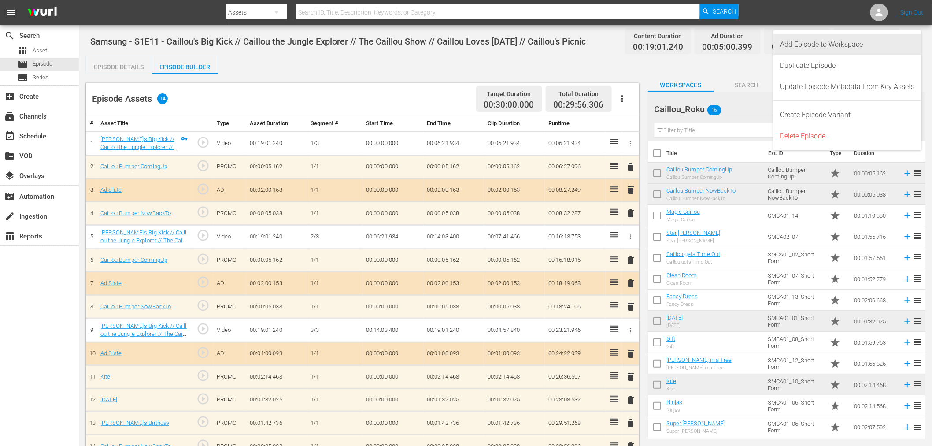
click at [845, 44] on div "Add Episode to Workspace" at bounding box center [847, 44] width 134 height 21
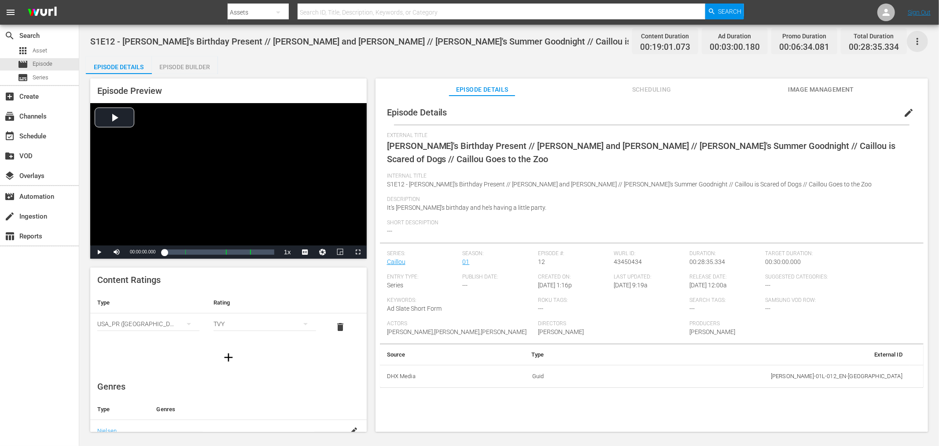
click at [845, 43] on icon "button" at bounding box center [917, 41] width 11 height 11
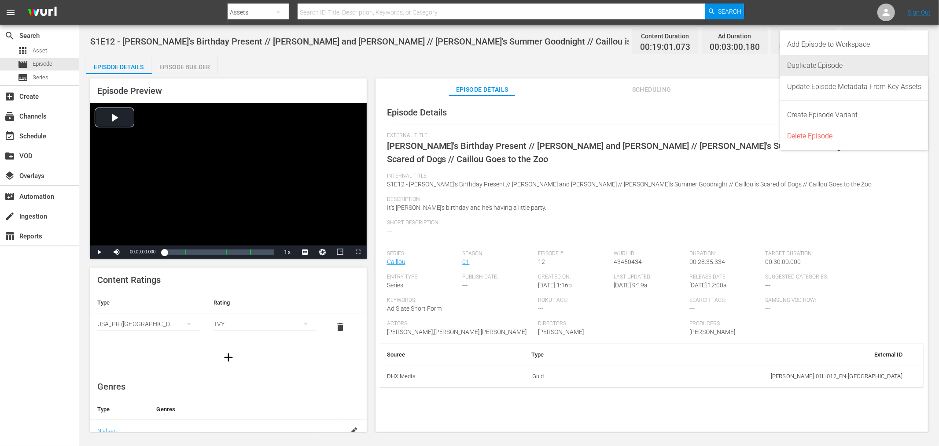
click at [845, 70] on div "Duplicate Episode" at bounding box center [854, 65] width 134 height 21
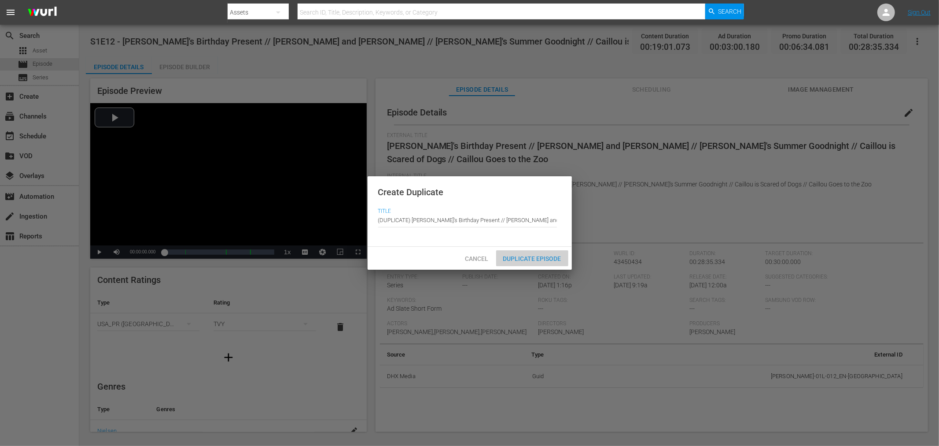
click at [529, 252] on div "Duplicate Episode" at bounding box center [532, 258] width 72 height 16
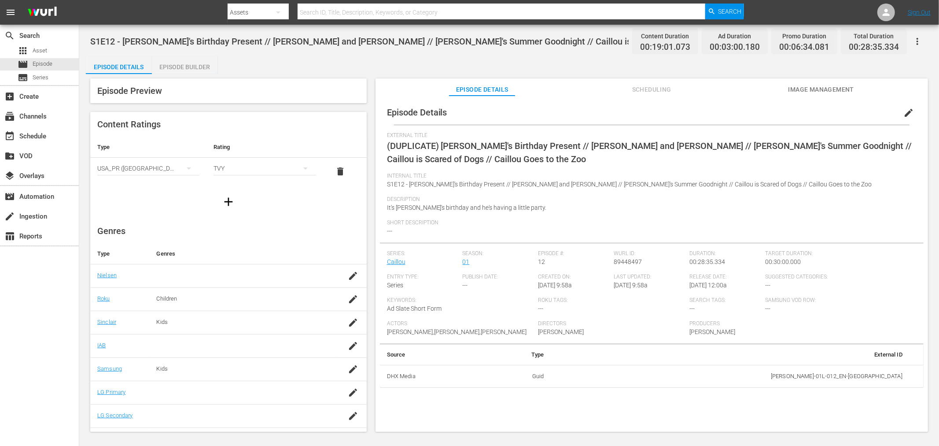
click at [845, 114] on span "edit" at bounding box center [908, 112] width 11 height 11
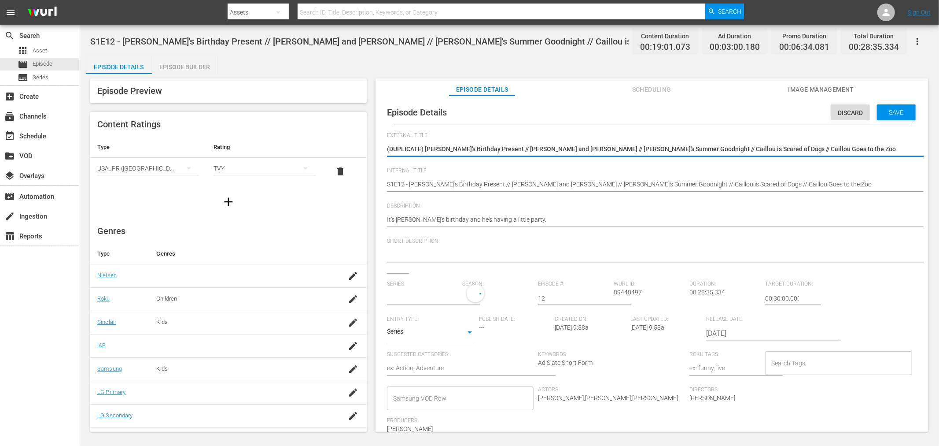
type input "Caillou"
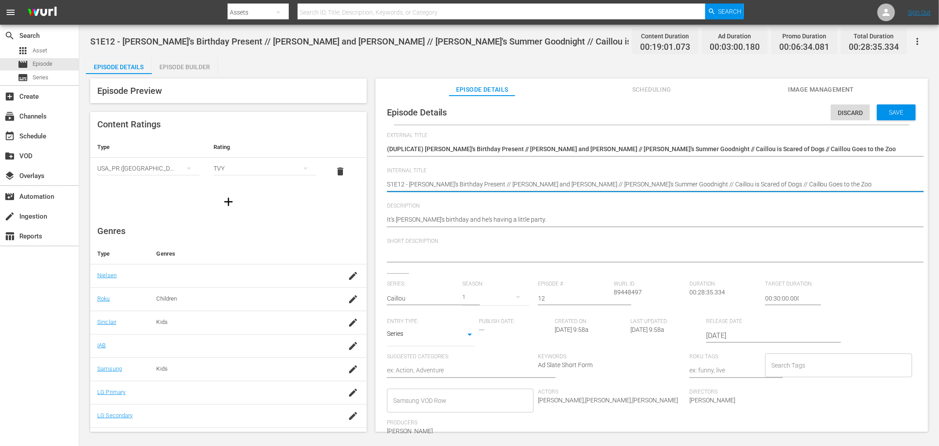
paste textarea "Samsung -"
type textarea "Samsung - S1E12 - Caillou's Birthday Present // [PERSON_NAME] and [PERSON_NAME]…"
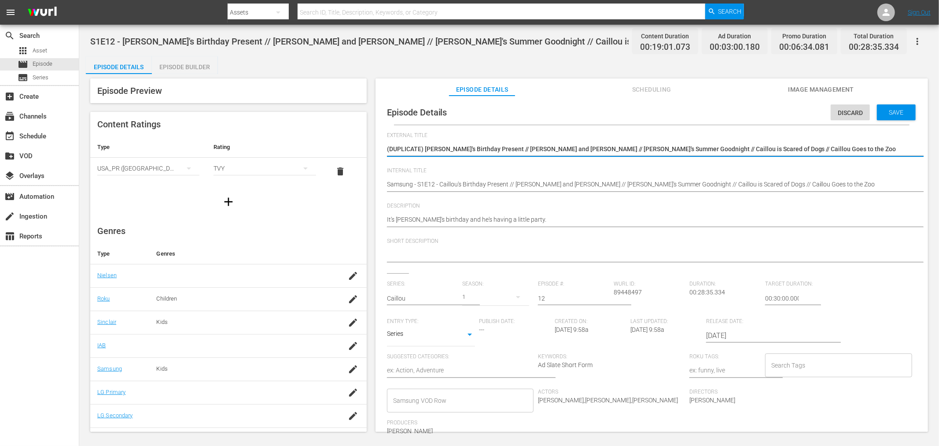
drag, startPoint x: 424, startPoint y: 147, endPoint x: 230, endPoint y: 133, distance: 194.3
type textarea "[PERSON_NAME]'s Birthday Present // [PERSON_NAME] and [PERSON_NAME] // [PERSON_…"
click at [845, 105] on div "Save" at bounding box center [896, 112] width 39 height 16
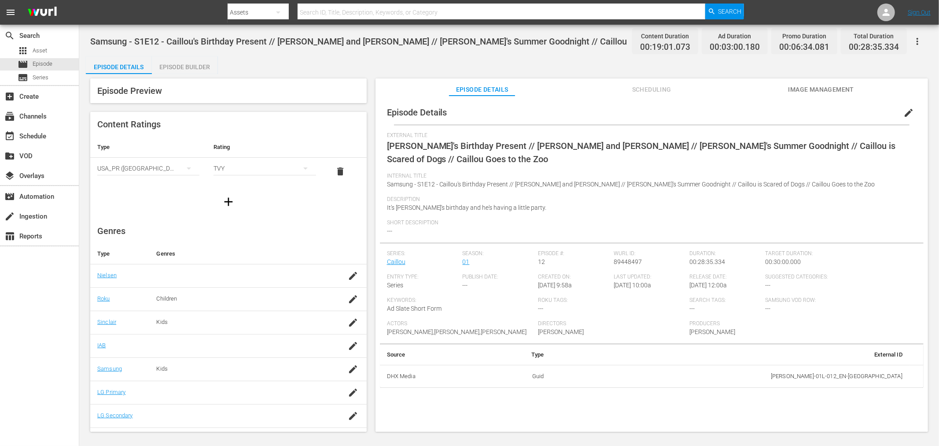
click at [184, 73] on div "Episode Builder" at bounding box center [185, 66] width 66 height 21
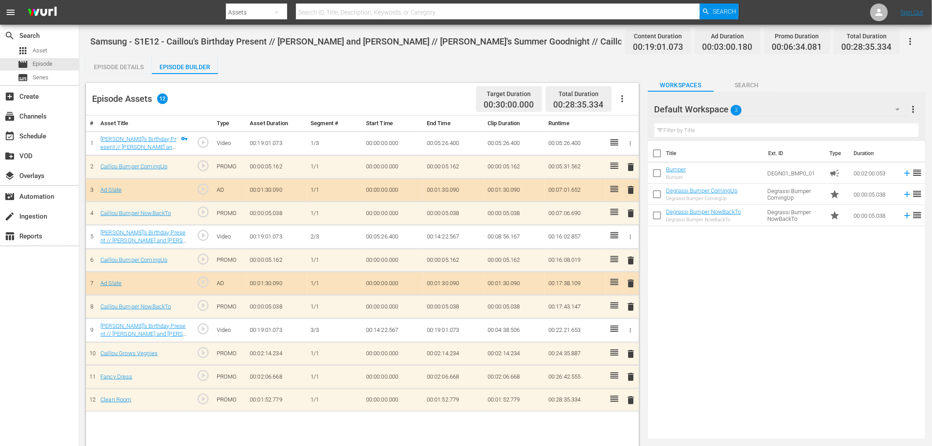
click at [764, 108] on div "Default Workspace 3" at bounding box center [781, 109] width 254 height 25
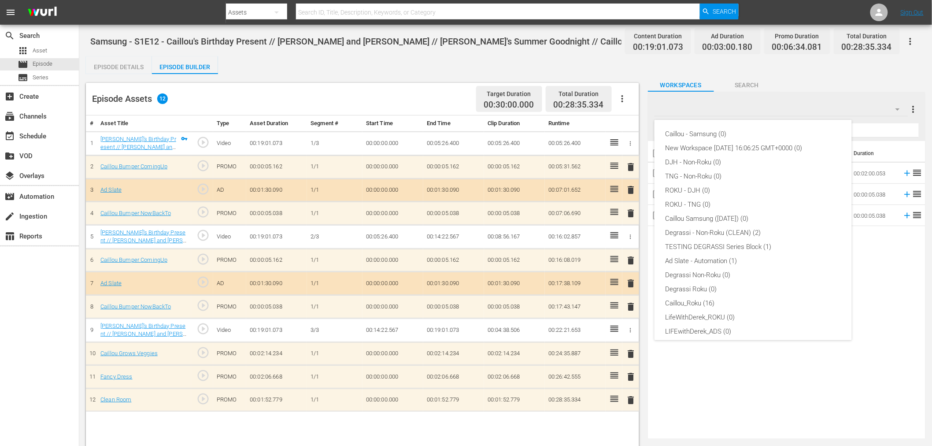
scroll to position [33, 0]
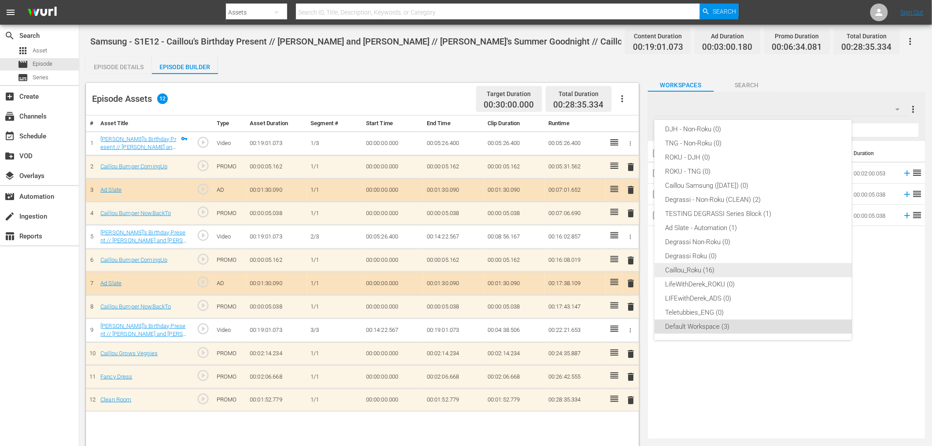
click at [720, 273] on div "Caillou_Roku (16)" at bounding box center [753, 270] width 176 height 14
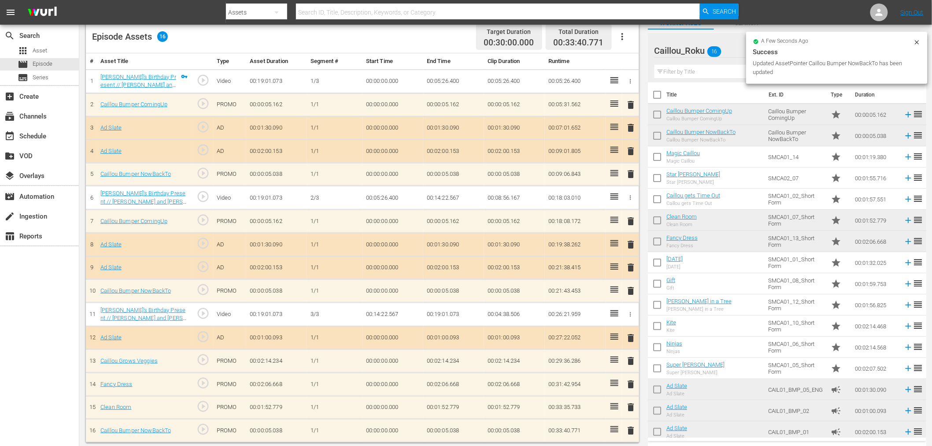
scroll to position [63, 0]
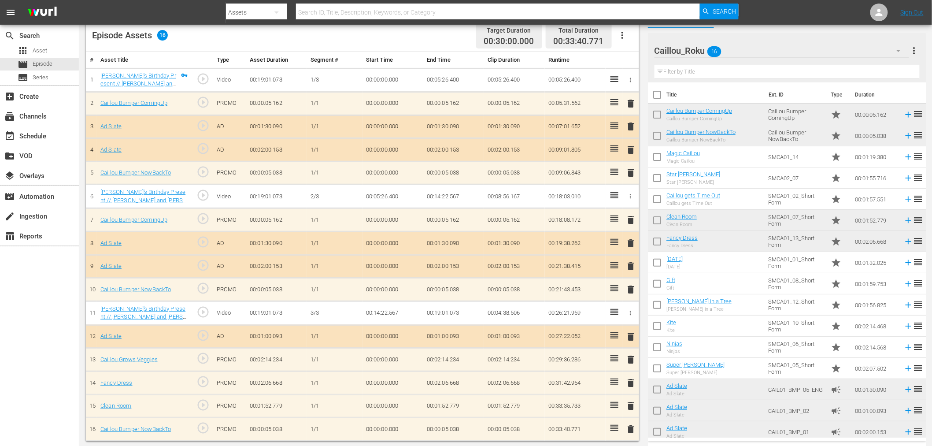
click at [633, 240] on span "delete" at bounding box center [631, 243] width 11 height 11
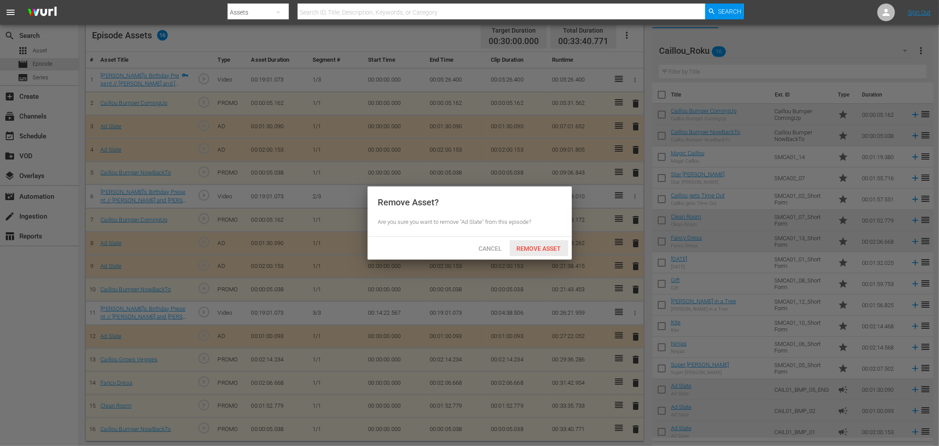
click at [536, 241] on div "Remove Asset" at bounding box center [539, 248] width 59 height 16
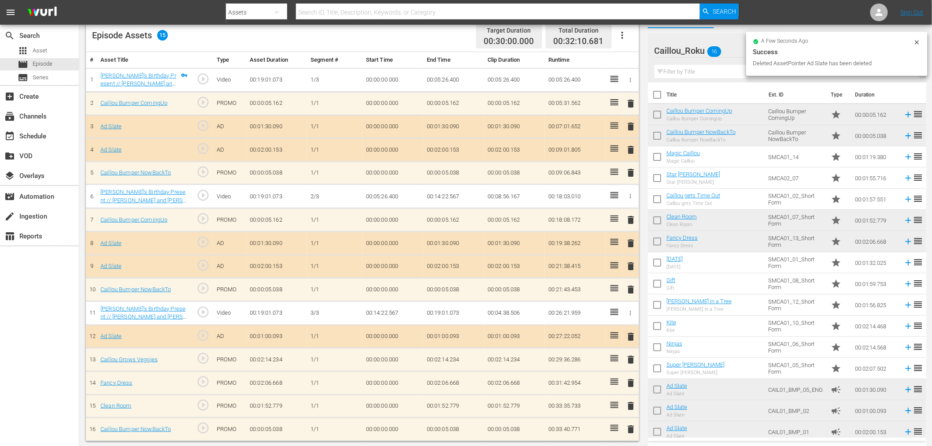
scroll to position [55, 0]
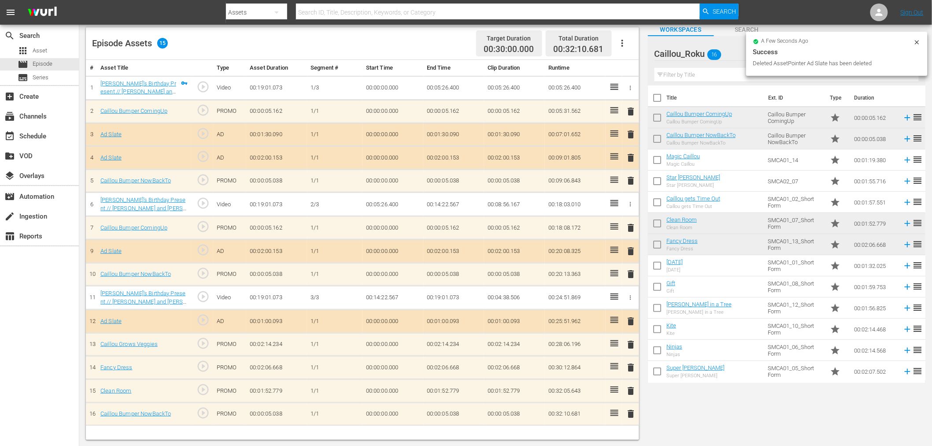
click at [630, 133] on span "delete" at bounding box center [631, 134] width 11 height 11
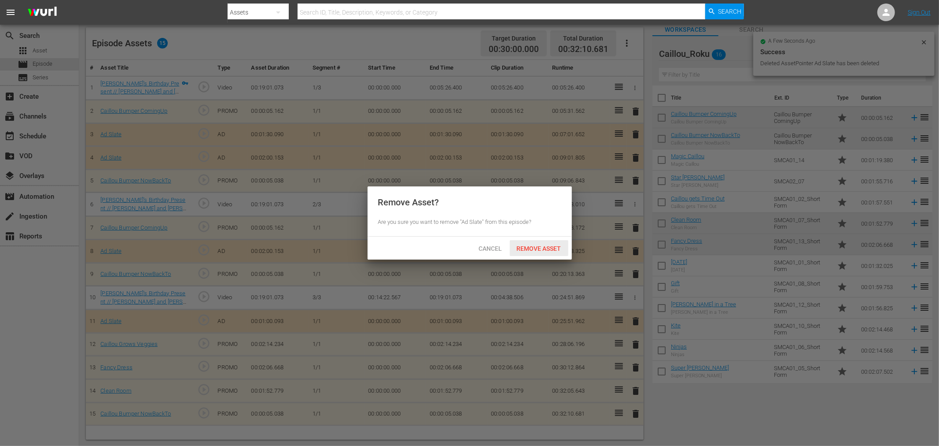
click at [549, 248] on span "Remove Asset" at bounding box center [539, 248] width 59 height 7
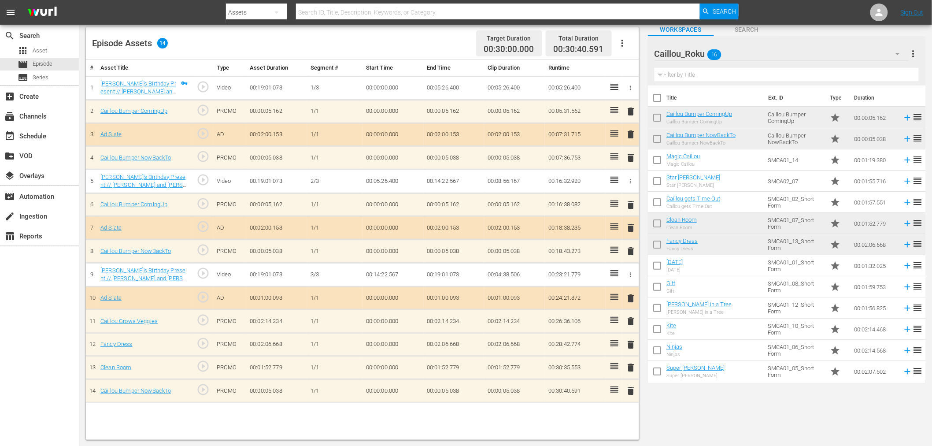
click at [633, 365] on span "delete" at bounding box center [631, 367] width 11 height 11
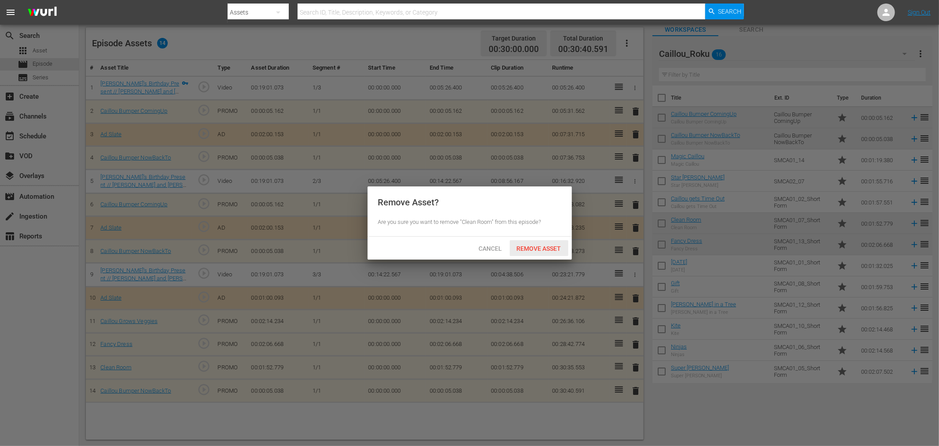
click at [541, 245] on span "Remove Asset" at bounding box center [539, 248] width 59 height 7
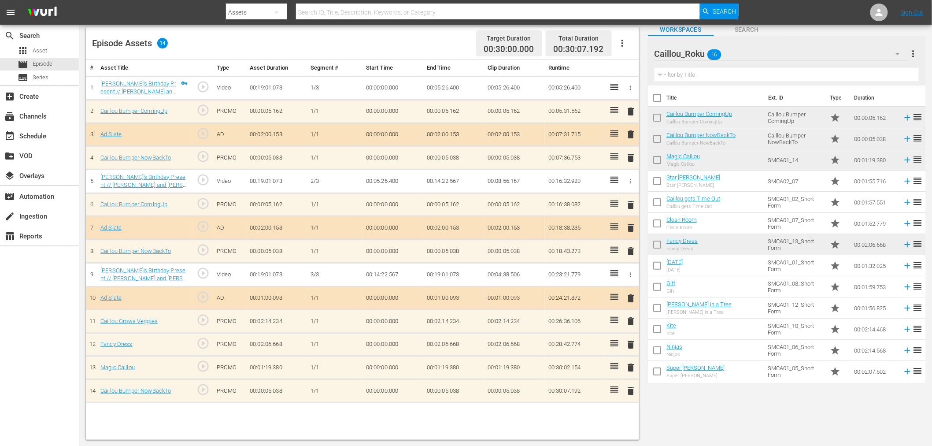
click at [845, 53] on span "more_vert" at bounding box center [913, 53] width 11 height 11
click at [669, 401] on div "Episode Assets 14 Target Duration 00:30:00.000 Total Duration 00:30:07.192 # As…" at bounding box center [505, 228] width 839 height 421
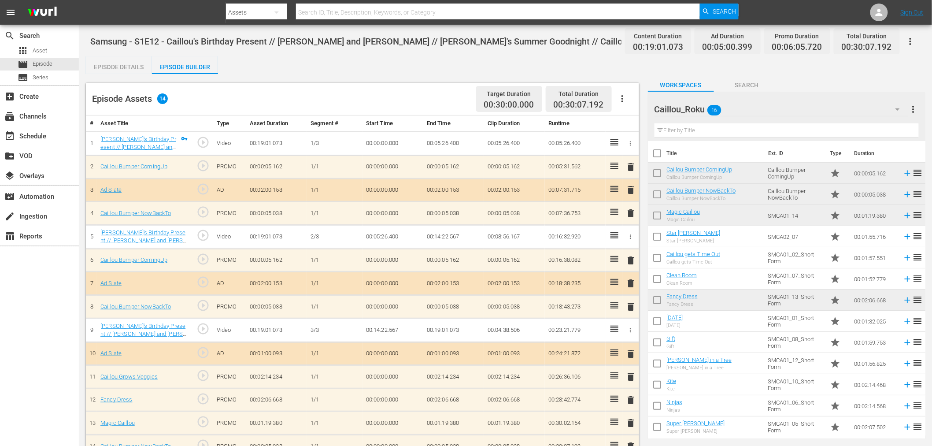
click at [845, 43] on icon "button" at bounding box center [910, 41] width 2 height 7
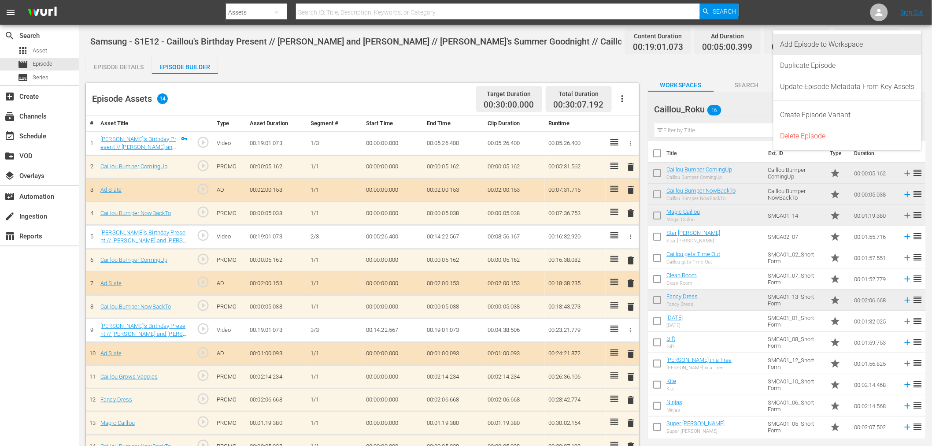
click at [845, 43] on div "Add Episode to Workspace" at bounding box center [847, 44] width 134 height 21
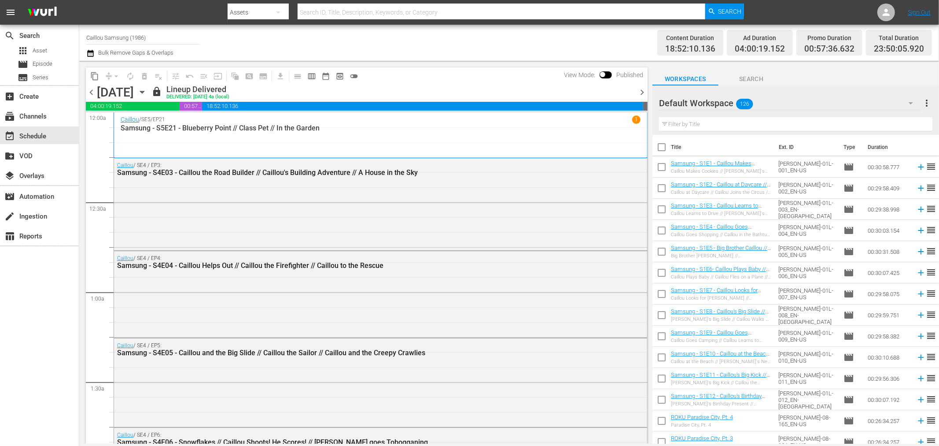
click at [778, 106] on div "Default Workspace 126" at bounding box center [790, 103] width 262 height 25
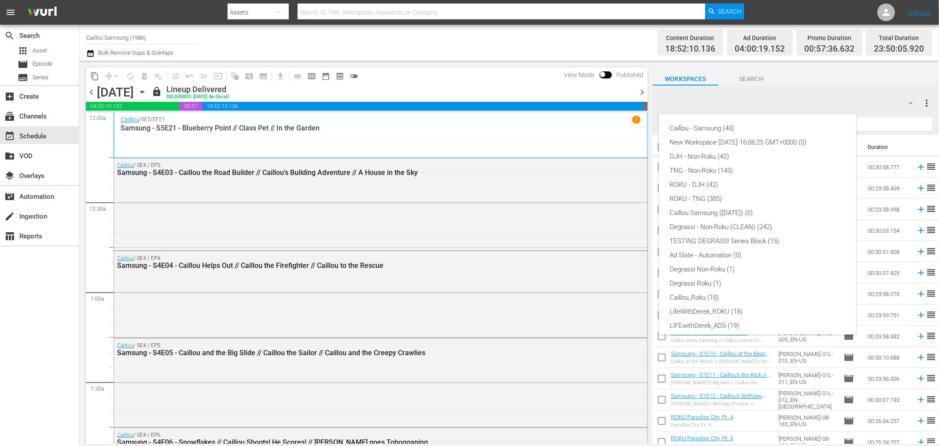
scroll to position [33, 0]
click at [714, 128] on div "Caillou - Samsung (48)" at bounding box center [758, 128] width 176 height 14
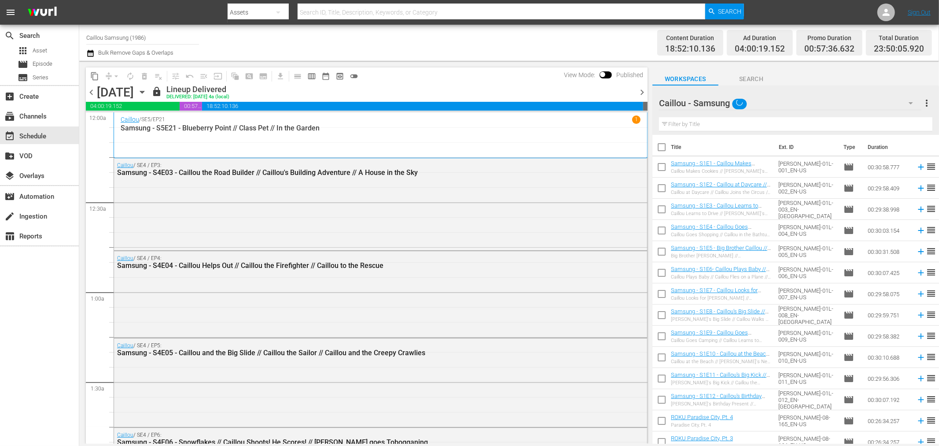
scroll to position [0, 0]
click at [659, 166] on input "checkbox" at bounding box center [661, 168] width 18 height 18
checkbox input "true"
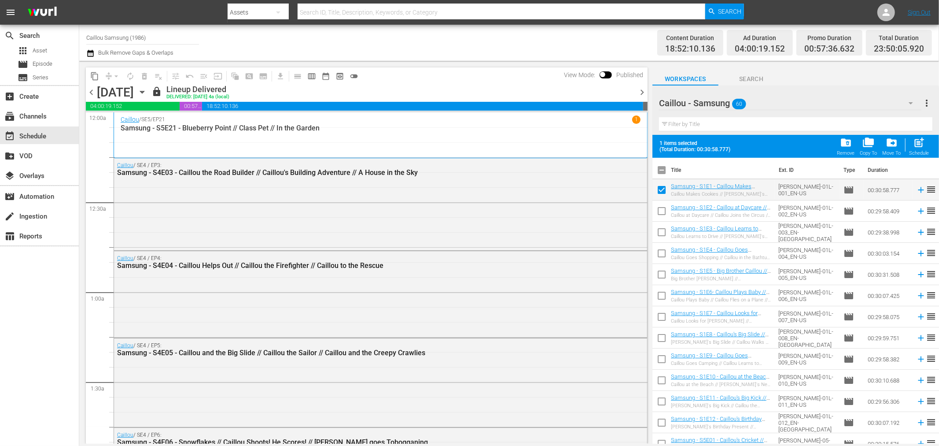
click at [147, 95] on icon "button" at bounding box center [142, 92] width 10 height 10
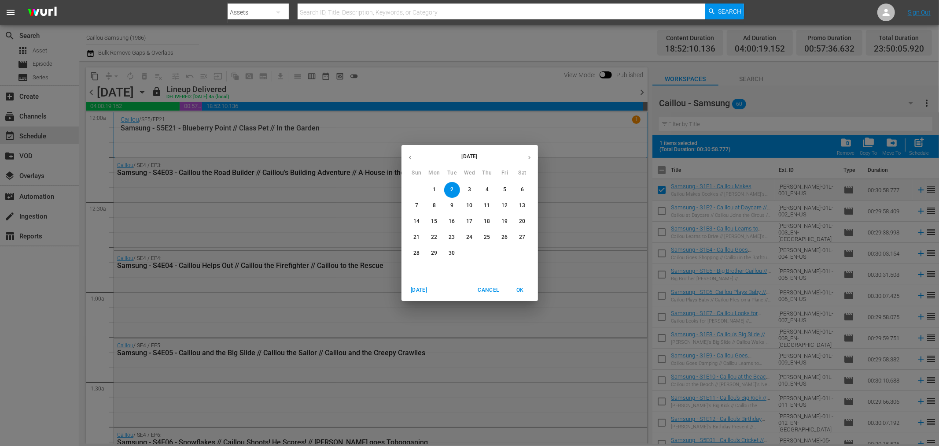
click at [435, 210] on button "8" at bounding box center [435, 206] width 16 height 16
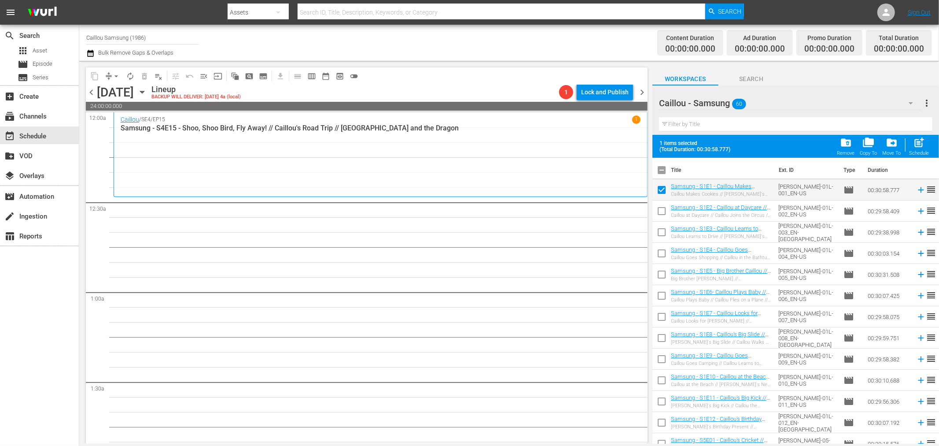
click at [665, 214] on input "checkbox" at bounding box center [661, 212] width 18 height 18
checkbox input "true"
click at [662, 230] on input "checkbox" at bounding box center [661, 234] width 18 height 18
checkbox input "true"
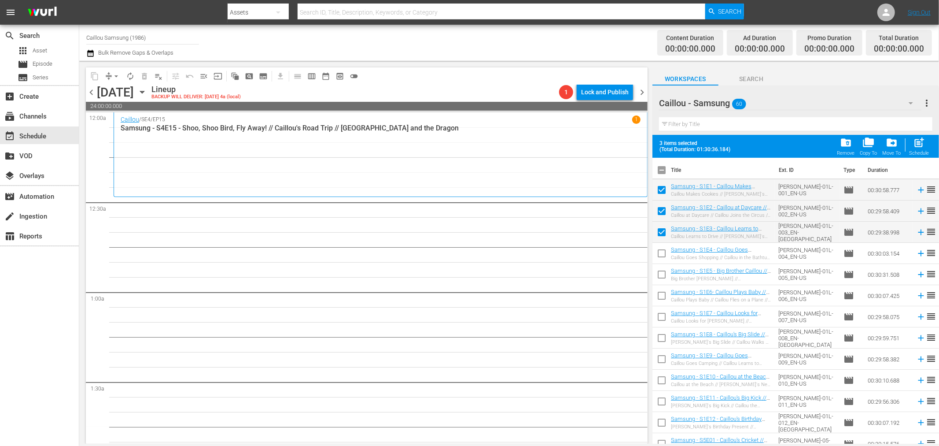
click at [660, 247] on input "checkbox" at bounding box center [661, 255] width 18 height 18
checkbox input "true"
click at [658, 271] on input "checkbox" at bounding box center [661, 276] width 18 height 18
checkbox input "true"
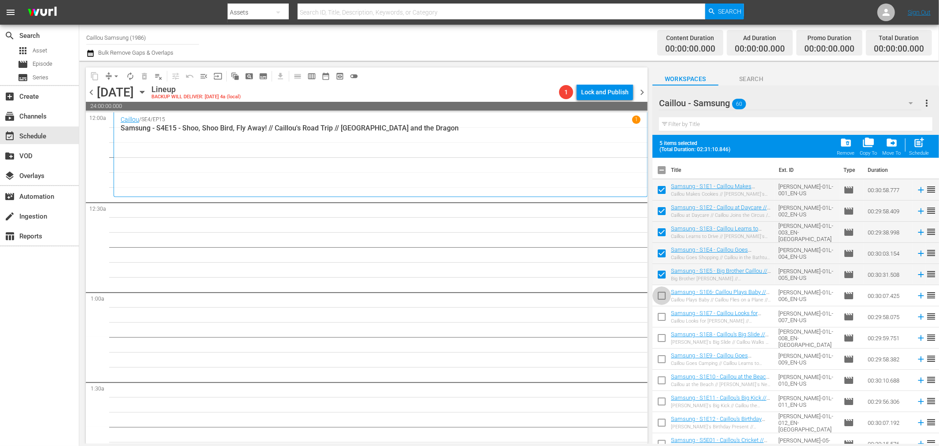
click at [659, 289] on input "checkbox" at bounding box center [661, 297] width 18 height 18
checkbox input "true"
click at [661, 318] on input "checkbox" at bounding box center [661, 318] width 18 height 18
checkbox input "true"
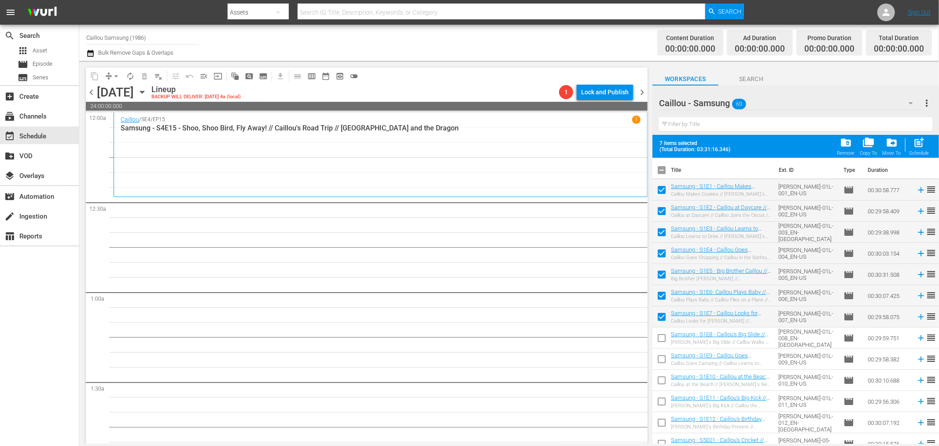
click at [661, 333] on input "checkbox" at bounding box center [661, 339] width 18 height 18
checkbox input "true"
click at [658, 357] on input "checkbox" at bounding box center [661, 360] width 18 height 18
checkbox input "true"
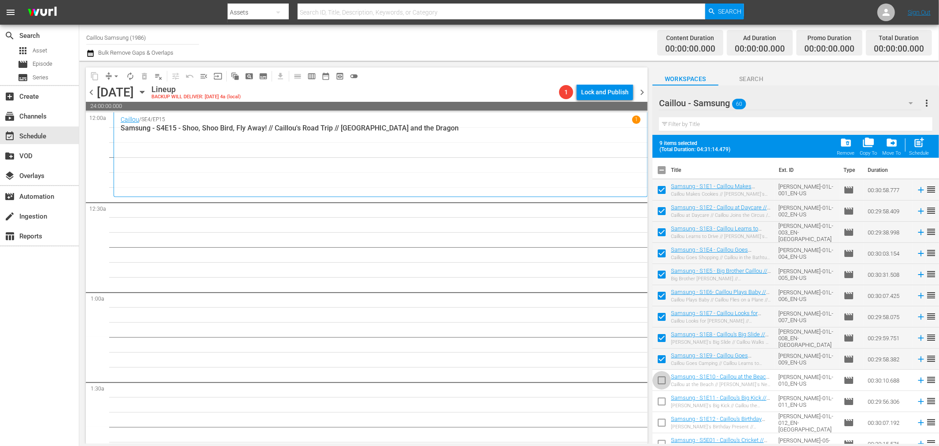
click at [660, 376] on input "checkbox" at bounding box center [661, 381] width 18 height 18
checkbox input "true"
click at [663, 402] on input "checkbox" at bounding box center [661, 403] width 18 height 18
checkbox input "true"
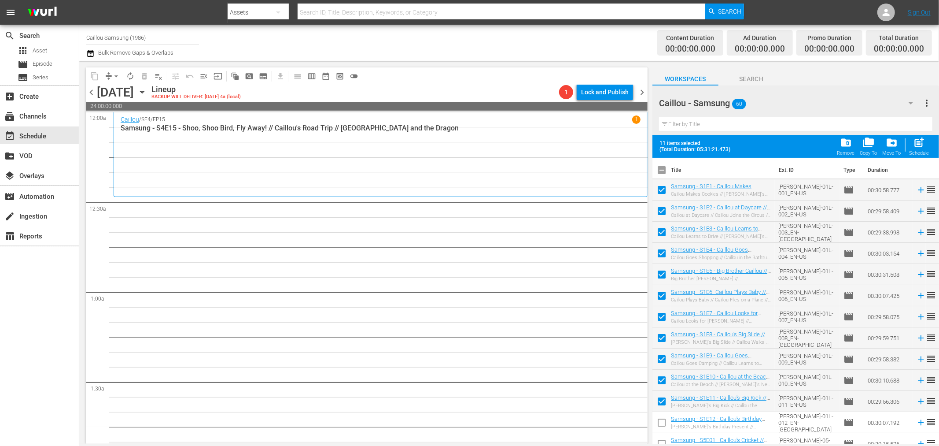
click at [656, 421] on input "checkbox" at bounding box center [661, 424] width 18 height 18
checkbox input "true"
click at [922, 151] on div "Schedule" at bounding box center [920, 153] width 20 height 6
checkbox input "false"
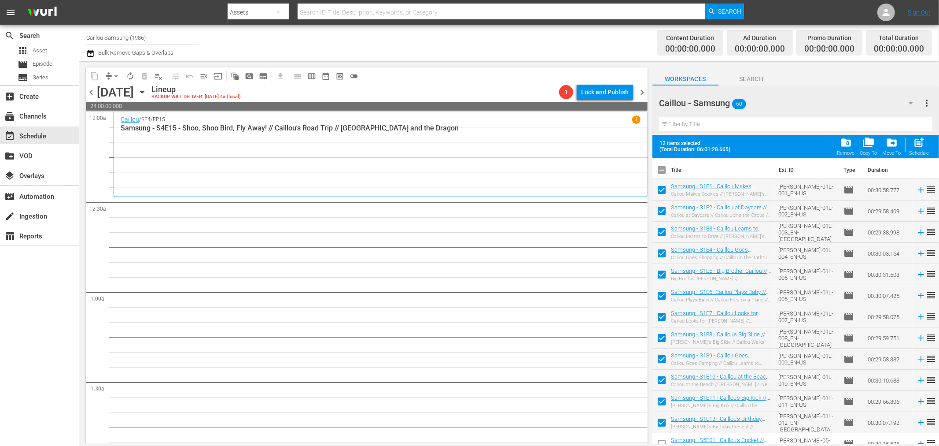
checkbox input "false"
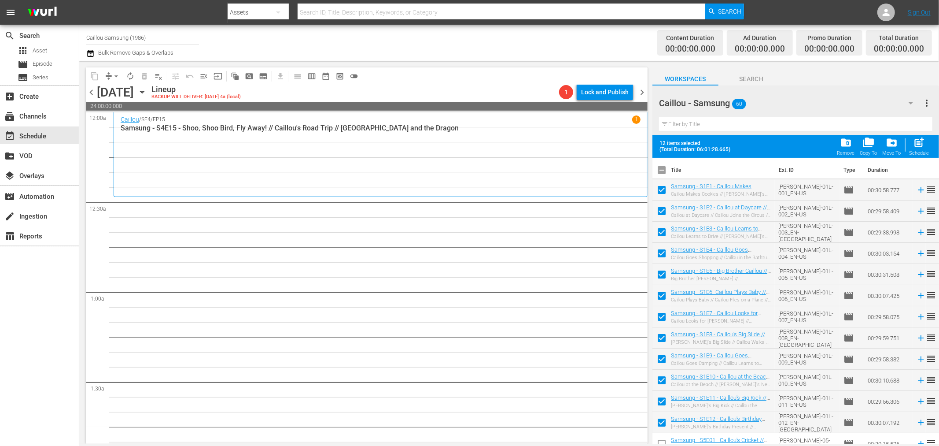
checkbox input "false"
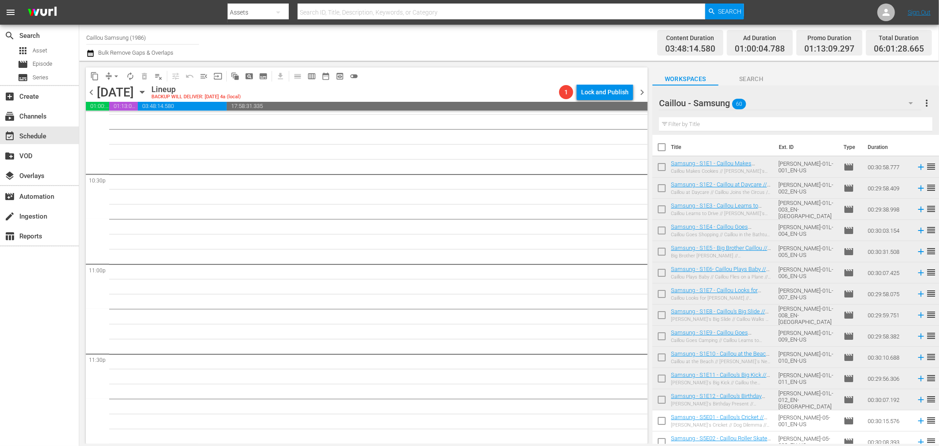
scroll to position [2998, 0]
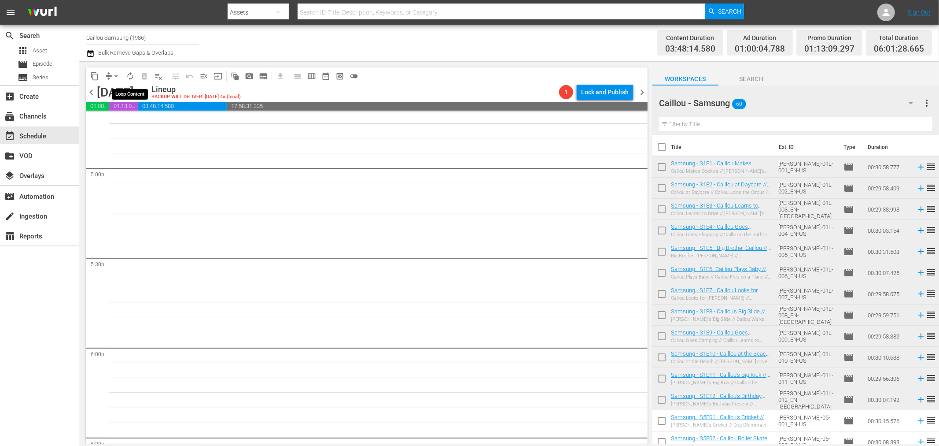
click at [124, 80] on span "autorenew_outlined" at bounding box center [130, 76] width 14 height 14
click at [129, 79] on span "autorenew_outlined" at bounding box center [130, 76] width 9 height 9
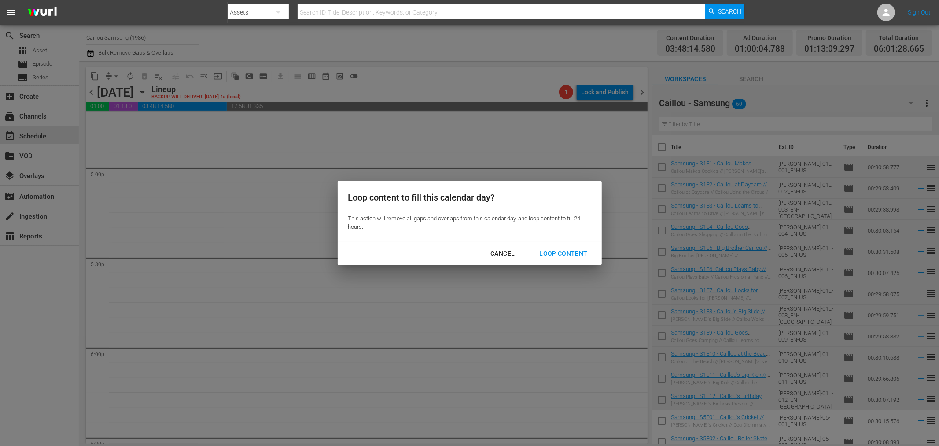
click at [573, 256] on div "Loop Content" at bounding box center [563, 253] width 62 height 11
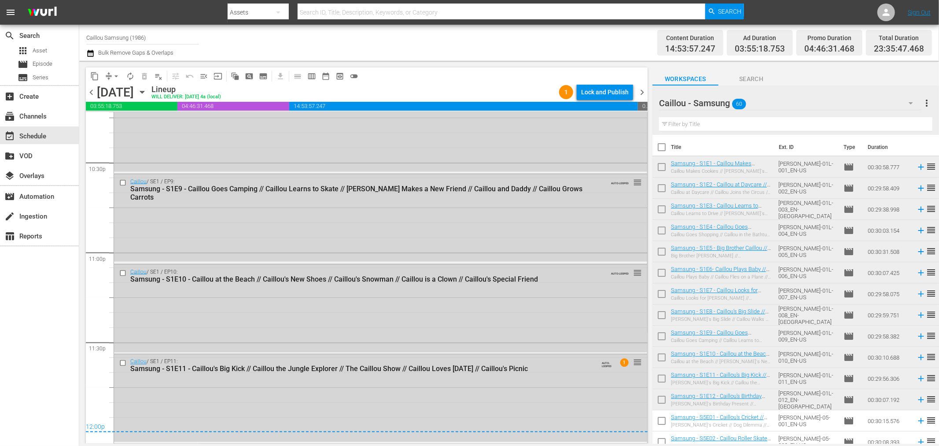
scroll to position [0, 0]
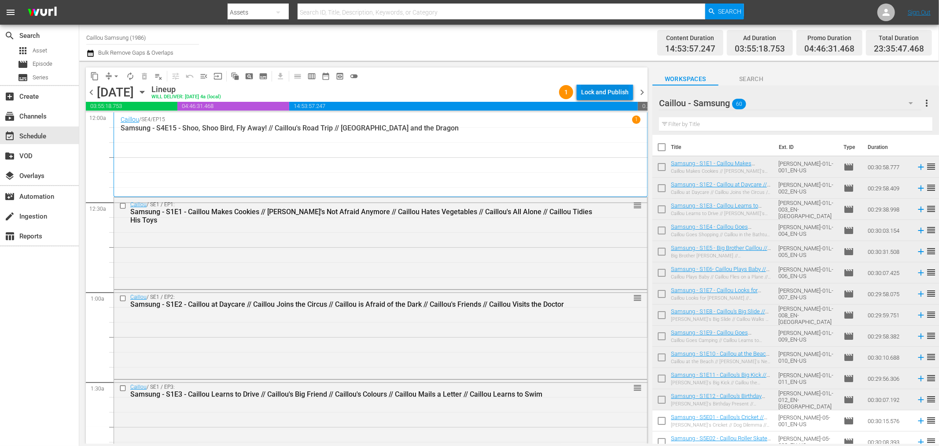
click at [618, 87] on div "Lock and Publish" at bounding box center [605, 92] width 48 height 16
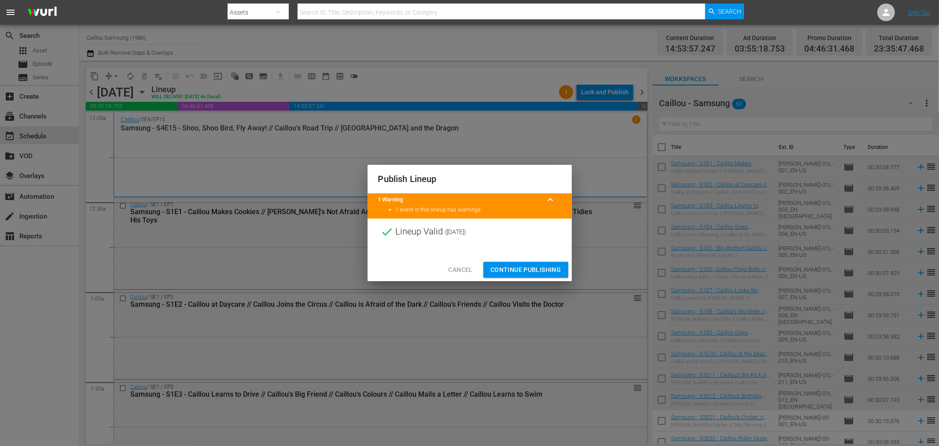
click at [545, 274] on span "Continue Publishing" at bounding box center [525, 269] width 71 height 11
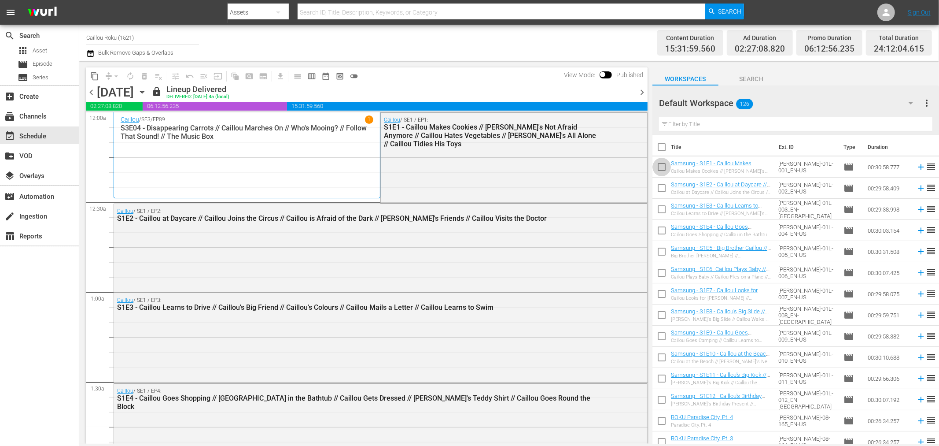
click at [659, 164] on input "checkbox" at bounding box center [661, 168] width 18 height 18
checkbox input "true"
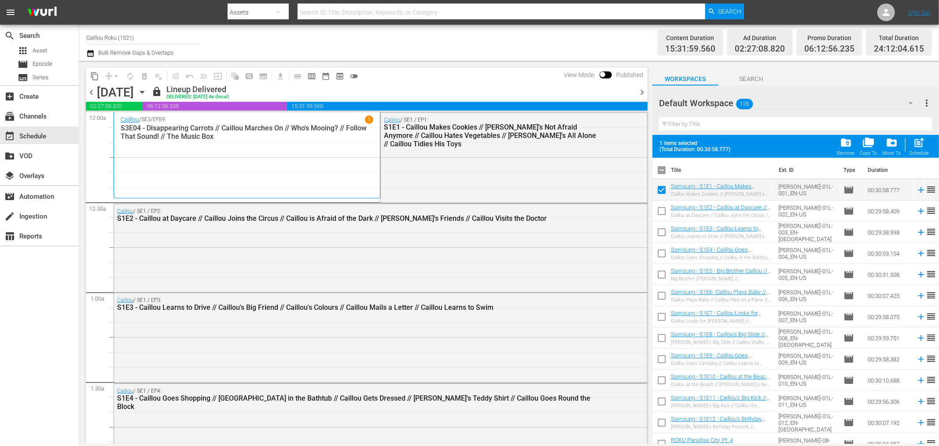
click at [662, 212] on input "checkbox" at bounding box center [661, 212] width 18 height 18
checkbox input "true"
click at [659, 231] on input "checkbox" at bounding box center [661, 234] width 18 height 18
checkbox input "true"
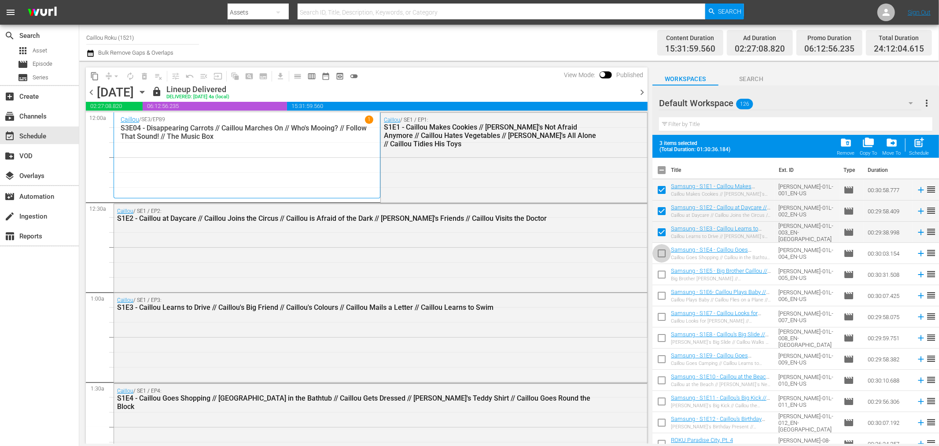
click at [664, 254] on input "checkbox" at bounding box center [661, 255] width 18 height 18
checkbox input "true"
click at [660, 275] on input "checkbox" at bounding box center [661, 276] width 18 height 18
checkbox input "true"
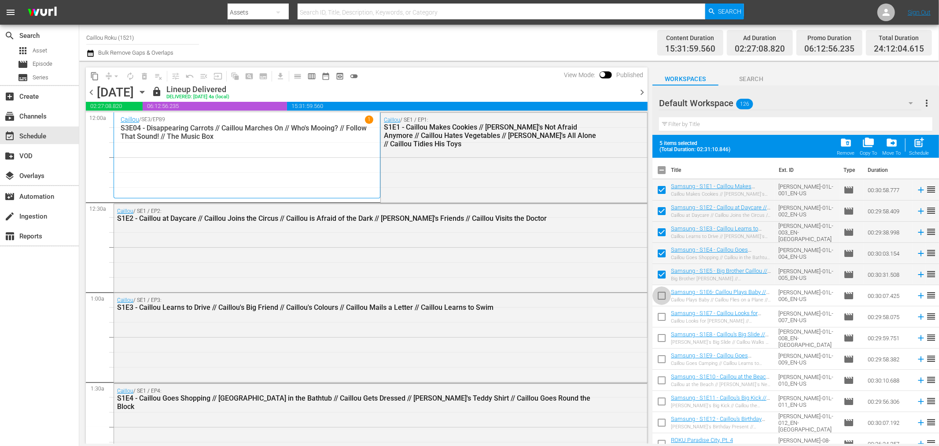
click at [660, 291] on input "checkbox" at bounding box center [661, 297] width 18 height 18
checkbox input "true"
click at [662, 318] on input "checkbox" at bounding box center [661, 318] width 18 height 18
checkbox input "true"
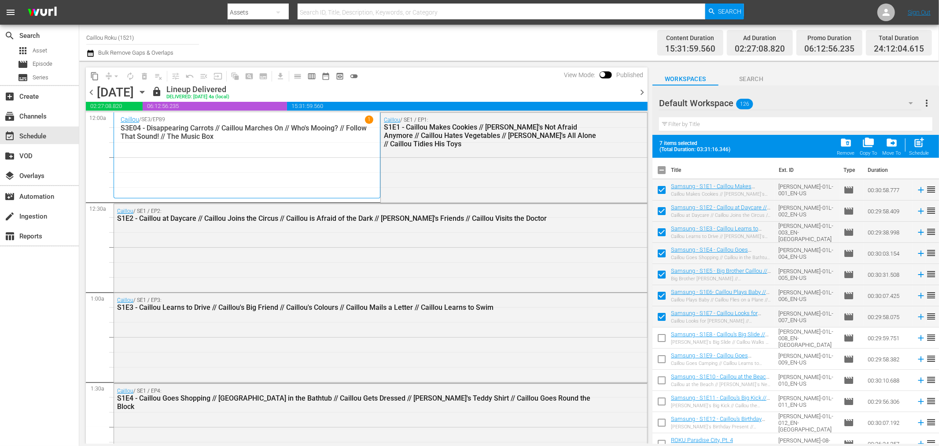
click at [657, 338] on input "checkbox" at bounding box center [661, 339] width 18 height 18
checkbox input "true"
click at [660, 357] on input "checkbox" at bounding box center [661, 360] width 18 height 18
checkbox input "true"
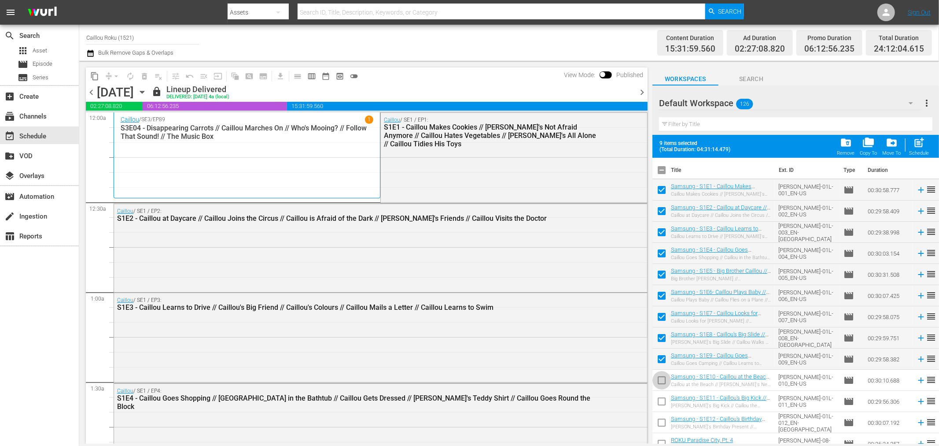
click at [665, 380] on input "checkbox" at bounding box center [661, 381] width 18 height 18
checkbox input "true"
drag, startPoint x: 659, startPoint y: 399, endPoint x: 658, endPoint y: 410, distance: 11.0
click at [659, 400] on input "checkbox" at bounding box center [661, 403] width 18 height 18
checkbox input "true"
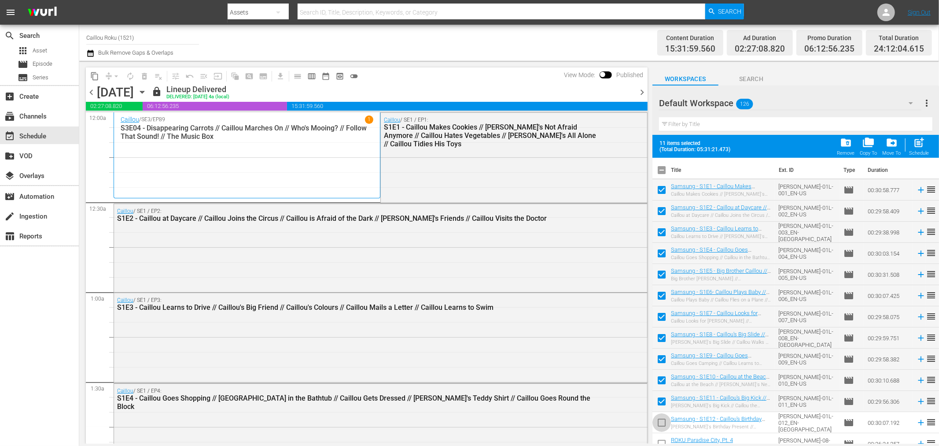
click at [655, 420] on input "checkbox" at bounding box center [661, 424] width 18 height 18
checkbox input "true"
click at [887, 141] on span "drive_file_move" at bounding box center [892, 142] width 12 height 12
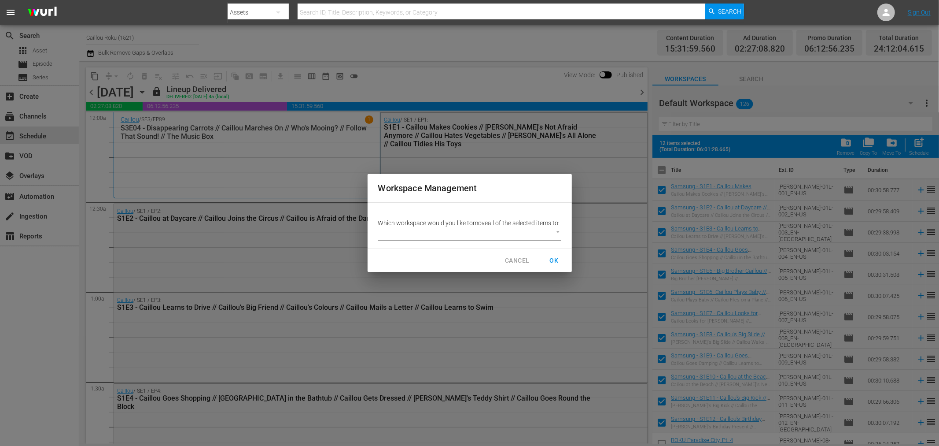
click at [426, 239] on body "menu Search By Assets Search ID, Title, Description, Keywords, or Category Sear…" at bounding box center [469, 223] width 939 height 446
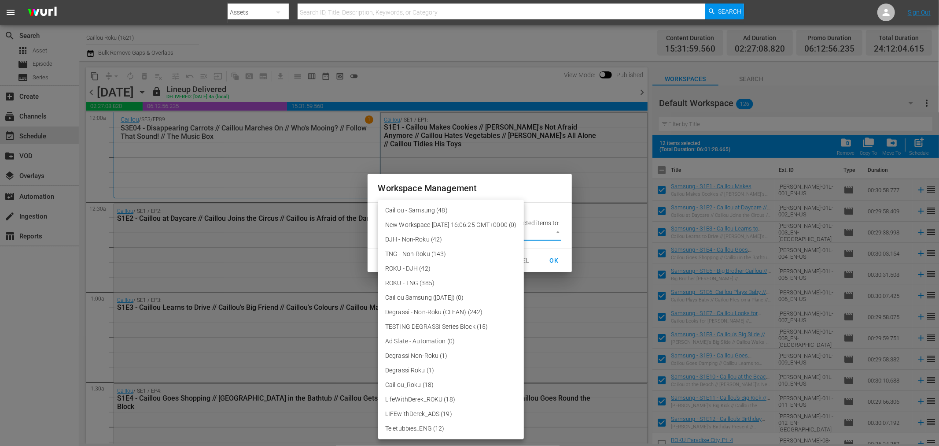
click at [428, 209] on li "Caillou - Samsung (48)" at bounding box center [451, 210] width 146 height 15
type input "3718"
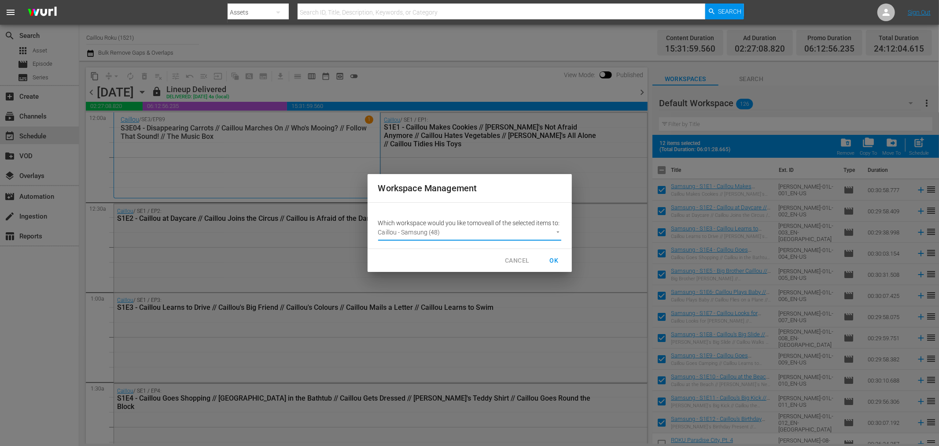
click at [556, 263] on span "OK" at bounding box center [554, 260] width 14 height 11
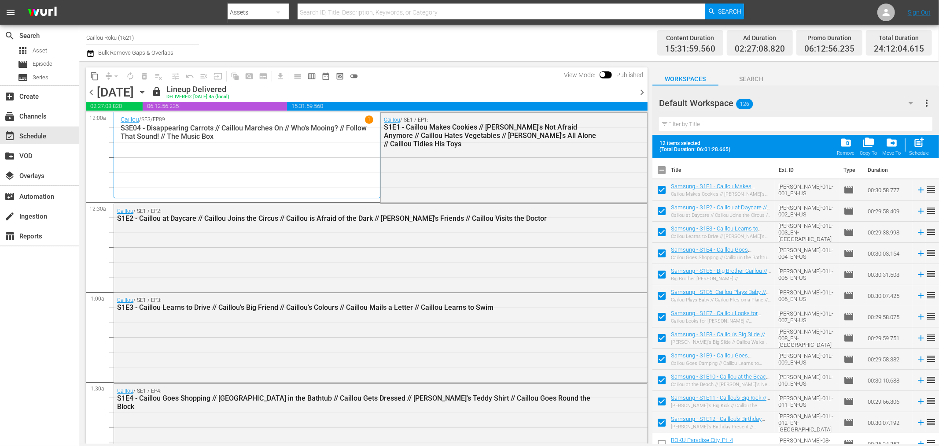
checkbox input "false"
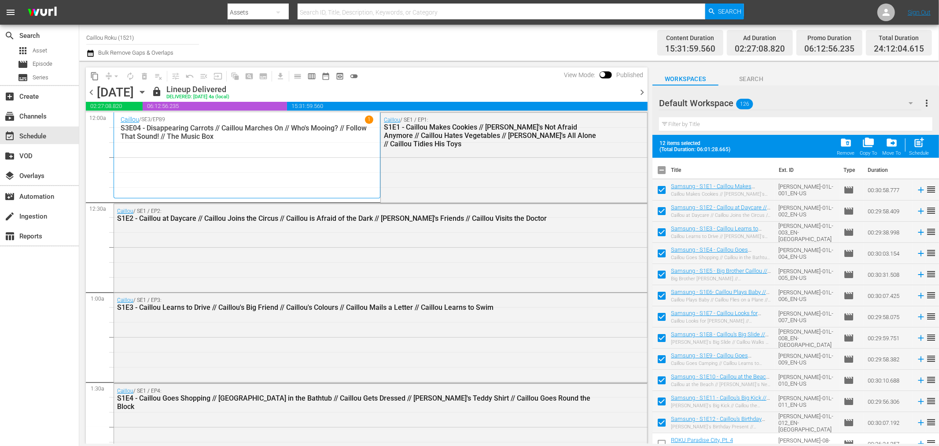
checkbox input "false"
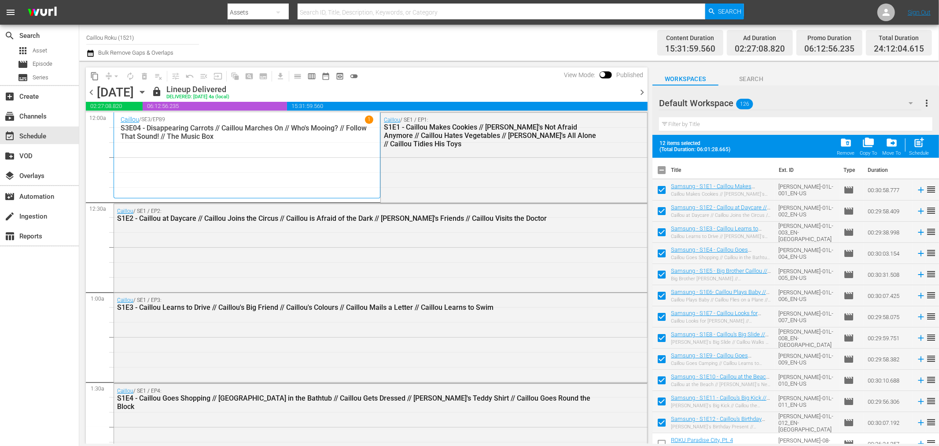
checkbox input "false"
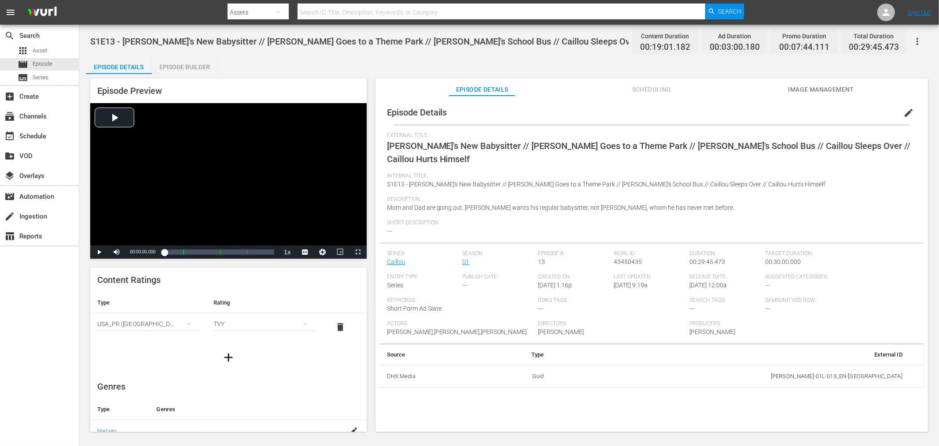
click at [845, 41] on icon "button" at bounding box center [917, 41] width 11 height 11
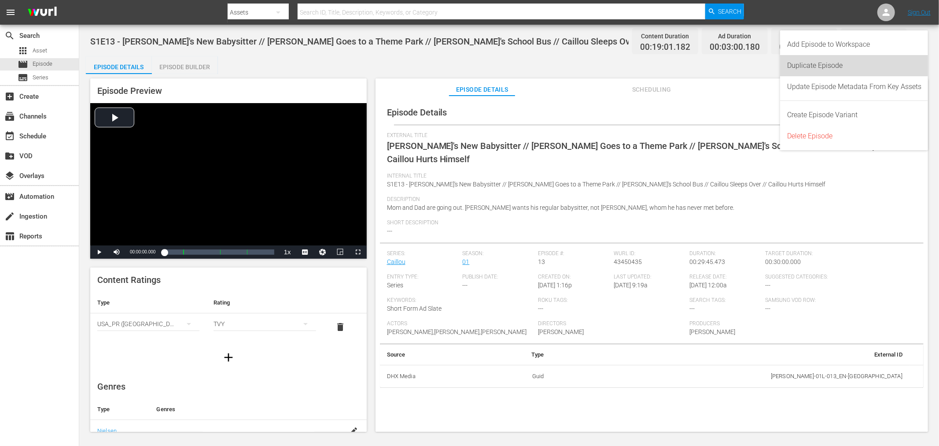
click at [845, 58] on div "Duplicate Episode" at bounding box center [854, 65] width 134 height 21
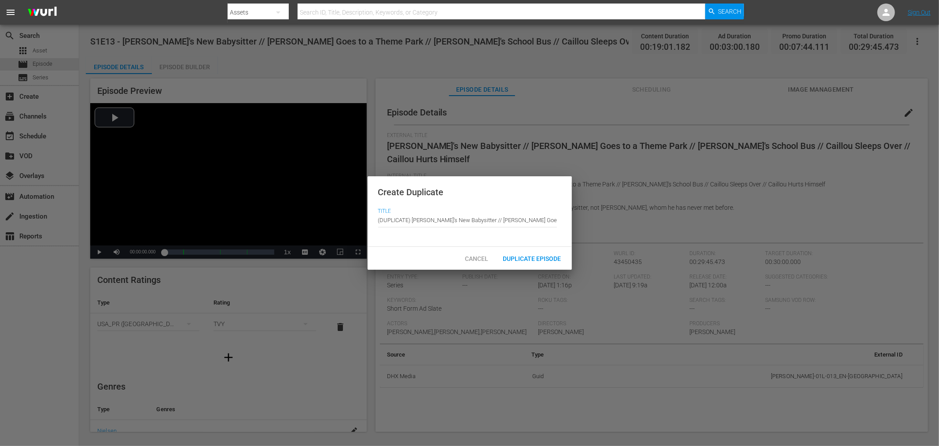
click at [526, 252] on div "Duplicate Episode" at bounding box center [532, 258] width 72 height 16
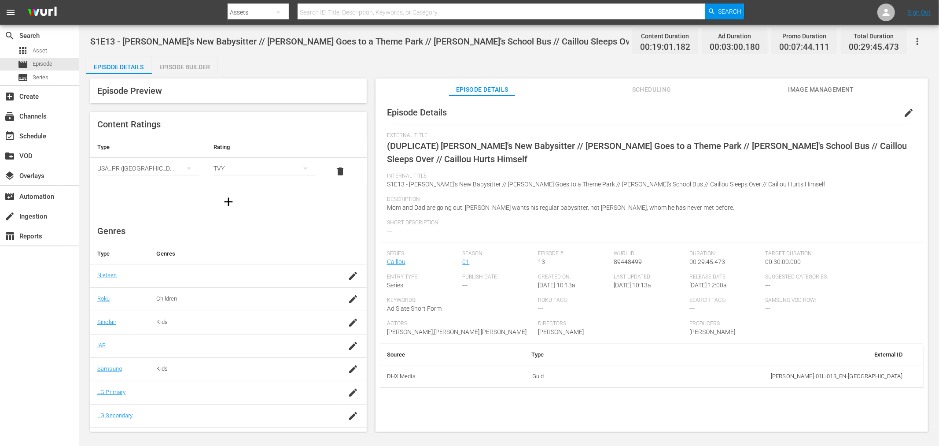
click at [845, 111] on span "edit" at bounding box center [908, 112] width 11 height 11
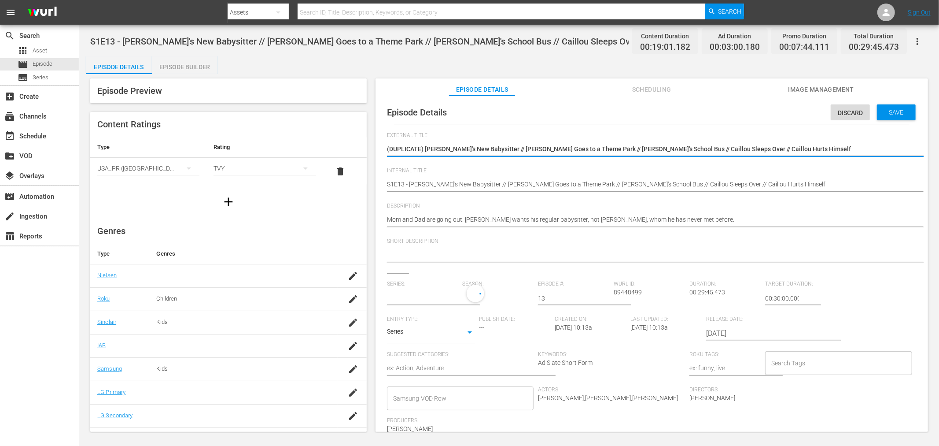
type input "Caillou"
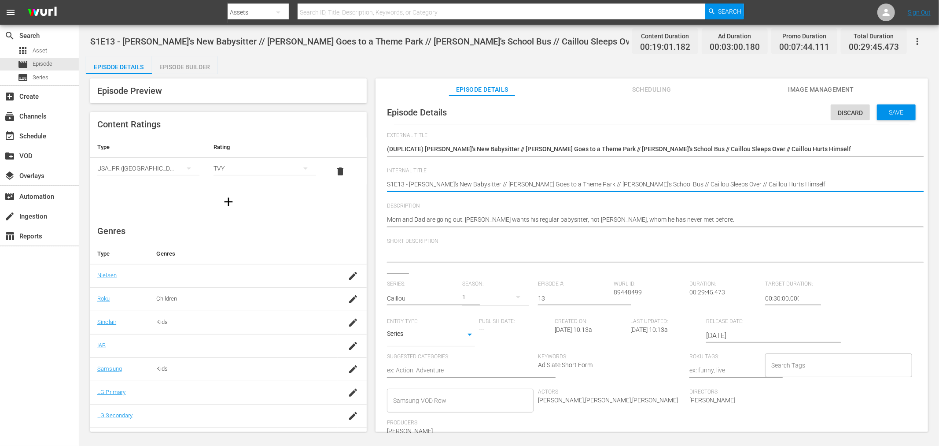
paste textarea "Samsung -"
type textarea "Samsung - S1E13 - Caillou's New Babysitter // [PERSON_NAME] Goes to a Theme Par…"
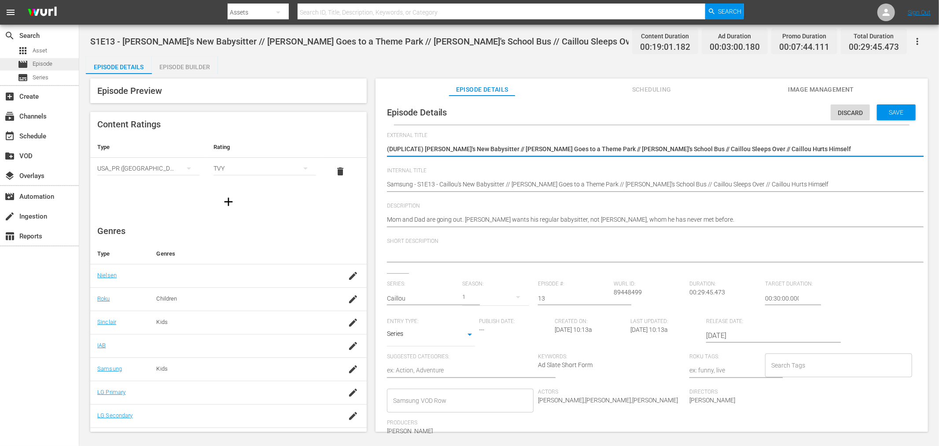
drag, startPoint x: 424, startPoint y: 149, endPoint x: 24, endPoint y: 60, distance: 409.8
type textarea "[PERSON_NAME]'s New Babysitter // [PERSON_NAME] Goes to a Theme Park // [PERSON…"
click at [845, 111] on span "Save" at bounding box center [896, 112] width 29 height 7
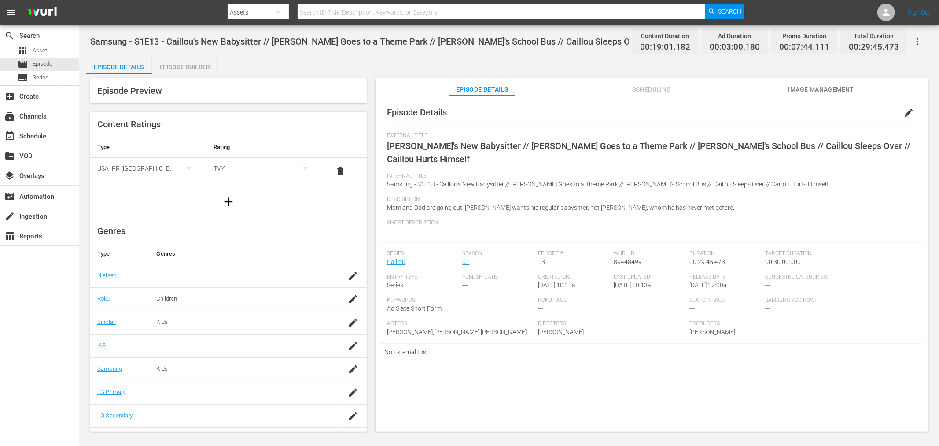
click at [203, 64] on div "Episode Builder" at bounding box center [185, 66] width 66 height 21
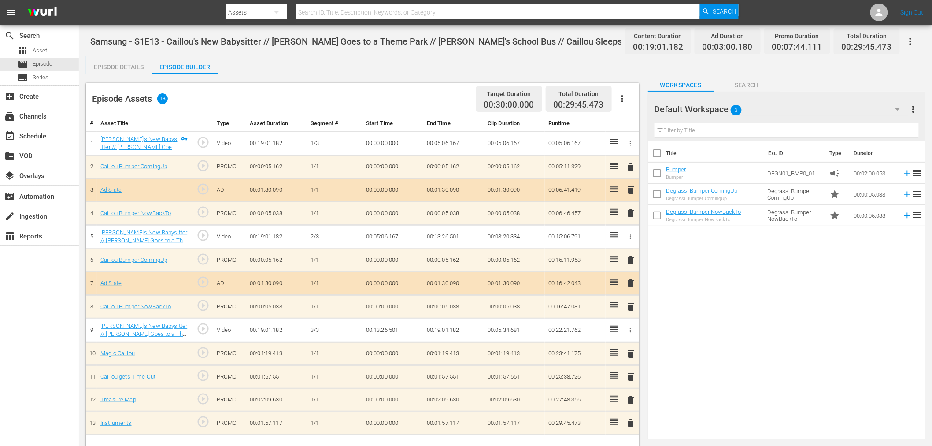
click at [781, 111] on div "Default Workspace 3" at bounding box center [781, 109] width 254 height 25
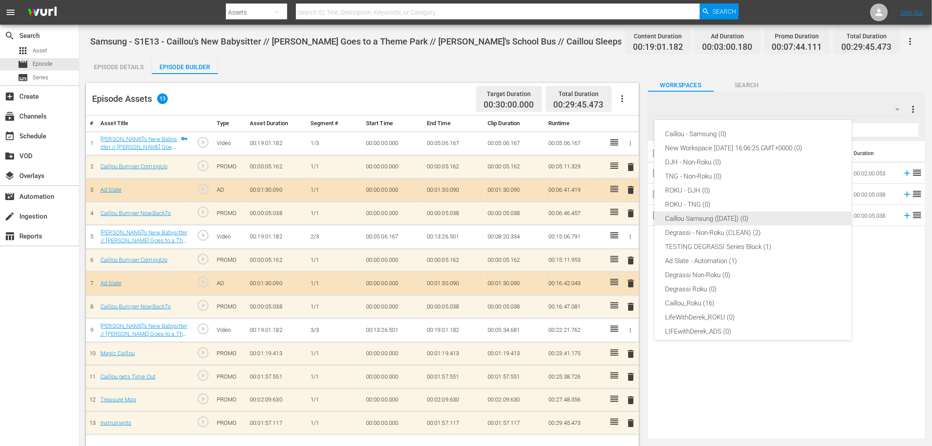
scroll to position [33, 0]
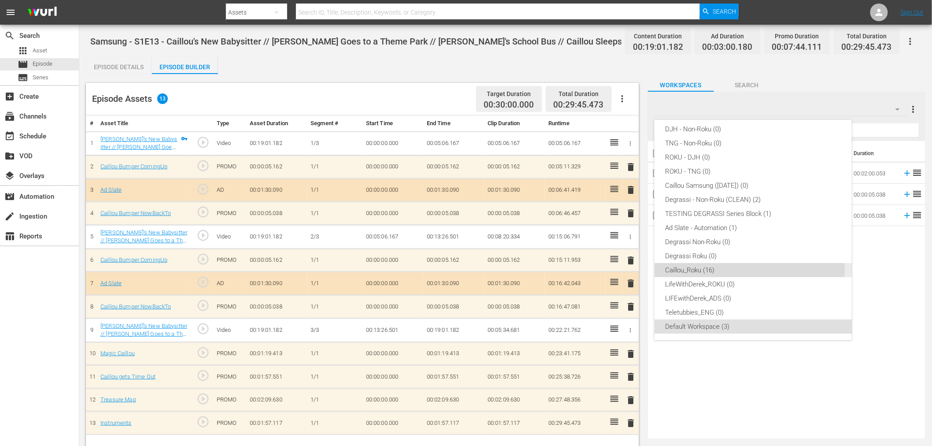
click at [715, 265] on div "Caillou_Roku (16)" at bounding box center [753, 270] width 176 height 14
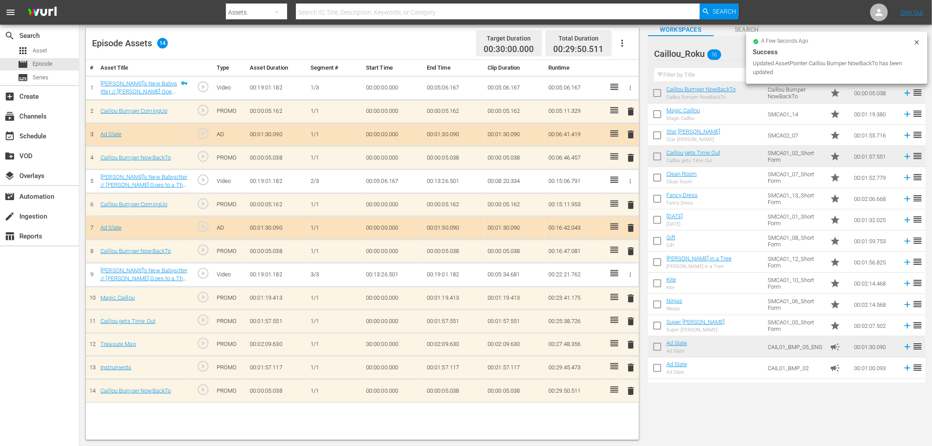
scroll to position [65, 0]
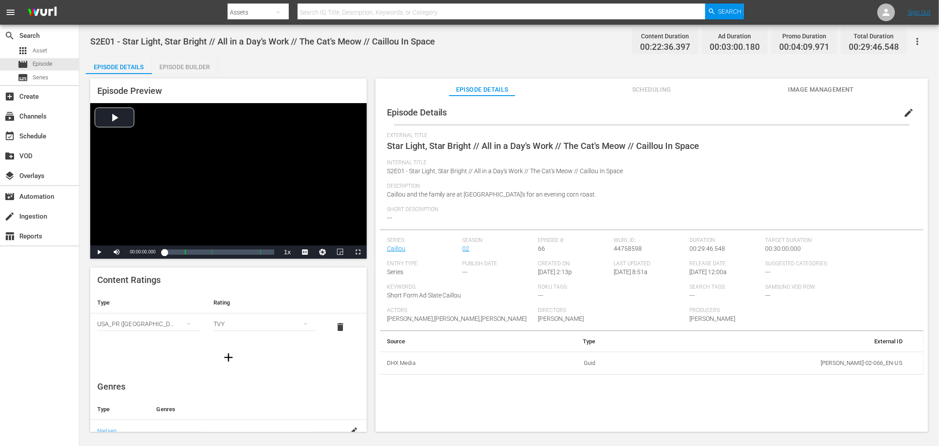
click at [845, 44] on icon "button" at bounding box center [917, 41] width 11 height 11
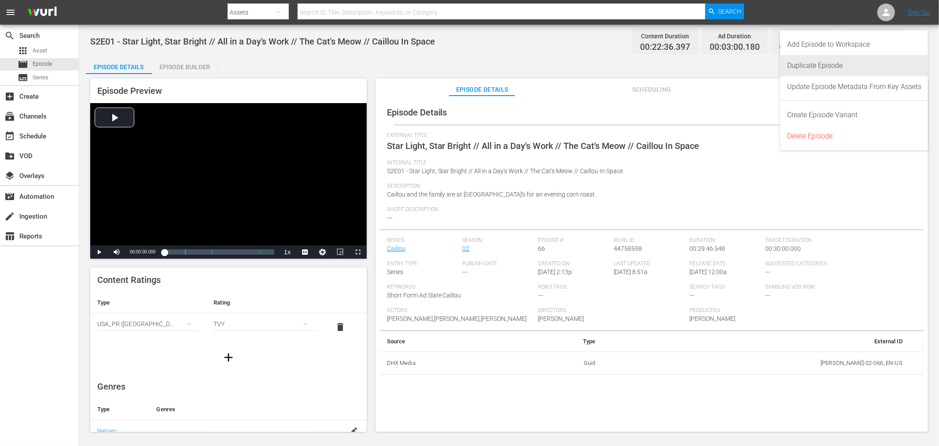
click at [828, 67] on div "Duplicate Episode" at bounding box center [854, 65] width 134 height 21
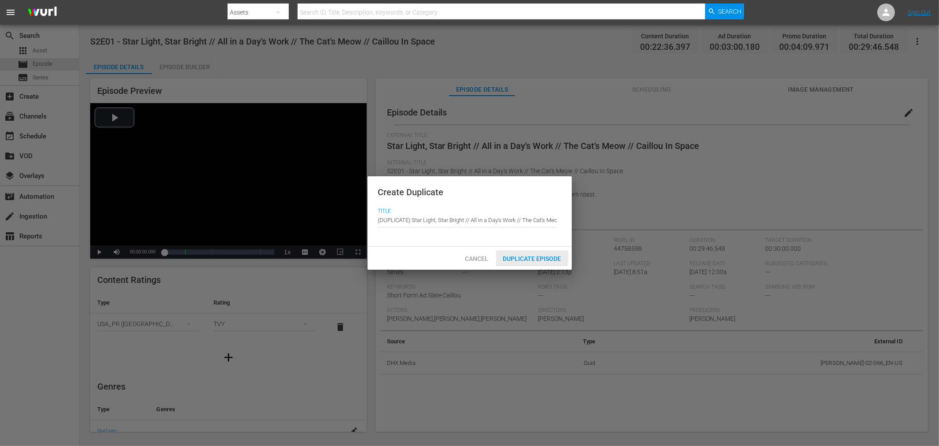
click at [518, 258] on span "Duplicate Episode" at bounding box center [532, 258] width 72 height 7
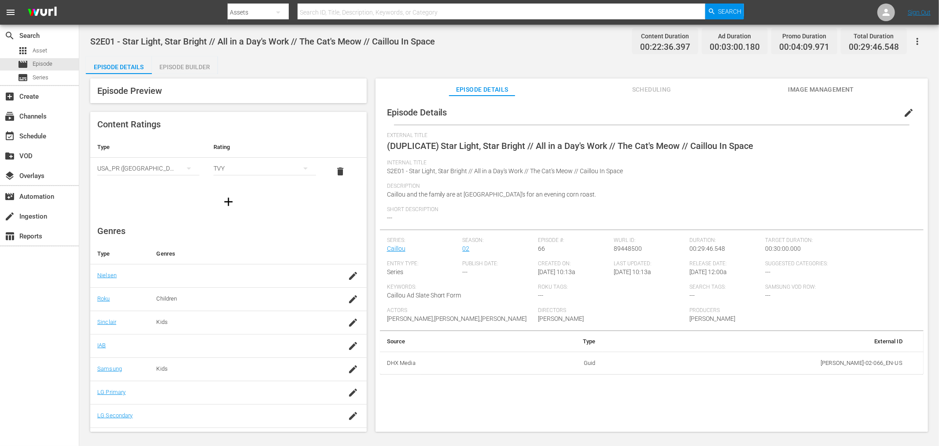
click at [845, 110] on span "edit" at bounding box center [908, 112] width 11 height 11
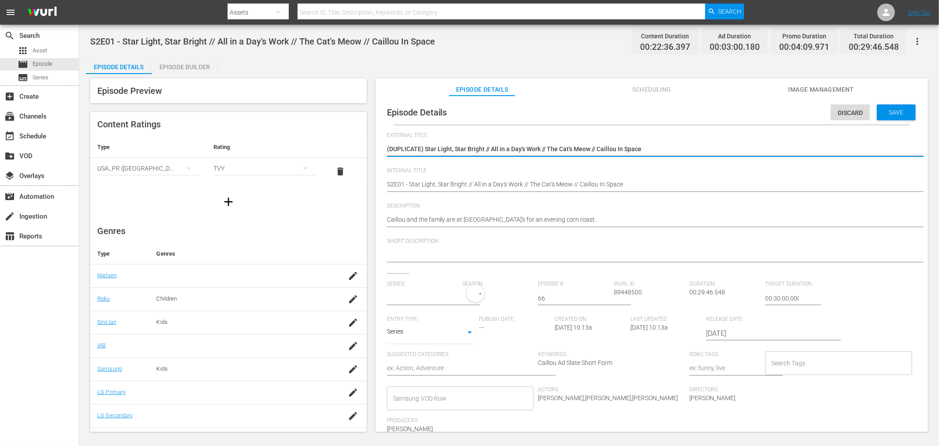
type input "Caillou"
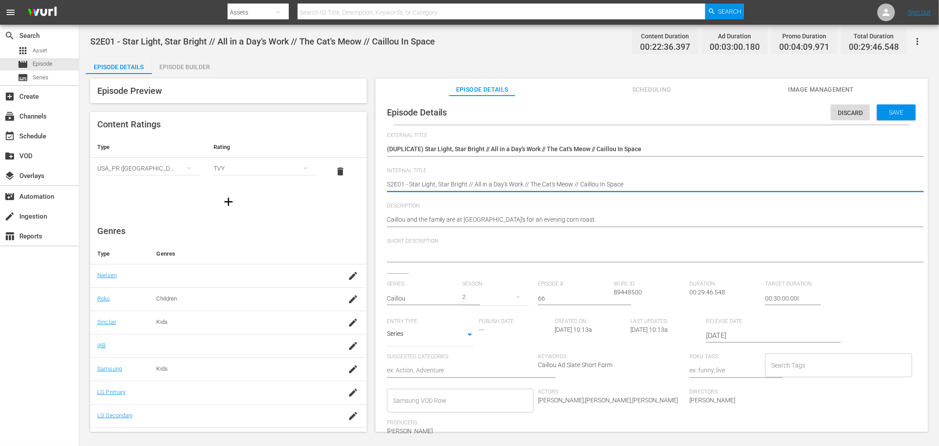
paste textarea "Samsung -"
type textarea "Samsung - S2E01 - Star Light, Star Bright // All in a Day's Work // The Cat's M…"
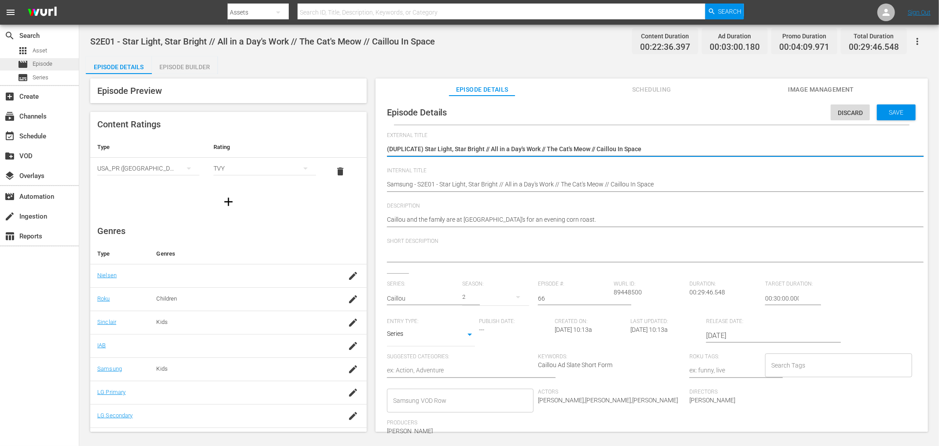
drag, startPoint x: 425, startPoint y: 147, endPoint x: 35, endPoint y: 59, distance: 399.5
type textarea "Star Light, Star Bright // All in a Day's Work // The Cat's Meow // Caillou In …"
click at [845, 107] on div "Save" at bounding box center [896, 112] width 39 height 16
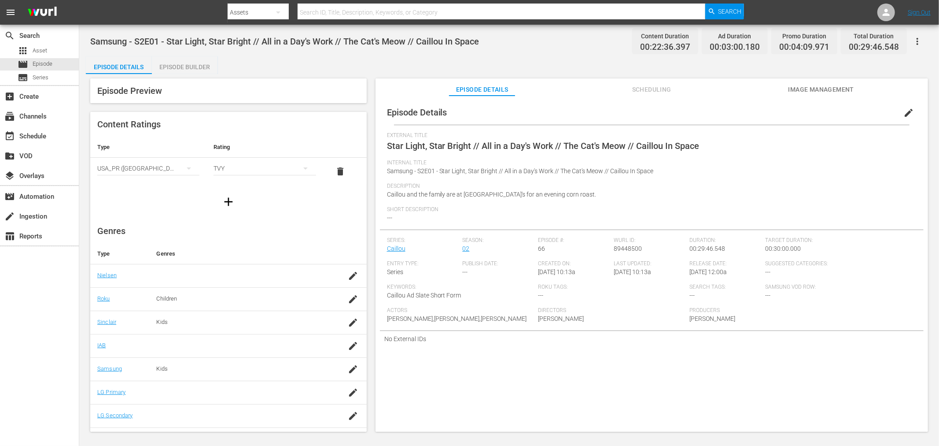
click at [199, 75] on div "Episode Preview Content Ratings Type Rating Select Rating Type USA_PR (United S…" at bounding box center [509, 256] width 847 height 365
click at [212, 62] on div "Episode Builder" at bounding box center [185, 66] width 66 height 21
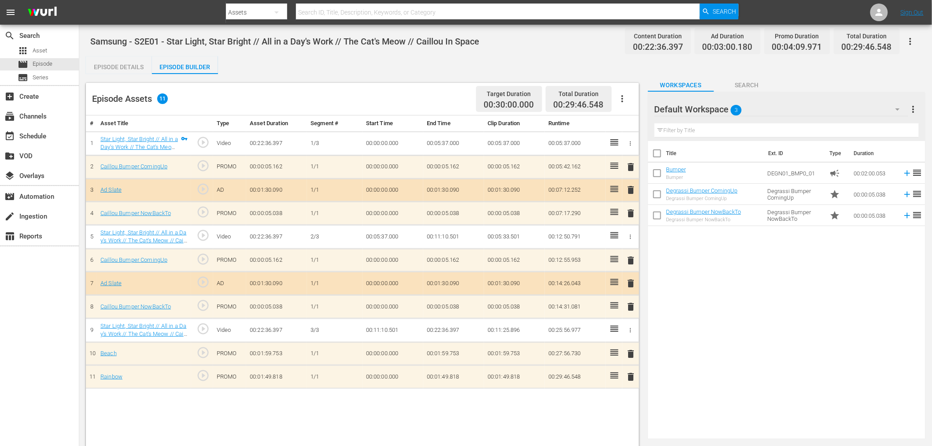
click at [759, 111] on div "Default Workspace 3" at bounding box center [781, 109] width 254 height 25
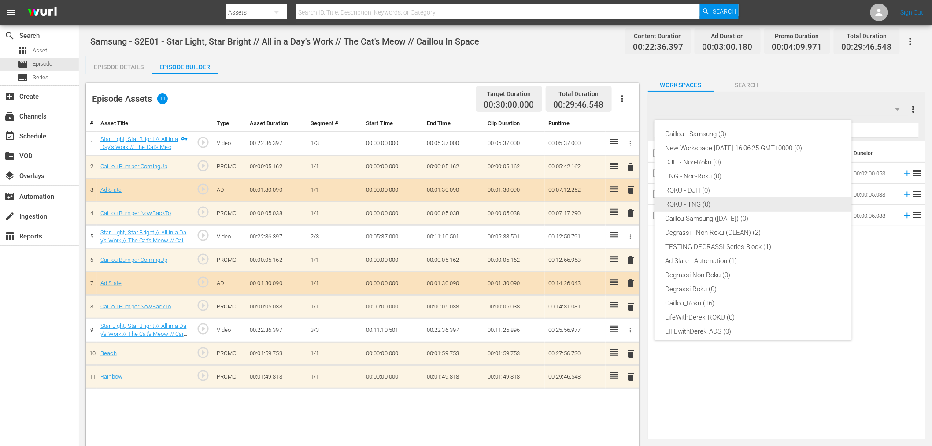
scroll to position [33, 0]
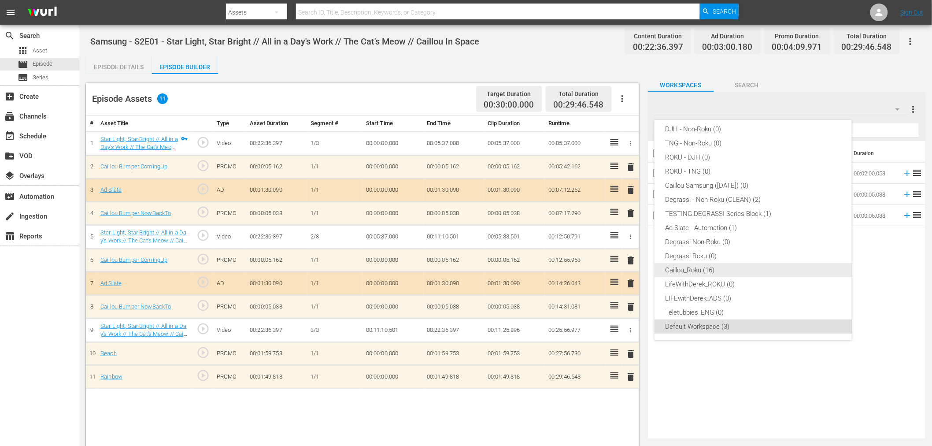
click at [711, 265] on div "Caillou_Roku (16)" at bounding box center [753, 270] width 176 height 14
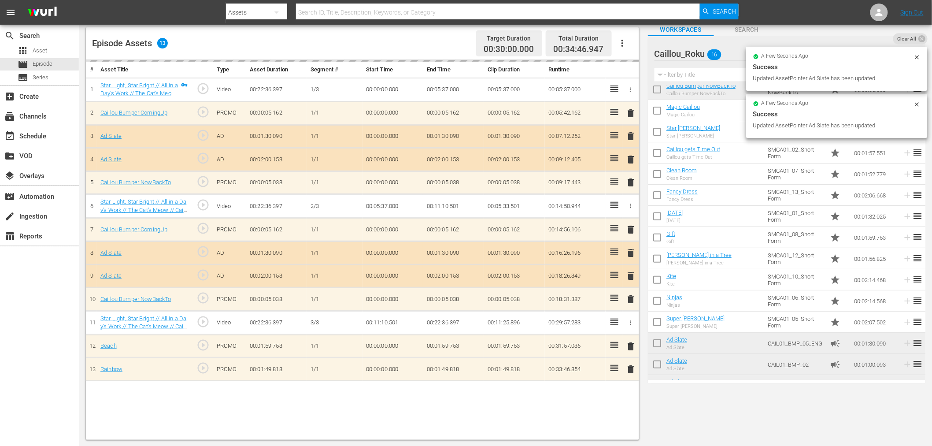
scroll to position [0, 0]
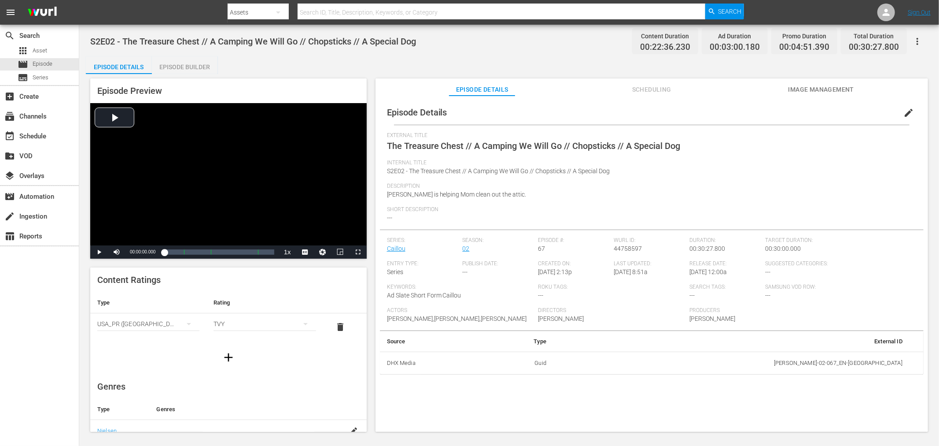
click at [845, 44] on icon "button" at bounding box center [917, 41] width 11 height 11
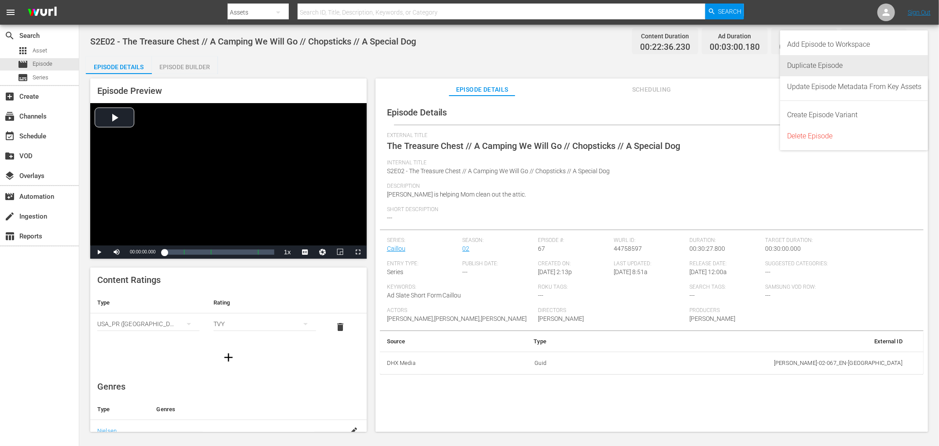
click at [820, 67] on div "Duplicate Episode" at bounding box center [854, 65] width 134 height 21
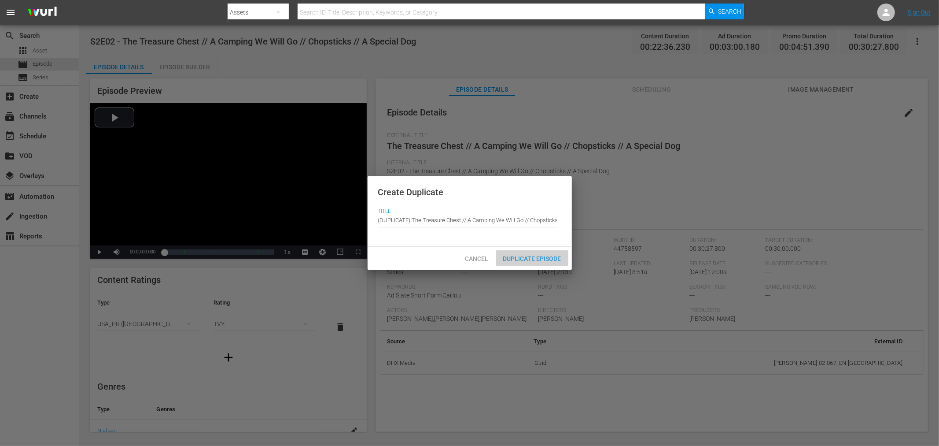
click at [530, 251] on div "Duplicate Episode" at bounding box center [532, 258] width 72 height 16
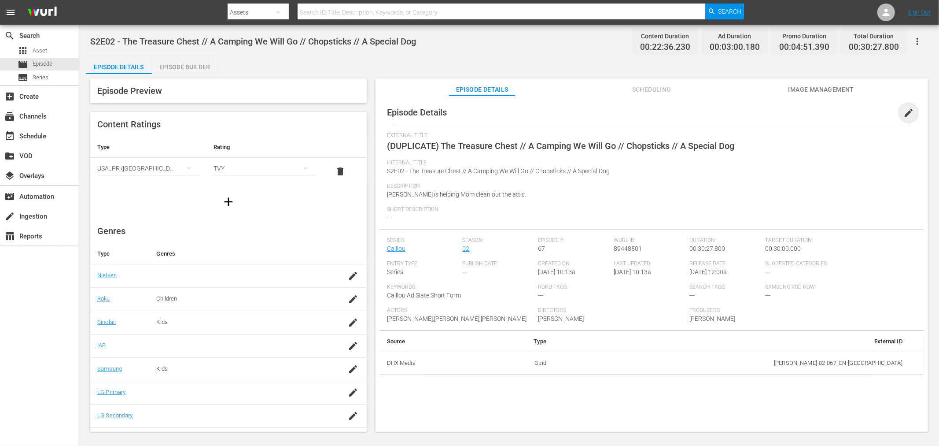
click at [845, 108] on span "edit" at bounding box center [908, 112] width 11 height 11
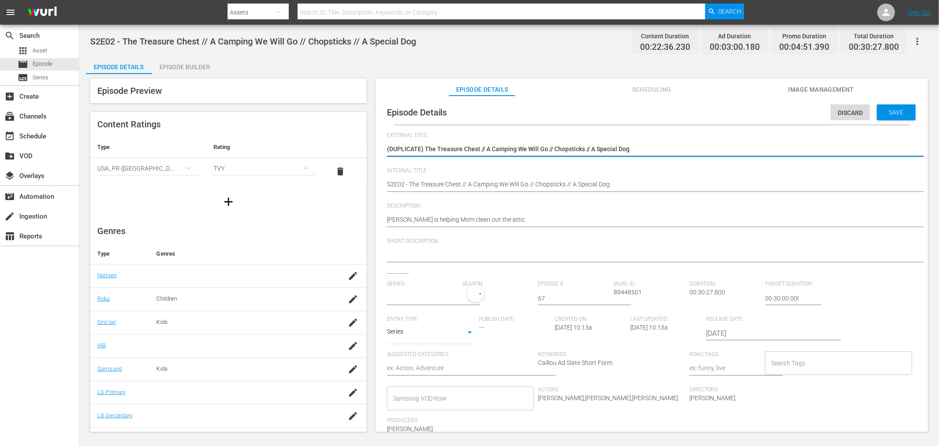
type input "Caillou"
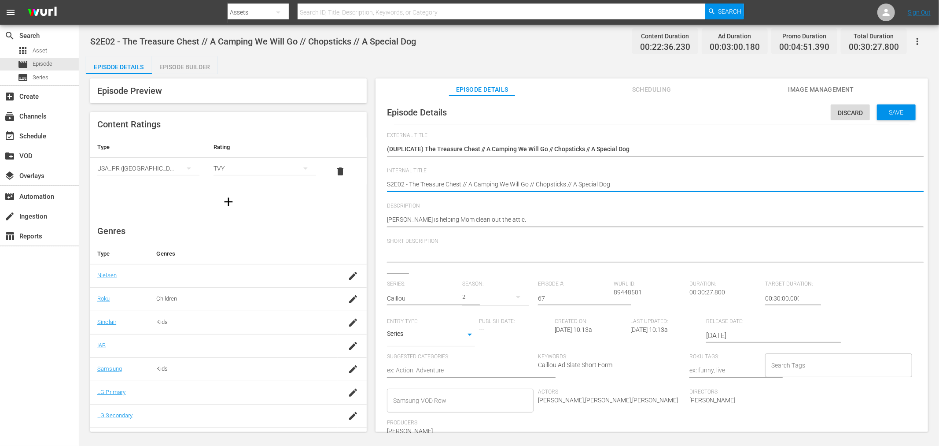
paste textarea "Samsung -"
type textarea "Samsung - S2E02 - The Treasure Chest // A Camping We Will Go // Chopsticks // A…"
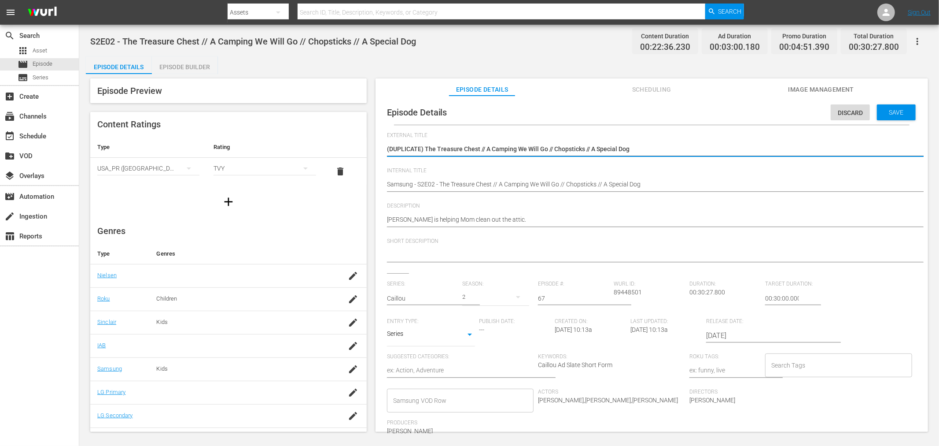
drag, startPoint x: 425, startPoint y: 147, endPoint x: 201, endPoint y: 120, distance: 226.2
type textarea "The Treasure Chest // A Camping We Will Go // Chopsticks // A Special Dog"
click at [845, 107] on div "Save" at bounding box center [896, 112] width 39 height 16
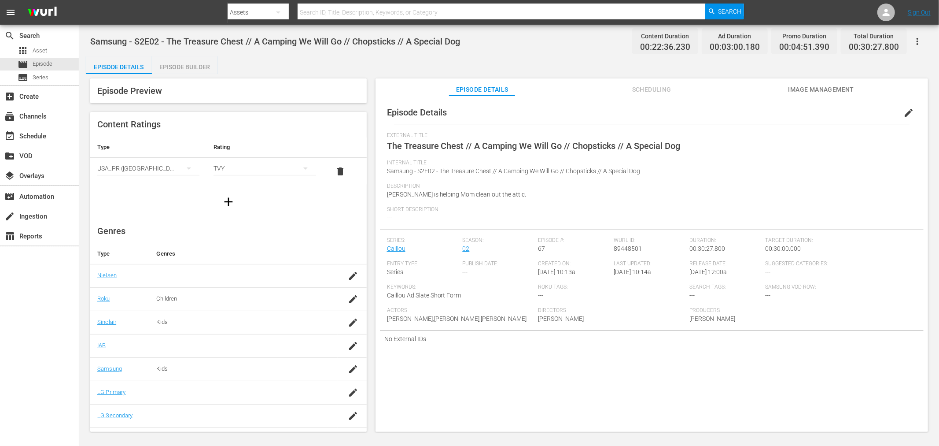
click at [178, 62] on div "Episode Builder" at bounding box center [185, 66] width 66 height 21
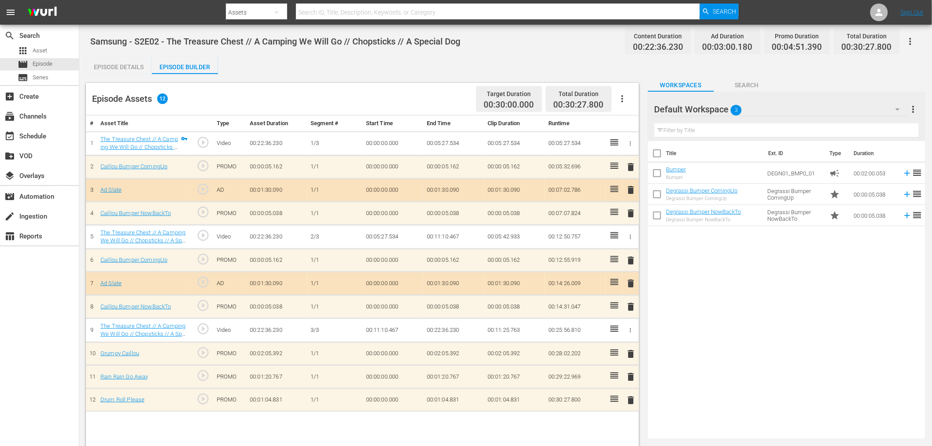
click at [721, 106] on div "Default Workspace 3" at bounding box center [781, 109] width 254 height 25
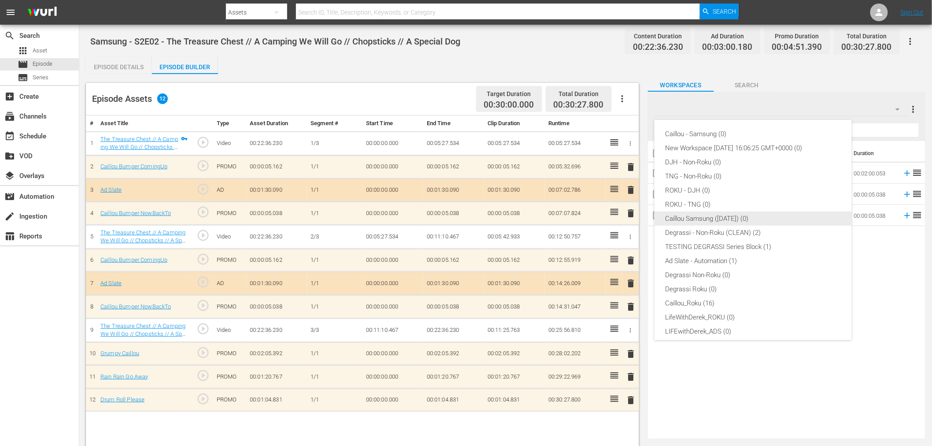
scroll to position [33, 0]
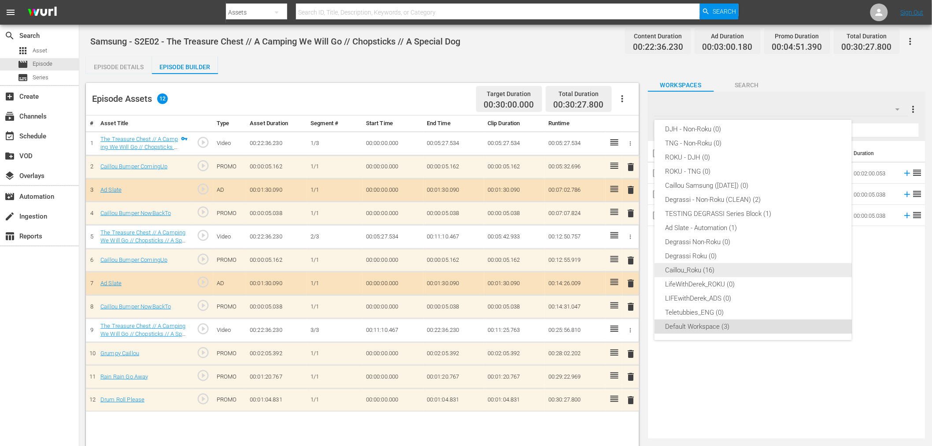
click at [701, 269] on div "Caillou_Roku (16)" at bounding box center [753, 270] width 176 height 14
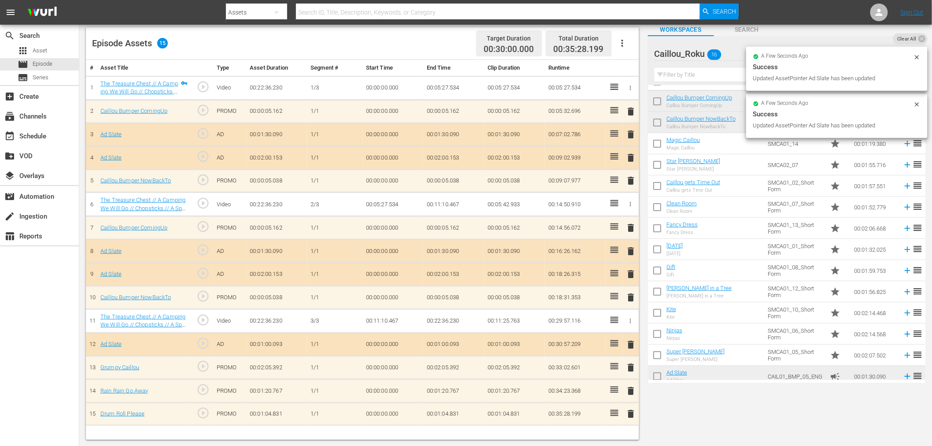
scroll to position [0, 0]
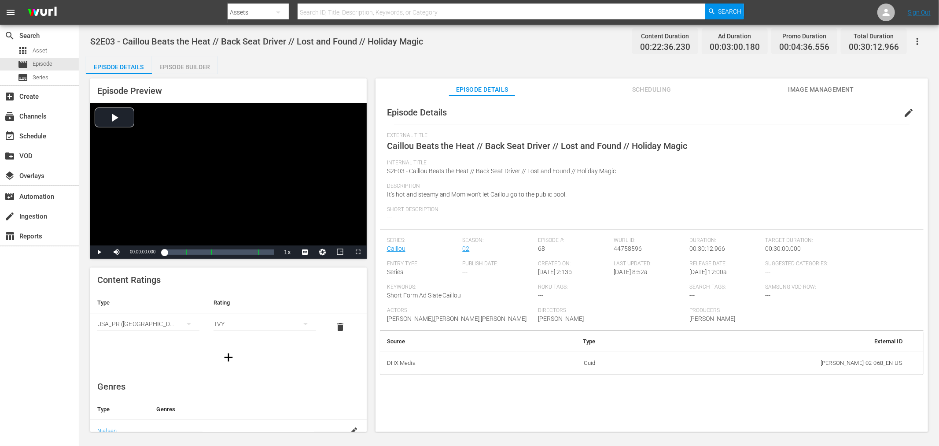
click at [845, 38] on icon "button" at bounding box center [917, 41] width 11 height 11
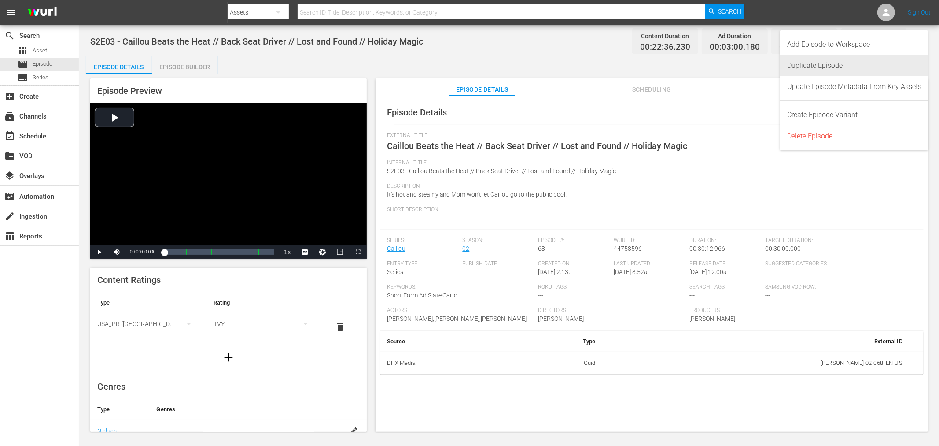
click at [821, 60] on div "Duplicate Episode" at bounding box center [854, 65] width 134 height 21
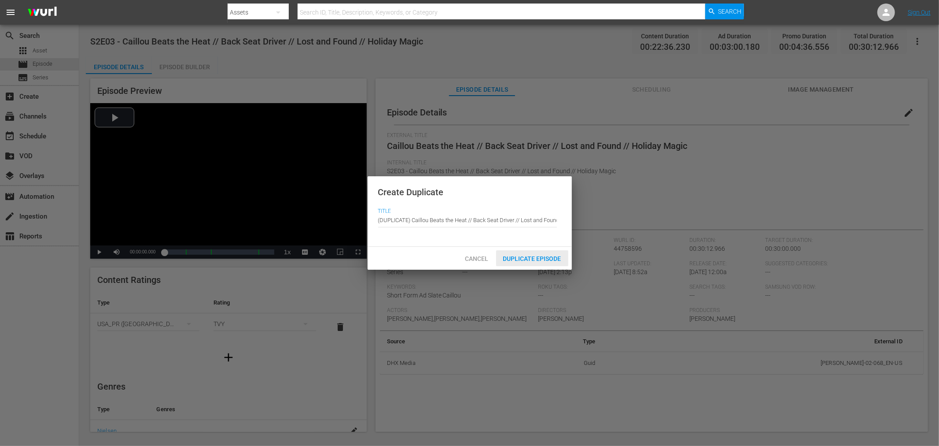
click at [530, 259] on span "Duplicate Episode" at bounding box center [532, 258] width 72 height 7
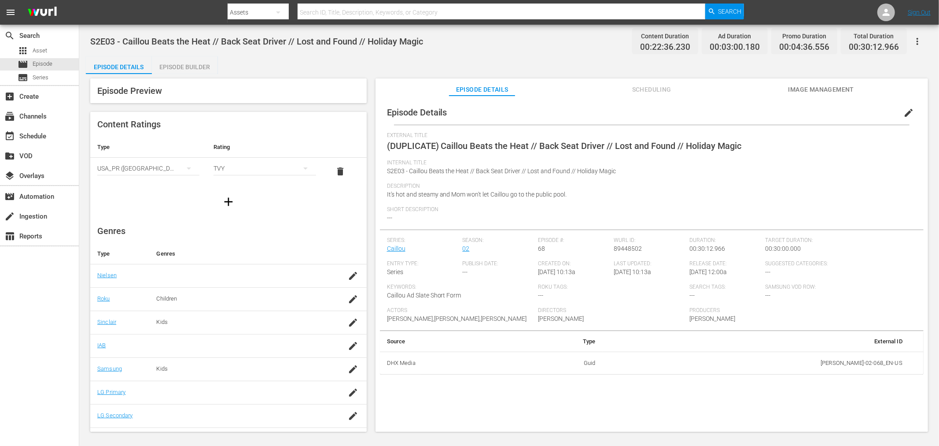
click at [845, 111] on span "edit" at bounding box center [908, 112] width 11 height 11
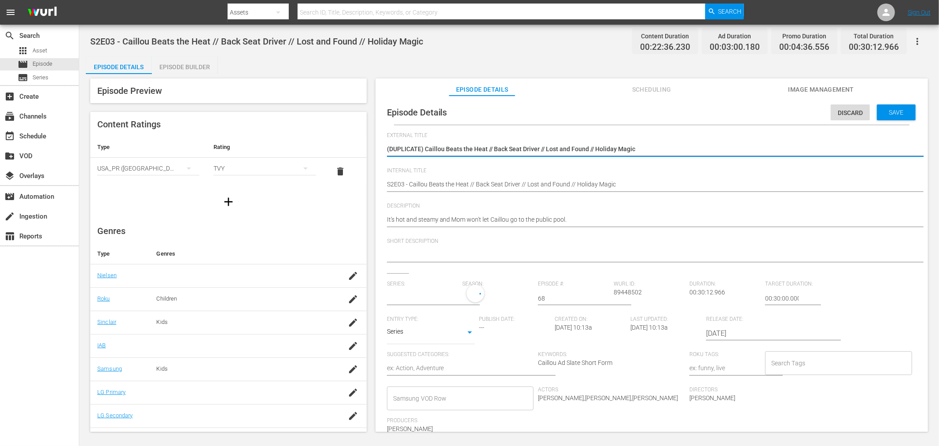
type input "Caillou"
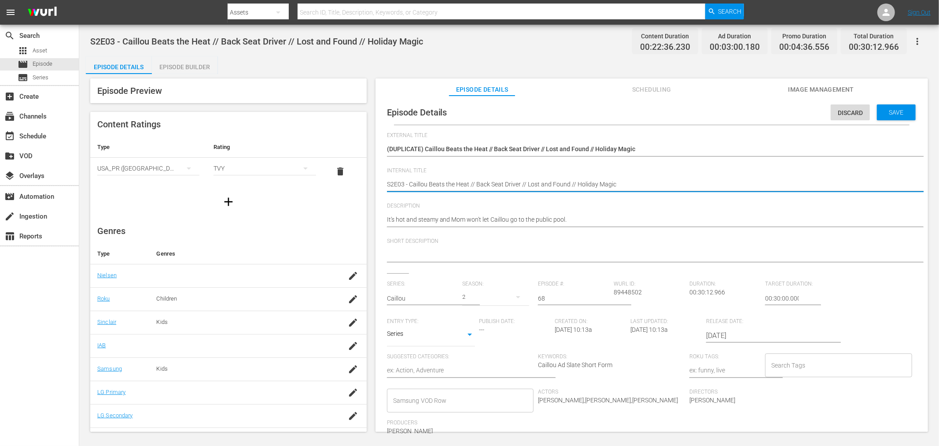
paste textarea "Samsung -"
type textarea "Samsung - S2E03 - Caillou Beats the Heat // Back Seat Driver // Lost and Found …"
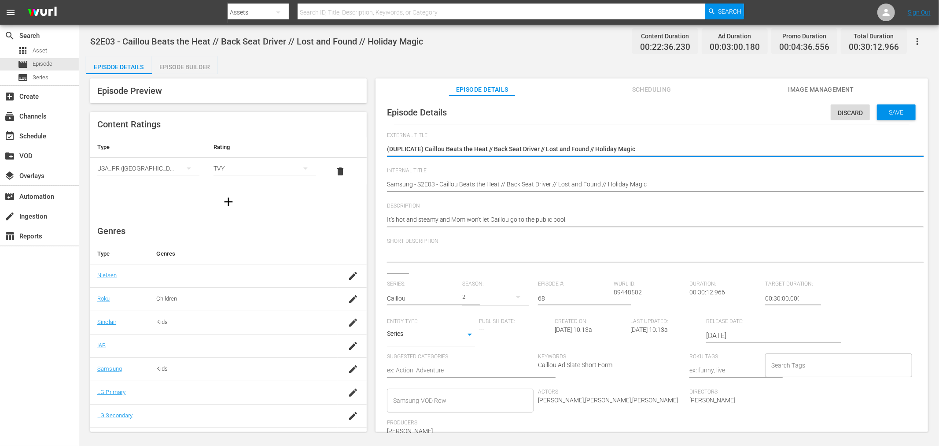
drag, startPoint x: 426, startPoint y: 147, endPoint x: 228, endPoint y: 116, distance: 200.1
type textarea "Caillou Beats the Heat // Back Seat Driver // Lost and Found // Holiday Magic"
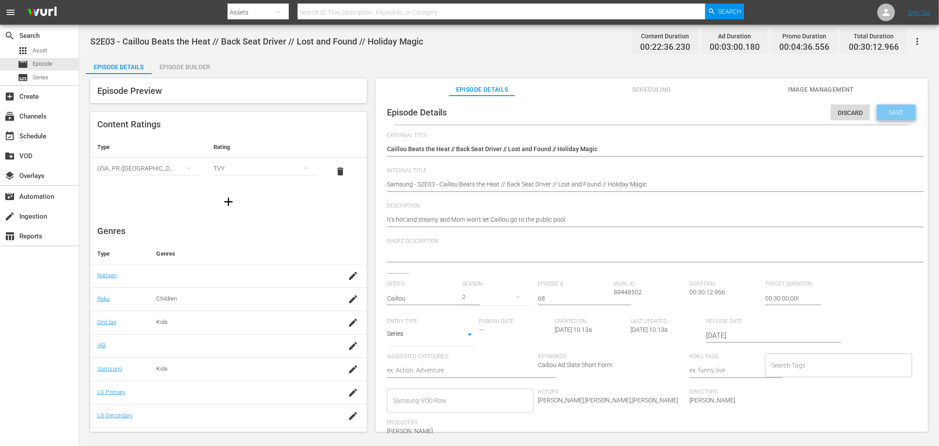
click at [845, 115] on span "Save" at bounding box center [896, 112] width 29 height 7
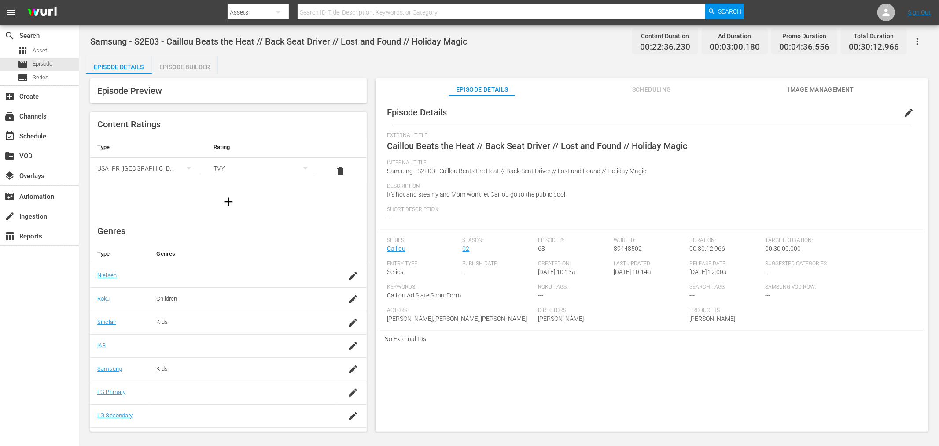
click at [190, 59] on div "Episode Builder" at bounding box center [185, 66] width 66 height 21
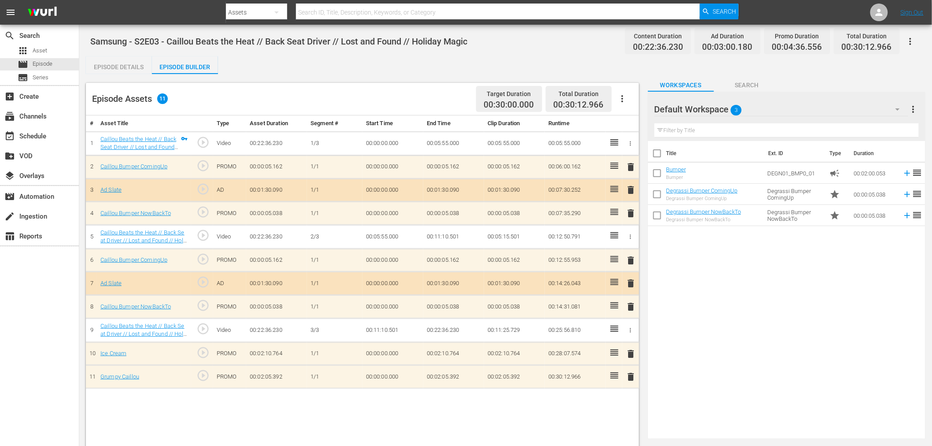
drag, startPoint x: 711, startPoint y: 109, endPoint x: 711, endPoint y: 131, distance: 21.6
click at [711, 109] on div at bounding box center [685, 110] width 63 height 22
click at [753, 103] on div "Default Workspace 3" at bounding box center [781, 109] width 254 height 25
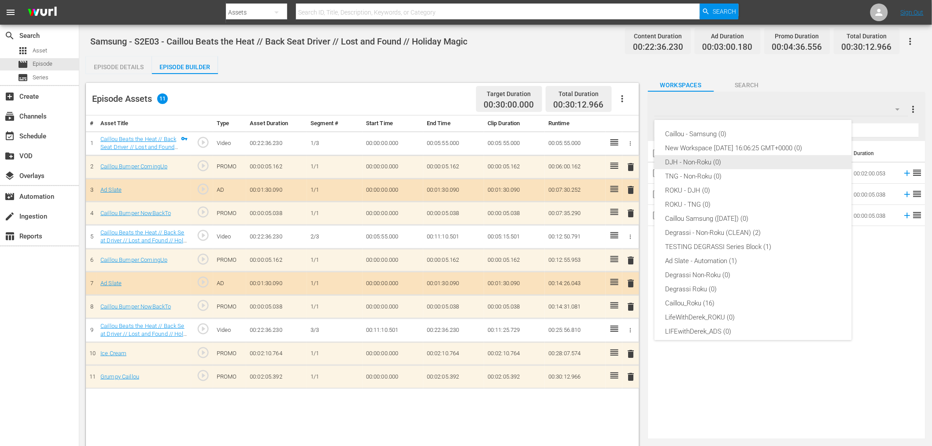
scroll to position [33, 0]
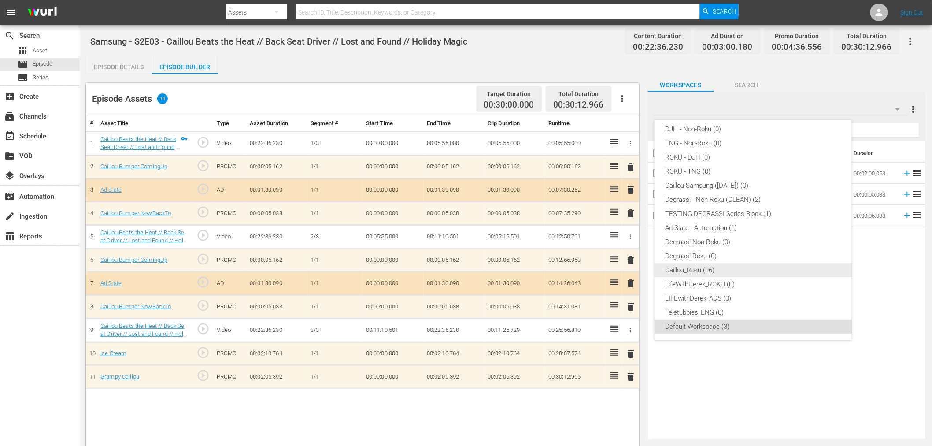
click at [712, 270] on div "Caillou_Roku (16)" at bounding box center [753, 270] width 176 height 14
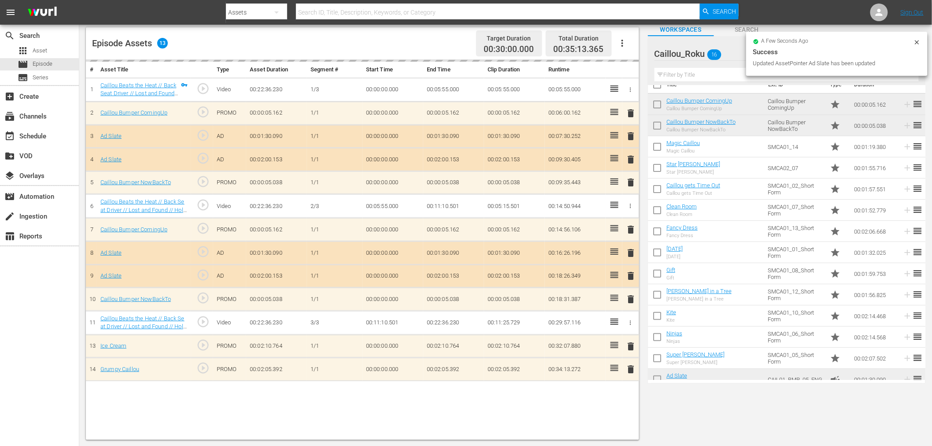
scroll to position [0, 0]
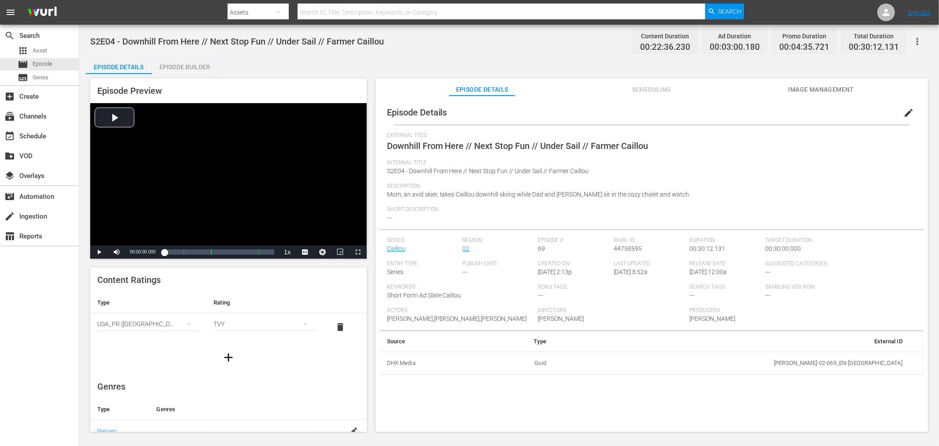
click at [845, 39] on icon "button" at bounding box center [917, 41] width 11 height 11
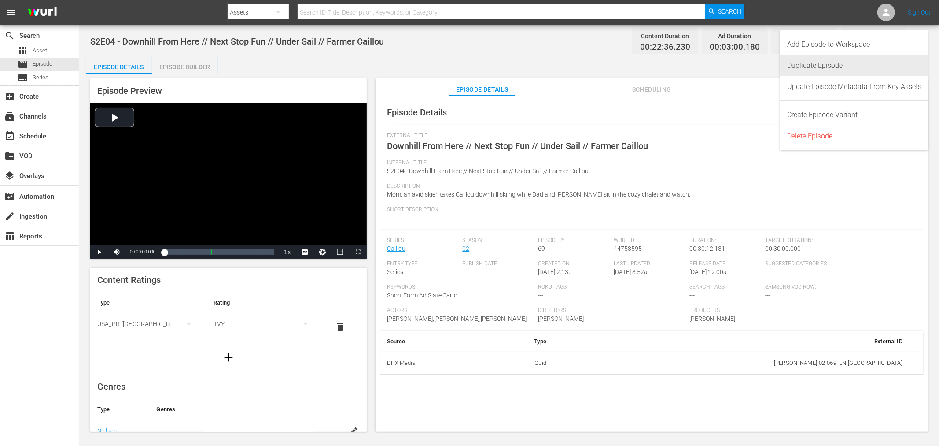
click at [826, 63] on div "Duplicate Episode" at bounding box center [854, 65] width 134 height 21
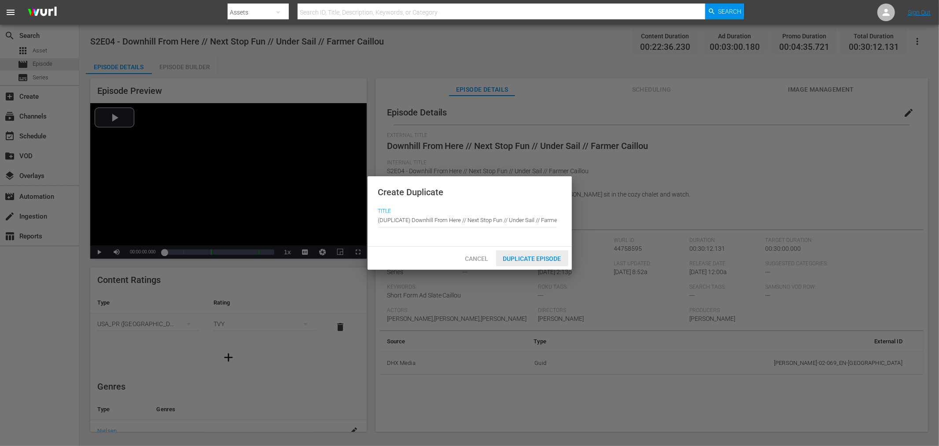
click at [549, 258] on span "Duplicate Episode" at bounding box center [532, 258] width 72 height 7
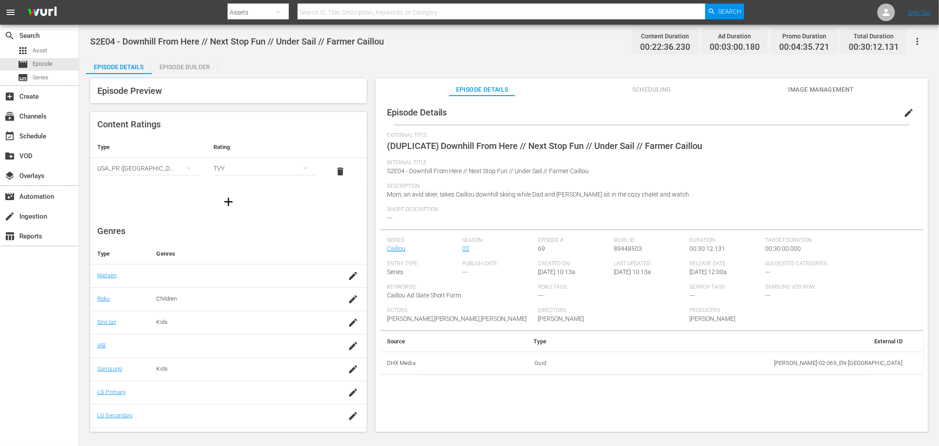
click at [845, 109] on button "edit" at bounding box center [908, 112] width 21 height 21
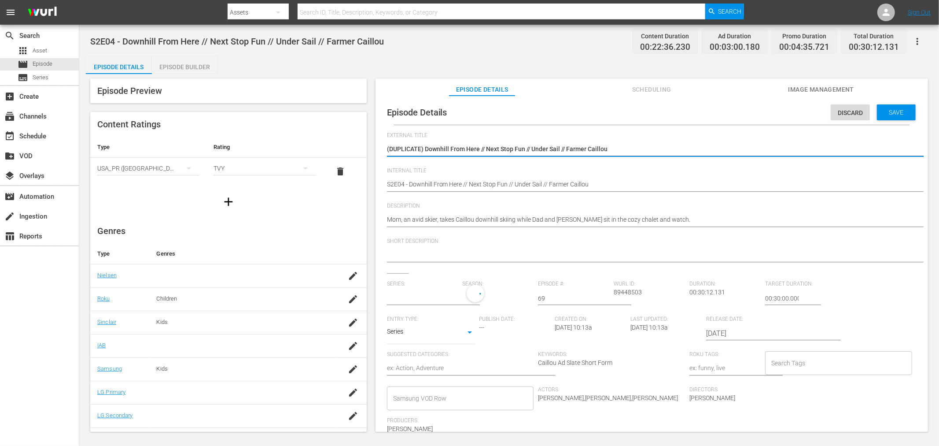
type input "Caillou"
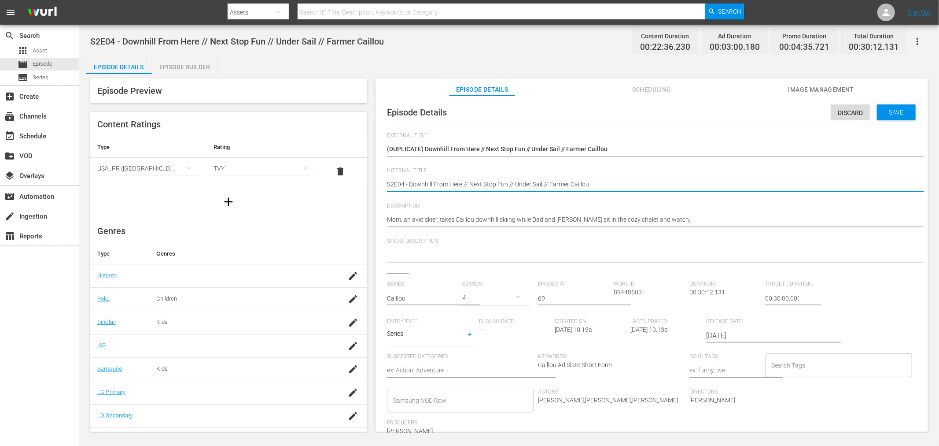
paste textarea "Samsung -"
type textarea "Samsung - S2E04 - Downhill From Here // Next Stop Fun // Under Sail // Farmer C…"
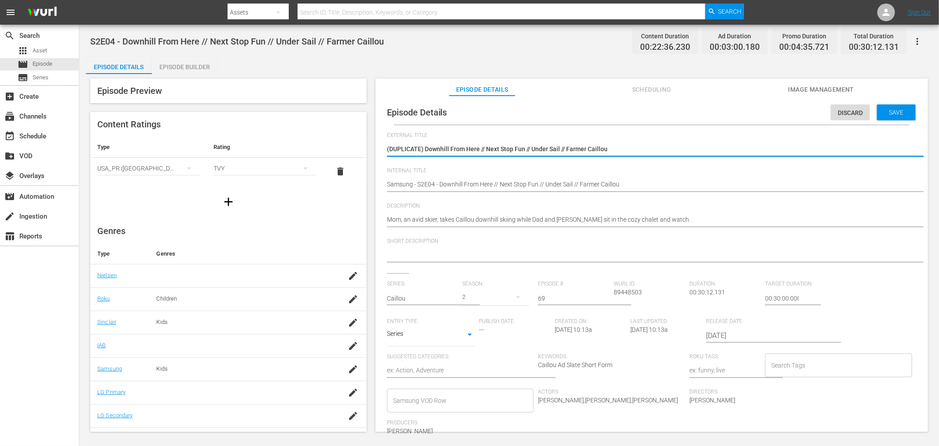
drag, startPoint x: 426, startPoint y: 150, endPoint x: 287, endPoint y: 133, distance: 139.7
type textarea "Downhill From Here // Next Stop Fun // Under Sail // Farmer Caillou"
click at [845, 112] on span "Save" at bounding box center [896, 112] width 29 height 7
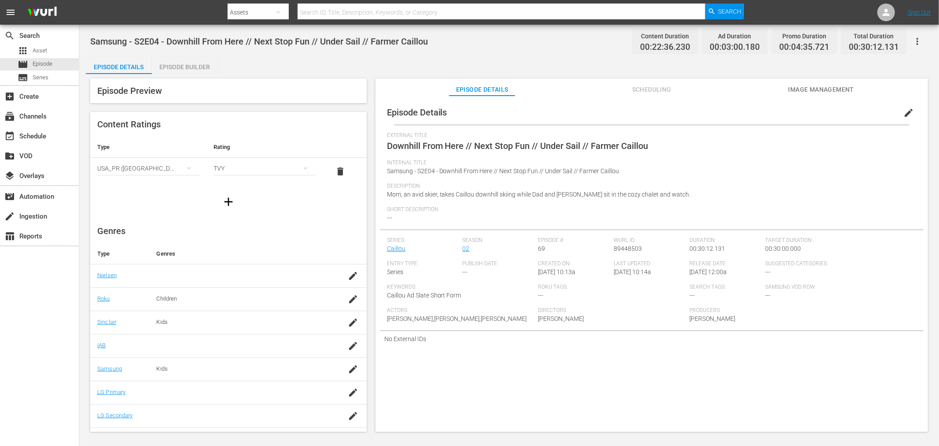
click at [183, 70] on div "Episode Builder" at bounding box center [185, 66] width 66 height 21
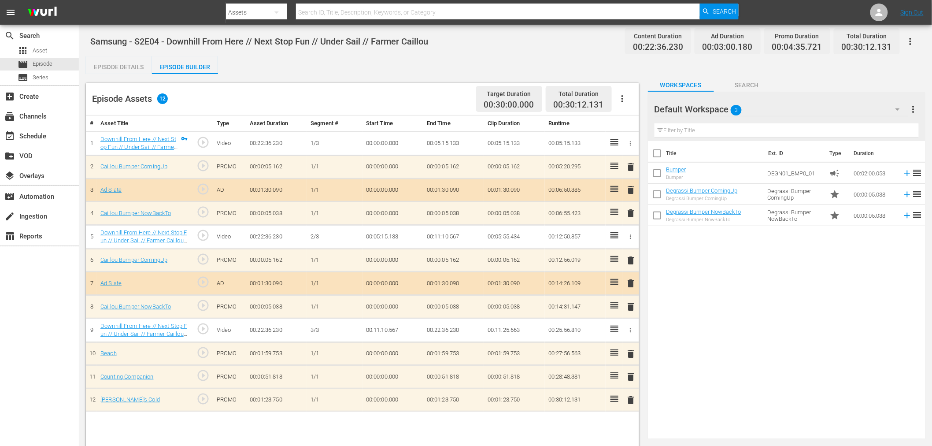
click at [759, 111] on div "Default Workspace 3" at bounding box center [781, 109] width 254 height 25
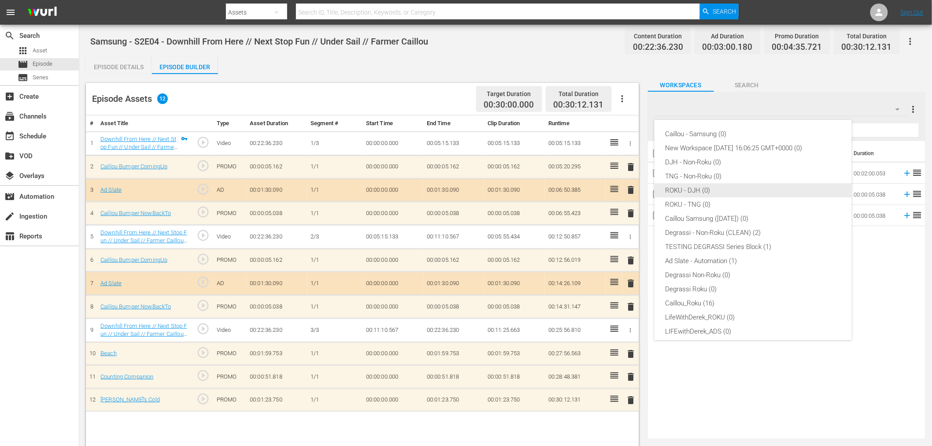
scroll to position [33, 0]
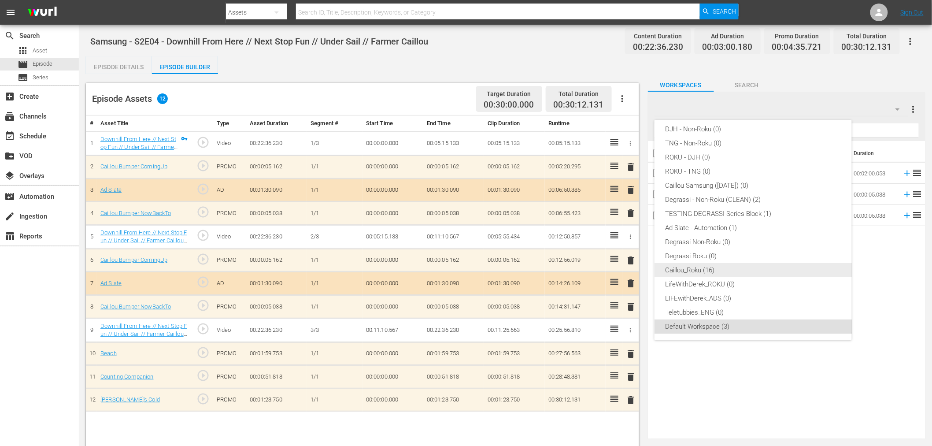
click at [708, 266] on div "Caillou_Roku (16)" at bounding box center [753, 270] width 176 height 14
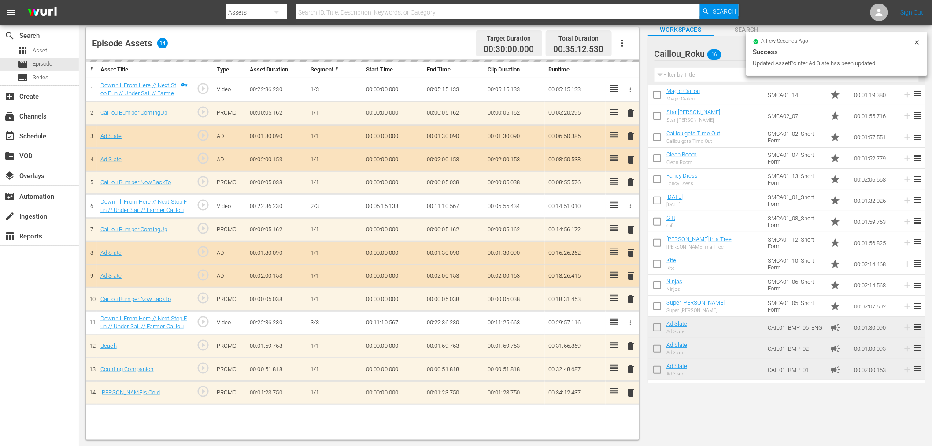
scroll to position [0, 0]
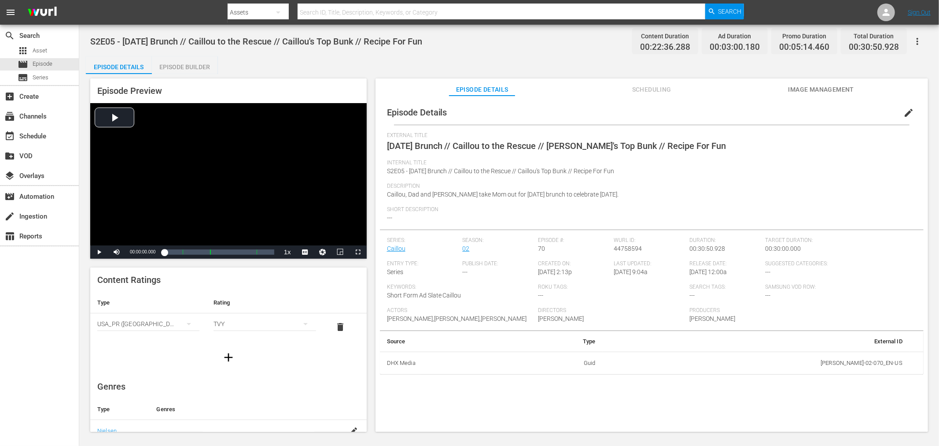
click at [845, 40] on icon "button" at bounding box center [917, 41] width 11 height 11
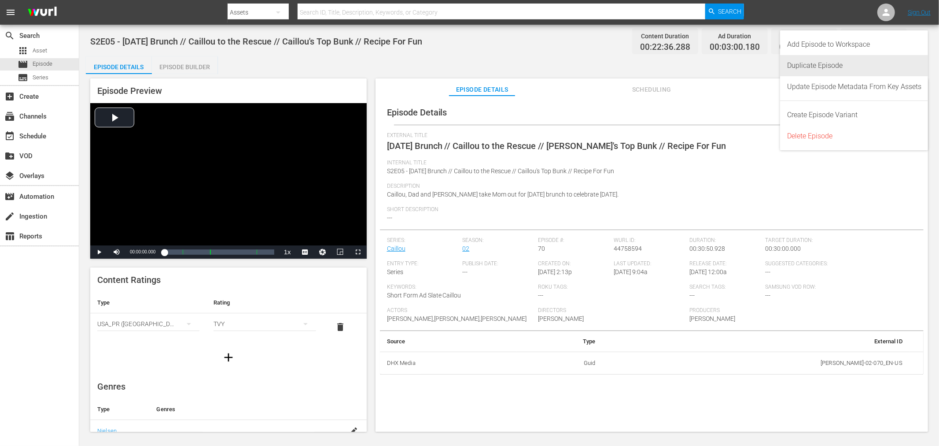
click at [845, 68] on div "Duplicate Episode" at bounding box center [854, 65] width 134 height 21
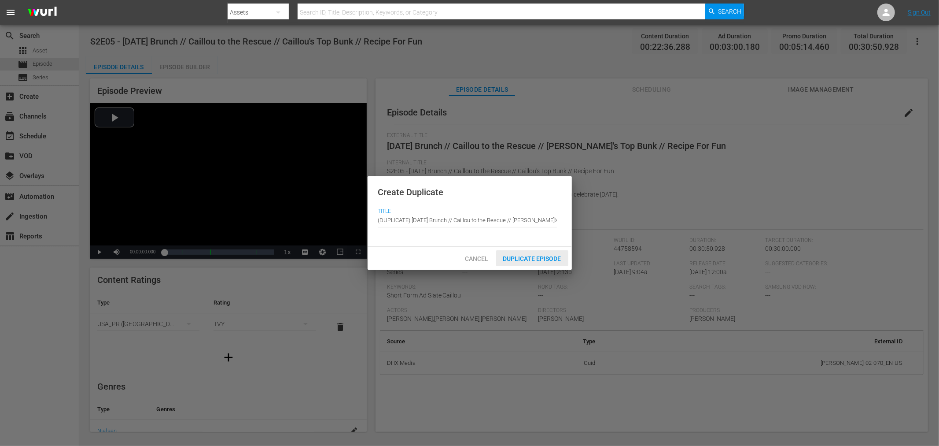
click at [541, 258] on span "Duplicate Episode" at bounding box center [532, 258] width 72 height 7
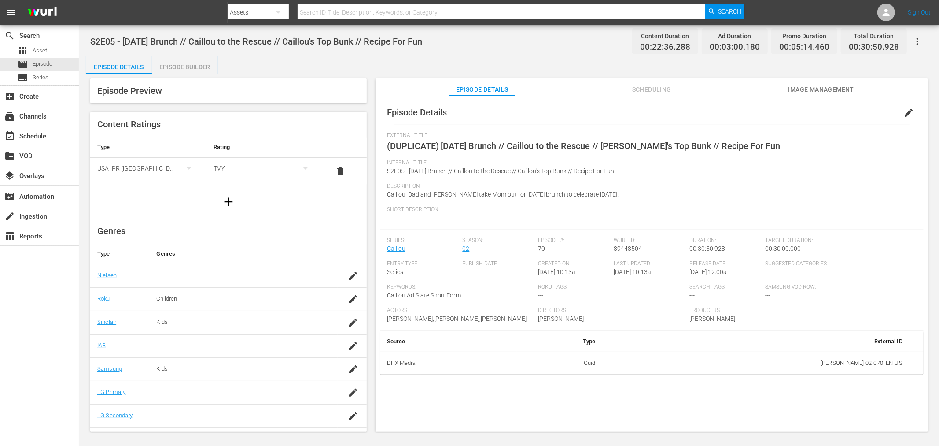
click at [845, 119] on button "edit" at bounding box center [908, 112] width 21 height 21
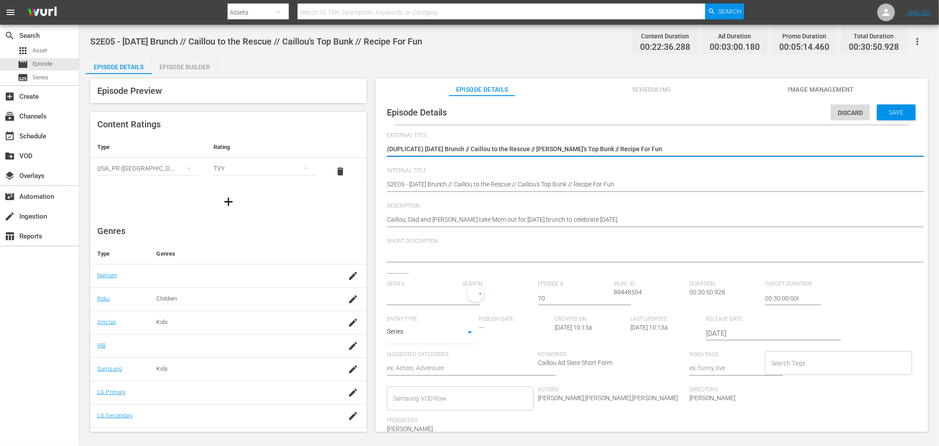
type input "Caillou"
click at [386, 182] on div "Episode Details Discard Save External Title (DUPLICATE) [DATE] Brunch // Caillo…" at bounding box center [652, 308] width 544 height 416
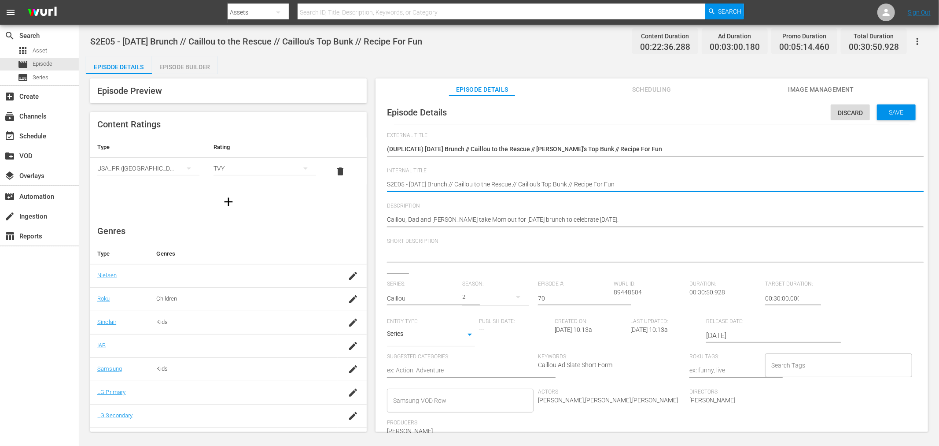
paste textarea "Samsung -"
type textarea "Samsung - S2E05 - [DATE] Brunch // Caillou to the Rescue // Caillou's Top Bunk …"
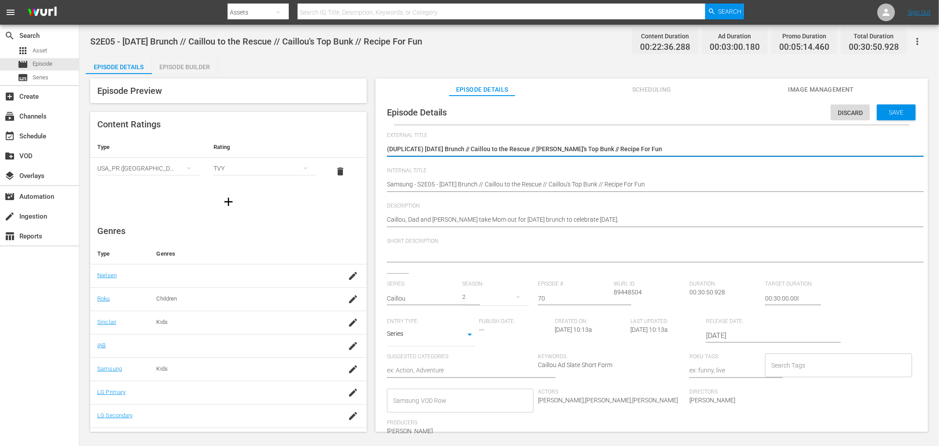
drag, startPoint x: 417, startPoint y: 148, endPoint x: 309, endPoint y: 131, distance: 109.6
type textarea "[DATE] Brunch // Caillou to the Rescue // [PERSON_NAME]'s Top Bunk // Recipe Fo…"
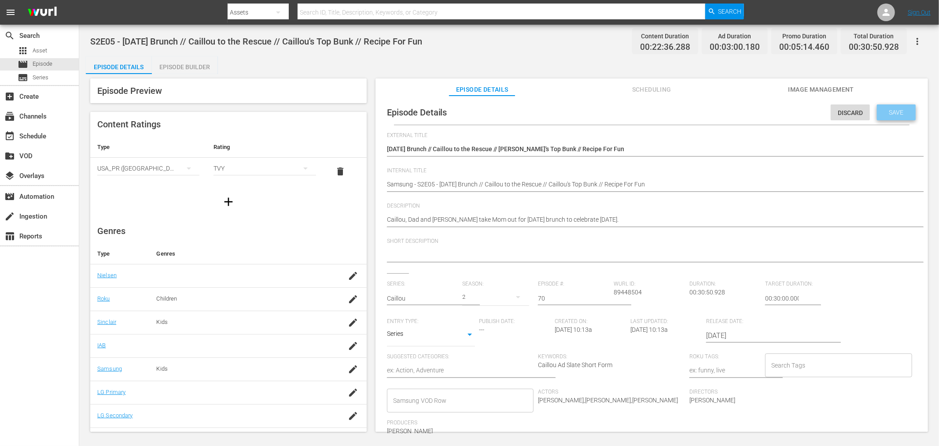
click at [845, 111] on span "Save" at bounding box center [896, 112] width 29 height 7
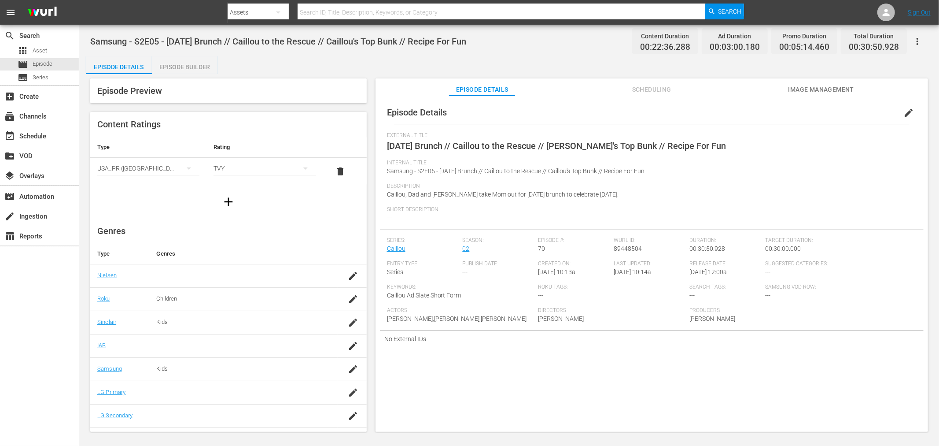
click at [181, 69] on div "Episode Builder" at bounding box center [185, 66] width 66 height 21
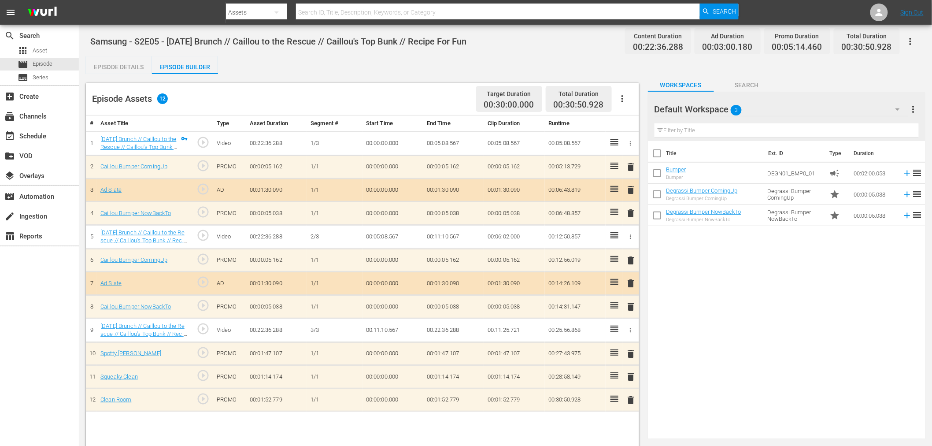
click at [752, 109] on div "Default Workspace 3" at bounding box center [781, 109] width 254 height 25
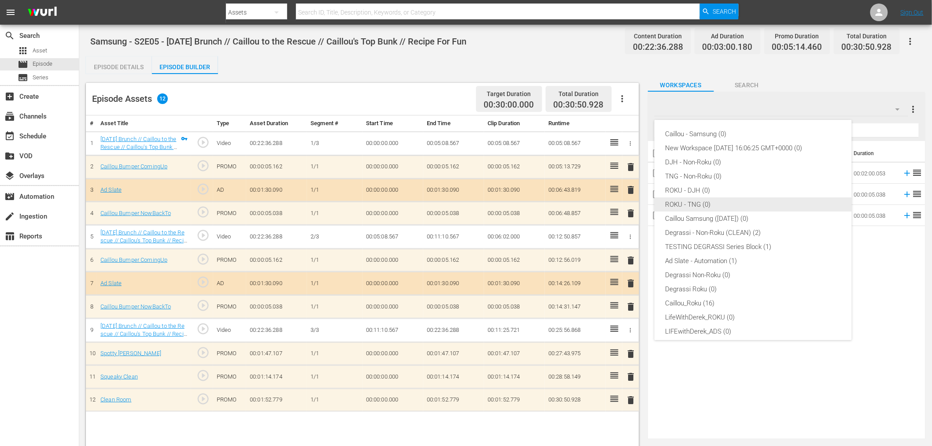
scroll to position [33, 0]
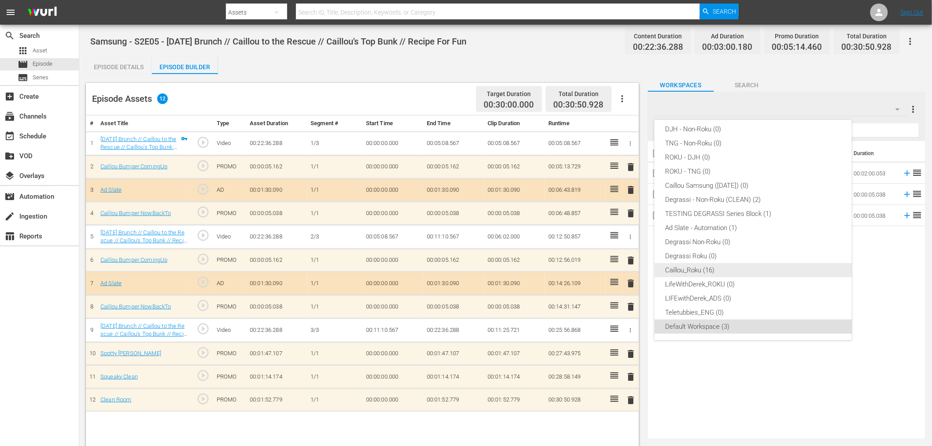
click at [715, 273] on div "Caillou_Roku (16)" at bounding box center [753, 270] width 176 height 14
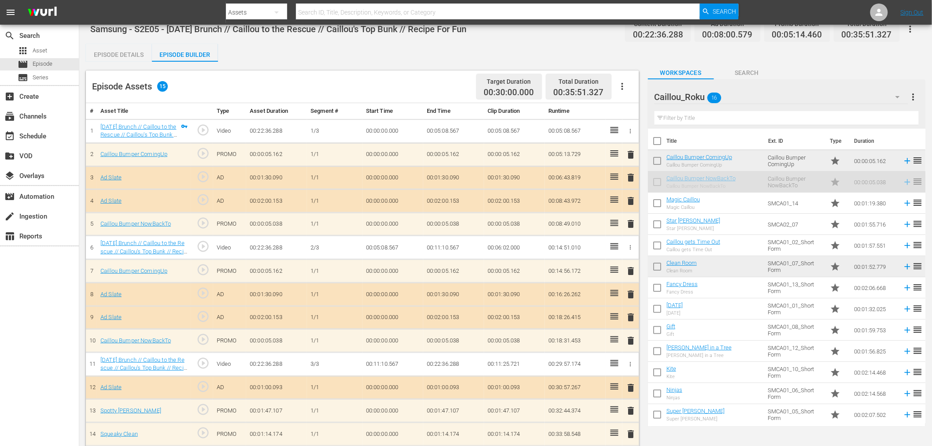
scroll to position [55, 0]
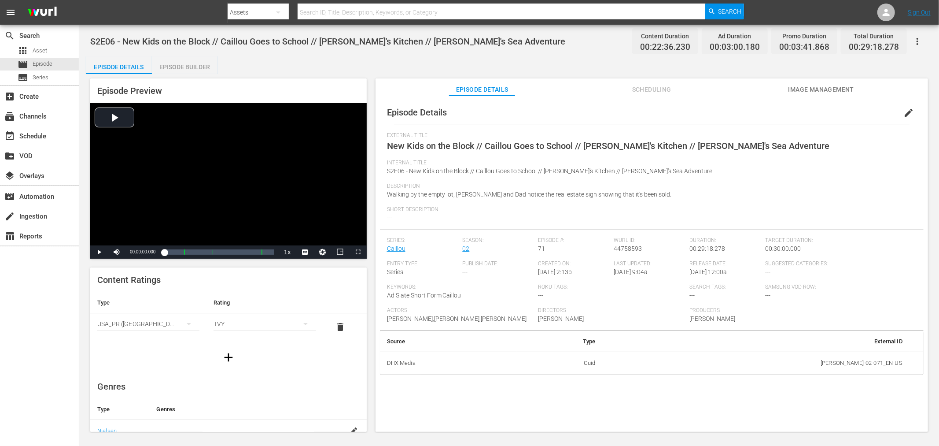
click at [845, 40] on icon "button" at bounding box center [917, 41] width 11 height 11
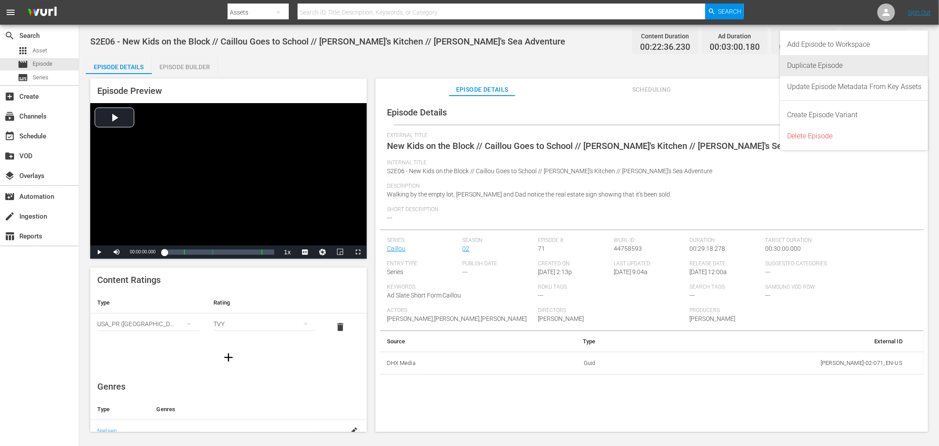
click at [839, 59] on div "Duplicate Episode" at bounding box center [854, 65] width 134 height 21
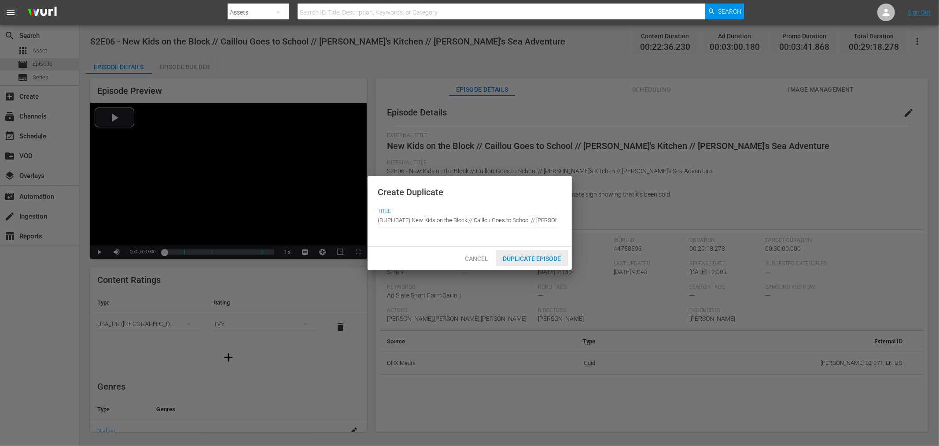
click at [528, 256] on span "Duplicate Episode" at bounding box center [532, 258] width 72 height 7
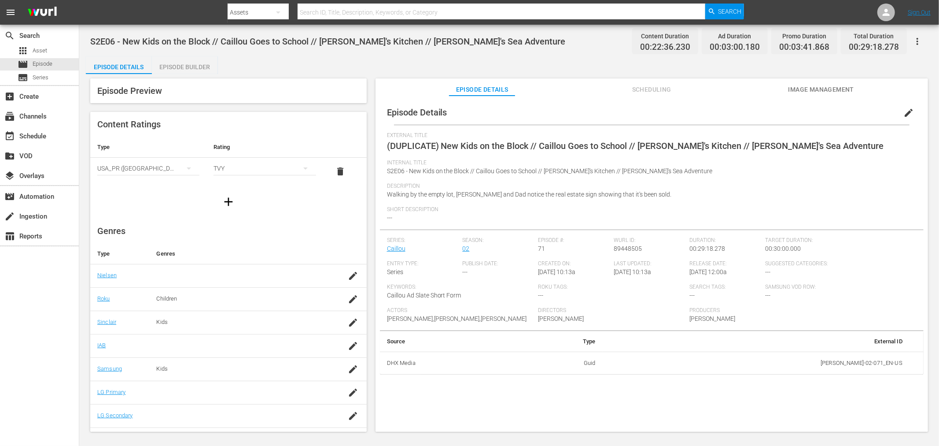
click at [845, 113] on span "edit" at bounding box center [908, 112] width 11 height 11
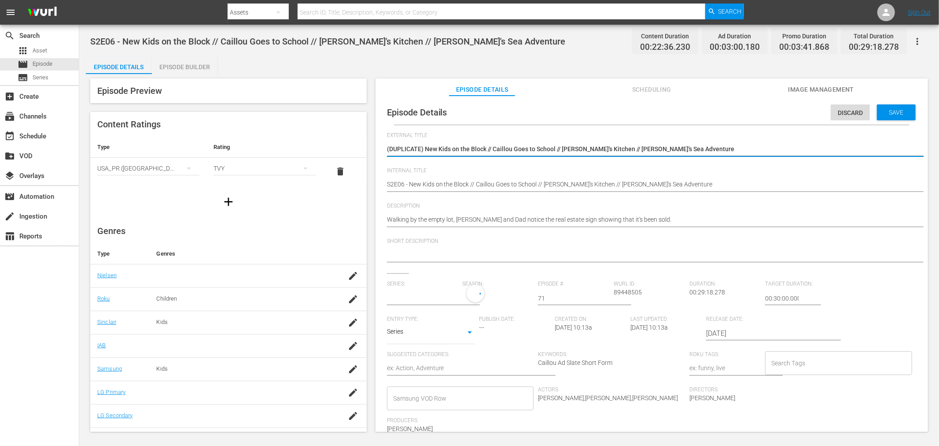
type input "Caillou"
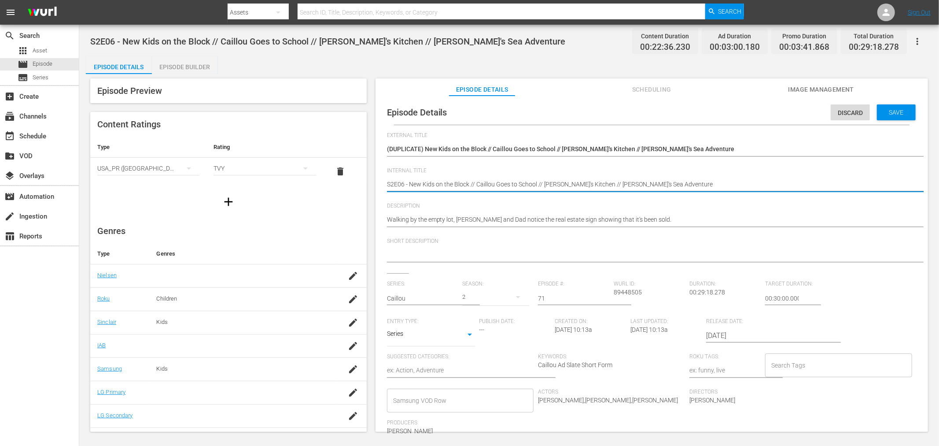
paste textarea "Samsung -"
type textarea "Samsung - S2E06 - New Kids on the Block // Caillou Goes to School // Caillou's …"
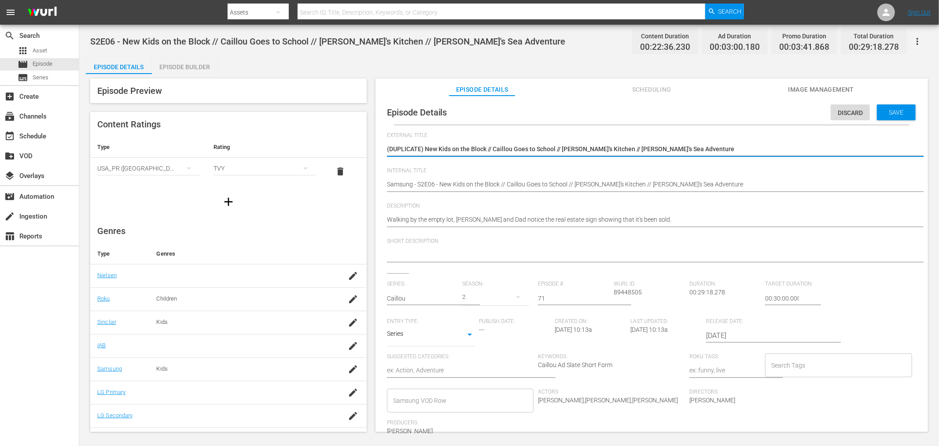
drag, startPoint x: 424, startPoint y: 148, endPoint x: 204, endPoint y: 126, distance: 220.8
type textarea "New Kids on the Block // Caillou Goes to School // Caillou's Kitchen // Caillou…"
click at [845, 109] on span "Save" at bounding box center [896, 112] width 29 height 7
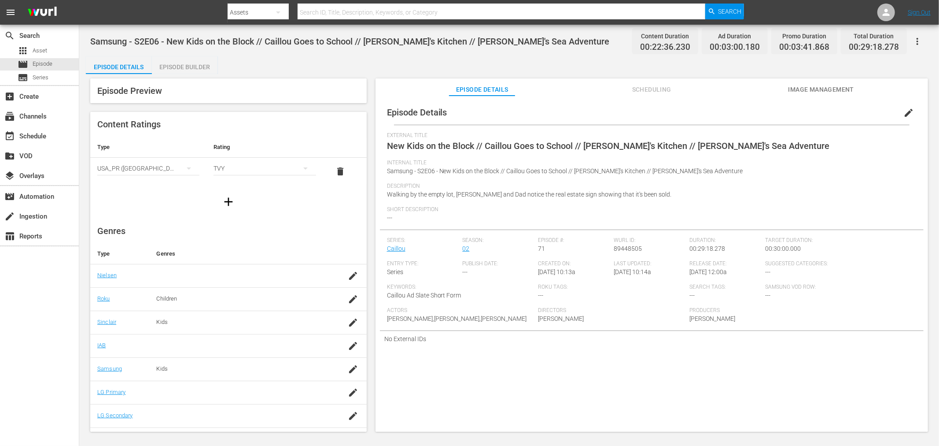
click at [177, 70] on div "Episode Builder" at bounding box center [185, 66] width 66 height 21
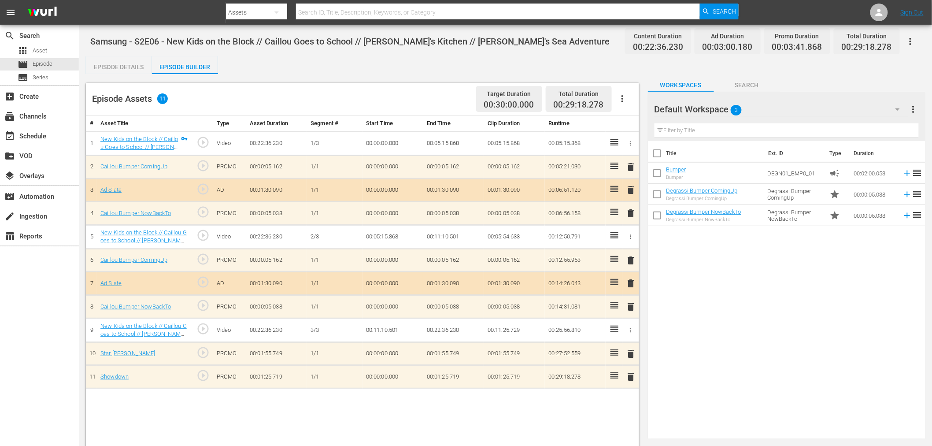
click at [681, 103] on div at bounding box center [685, 110] width 63 height 22
click at [750, 107] on div "Default Workspace 3" at bounding box center [781, 109] width 254 height 25
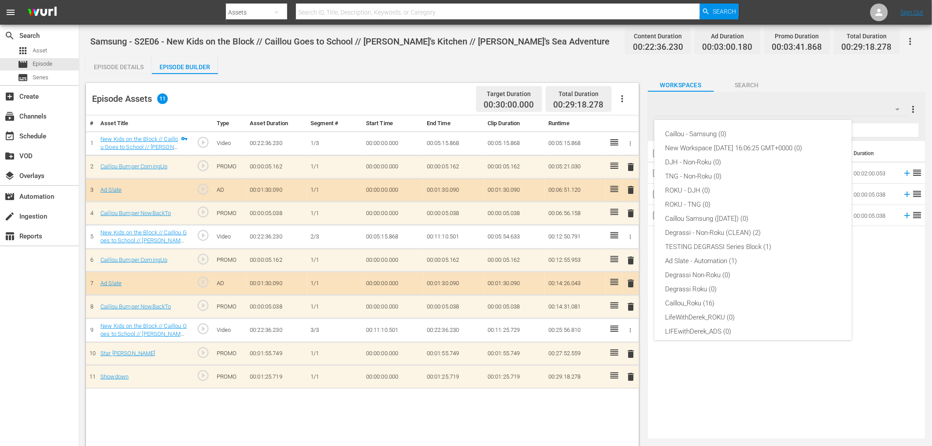
scroll to position [33, 0]
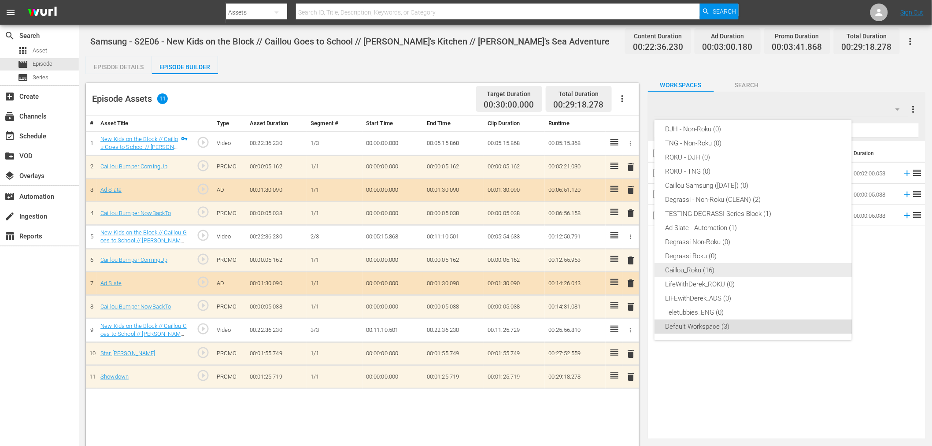
click at [701, 263] on div "Caillou_Roku (16)" at bounding box center [753, 270] width 176 height 14
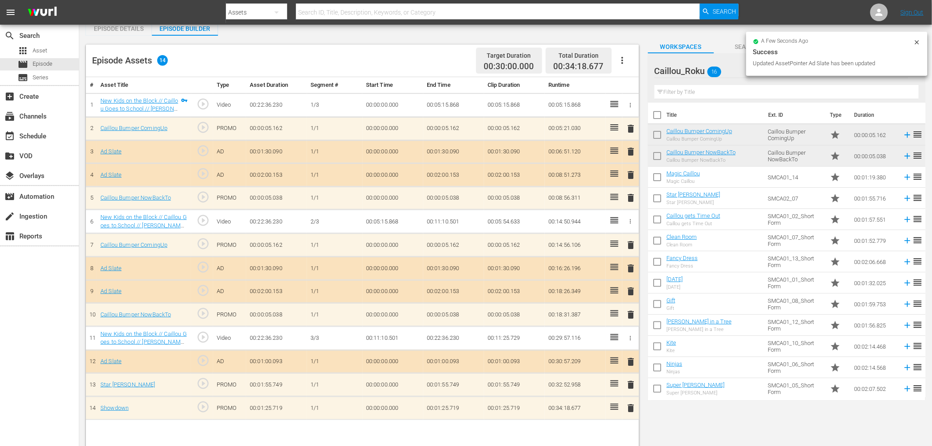
scroll to position [55, 0]
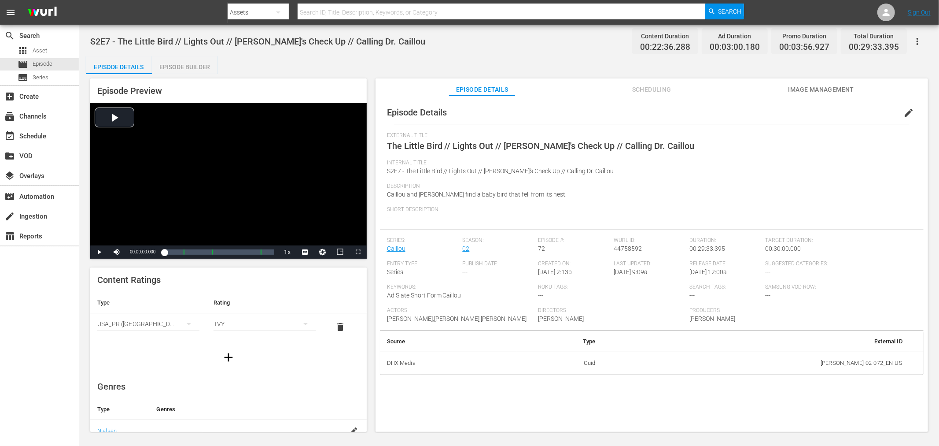
click at [845, 44] on icon "button" at bounding box center [917, 41] width 11 height 11
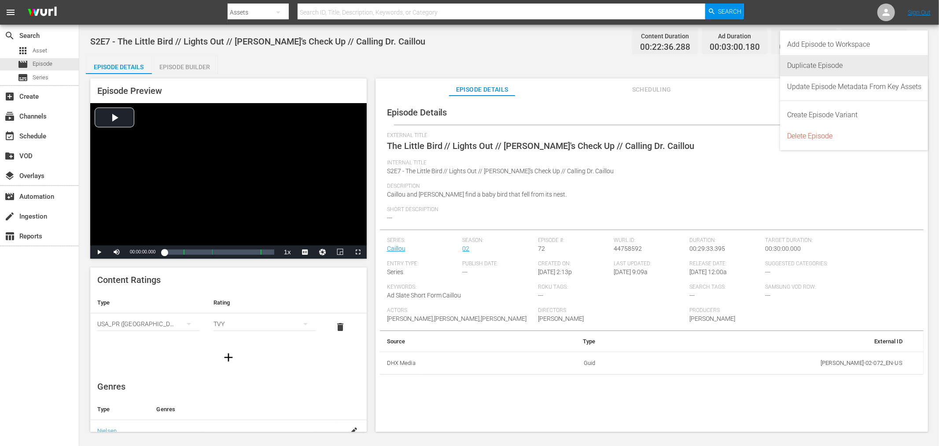
click at [842, 67] on div "Duplicate Episode" at bounding box center [854, 65] width 134 height 21
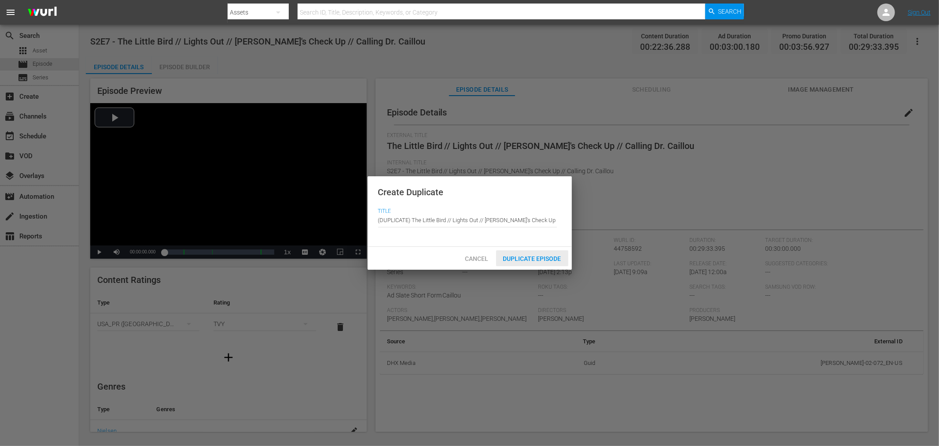
click at [547, 258] on span "Duplicate Episode" at bounding box center [532, 258] width 72 height 7
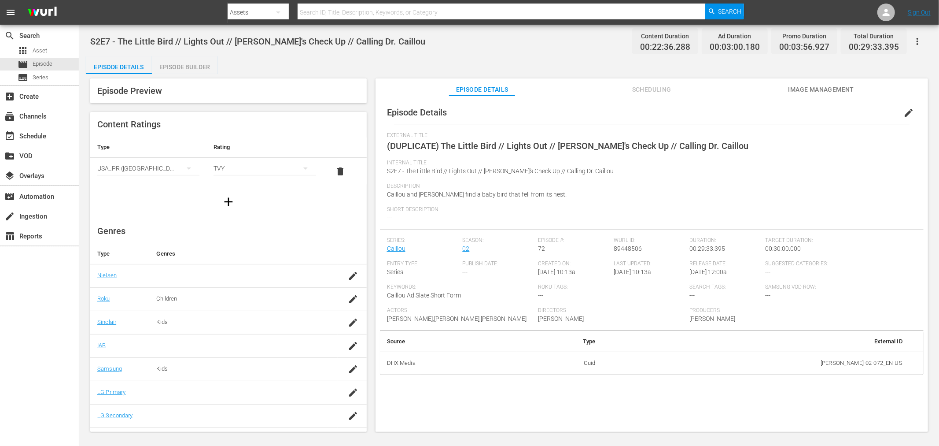
click at [845, 107] on span "edit" at bounding box center [908, 112] width 11 height 11
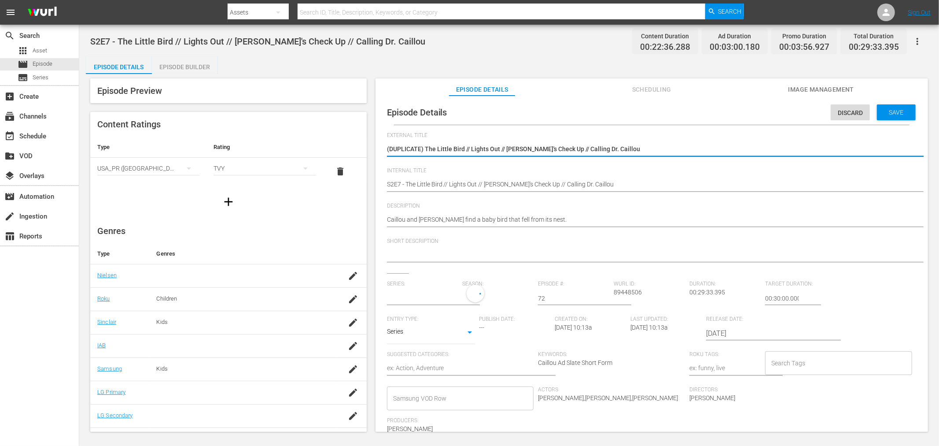
type input "Caillou"
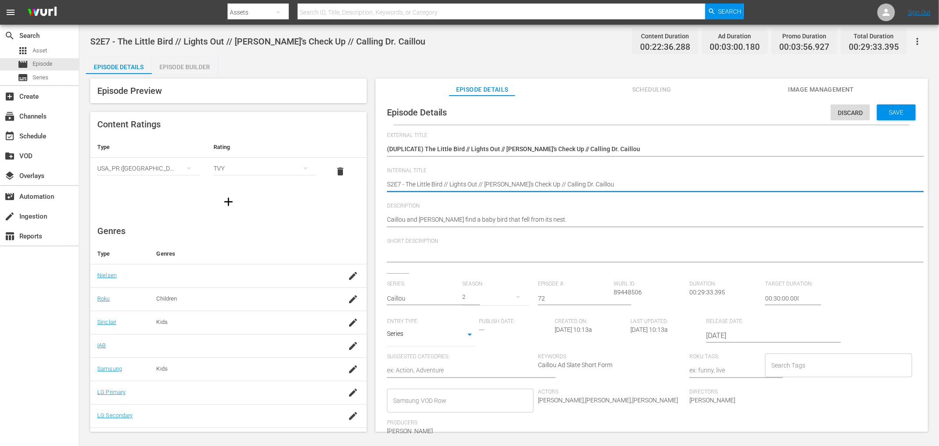
paste textarea "Samsung -"
type textarea "Samsung - S2E7 - The Little Bird // Lights Out // [PERSON_NAME]'s Check Up // C…"
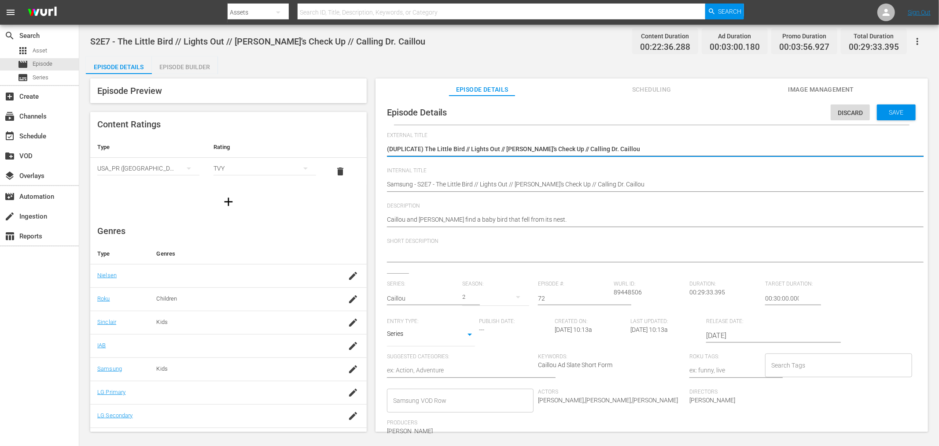
drag, startPoint x: 425, startPoint y: 150, endPoint x: 175, endPoint y: 129, distance: 250.9
type textarea "The Little Bird // Lights Out // [PERSON_NAME]'s Check Up // Calling Dr. Caillou"
click at [845, 114] on span "Save" at bounding box center [896, 112] width 29 height 7
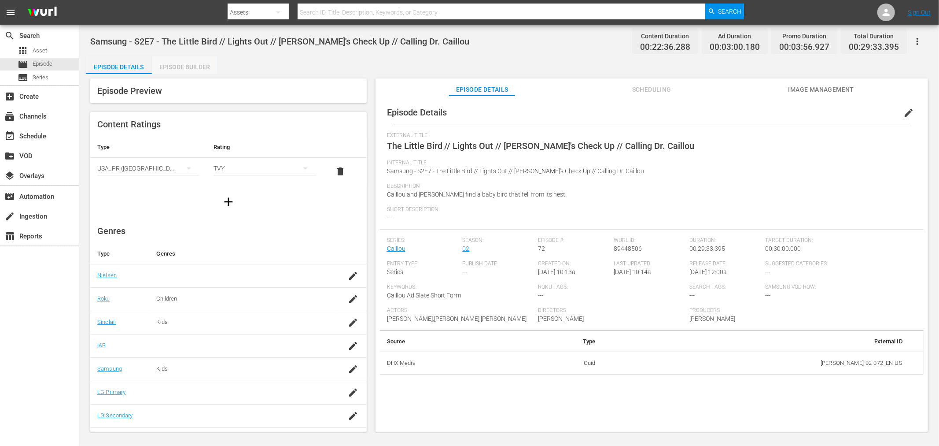
click at [168, 67] on div "Episode Builder" at bounding box center [185, 66] width 66 height 21
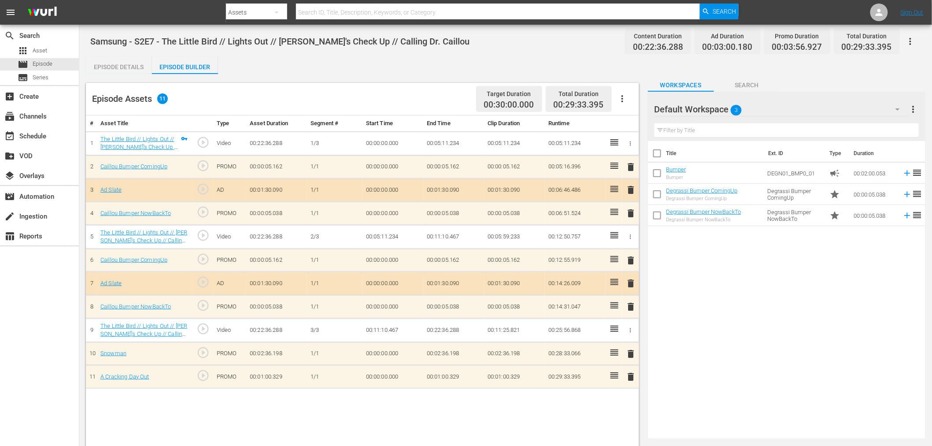
click at [745, 107] on div "Default Workspace 3" at bounding box center [781, 109] width 254 height 25
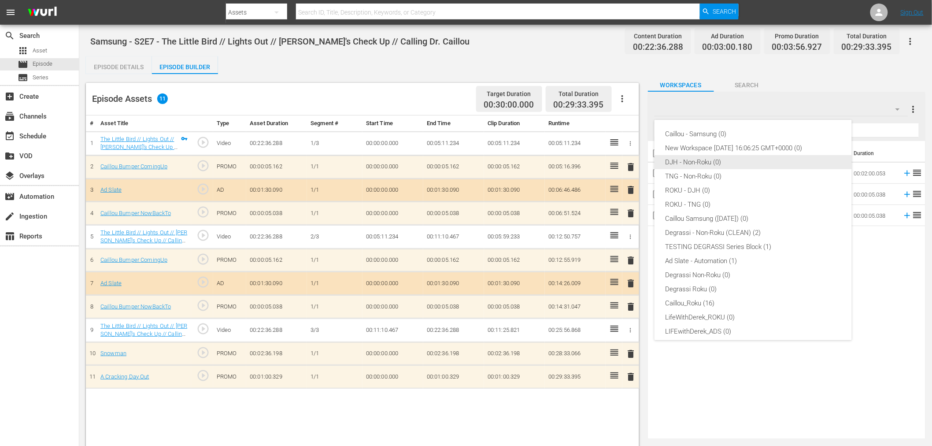
scroll to position [33, 0]
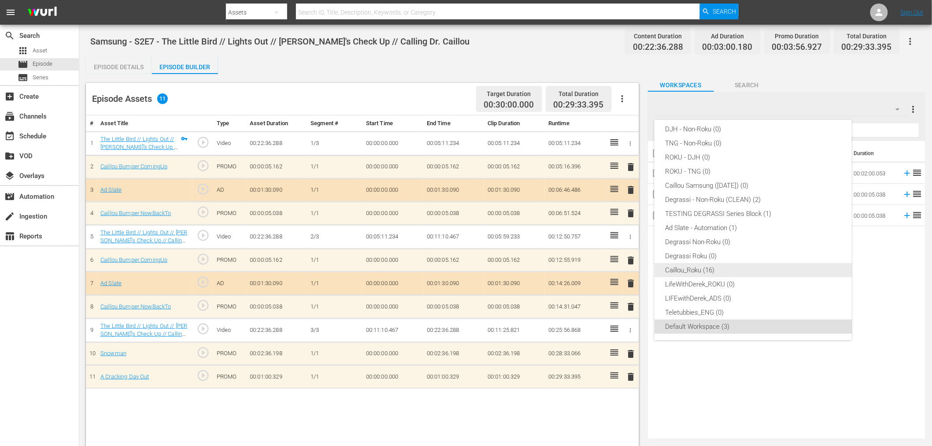
click at [713, 272] on div "Caillou_Roku (16)" at bounding box center [753, 270] width 176 height 14
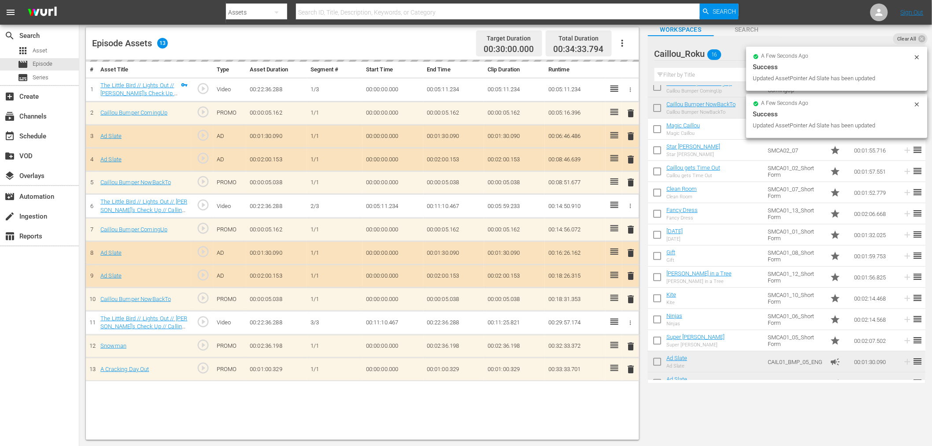
scroll to position [0, 0]
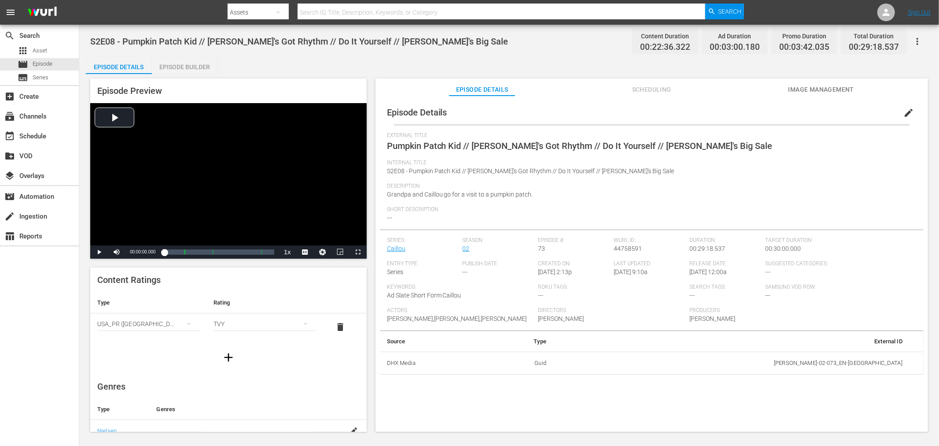
click at [845, 42] on icon "button" at bounding box center [917, 41] width 11 height 11
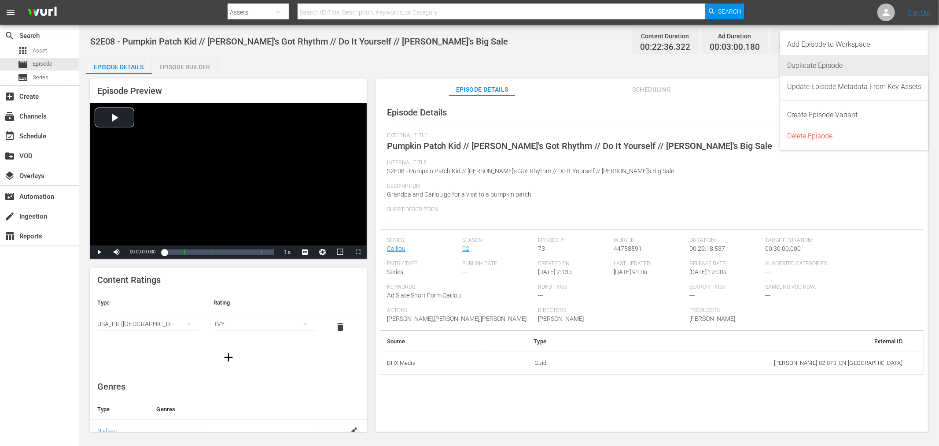
click at [825, 64] on div "Duplicate Episode" at bounding box center [854, 65] width 134 height 21
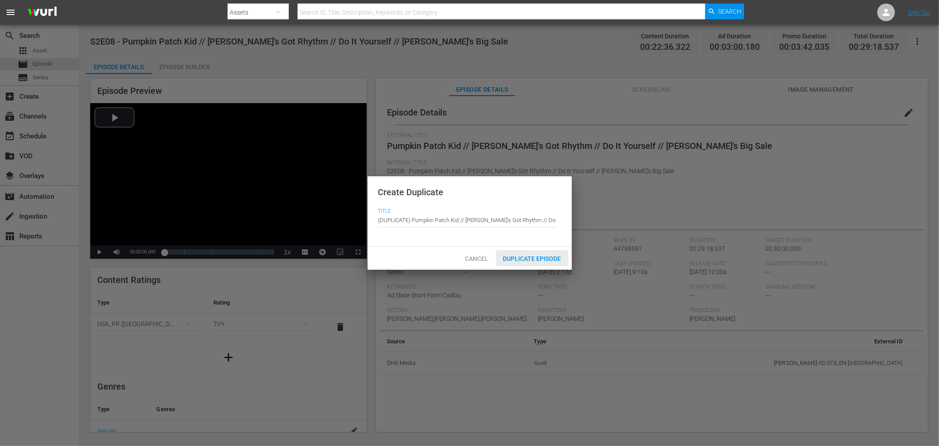
click at [563, 256] on span "Duplicate Episode" at bounding box center [532, 258] width 72 height 7
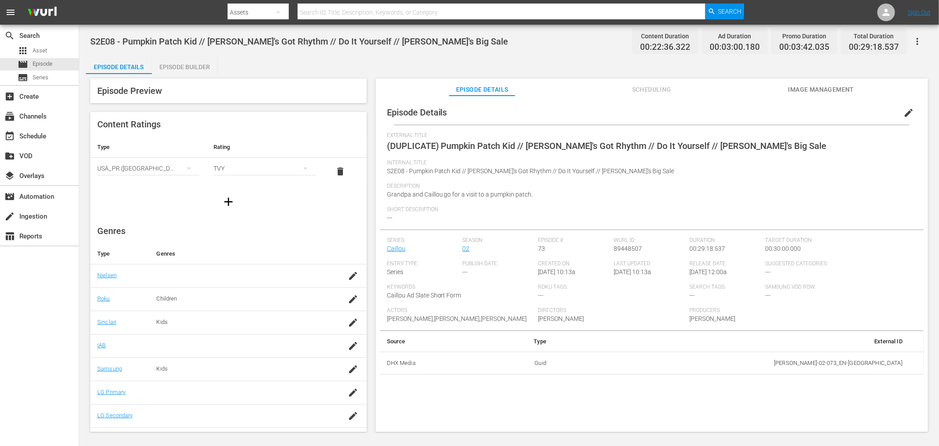
click at [845, 113] on span "edit" at bounding box center [908, 112] width 11 height 11
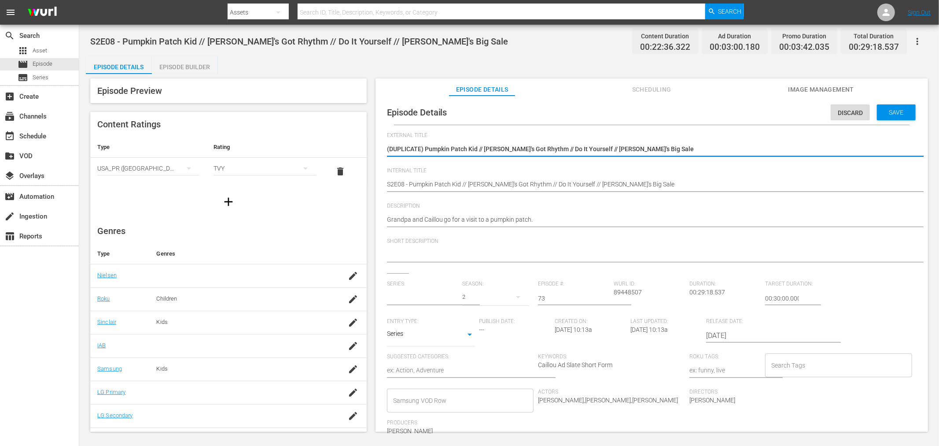
type input "Caillou"
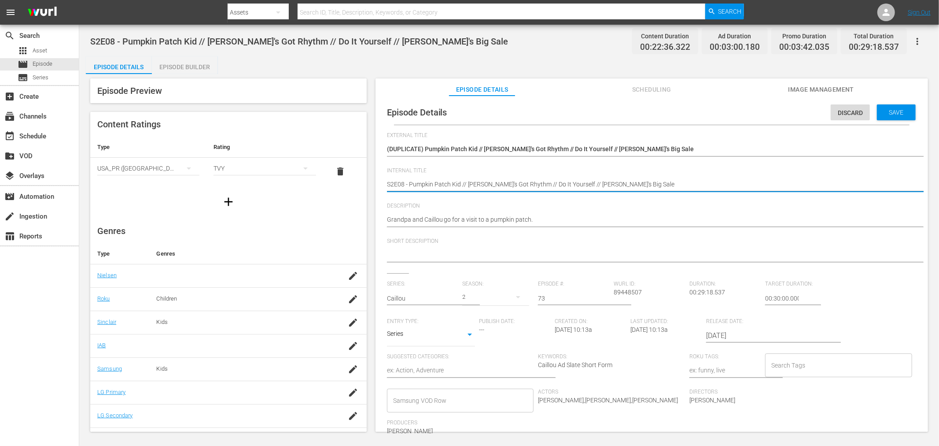
paste textarea "Samsung -"
type textarea "Samsung - S2E08 - Pumpkin Patch Kid // Caillou's Got Rhythm // Do It Yourself /…"
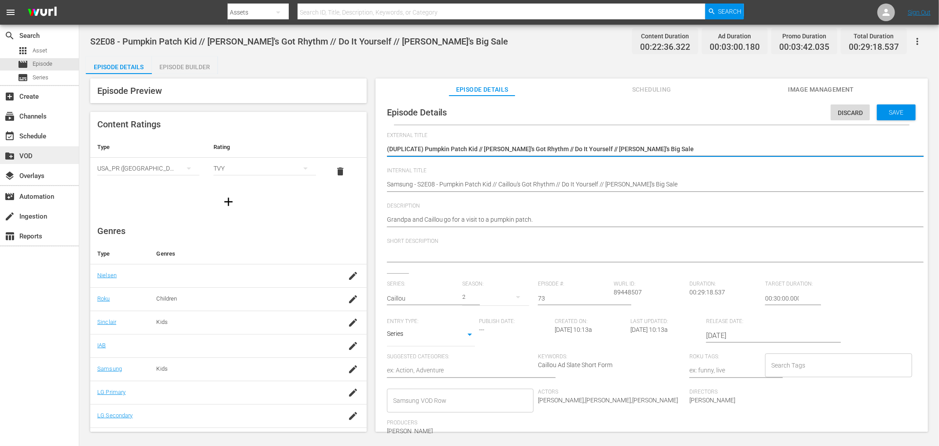
drag, startPoint x: 424, startPoint y: 147, endPoint x: 67, endPoint y: 146, distance: 356.6
type textarea "Pumpkin Patch Kid // Caillou's Got Rhythm // Do It Yourself // Caillou's Big Sa…"
click at [845, 104] on div "Save" at bounding box center [896, 112] width 39 height 16
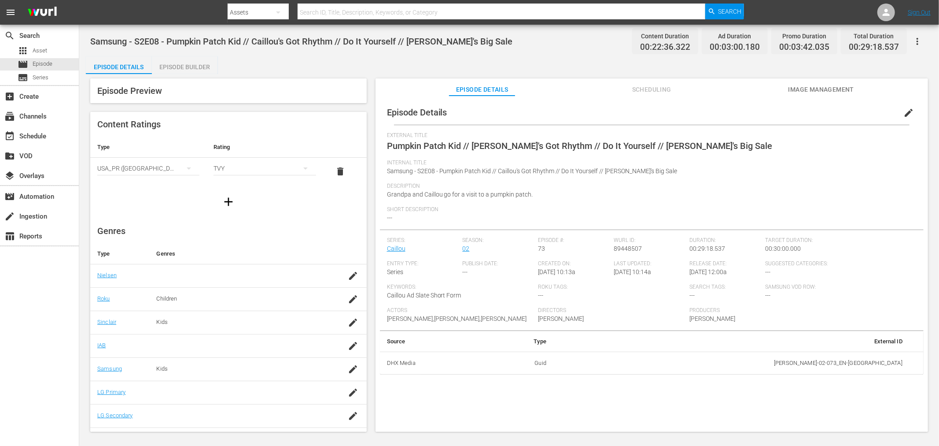
click at [174, 64] on div "Episode Builder" at bounding box center [185, 66] width 66 height 21
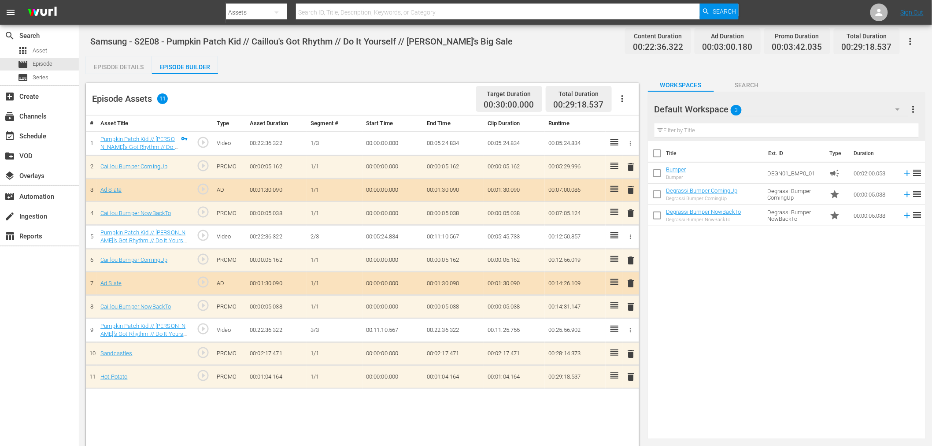
click at [823, 110] on div "Default Workspace 3" at bounding box center [781, 109] width 254 height 25
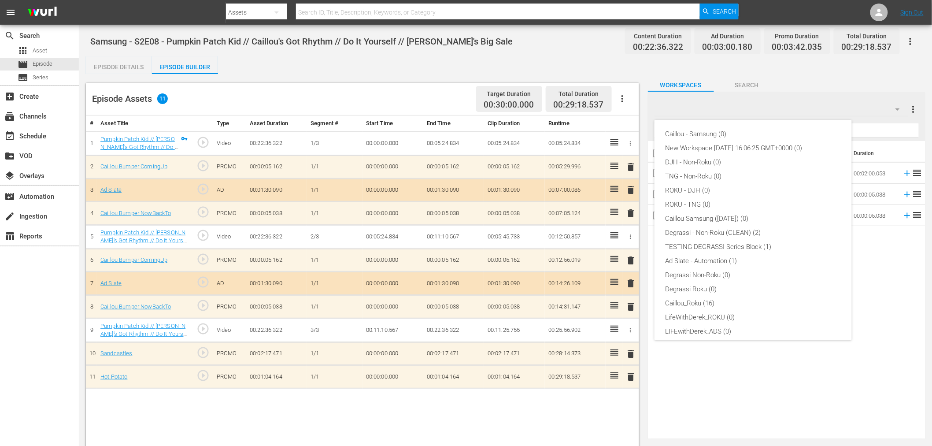
scroll to position [33, 0]
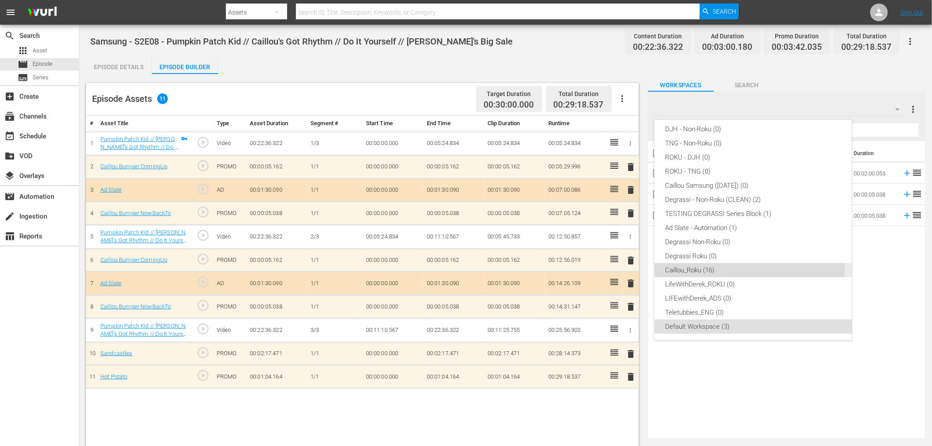
click at [689, 266] on div "Caillou_Roku (16)" at bounding box center [753, 270] width 176 height 14
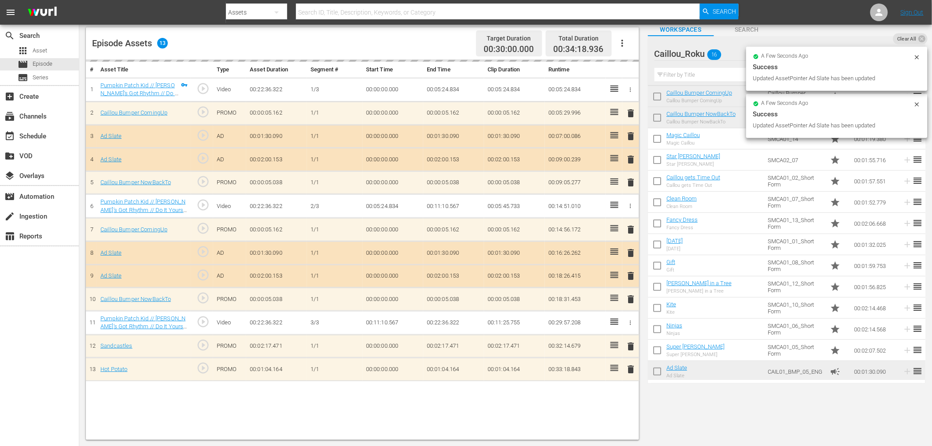
scroll to position [0, 0]
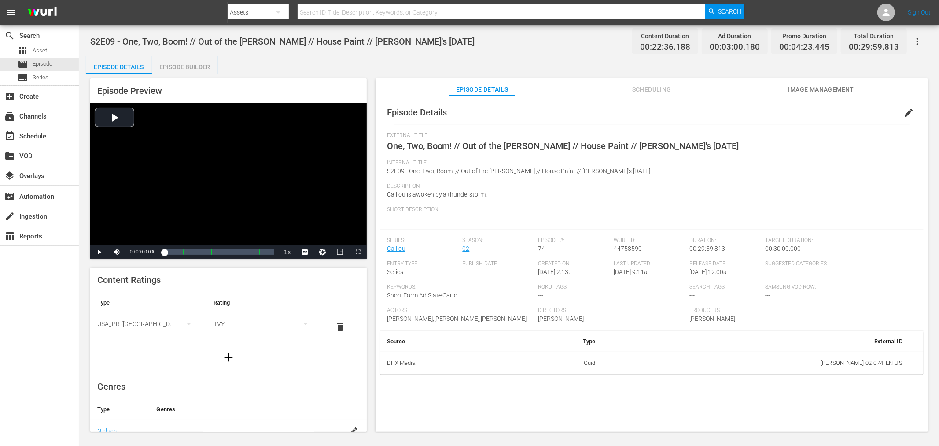
click at [845, 42] on icon "button" at bounding box center [917, 41] width 11 height 11
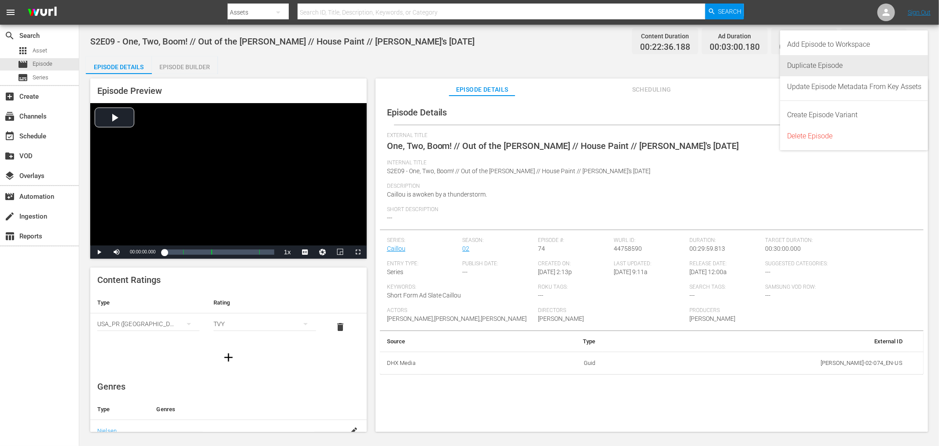
click at [845, 66] on div "Duplicate Episode" at bounding box center [854, 65] width 134 height 21
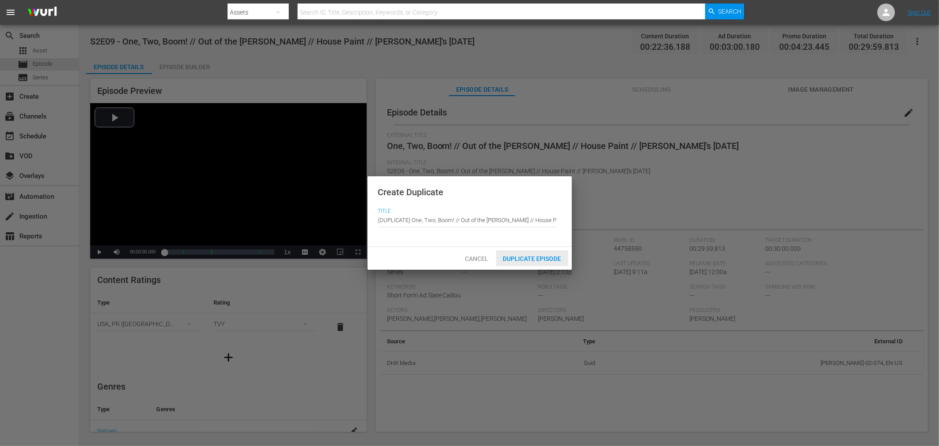
click at [550, 258] on span "Duplicate Episode" at bounding box center [532, 258] width 72 height 7
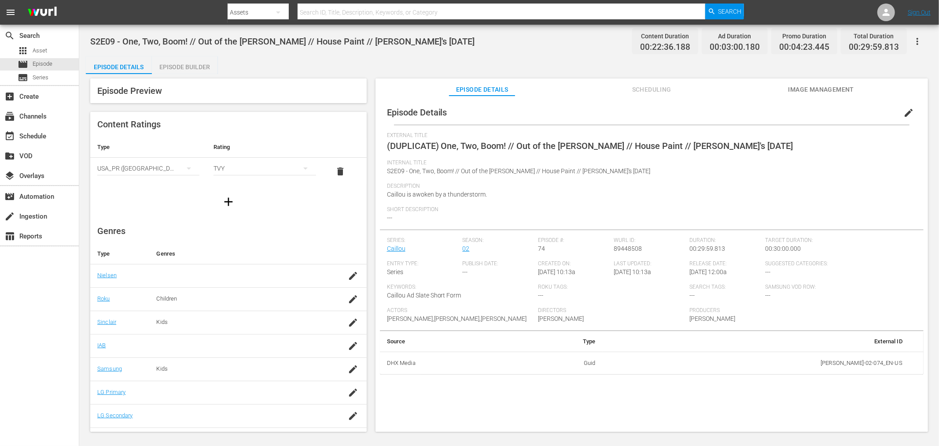
click at [845, 115] on button "edit" at bounding box center [908, 112] width 21 height 21
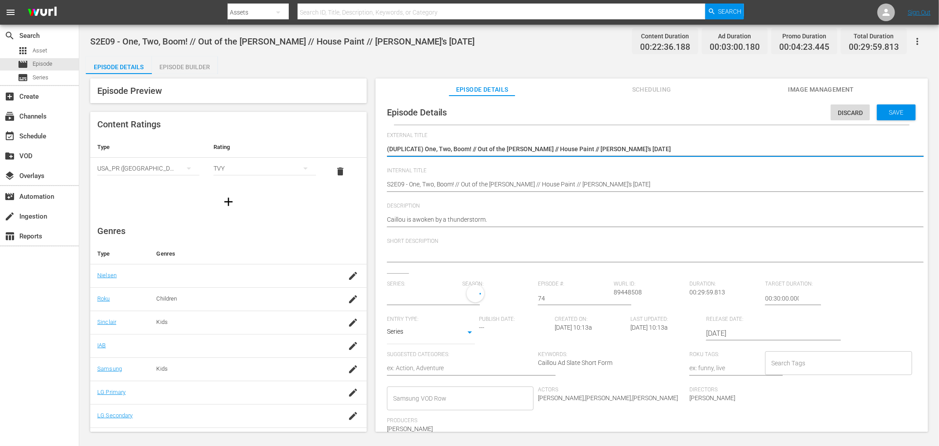
type input "Caillou"
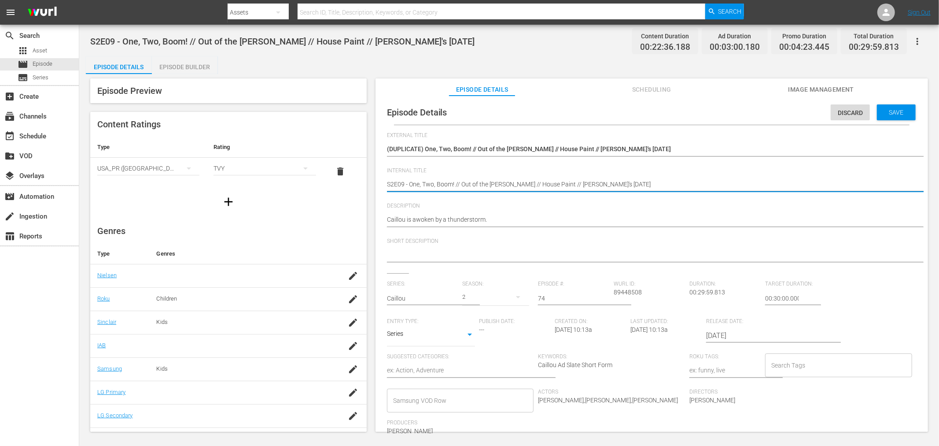
paste textarea "Samsung -"
type textarea "Samsung - S2E09 - One, Two, Boom! // Out of the Woods // House Paint // Caillou…"
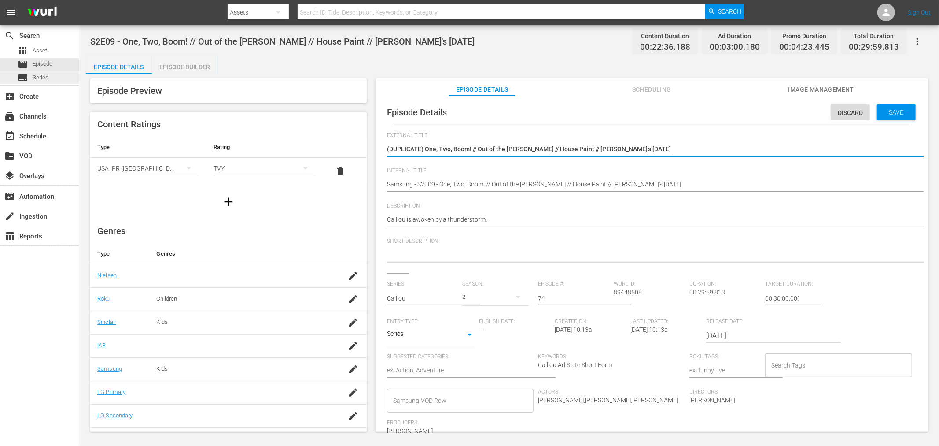
drag, startPoint x: 425, startPoint y: 151, endPoint x: 55, endPoint y: 81, distance: 376.5
type textarea "One, Two, Boom! // Out of the Woods // House Paint // Caillou's Thanksgiving"
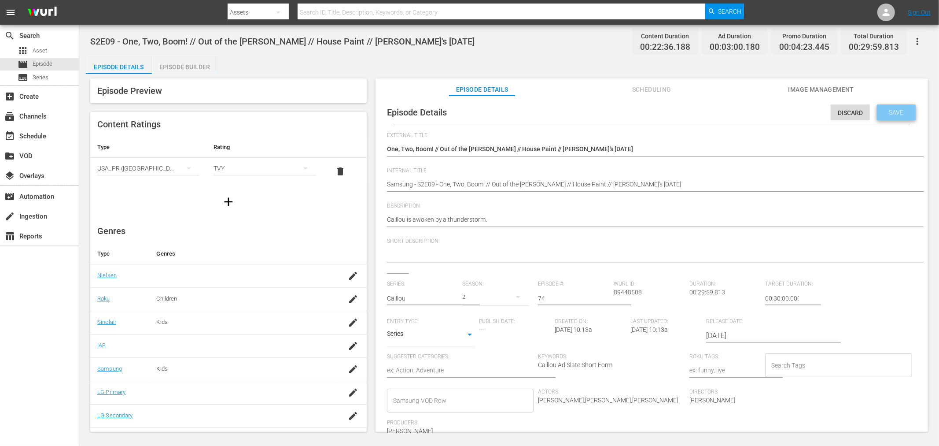
click at [845, 117] on div "Save" at bounding box center [896, 112] width 39 height 16
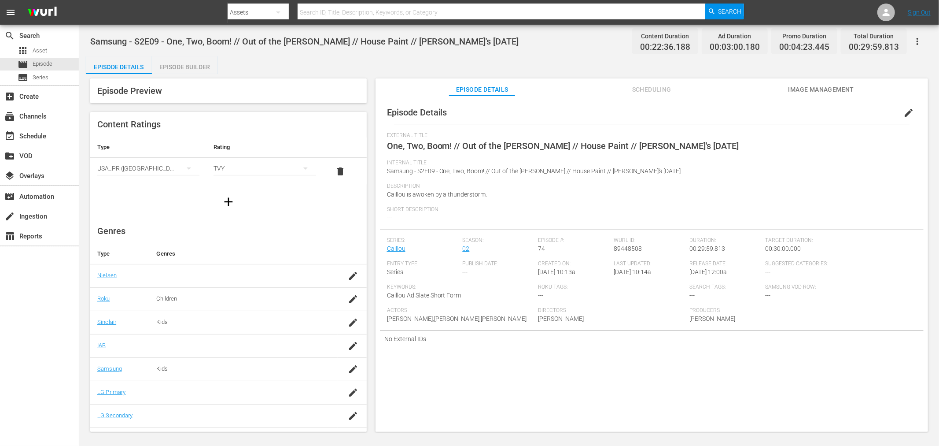
click at [196, 69] on div "Episode Builder" at bounding box center [185, 66] width 66 height 21
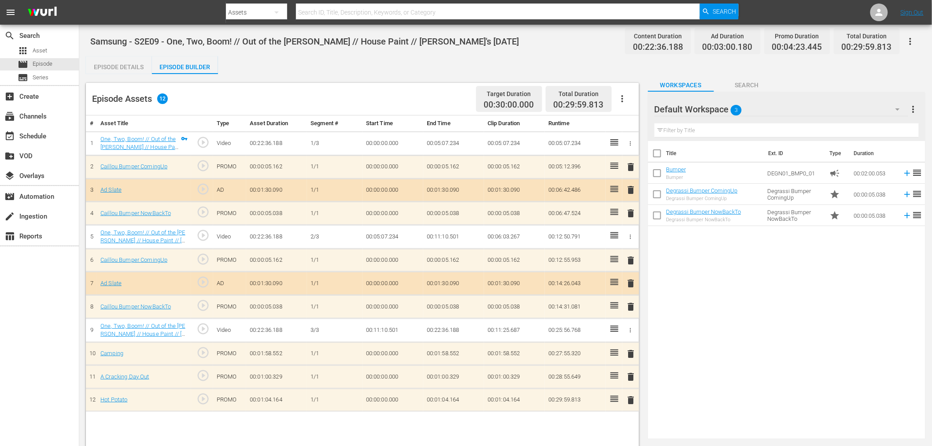
click at [756, 109] on div "Default Workspace 3" at bounding box center [781, 109] width 254 height 25
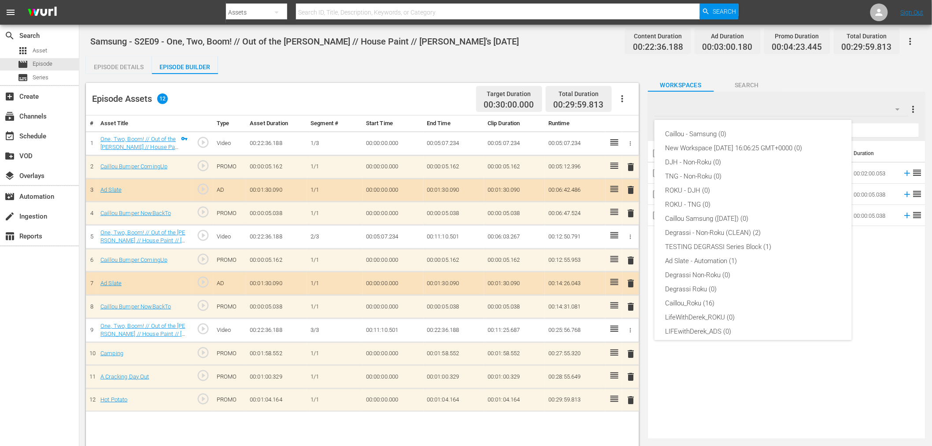
scroll to position [33, 0]
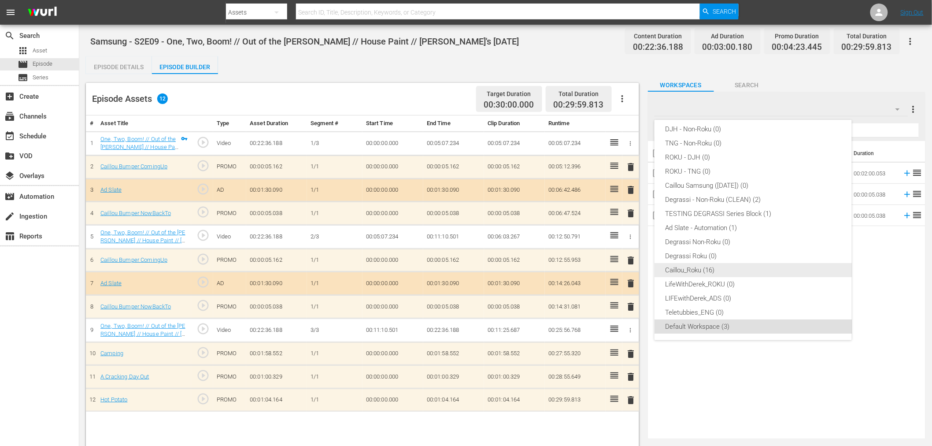
click at [723, 269] on div "Caillou_Roku (16)" at bounding box center [753, 270] width 176 height 14
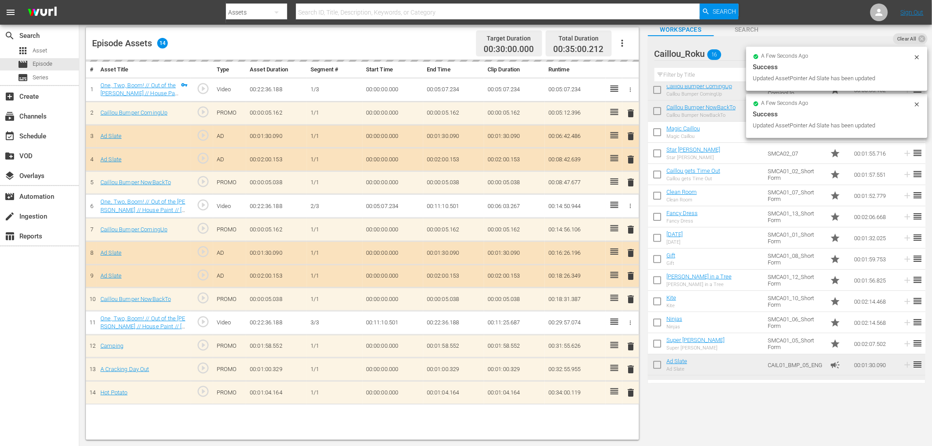
scroll to position [0, 0]
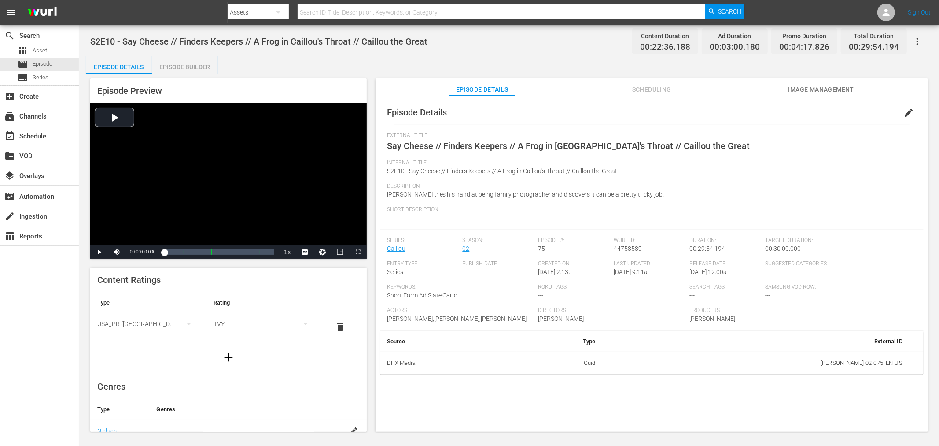
click at [845, 41] on icon "button" at bounding box center [918, 41] width 2 height 7
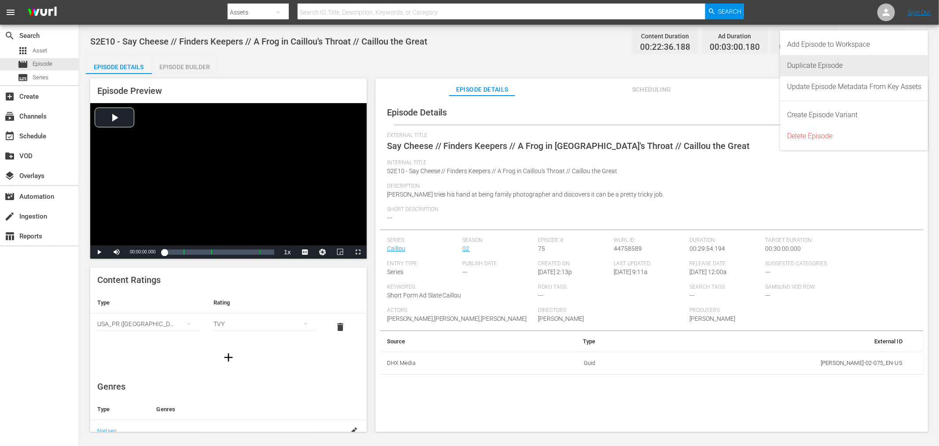
click at [802, 65] on div "Duplicate Episode" at bounding box center [854, 65] width 134 height 21
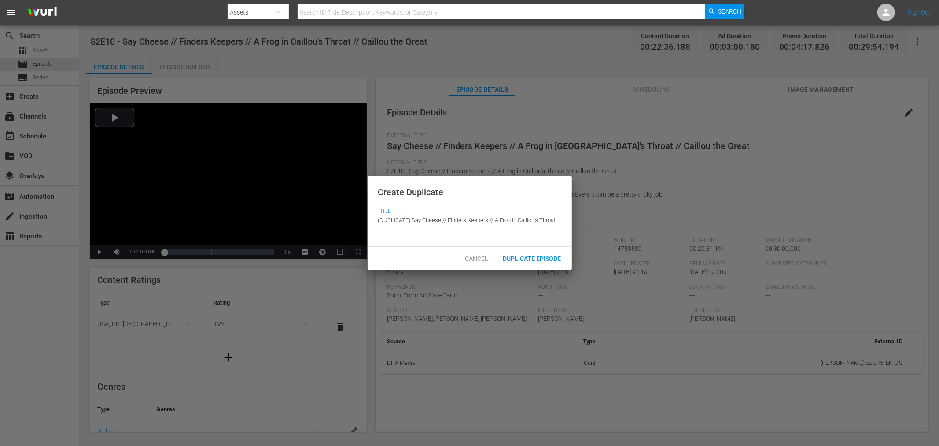
click at [521, 260] on span "Duplicate Episode" at bounding box center [532, 258] width 72 height 7
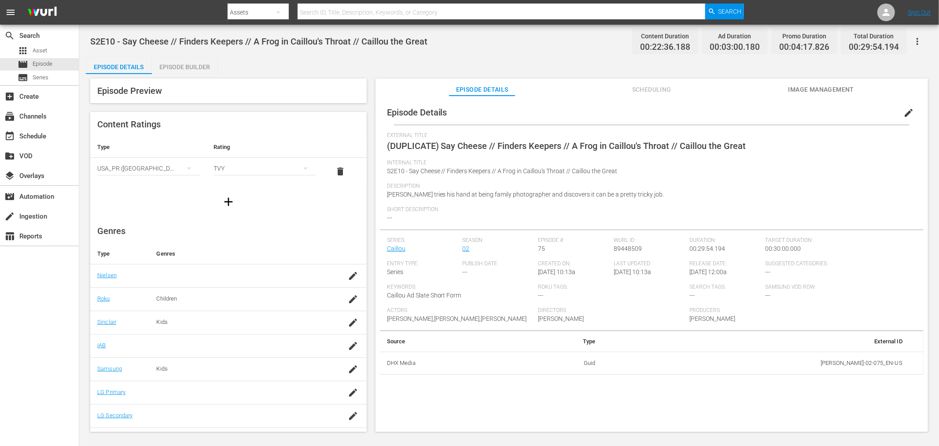
click at [845, 111] on span "edit" at bounding box center [908, 112] width 11 height 11
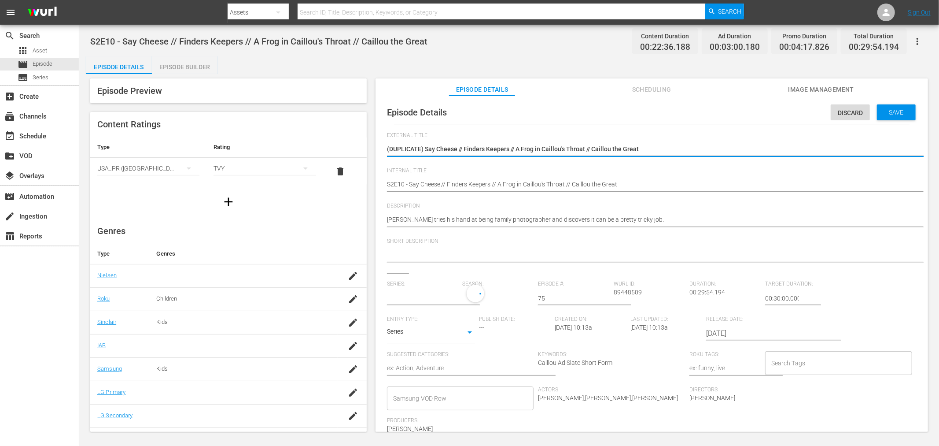
type input "Caillou"
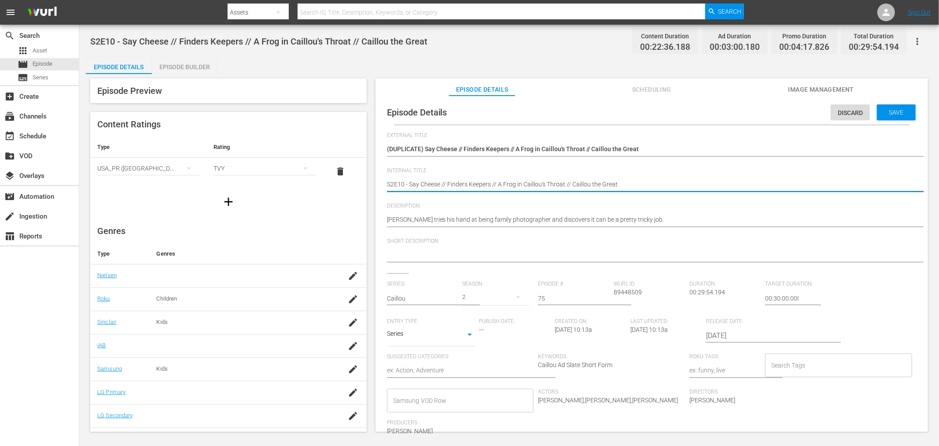
paste textarea "Samsung -"
type textarea "Samsung - S2E10 - Say Cheese // Finders Keepers // A Frog in Caillou's Throat /…"
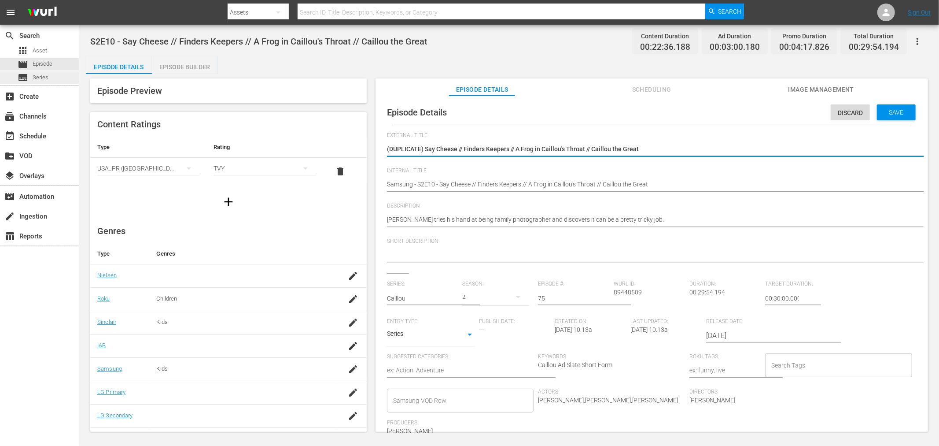
drag, startPoint x: 424, startPoint y: 147, endPoint x: 24, endPoint y: 75, distance: 406.2
type textarea "Say Cheese // Finders Keepers // A Frog in Caillou's Throat // Caillou the Great"
click at [845, 101] on div "Discard Save" at bounding box center [875, 110] width 88 height 20
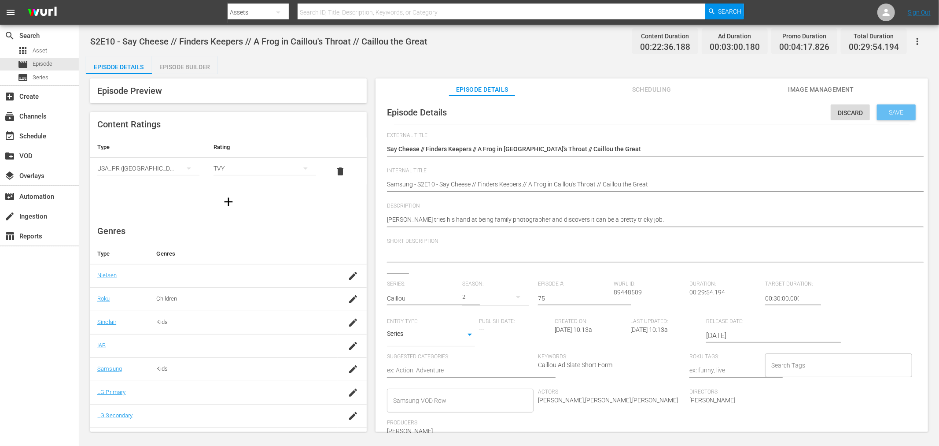
click at [845, 107] on div "Save" at bounding box center [896, 112] width 39 height 16
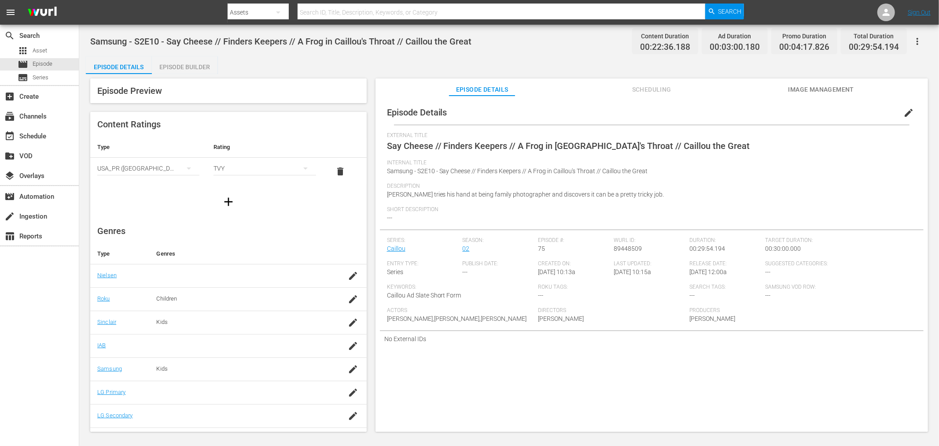
click at [192, 67] on div "Episode Builder" at bounding box center [185, 66] width 66 height 21
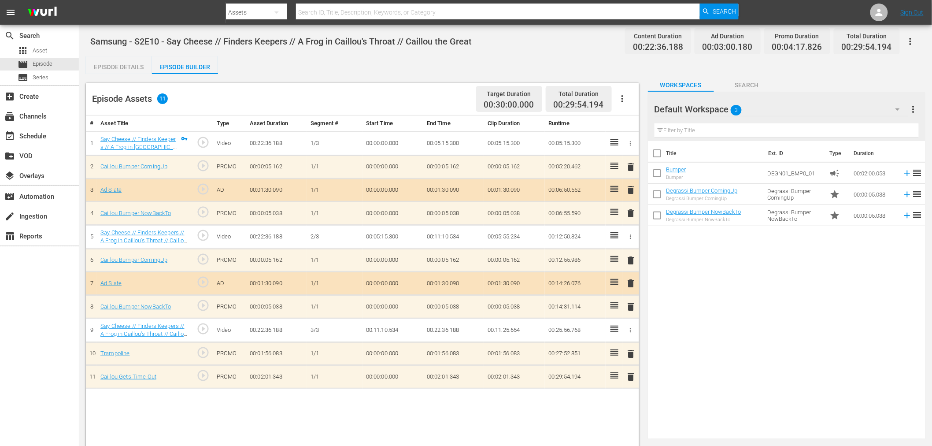
click at [780, 108] on div "Default Workspace 3" at bounding box center [781, 109] width 254 height 25
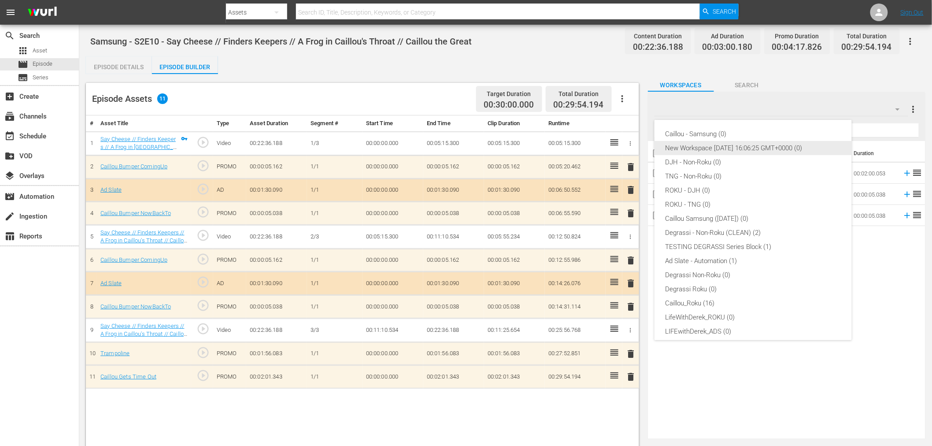
scroll to position [33, 0]
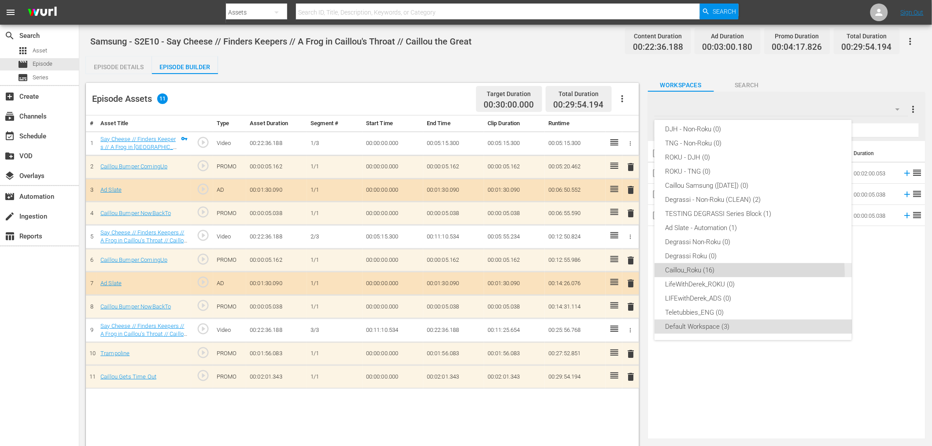
click at [729, 273] on div "Caillou_Roku (16)" at bounding box center [753, 270] width 176 height 14
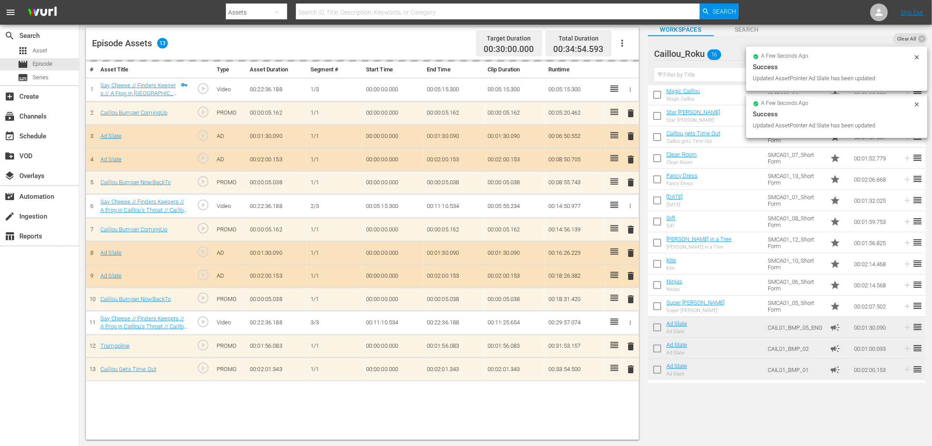
scroll to position [0, 0]
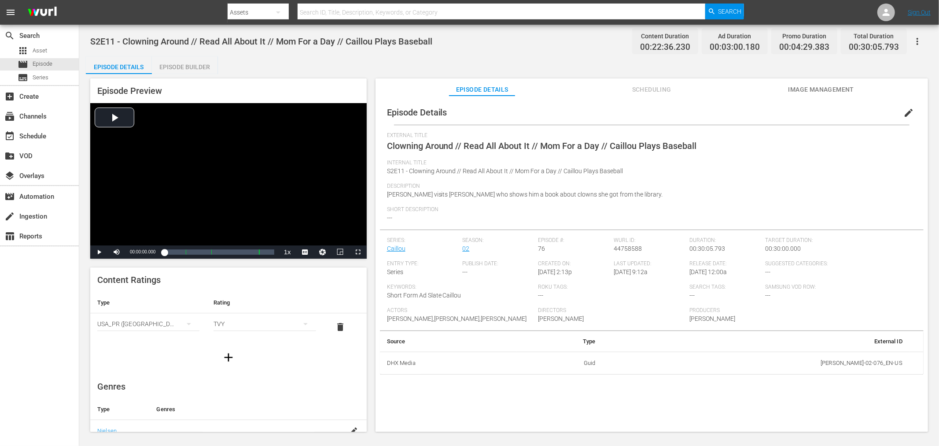
click at [845, 41] on icon "button" at bounding box center [917, 41] width 11 height 11
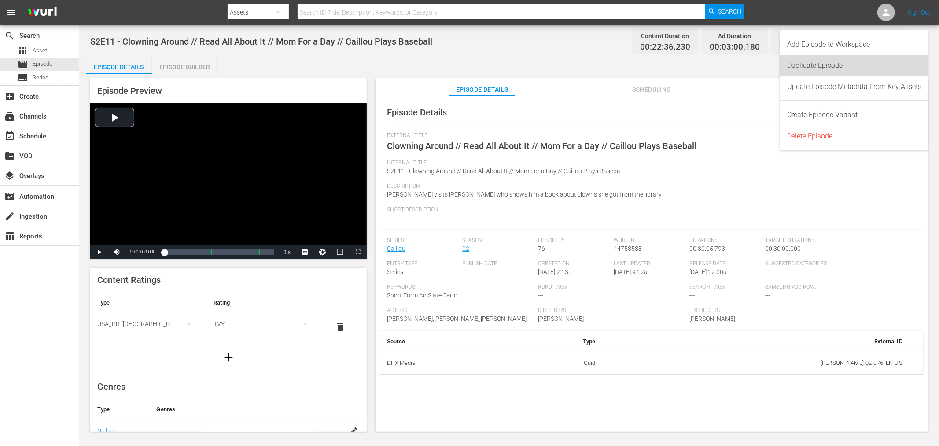
click at [845, 63] on div "Duplicate Episode" at bounding box center [854, 65] width 134 height 21
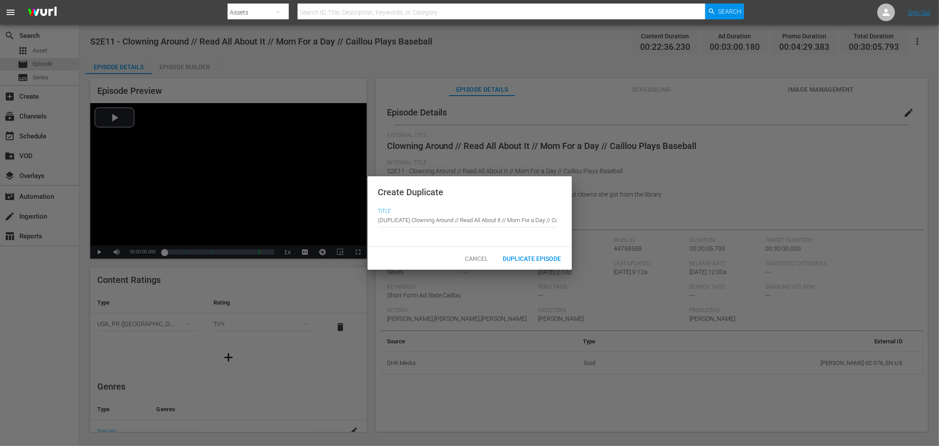
click at [530, 266] on div "Cancel Duplicate Episode" at bounding box center [470, 258] width 204 height 23
click at [540, 260] on span "Duplicate Episode" at bounding box center [532, 258] width 72 height 7
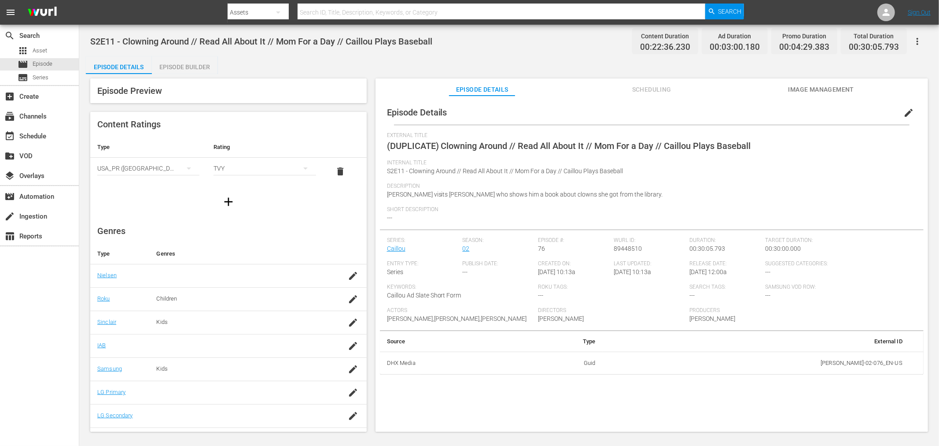
click at [845, 113] on span "edit" at bounding box center [908, 112] width 11 height 11
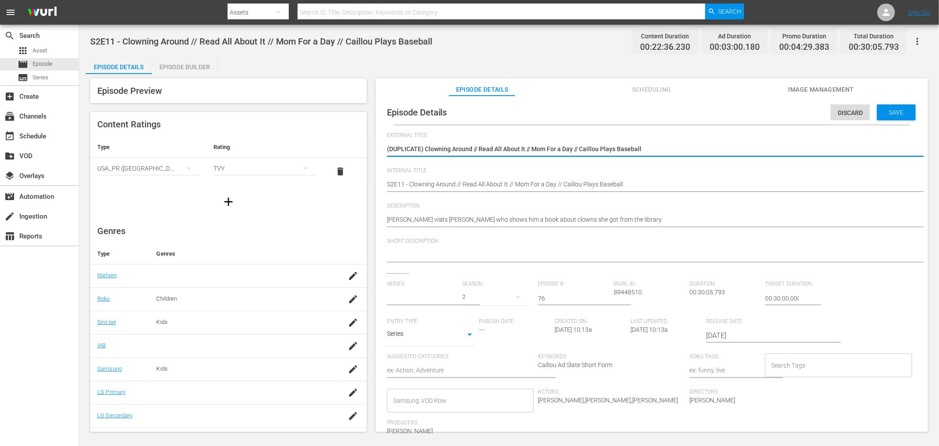
type input "Caillou"
drag, startPoint x: 387, startPoint y: 183, endPoint x: 398, endPoint y: 185, distance: 11.7
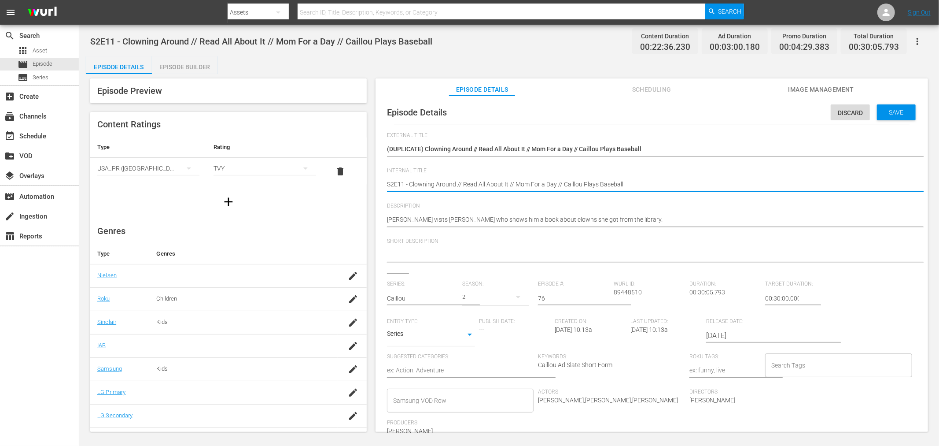
paste textarea "Samsung -"
type textarea "Samsung - S2E11 - Clowning Around // Read All About It // Mom For a Day // Cail…"
drag, startPoint x: 424, startPoint y: 147, endPoint x: 147, endPoint y: 95, distance: 281.7
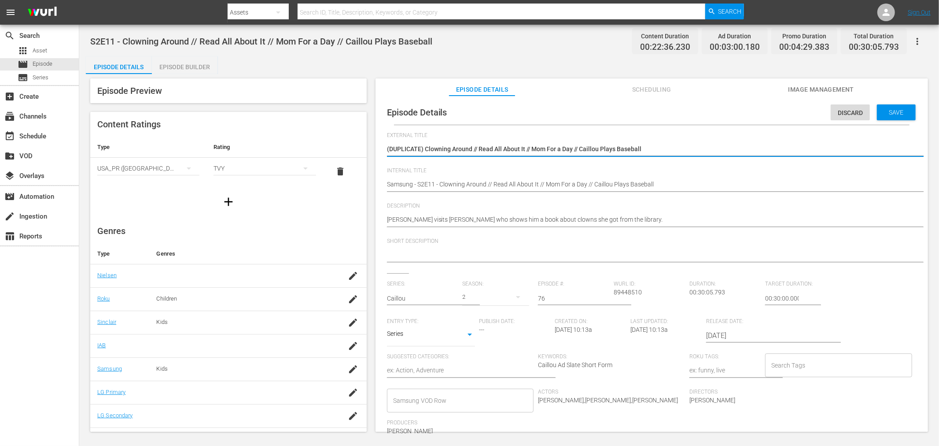
type textarea "Clowning Around // Read All About It // Mom For a Day // Caillou Plays Baseball"
click at [845, 112] on span "Save" at bounding box center [896, 112] width 29 height 7
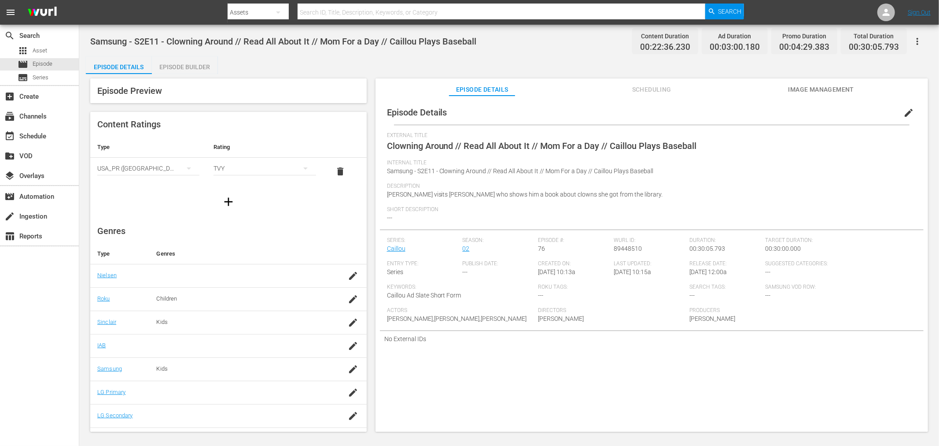
click at [190, 67] on div "Episode Builder" at bounding box center [185, 66] width 66 height 21
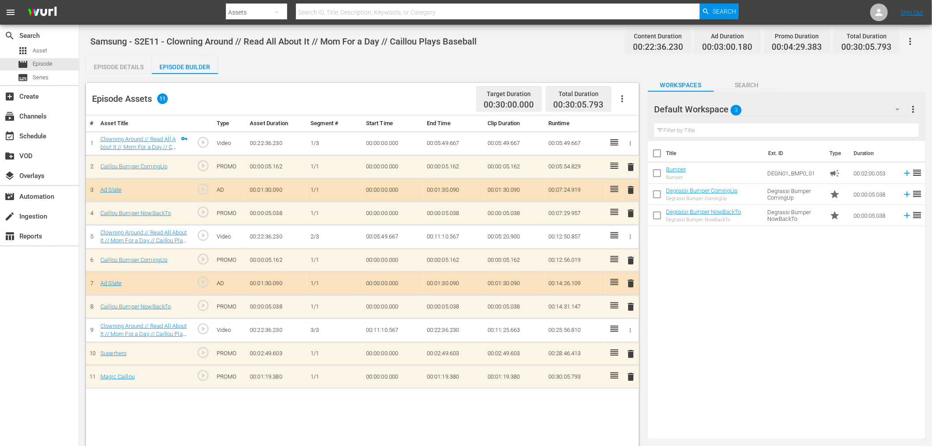
click at [770, 106] on div "Default Workspace 3" at bounding box center [781, 109] width 254 height 25
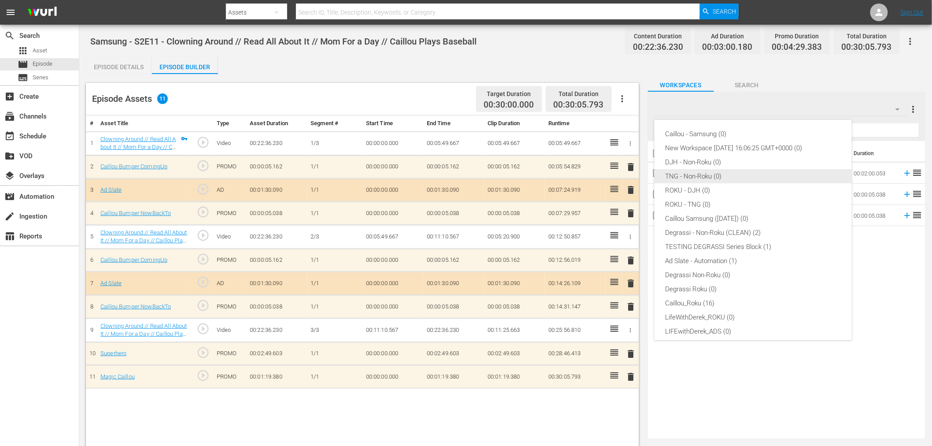
scroll to position [33, 0]
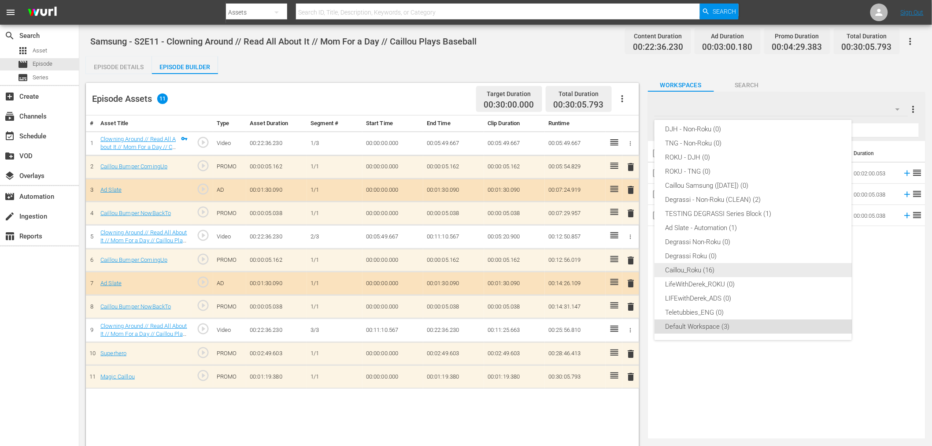
click at [692, 274] on div "Caillou_Roku (16)" at bounding box center [753, 270] width 176 height 14
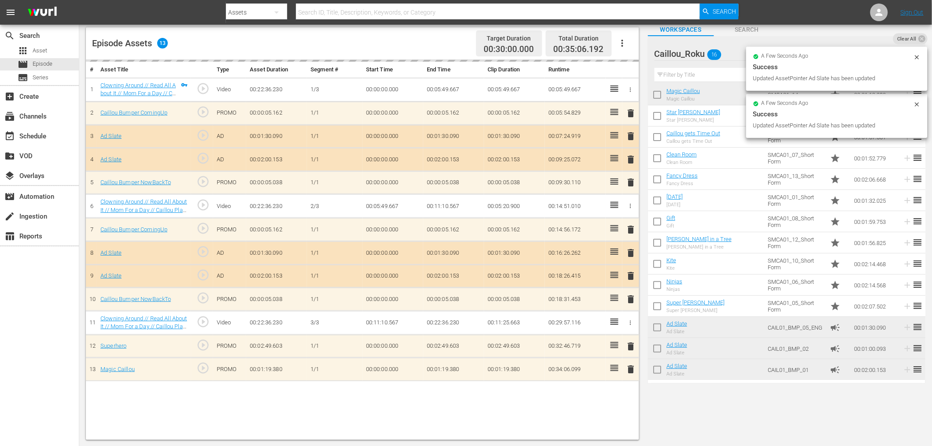
scroll to position [0, 0]
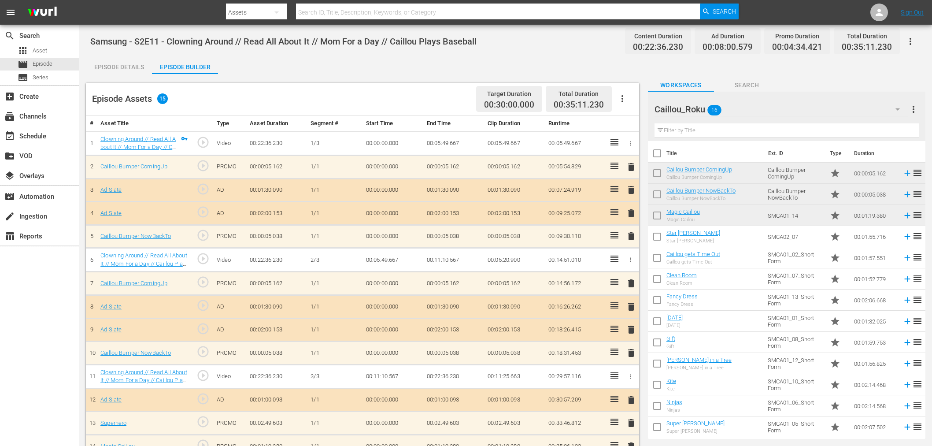
scroll to position [55, 0]
